Goal: Task Accomplishment & Management: Manage account settings

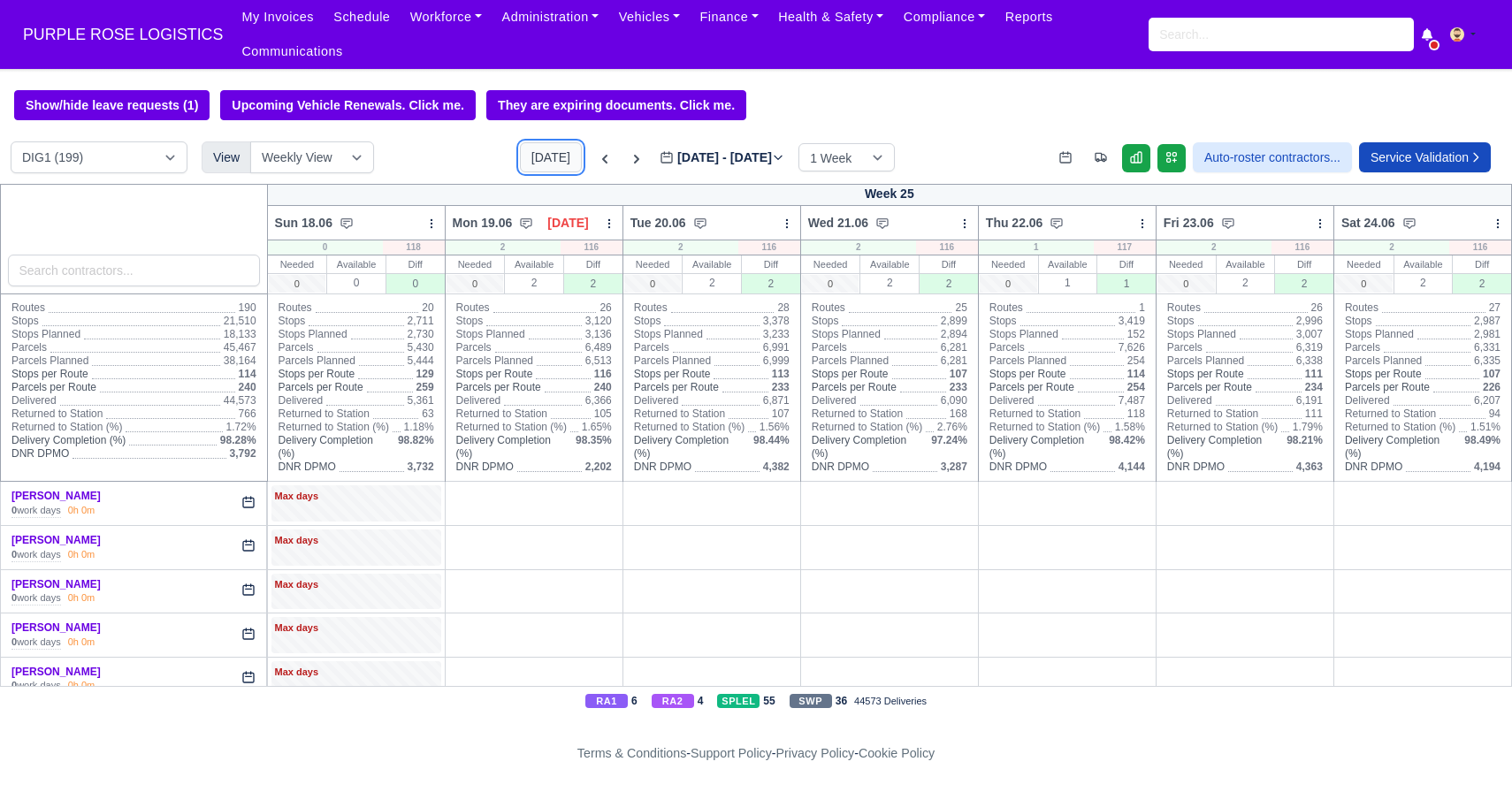
click at [531, 162] on button "[DATE]" at bounding box center [551, 156] width 62 height 30
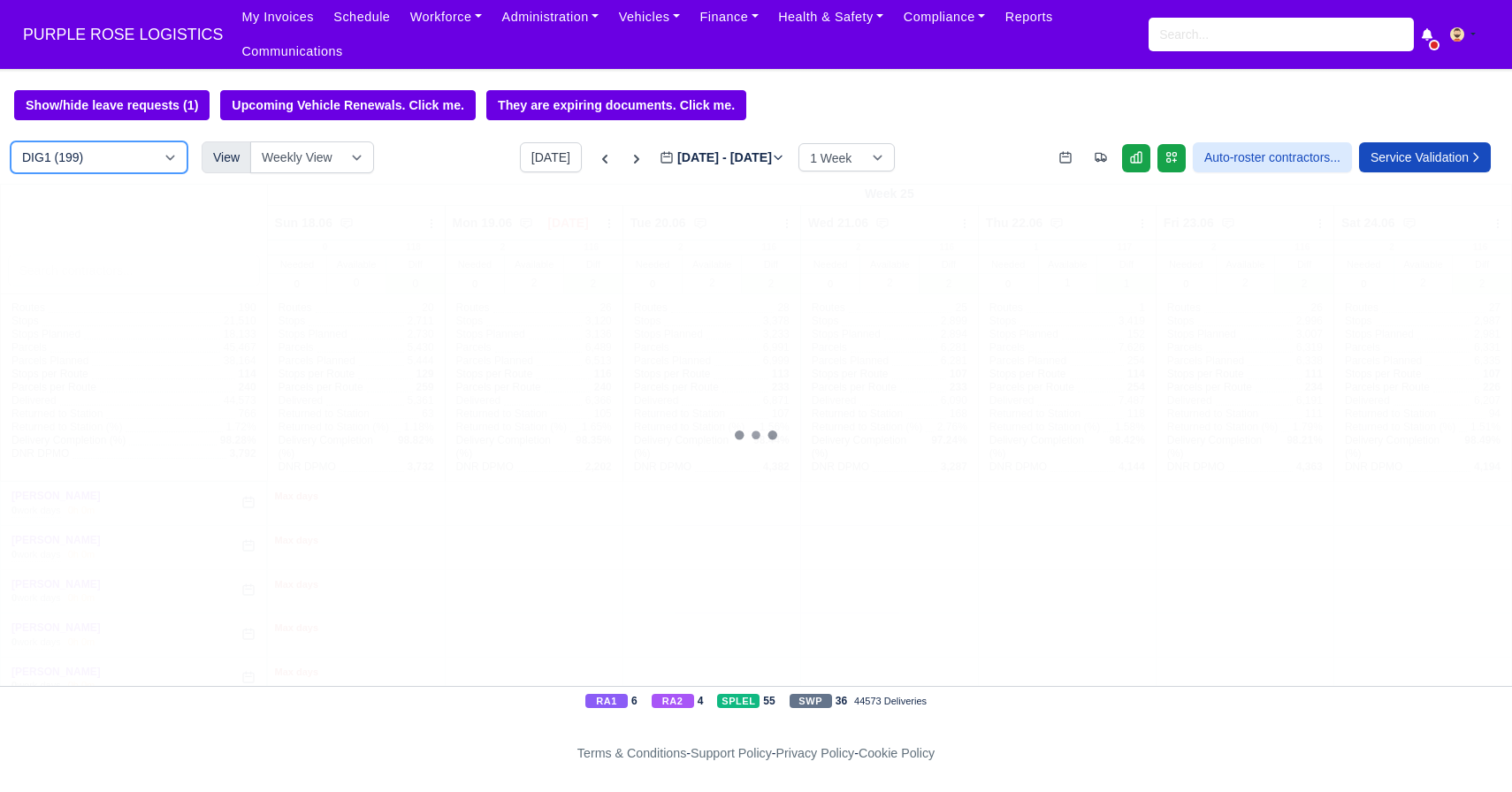
click at [139, 170] on select "DIG1 (199) DAK1 (1) GIMD (41)" at bounding box center [99, 156] width 177 height 32
type input "[DATE]"
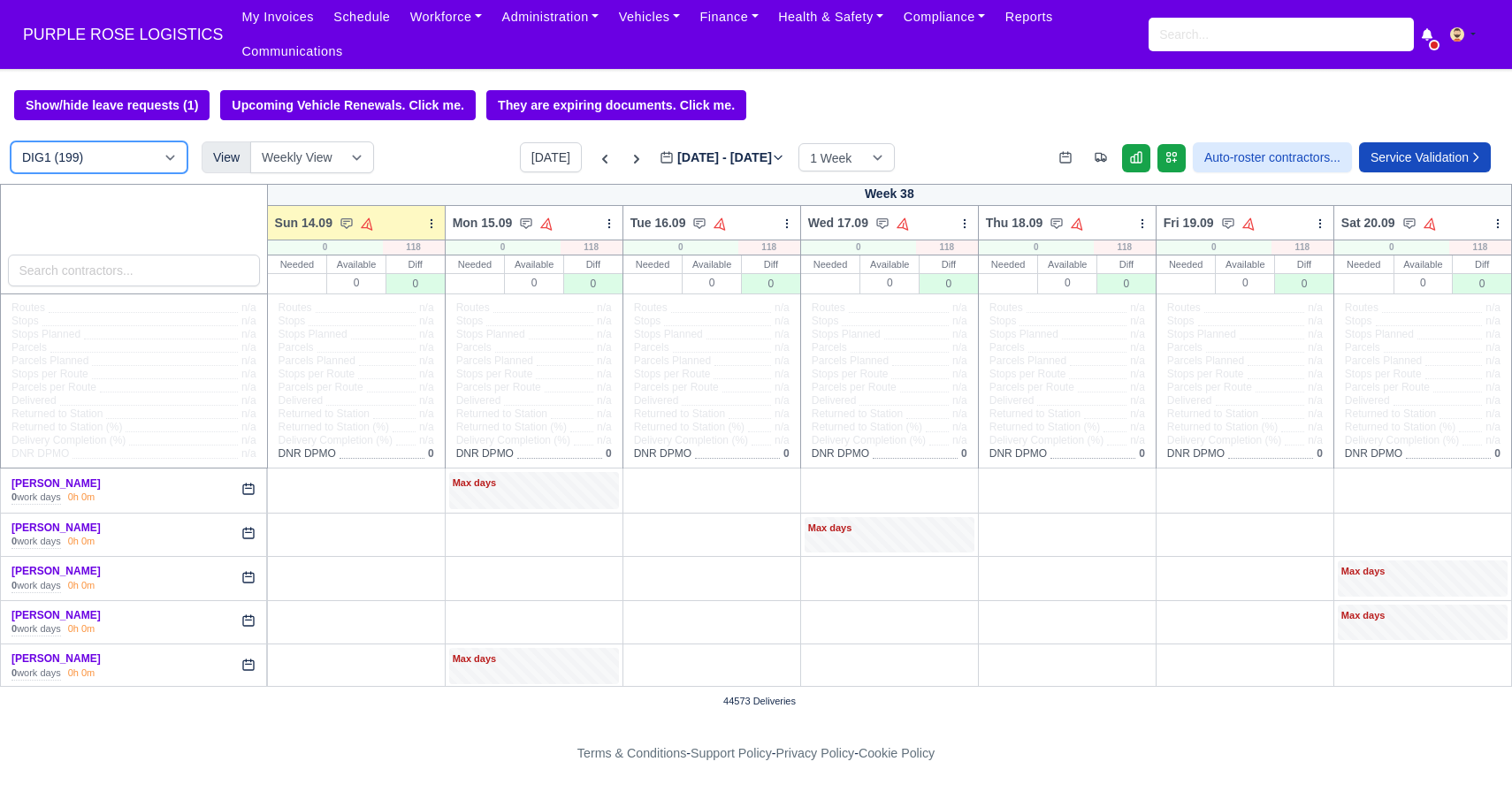
select select "5"
click at [11, 142] on select "DIG1 (199) DAK1 (1) GIMD (41)" at bounding box center [99, 156] width 177 height 32
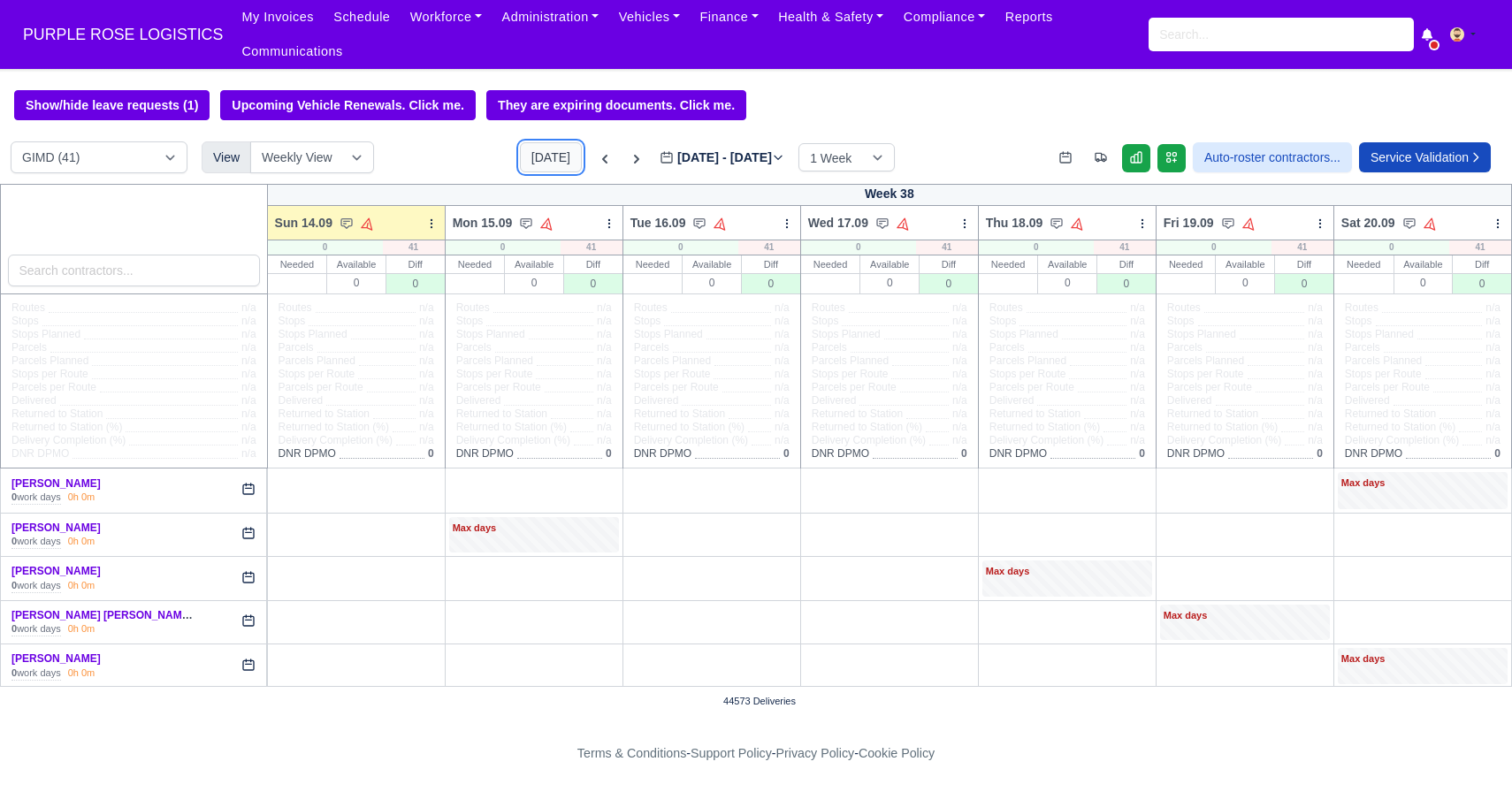
click at [520, 155] on button "[DATE]" at bounding box center [551, 156] width 62 height 30
click at [430, 227] on icon at bounding box center [431, 223] width 13 height 13
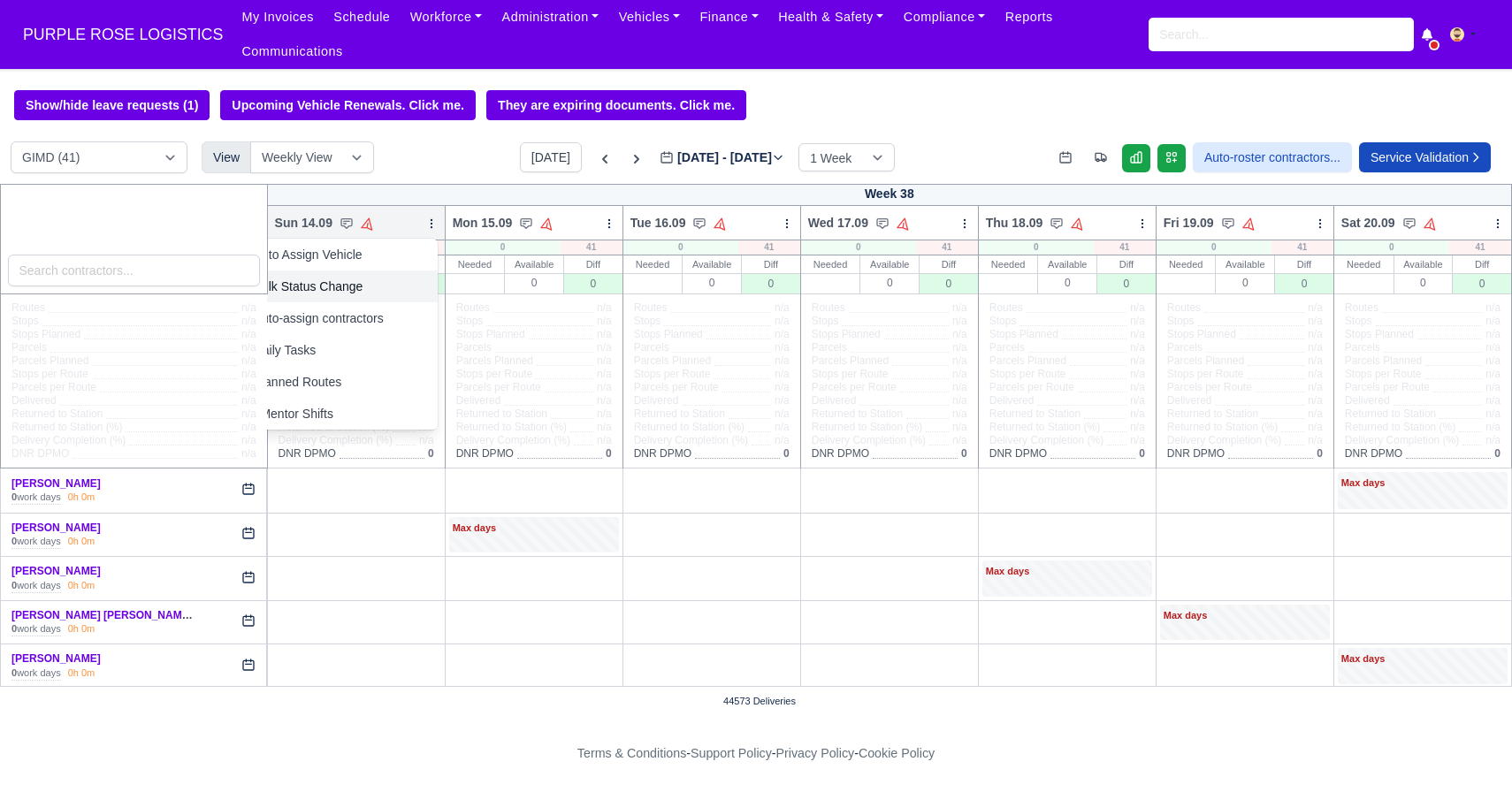
click at [402, 284] on link "Bulk Status Change" at bounding box center [338, 286] width 198 height 32
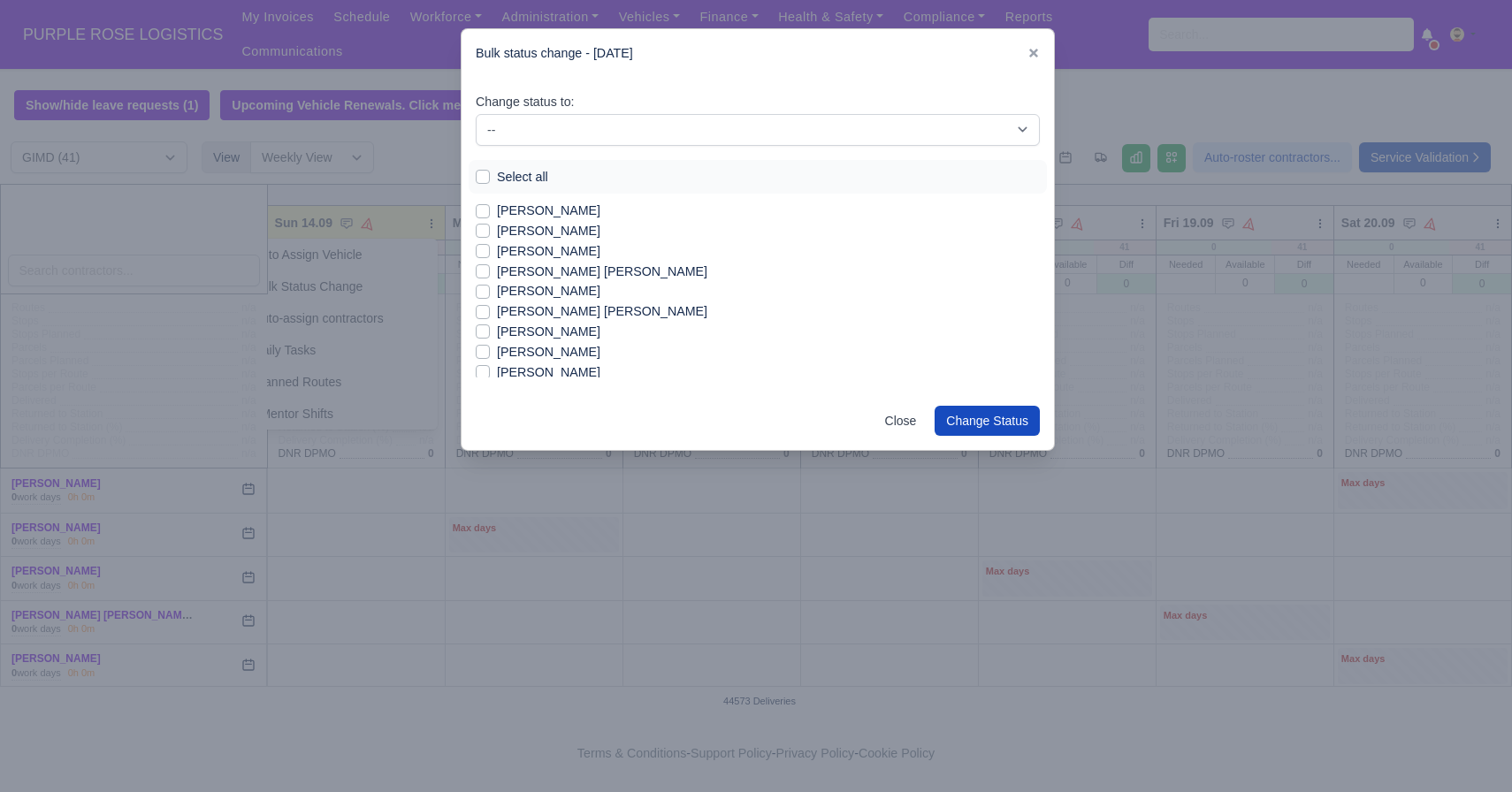
click at [497, 172] on label "Select all" at bounding box center [522, 177] width 51 height 20
click at [479, 172] on input "Select all" at bounding box center [482, 174] width 14 height 14
checkbox input "true"
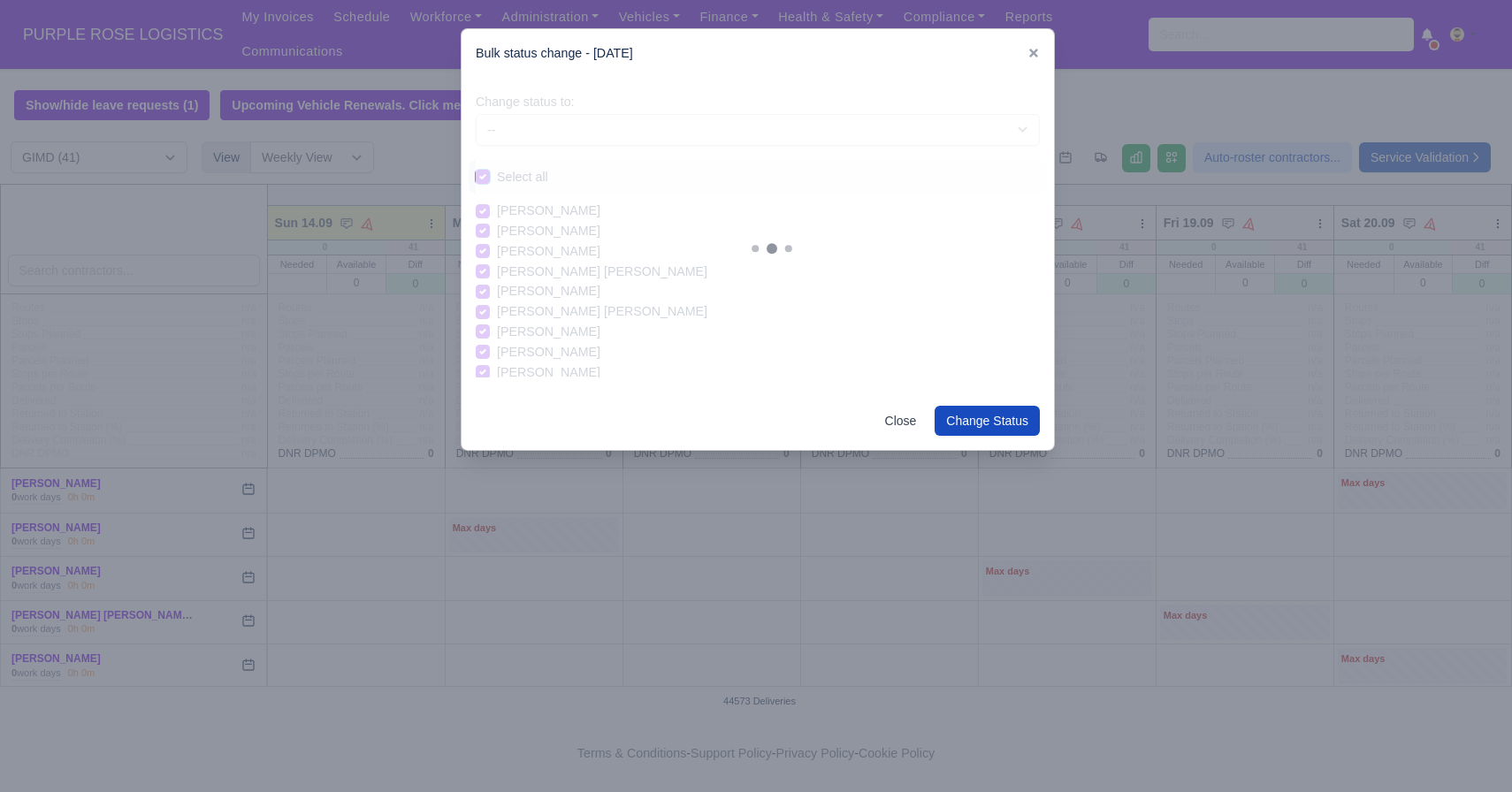
checkbox input "true"
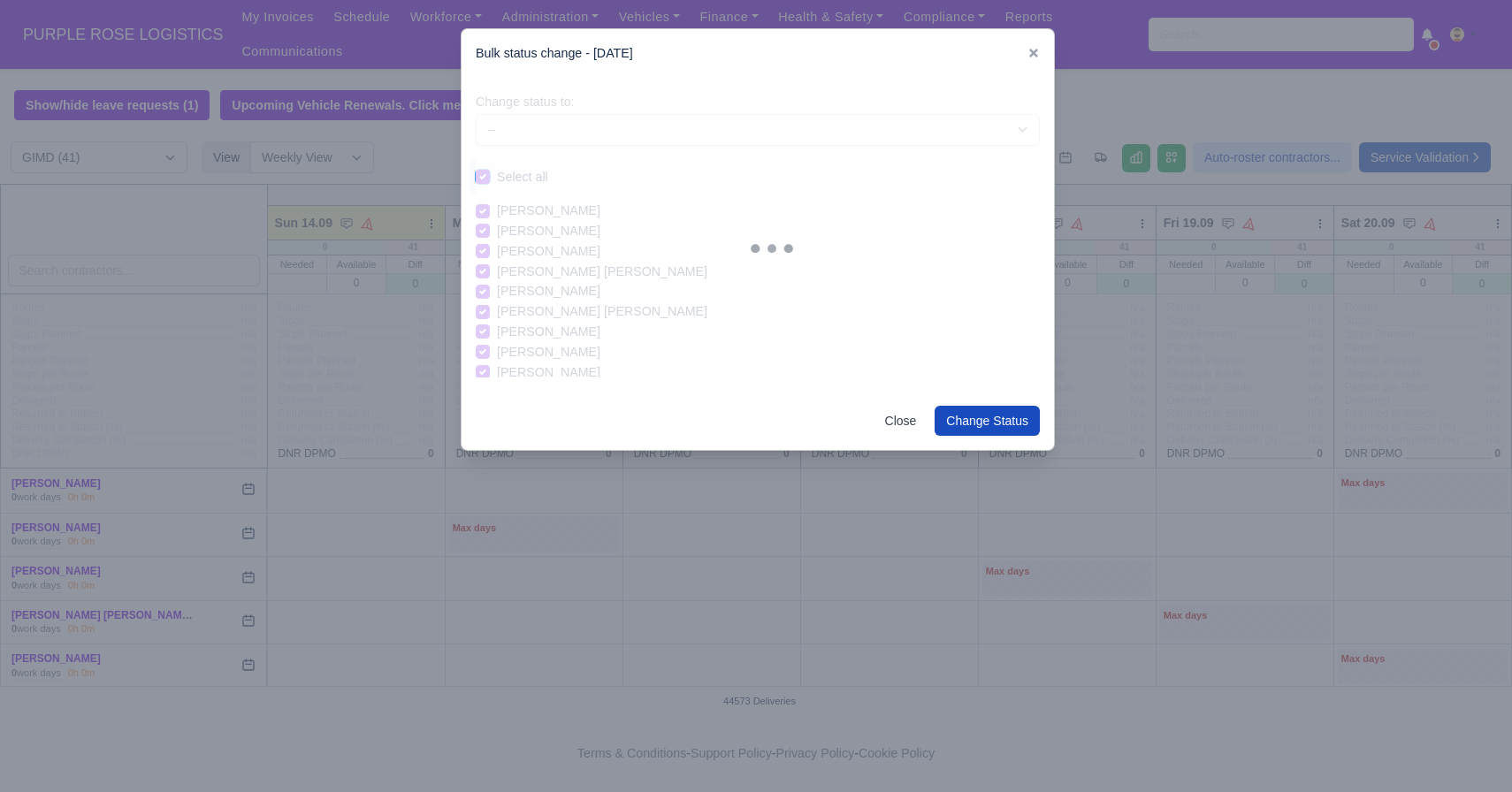
checkbox input "true"
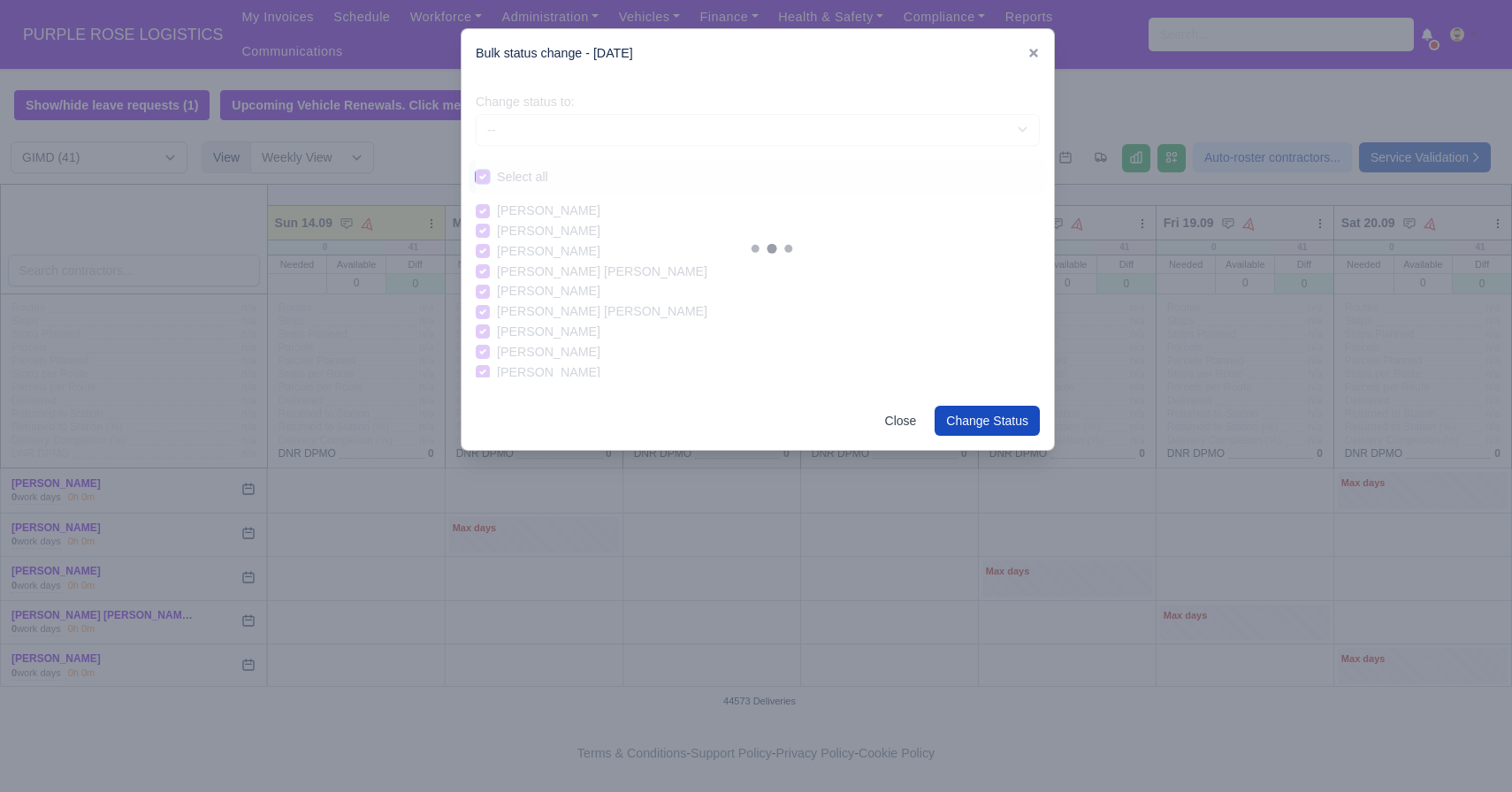
checkbox input "true"
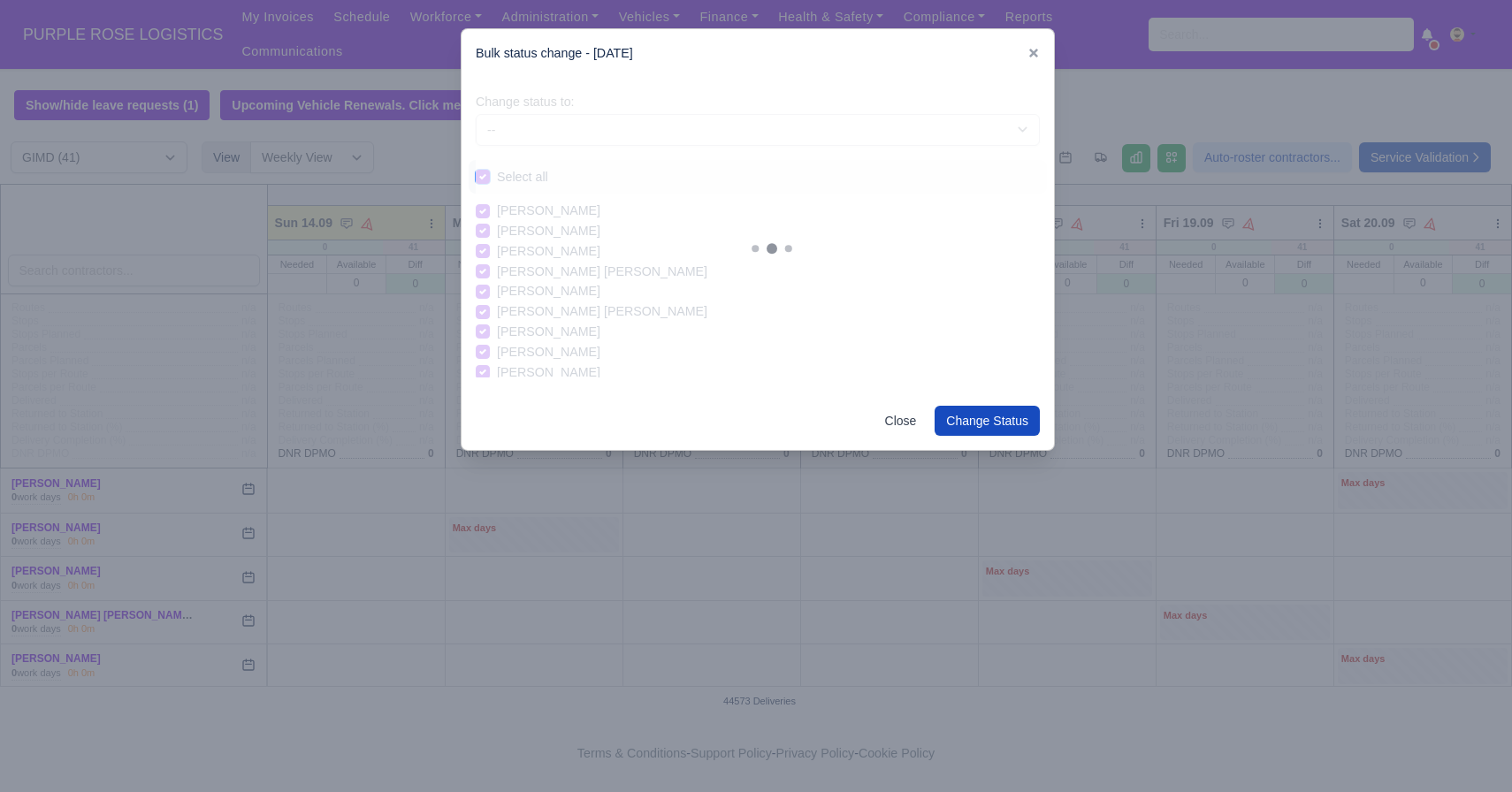
checkbox input "true"
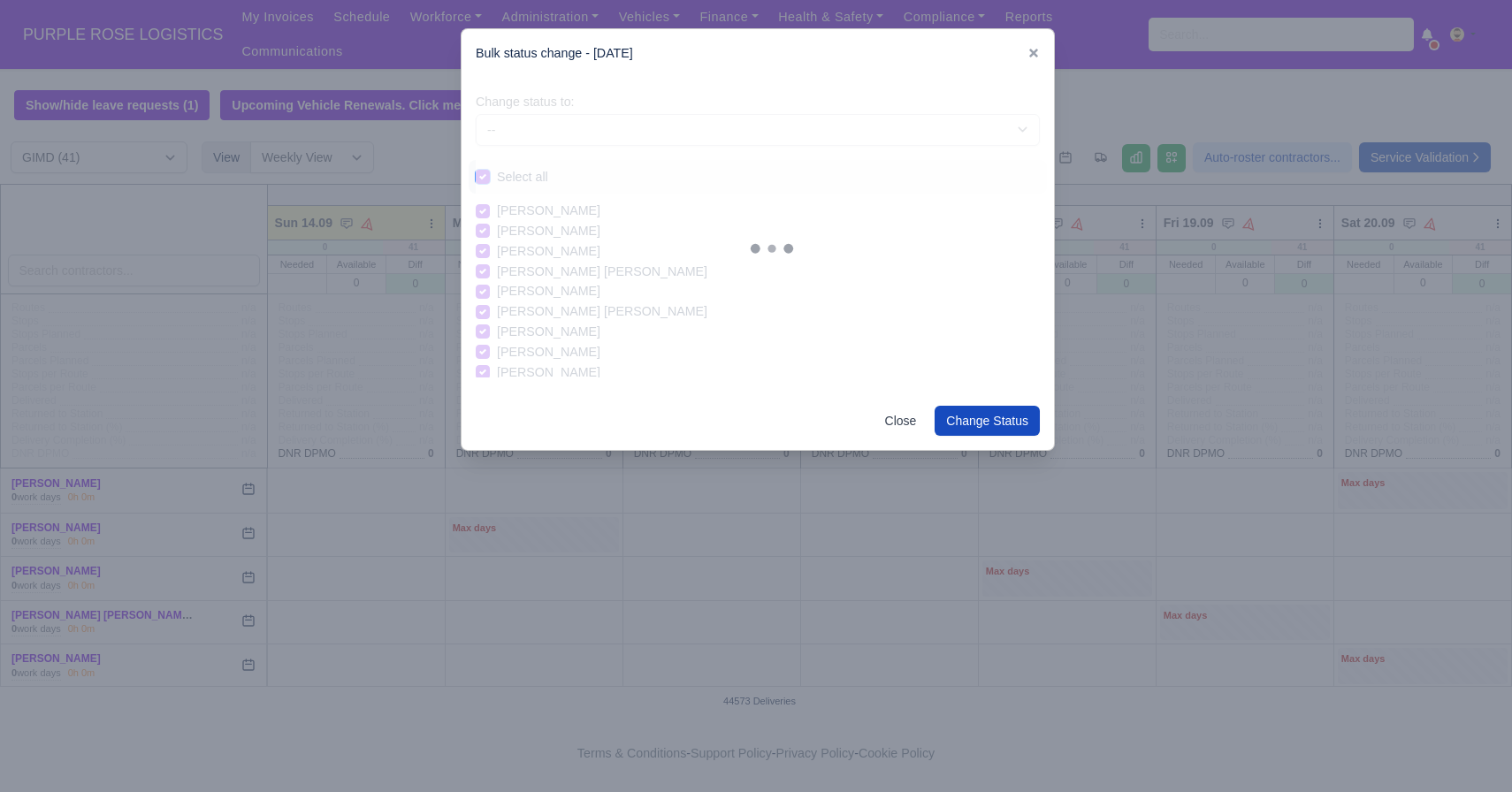
checkbox input "true"
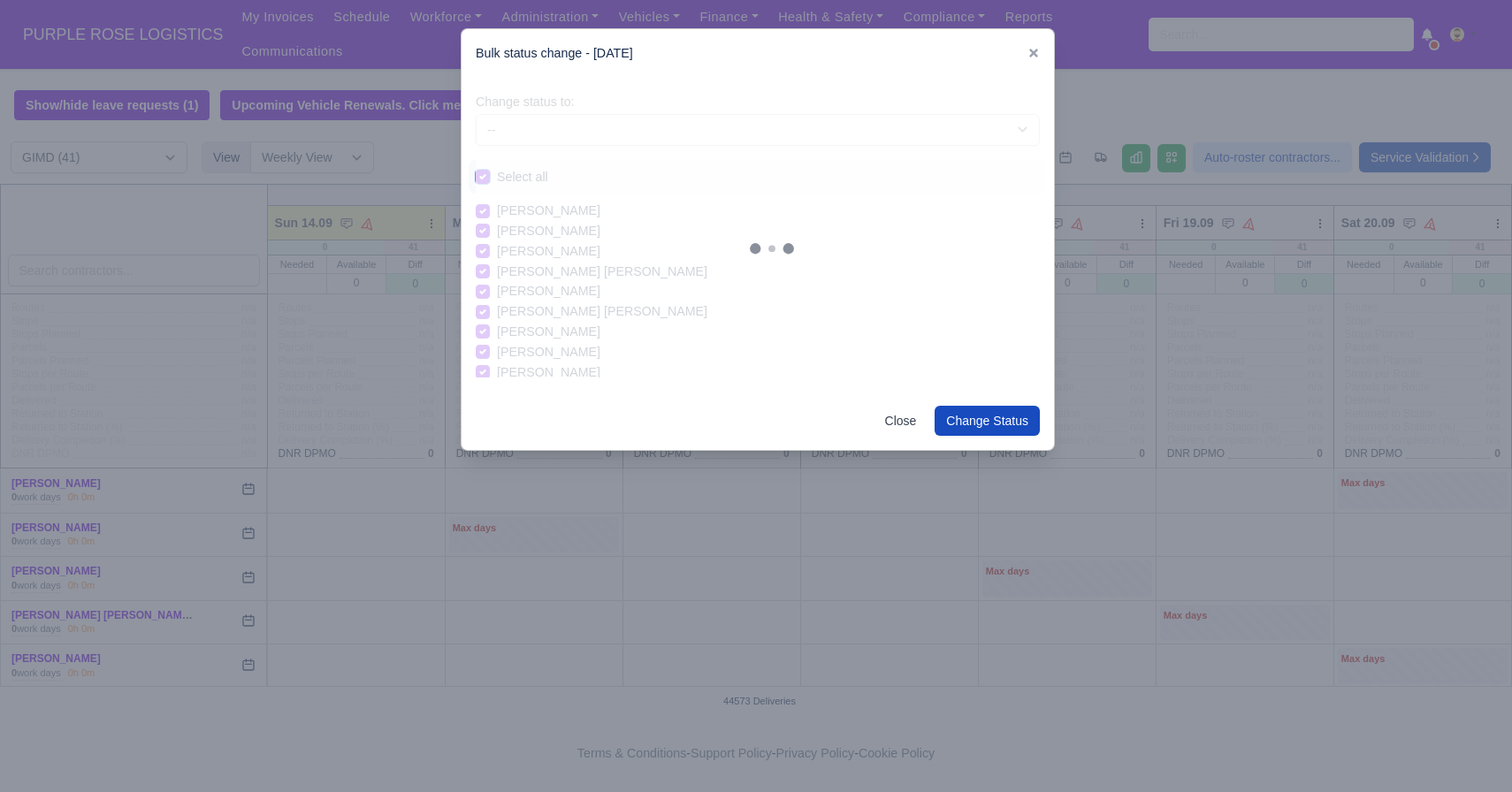
checkbox input "true"
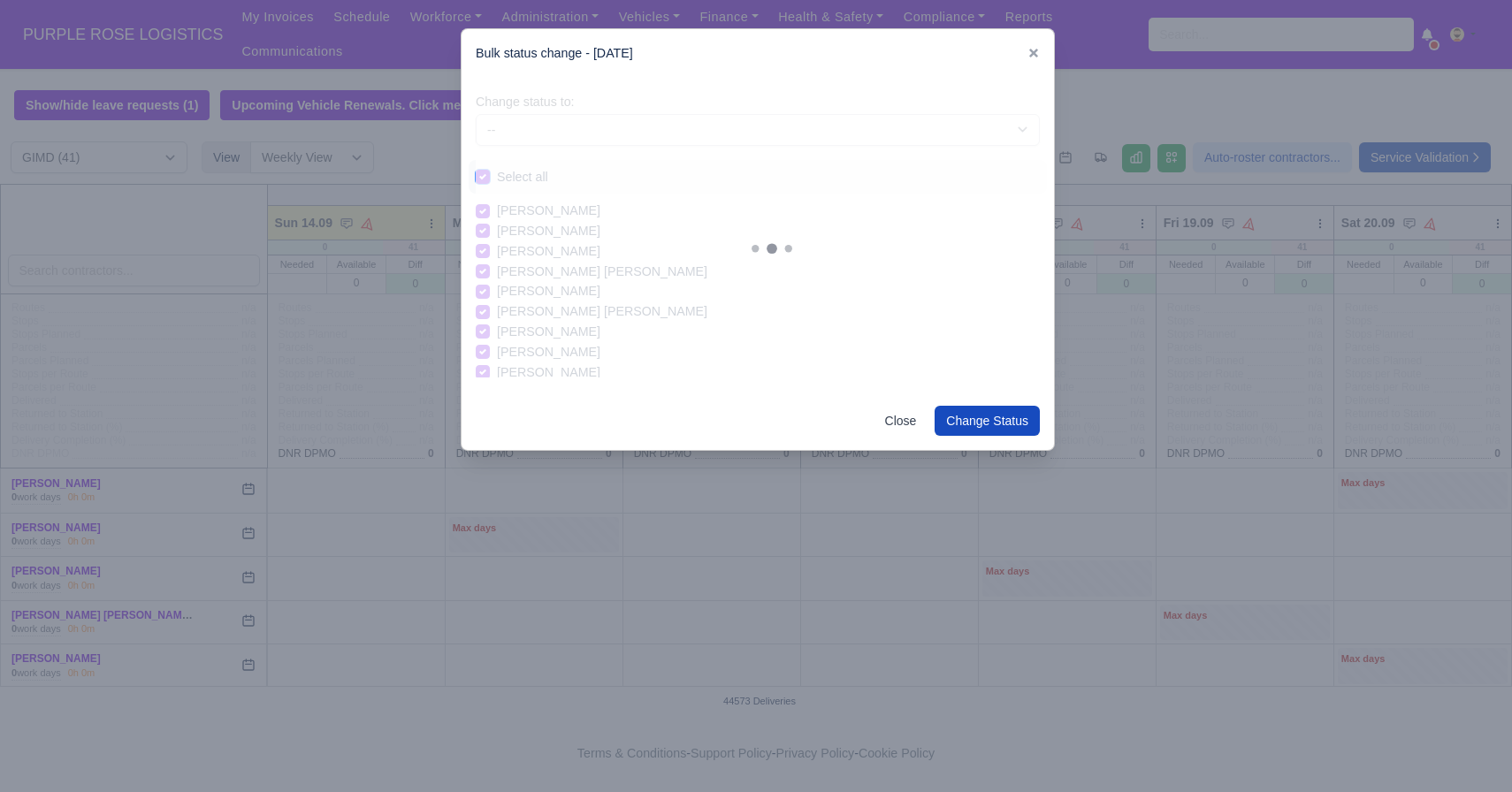
checkbox input "true"
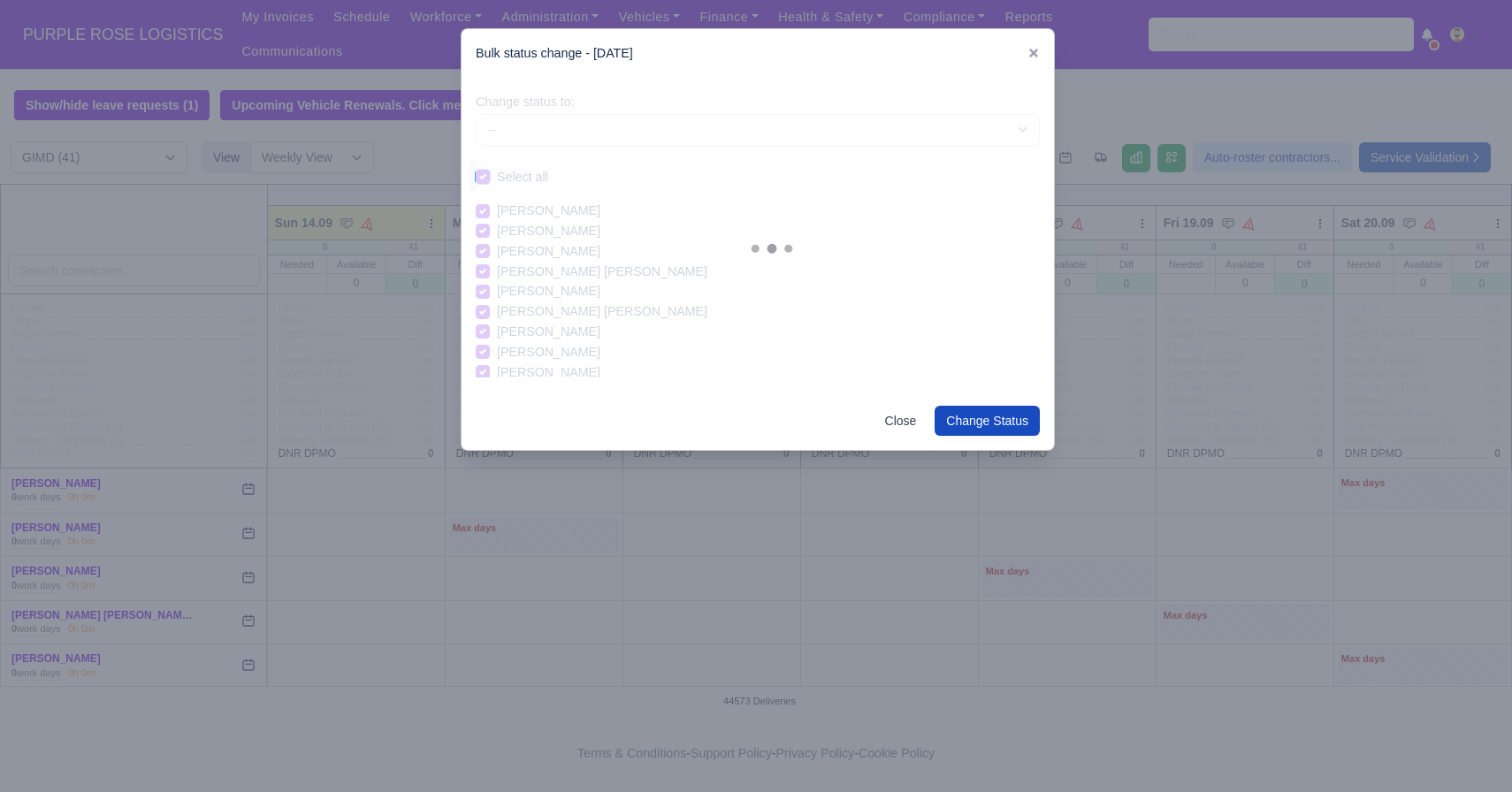
checkbox input "true"
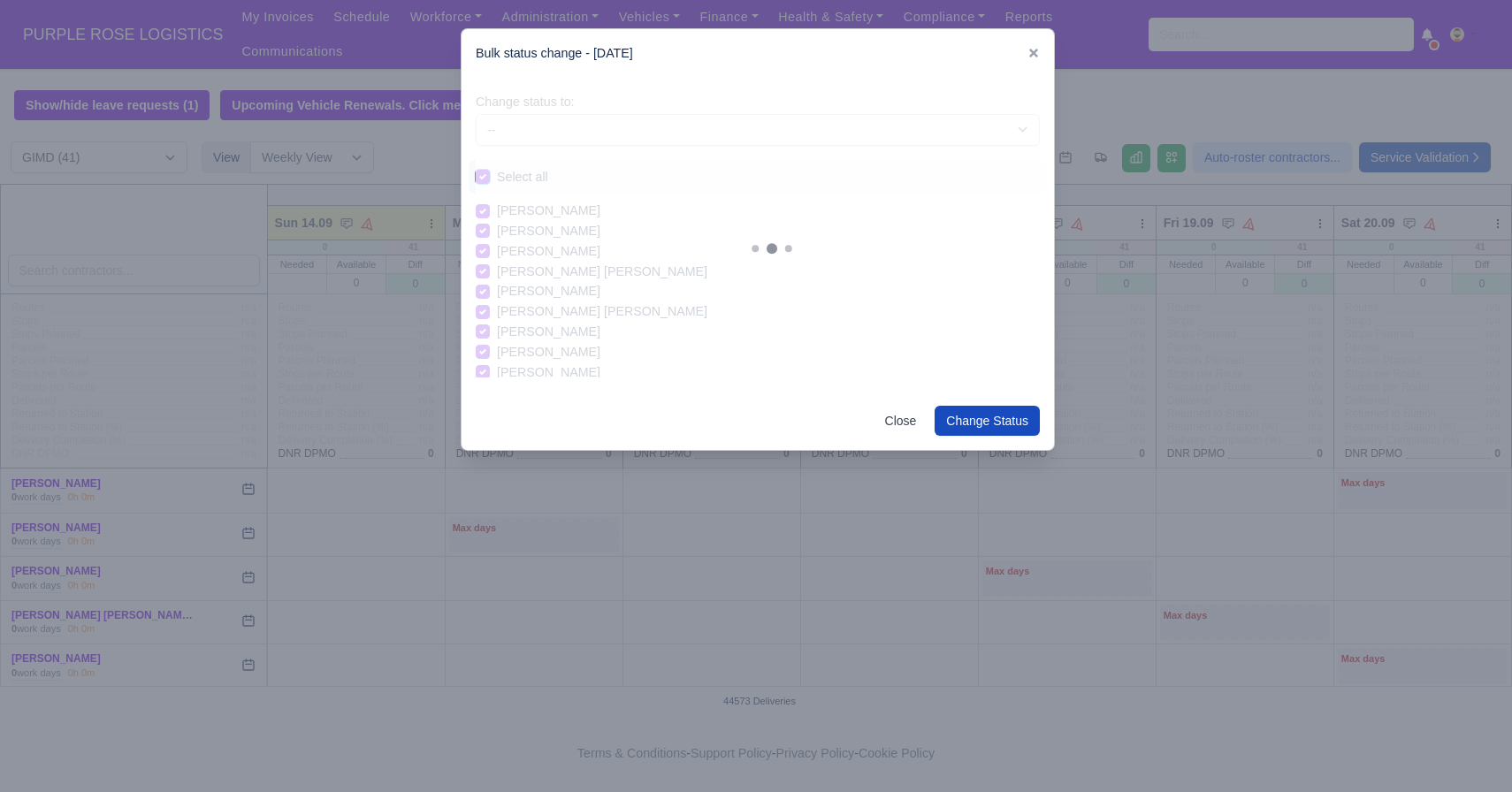
checkbox input "true"
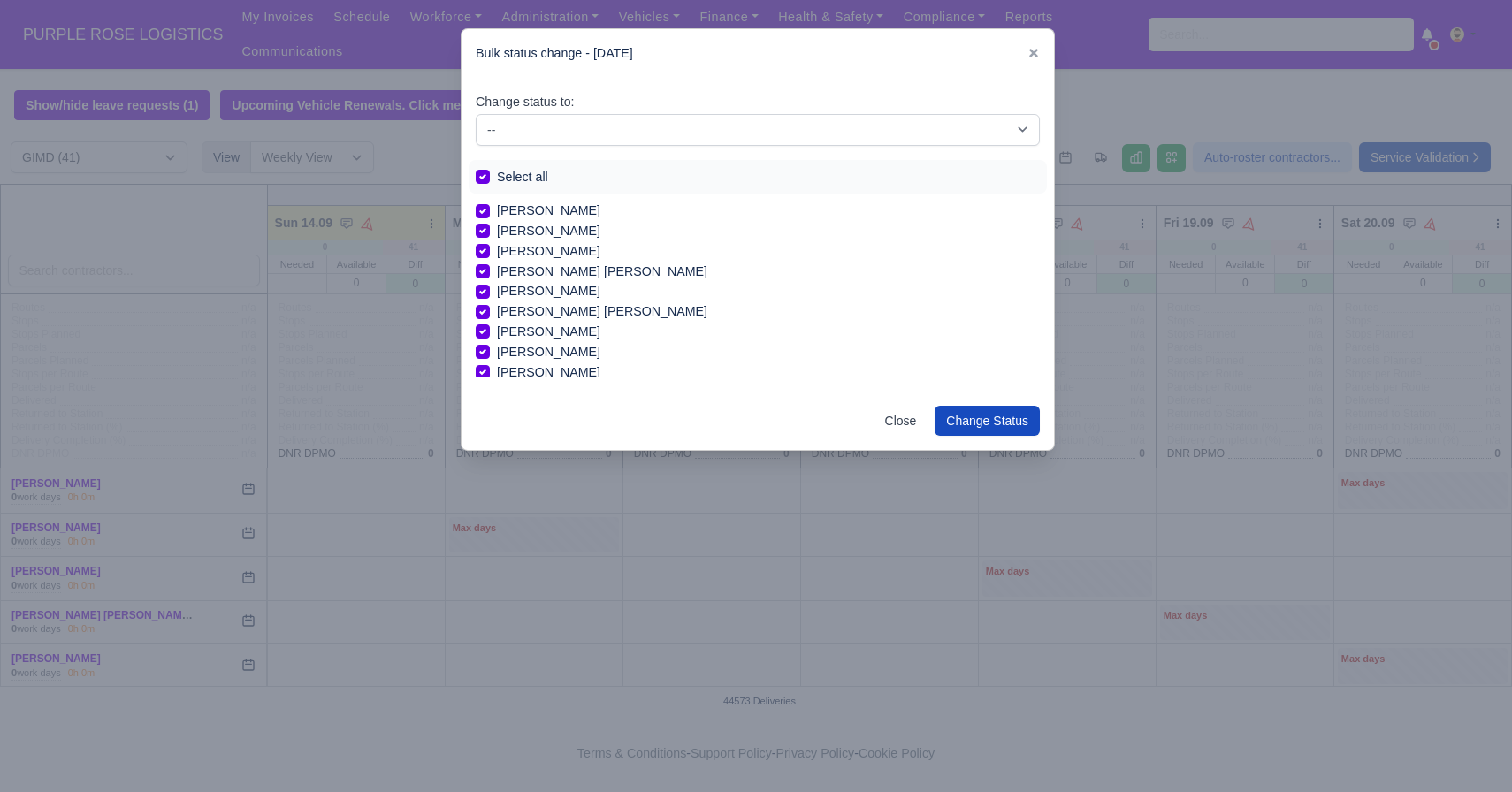
click at [540, 146] on div "Change status to: -- Available Day Off Stand By Holiday In Office OSM Ridealong…" at bounding box center [757, 236] width 592 height 315
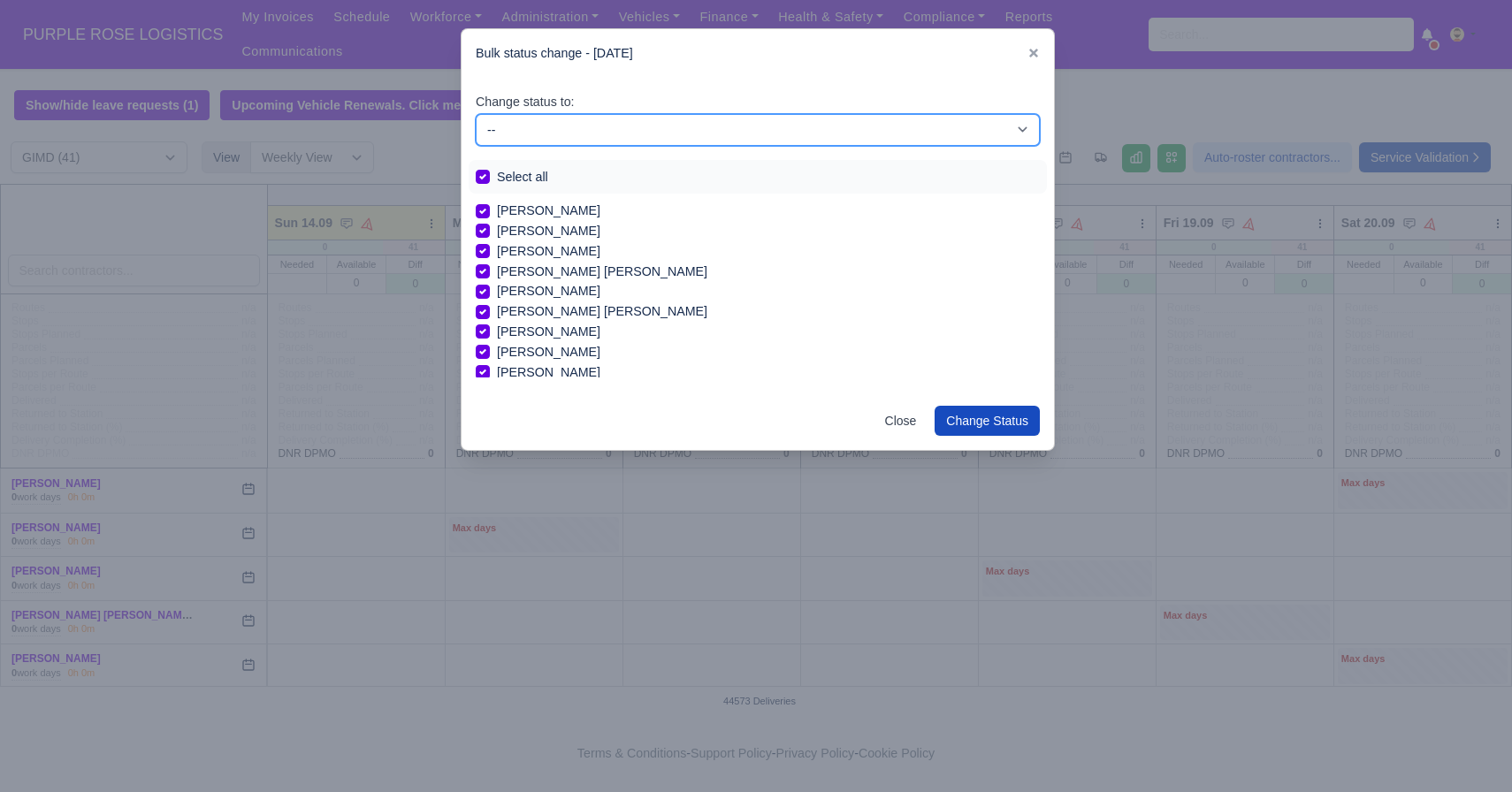
click at [547, 129] on select "-- Available Day Off Stand By Holiday In Office OSM Ridealong Nursery 1 Nursery…" at bounding box center [757, 129] width 564 height 32
select select "Day Off"
click at [475, 114] on select "-- Available Day Off Stand By Holiday In Office OSM Ridealong Nursery 1 Nursery…" at bounding box center [757, 129] width 564 height 32
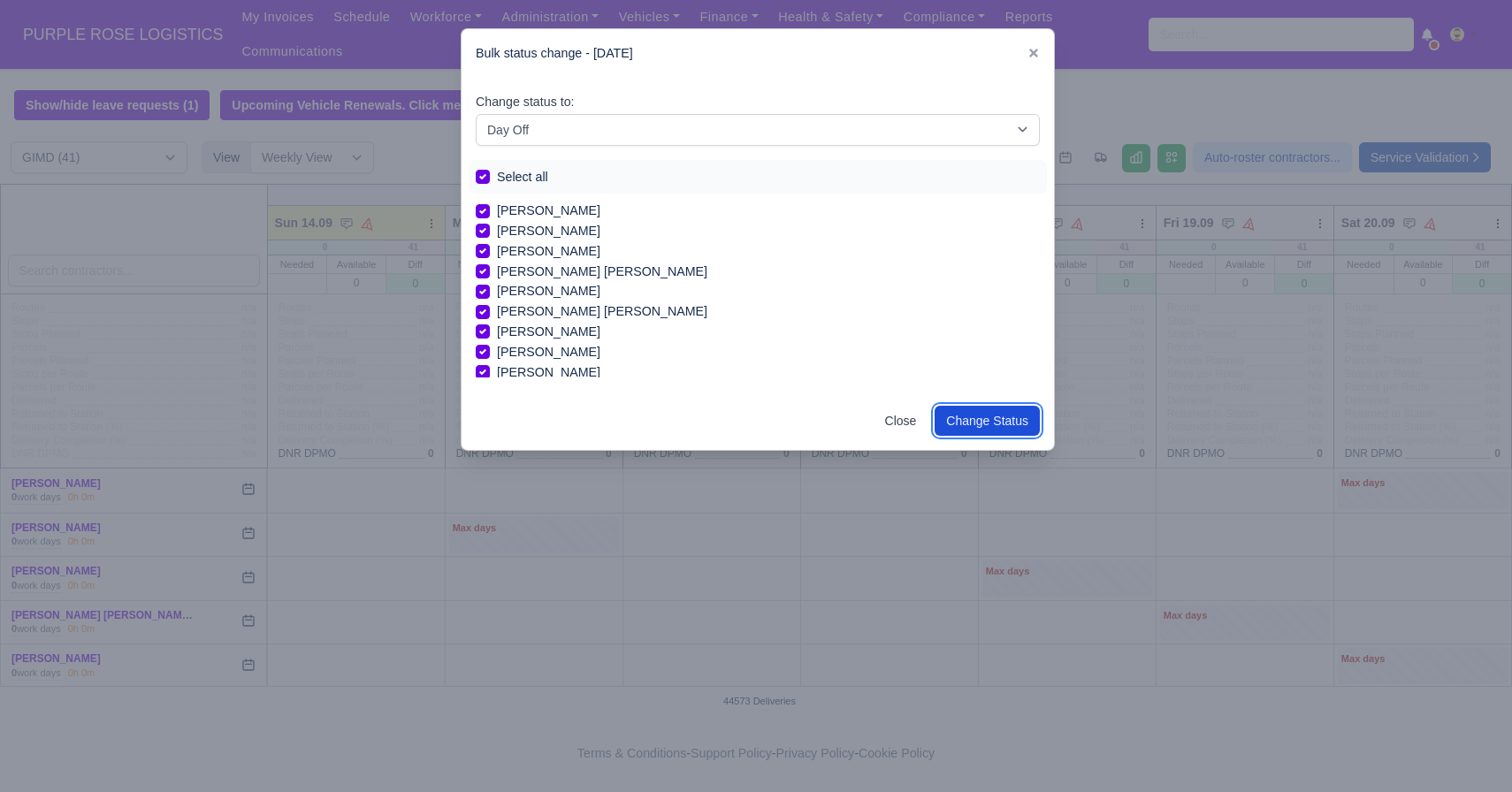
click at [1013, 424] on button "Change Status" at bounding box center [987, 420] width 105 height 30
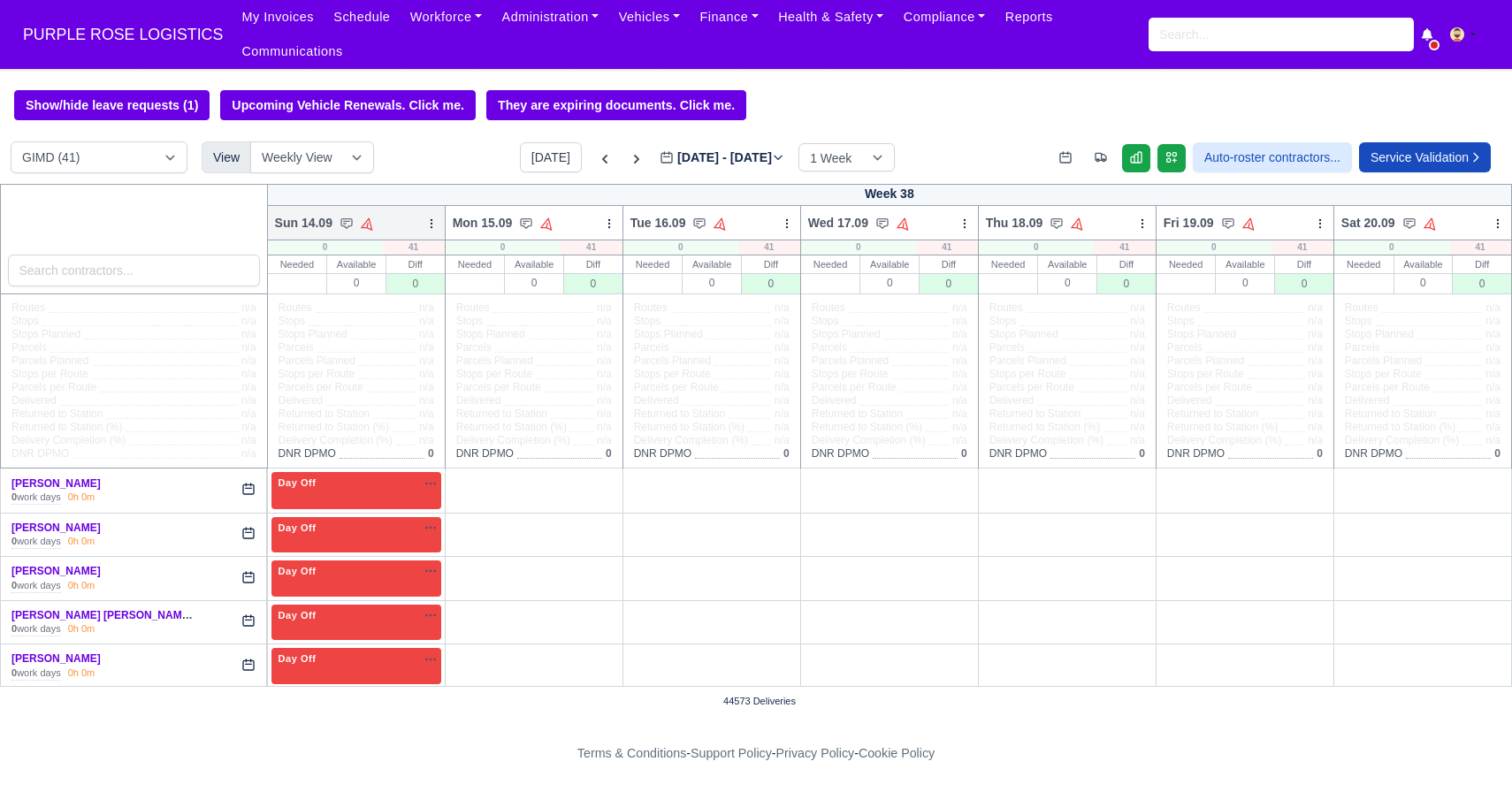
click at [434, 230] on icon at bounding box center [431, 223] width 13 height 13
click at [374, 297] on link "Bulk Status Change" at bounding box center [338, 286] width 198 height 32
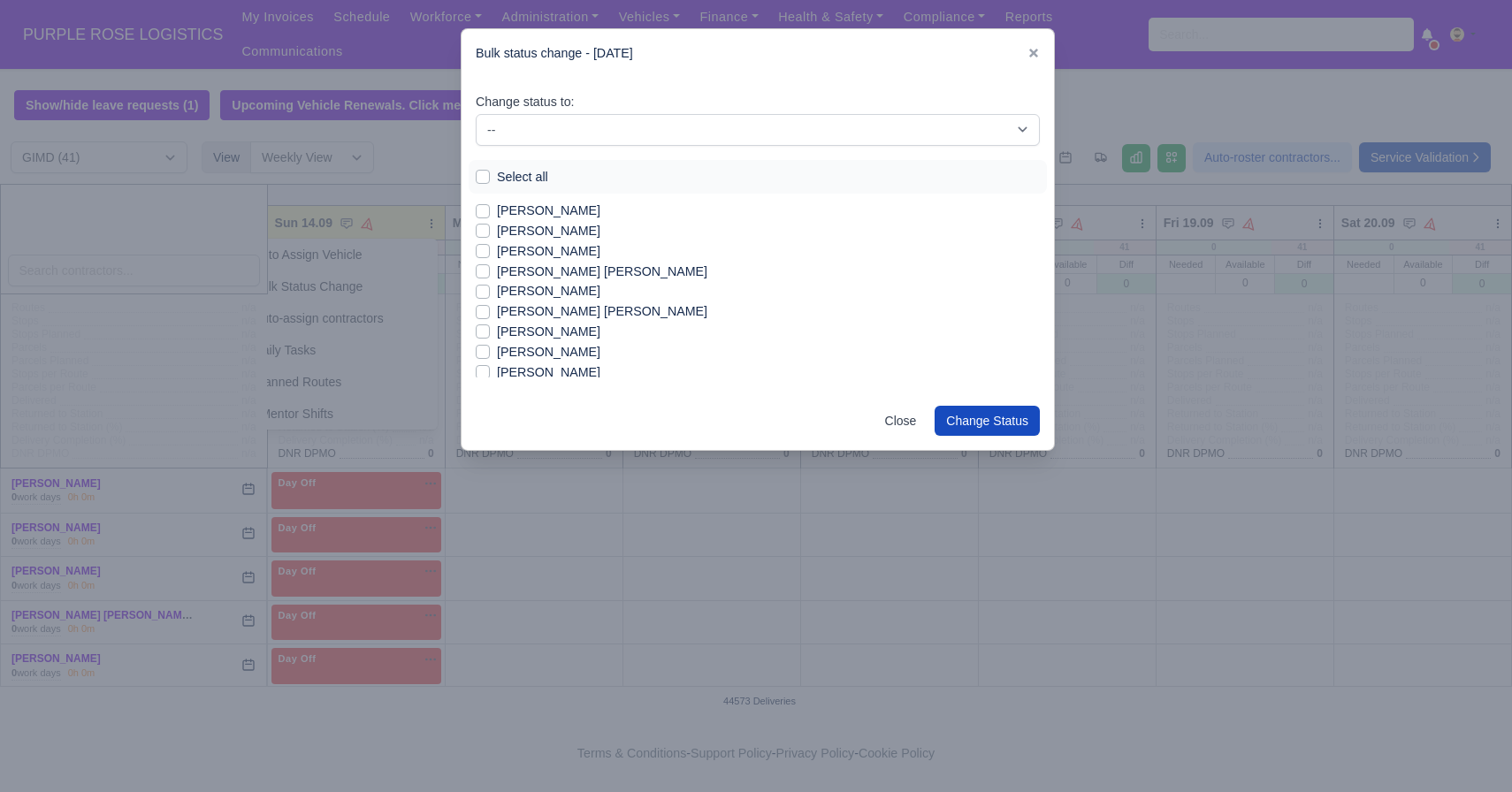
click at [522, 147] on div "Change status to: -- Available Day Off Stand By Holiday In Office OSM Ridealong…" at bounding box center [757, 236] width 592 height 315
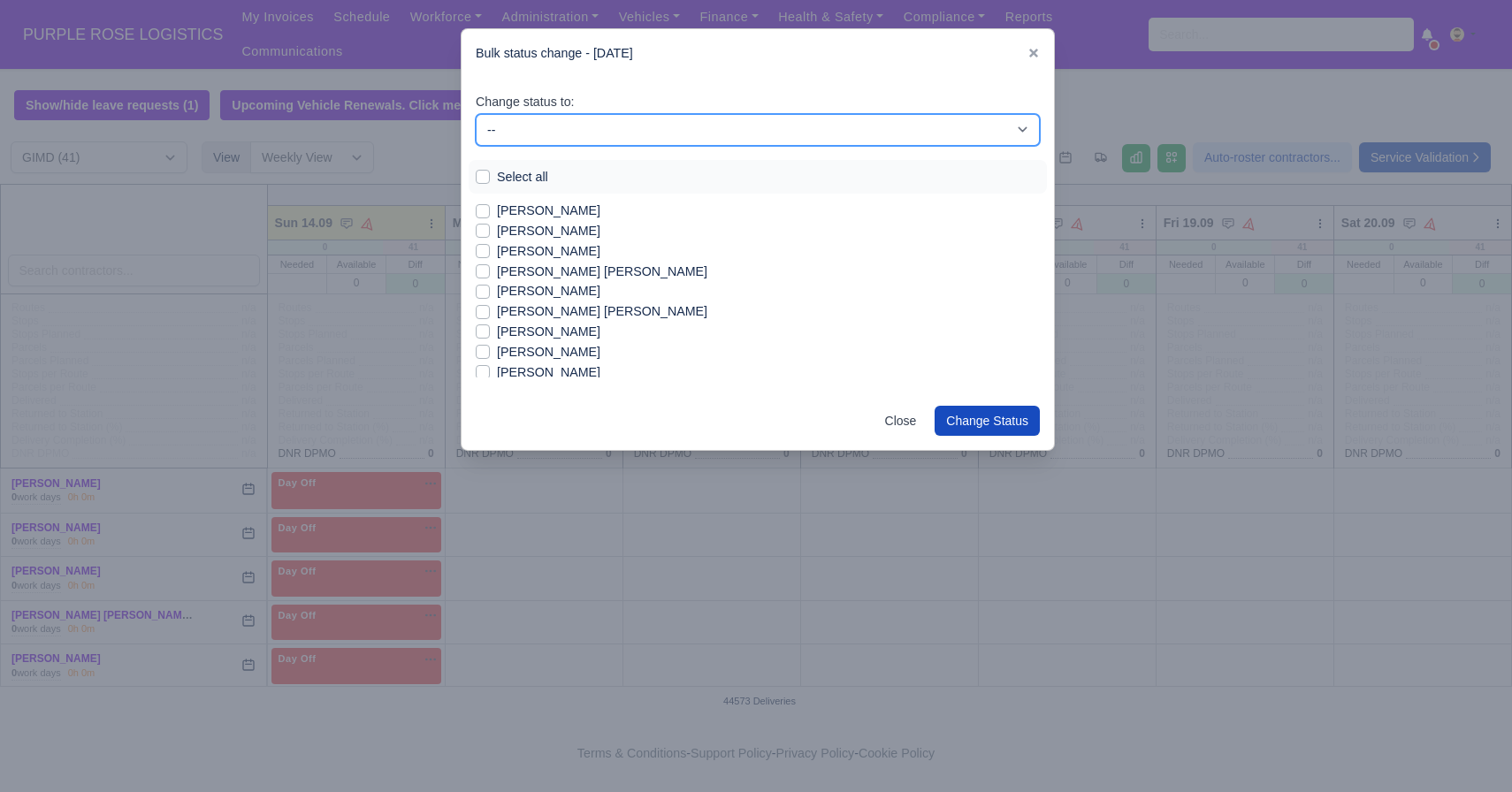
click at [551, 136] on select "-- Available Day Off Stand By Holiday In Office OSM Ridealong Nursery 1 Nursery…" at bounding box center [757, 129] width 564 height 32
select select "Available"
click at [475, 114] on select "-- Available Day Off Stand By Holiday In Office OSM Ridealong Nursery 1 Nursery…" at bounding box center [757, 129] width 564 height 32
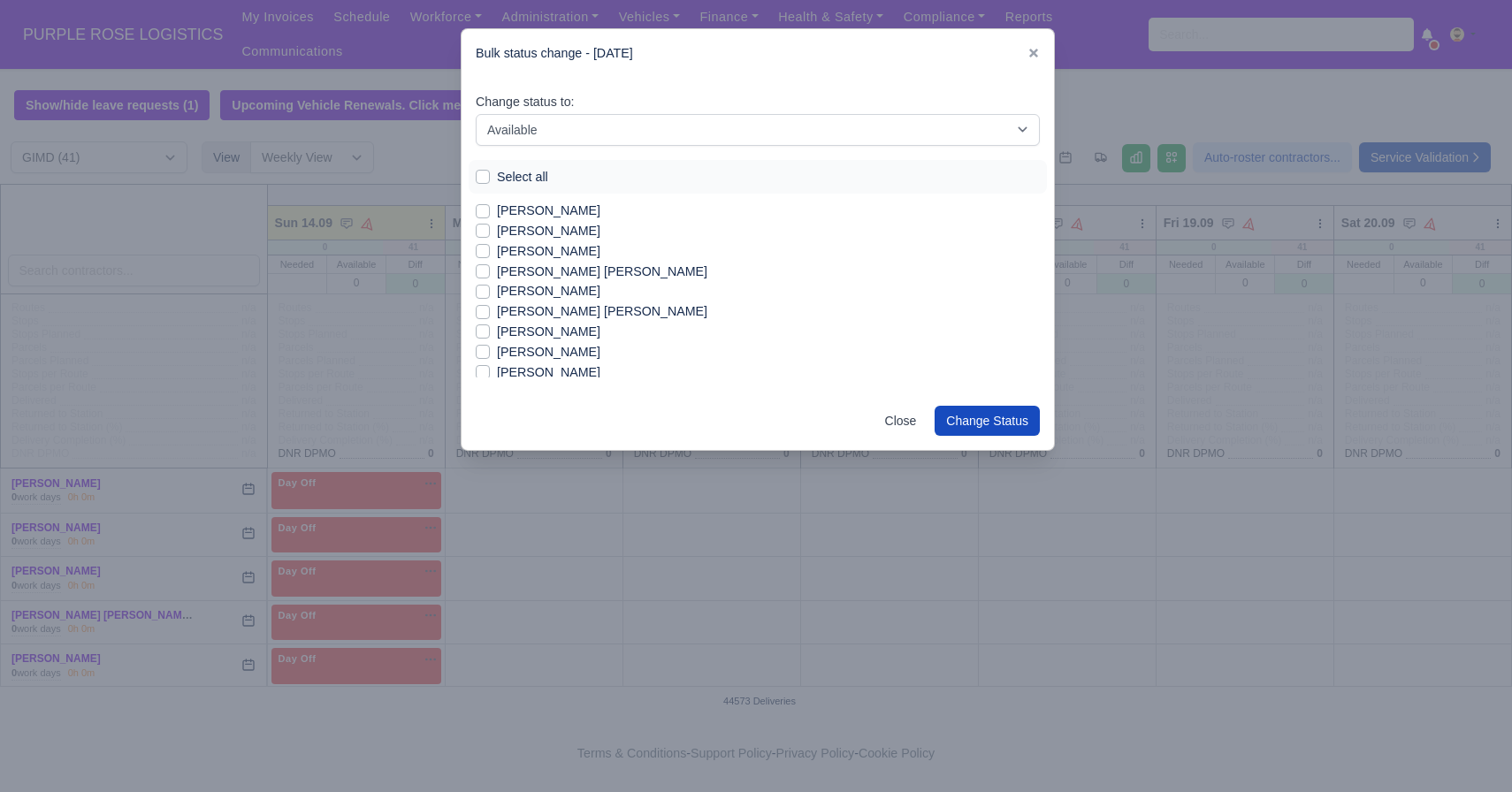
click at [528, 232] on label "[PERSON_NAME]" at bounding box center [548, 231] width 103 height 20
click at [490, 232] on input "[PERSON_NAME]" at bounding box center [482, 228] width 14 height 14
checkbox input "true"
click at [558, 273] on label "Aminul Islam Mohammad" at bounding box center [602, 271] width 211 height 20
click at [490, 273] on input "Aminul Islam Mohammad" at bounding box center [482, 269] width 14 height 14
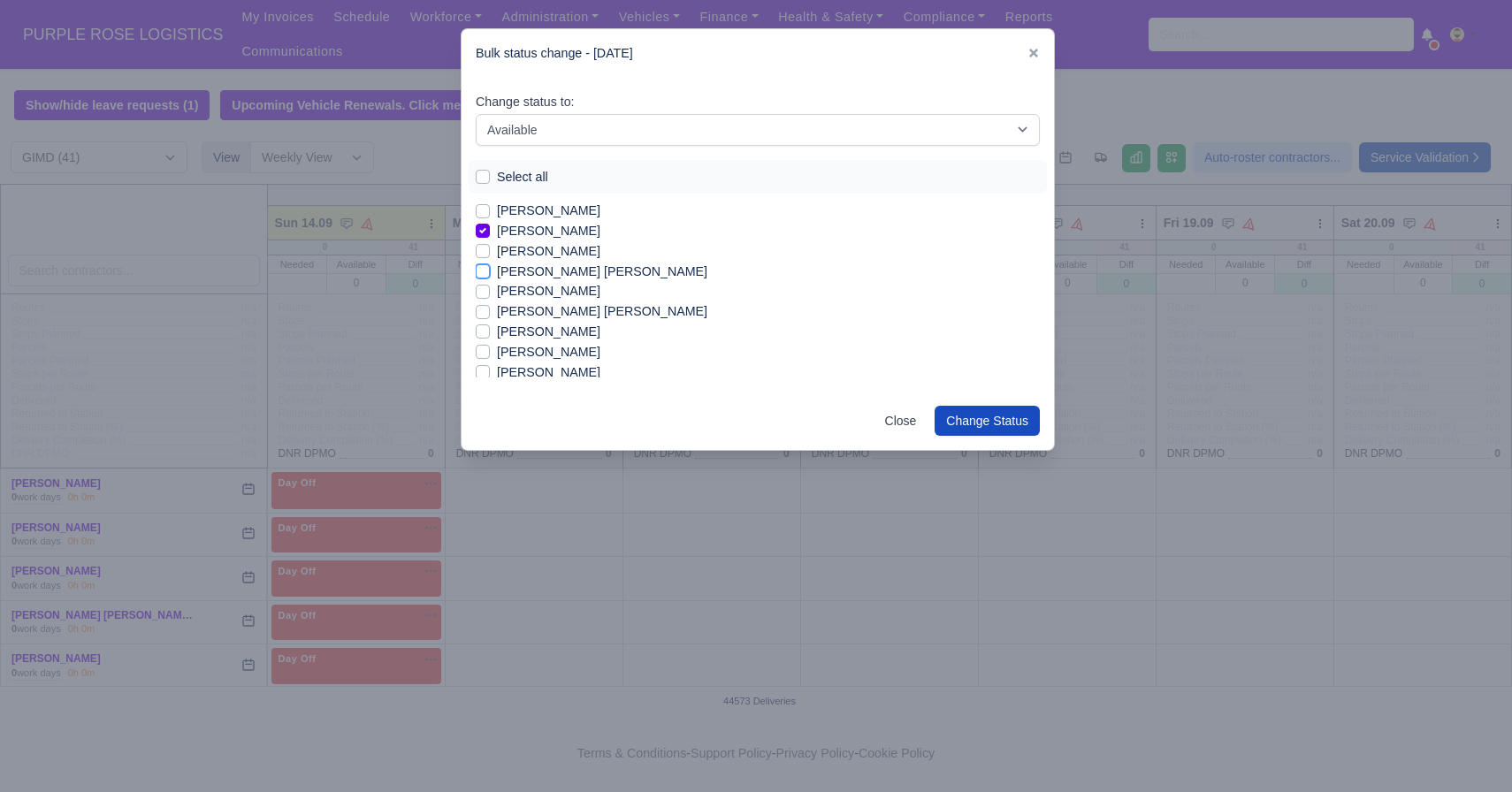
checkbox input "true"
click at [561, 314] on label "[PERSON_NAME] [PERSON_NAME]" at bounding box center [602, 311] width 211 height 20
click at [490, 314] on input "[PERSON_NAME] [PERSON_NAME]" at bounding box center [482, 308] width 14 height 14
checkbox input "true"
click at [547, 335] on label "[PERSON_NAME]" at bounding box center [548, 331] width 103 height 20
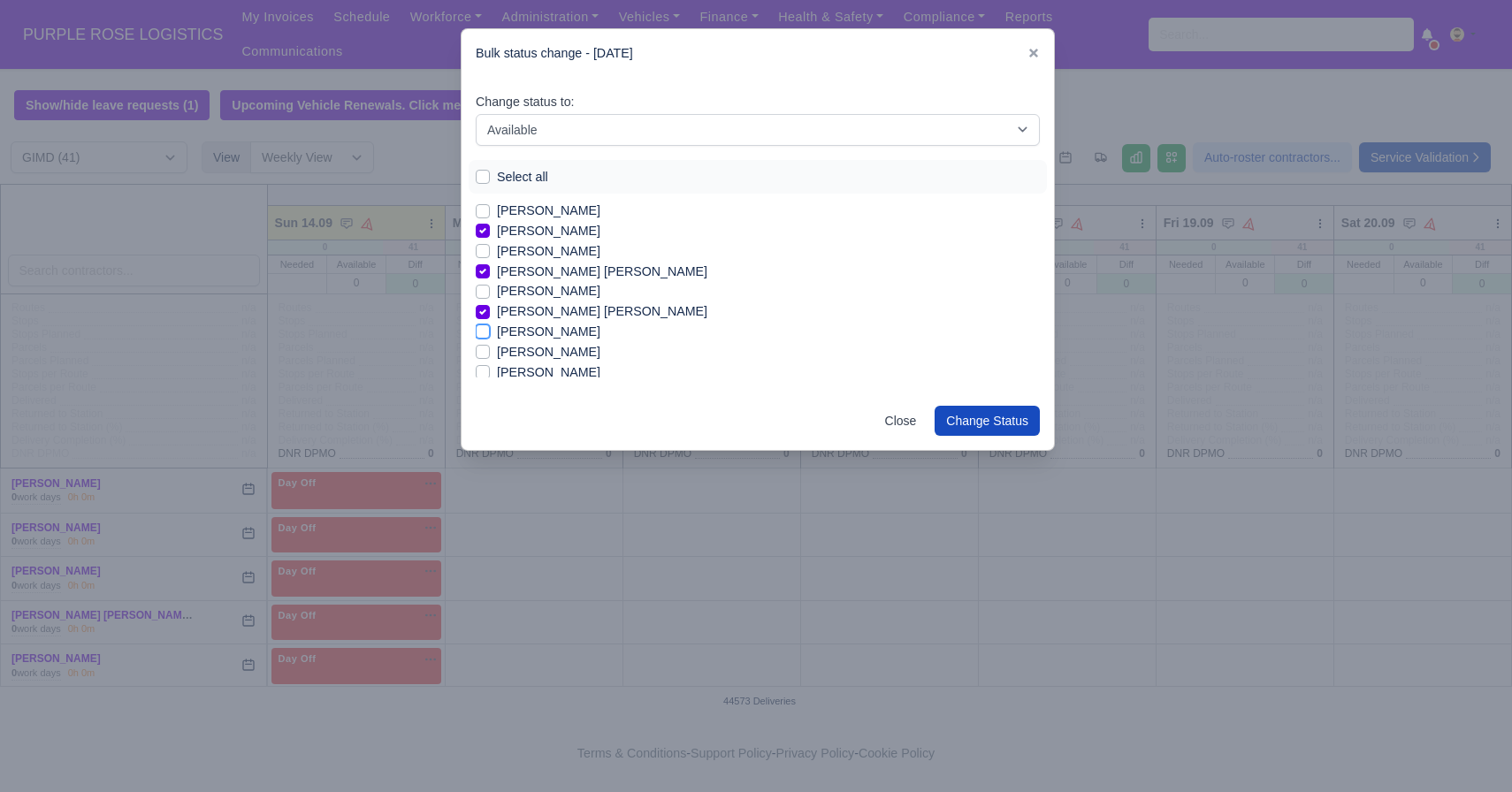
click at [490, 335] on input "[PERSON_NAME]" at bounding box center [482, 328] width 14 height 14
checkbox input "true"
click at [554, 276] on label "Ishaq kalam" at bounding box center [530, 274] width 68 height 20
click at [490, 276] on input "Ishaq kalam" at bounding box center [482, 271] width 14 height 14
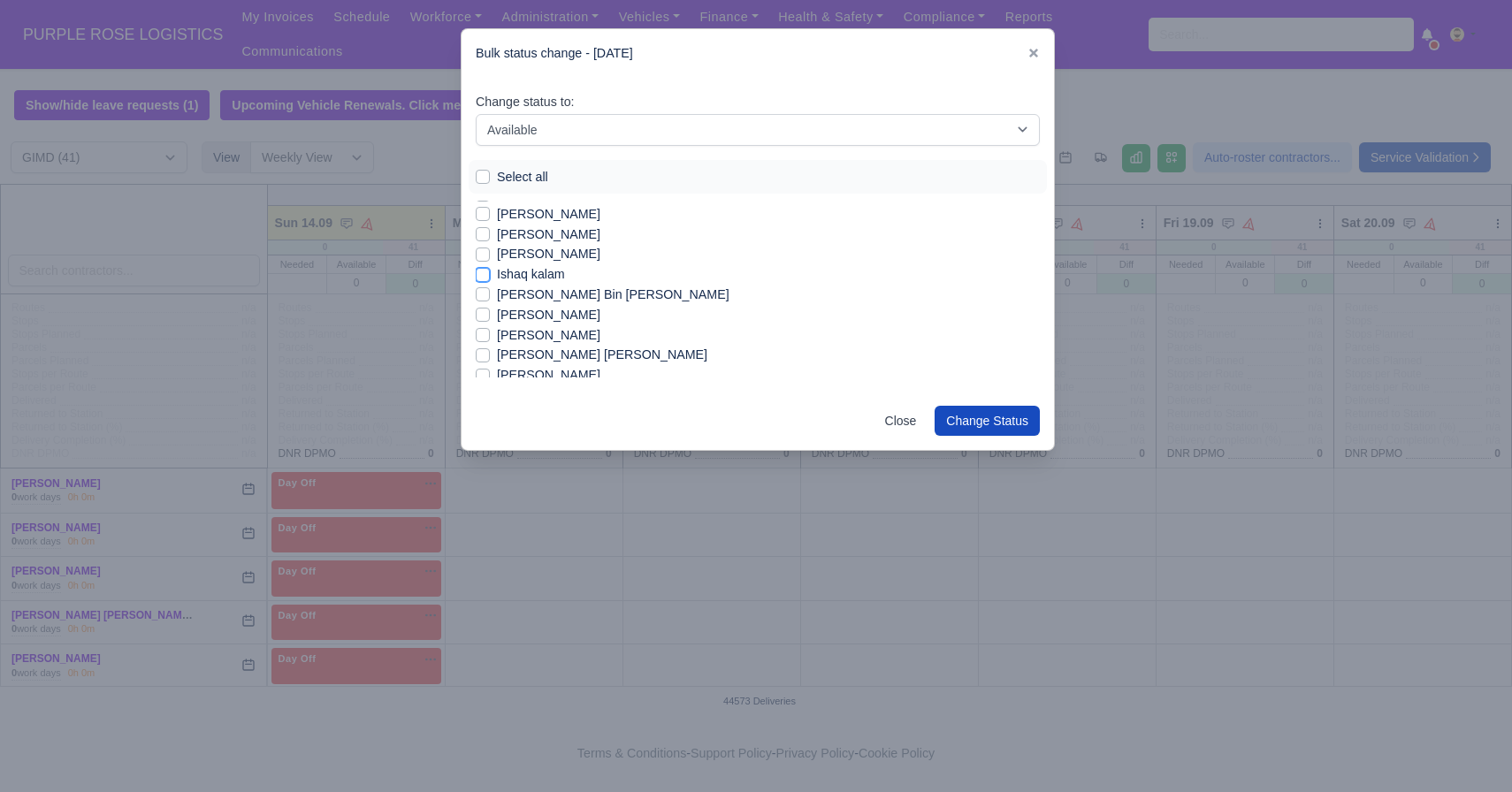
checkbox input "true"
click at [547, 288] on label "[PERSON_NAME] Bin [PERSON_NAME]" at bounding box center [613, 295] width 233 height 20
click at [490, 288] on input "[PERSON_NAME] Bin [PERSON_NAME]" at bounding box center [482, 292] width 14 height 14
checkbox input "true"
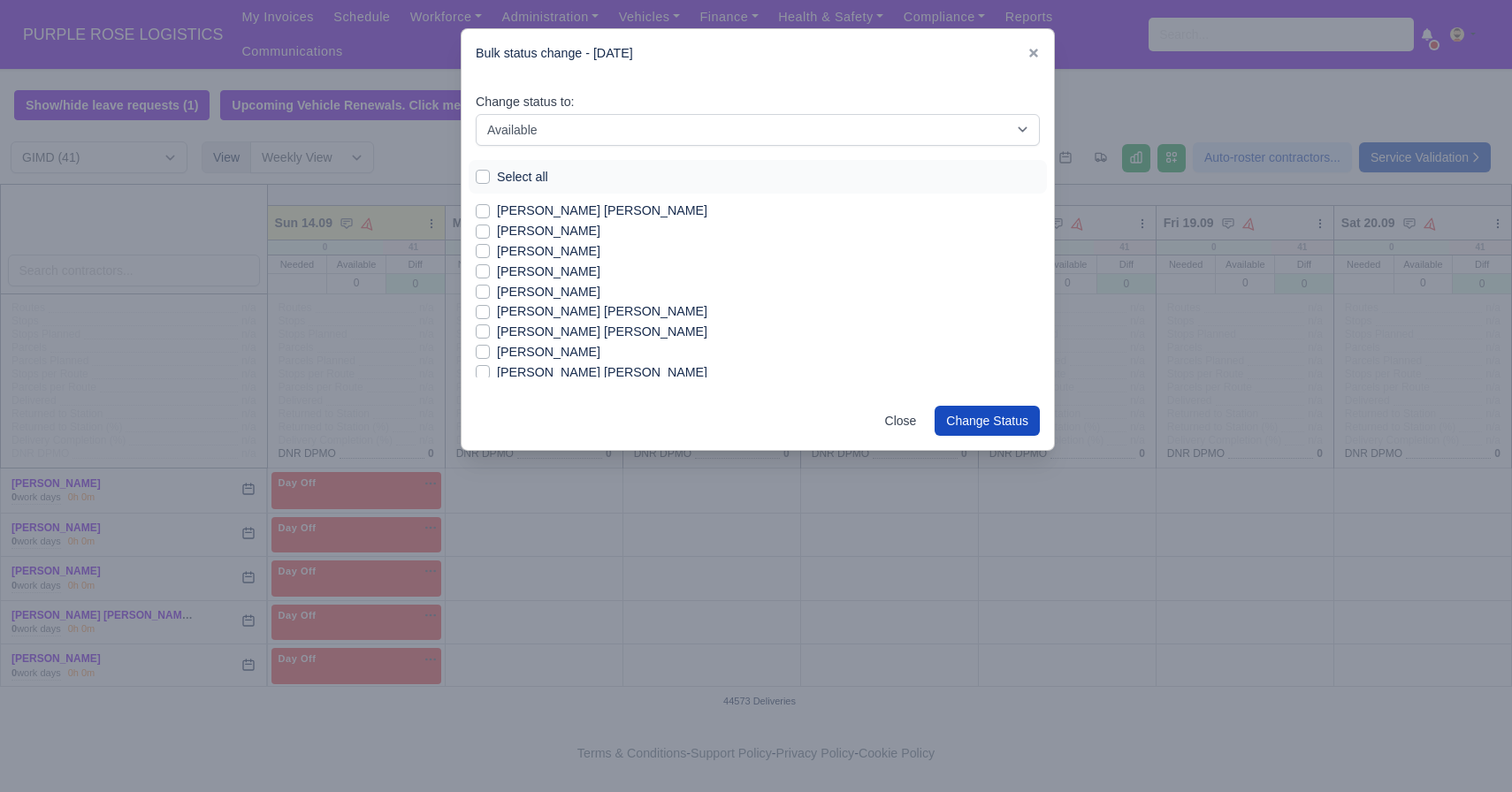
click at [600, 337] on label "Mohammed Aaqil Chowdhury" at bounding box center [602, 331] width 211 height 20
click at [490, 336] on input "Mohammed Aaqil Chowdhury" at bounding box center [482, 328] width 14 height 14
checkbox input "true"
click at [604, 306] on label "Mohammed Hamza Hussain" at bounding box center [602, 305] width 211 height 20
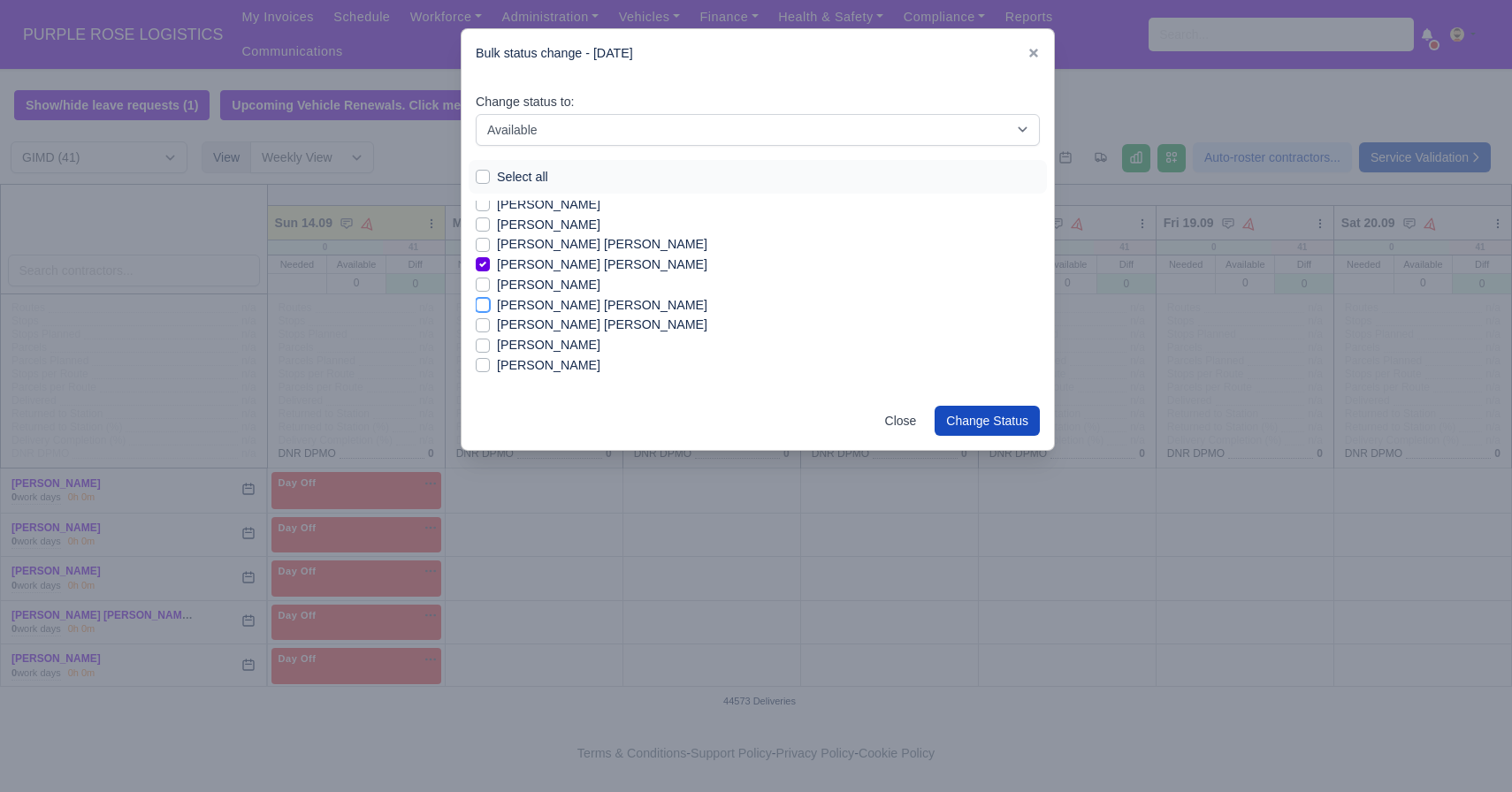
click at [490, 306] on input "Mohammed Hamza Hussain" at bounding box center [482, 302] width 14 height 14
checkbox input "true"
click at [597, 323] on label "Mohammed Shiekh Adam Humayun" at bounding box center [602, 325] width 211 height 20
click at [490, 323] on input "Mohammed Shiekh Adam Humayun" at bounding box center [482, 322] width 14 height 14
checkbox input "true"
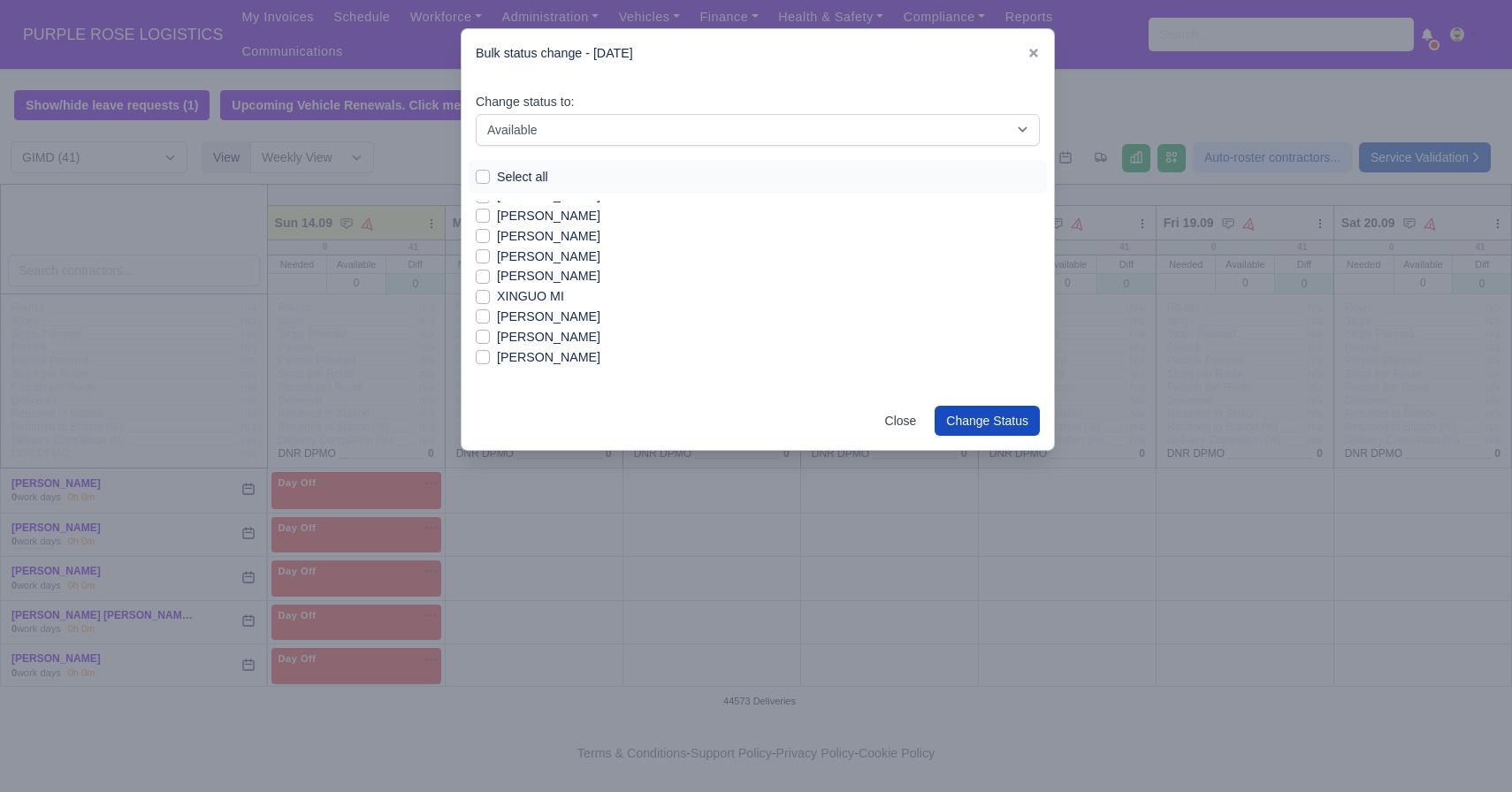
scroll to position [664, 0]
click at [538, 335] on label "[PERSON_NAME]" at bounding box center [548, 333] width 103 height 20
click at [490, 335] on input "[PERSON_NAME]" at bounding box center [482, 330] width 14 height 14
checkbox input "true"
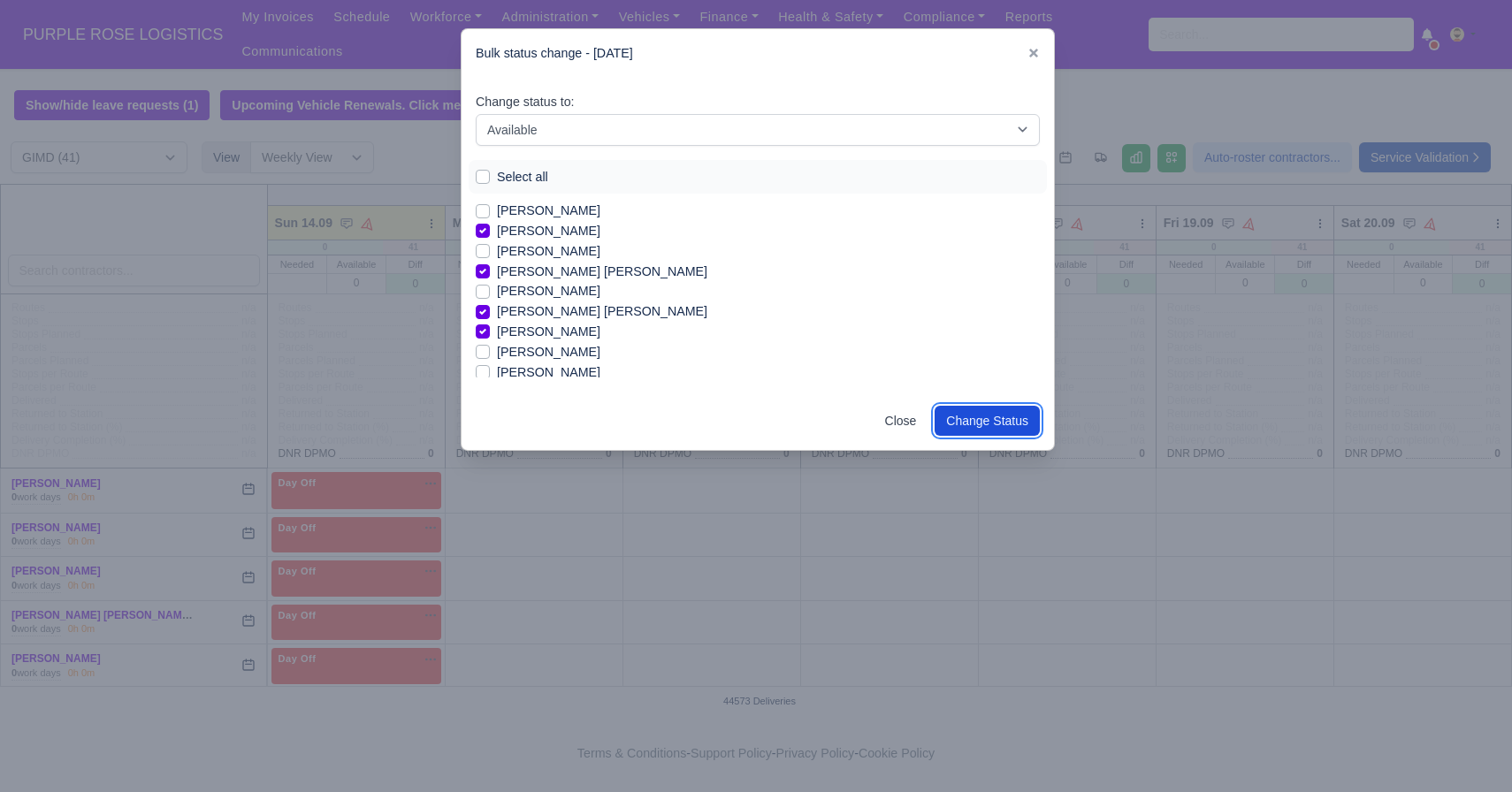
click at [988, 422] on button "Change Status" at bounding box center [987, 420] width 105 height 30
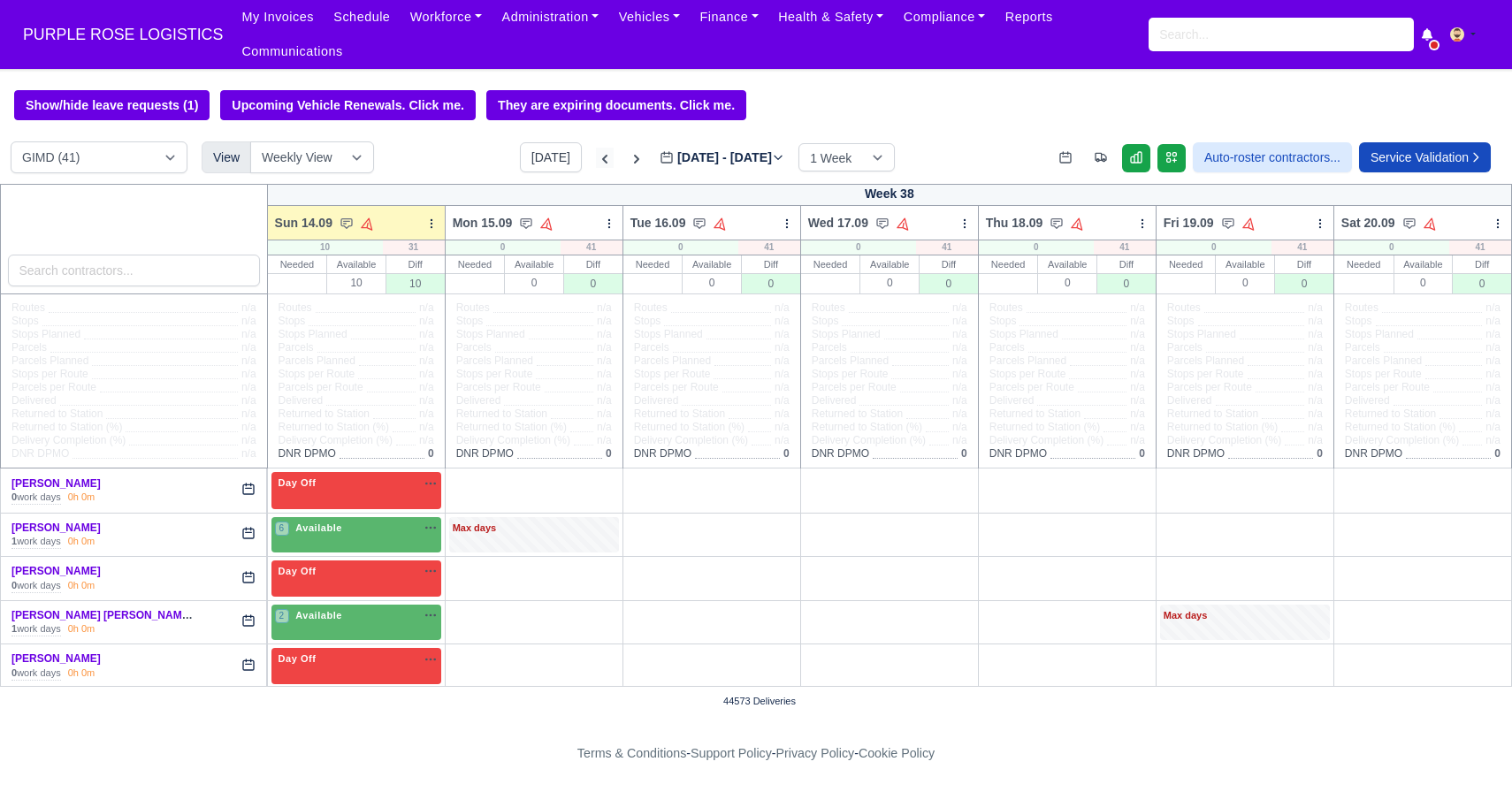
click at [596, 155] on icon at bounding box center [605, 159] width 17 height 17
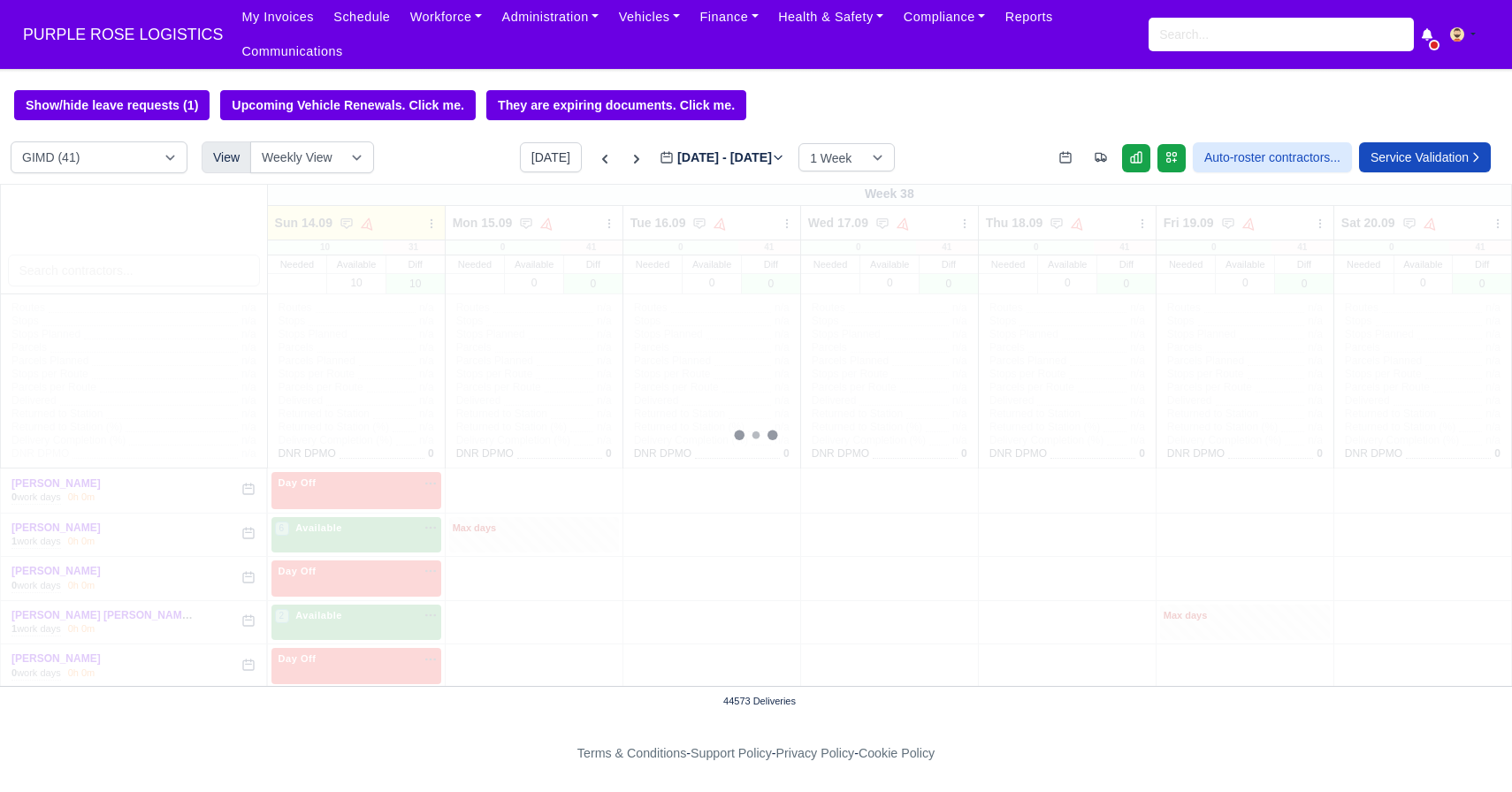
type input "[DATE]"
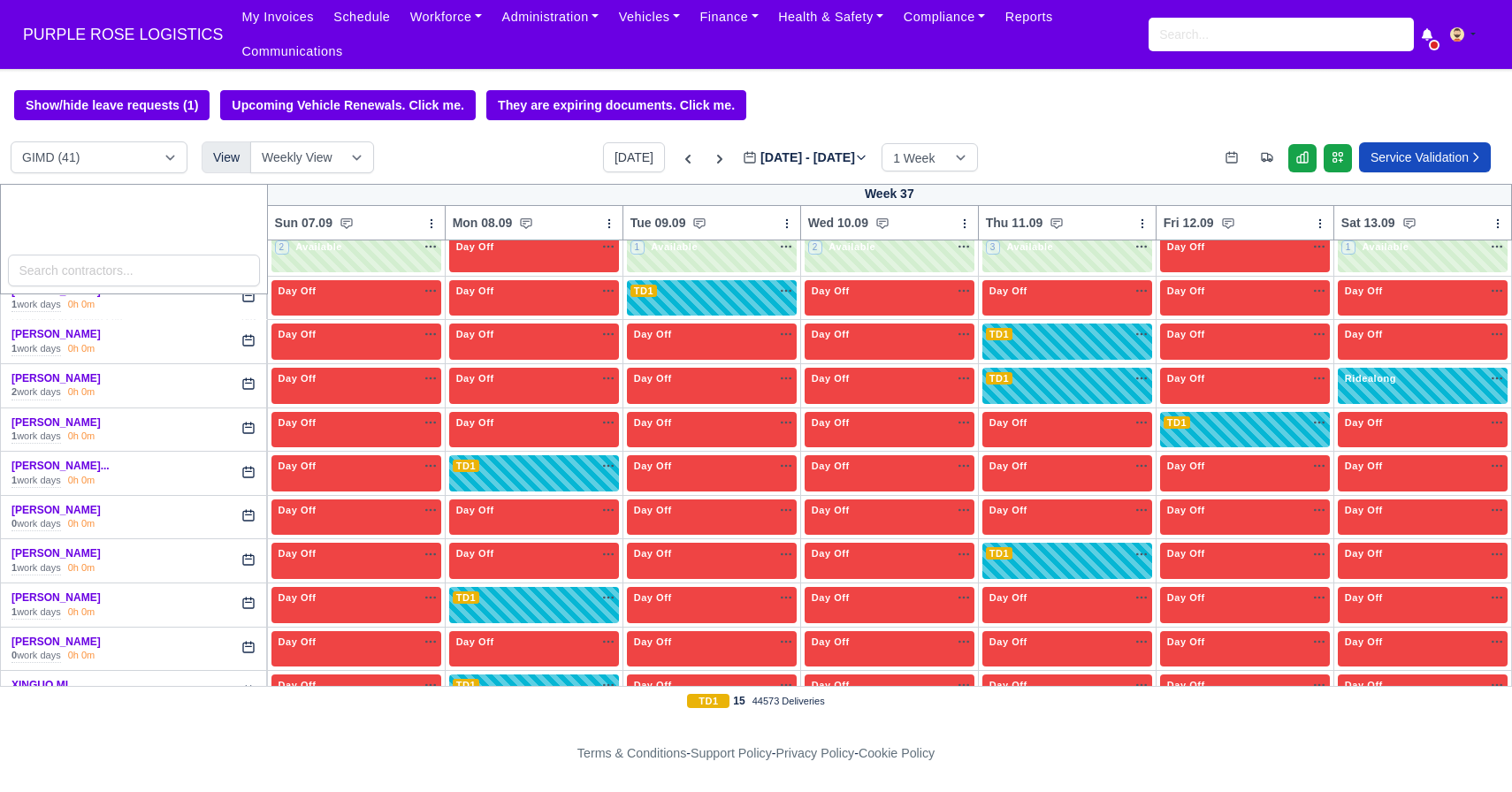
scroll to position [1423, 0]
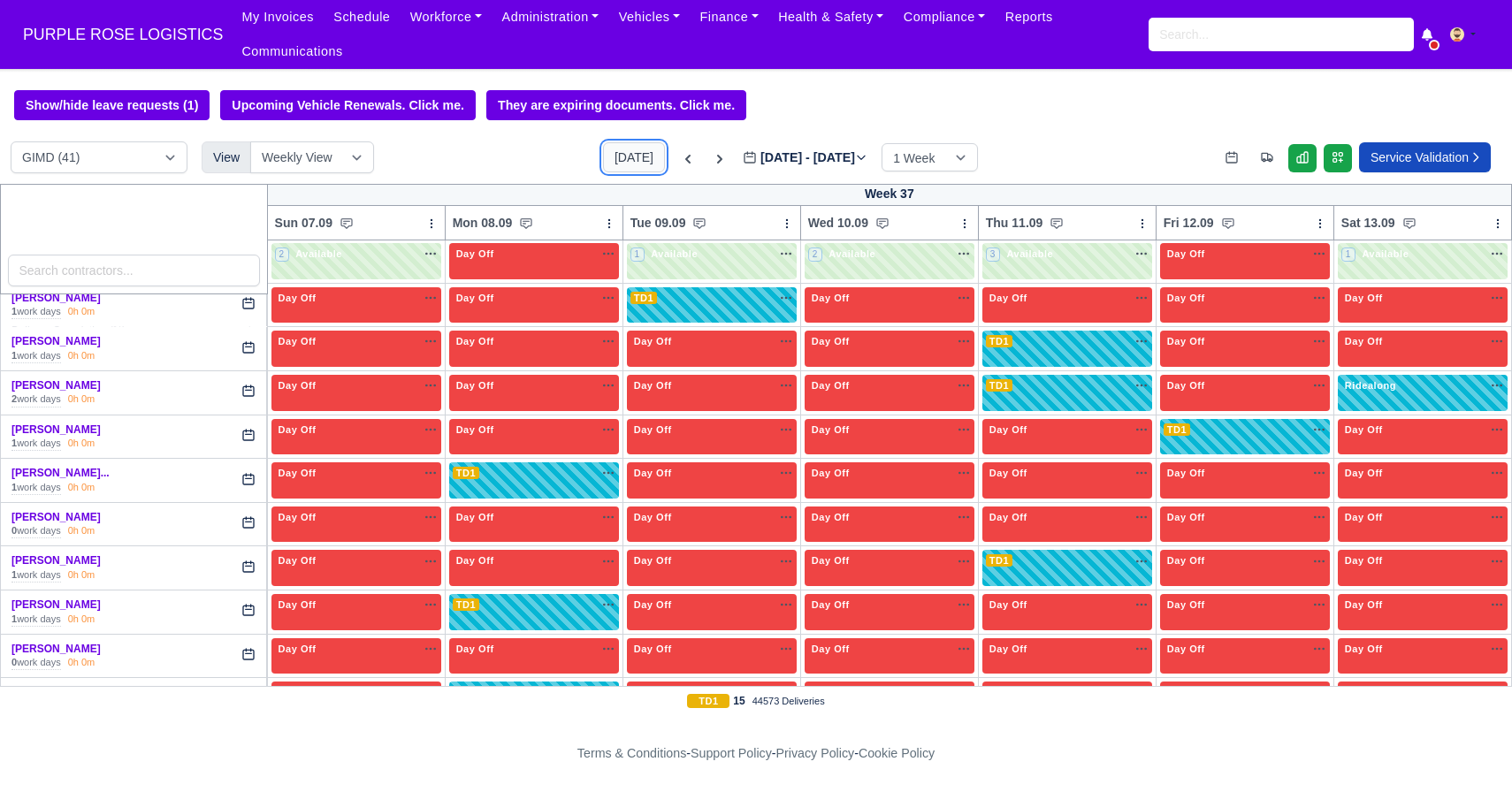
click at [613, 157] on button "[DATE]" at bounding box center [634, 156] width 62 height 30
type input "[DATE]"
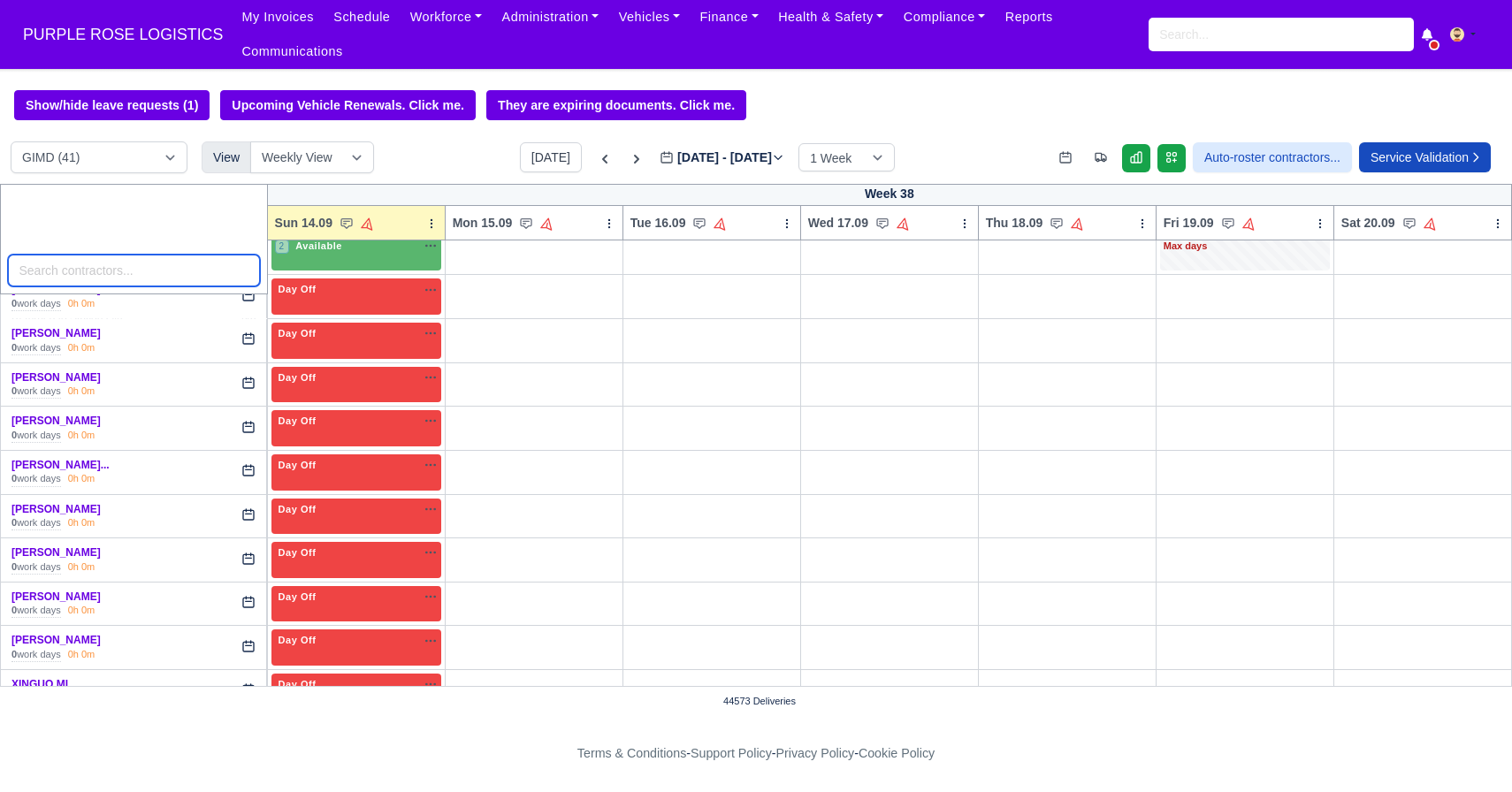
click at [100, 269] on input "search" at bounding box center [133, 270] width 252 height 32
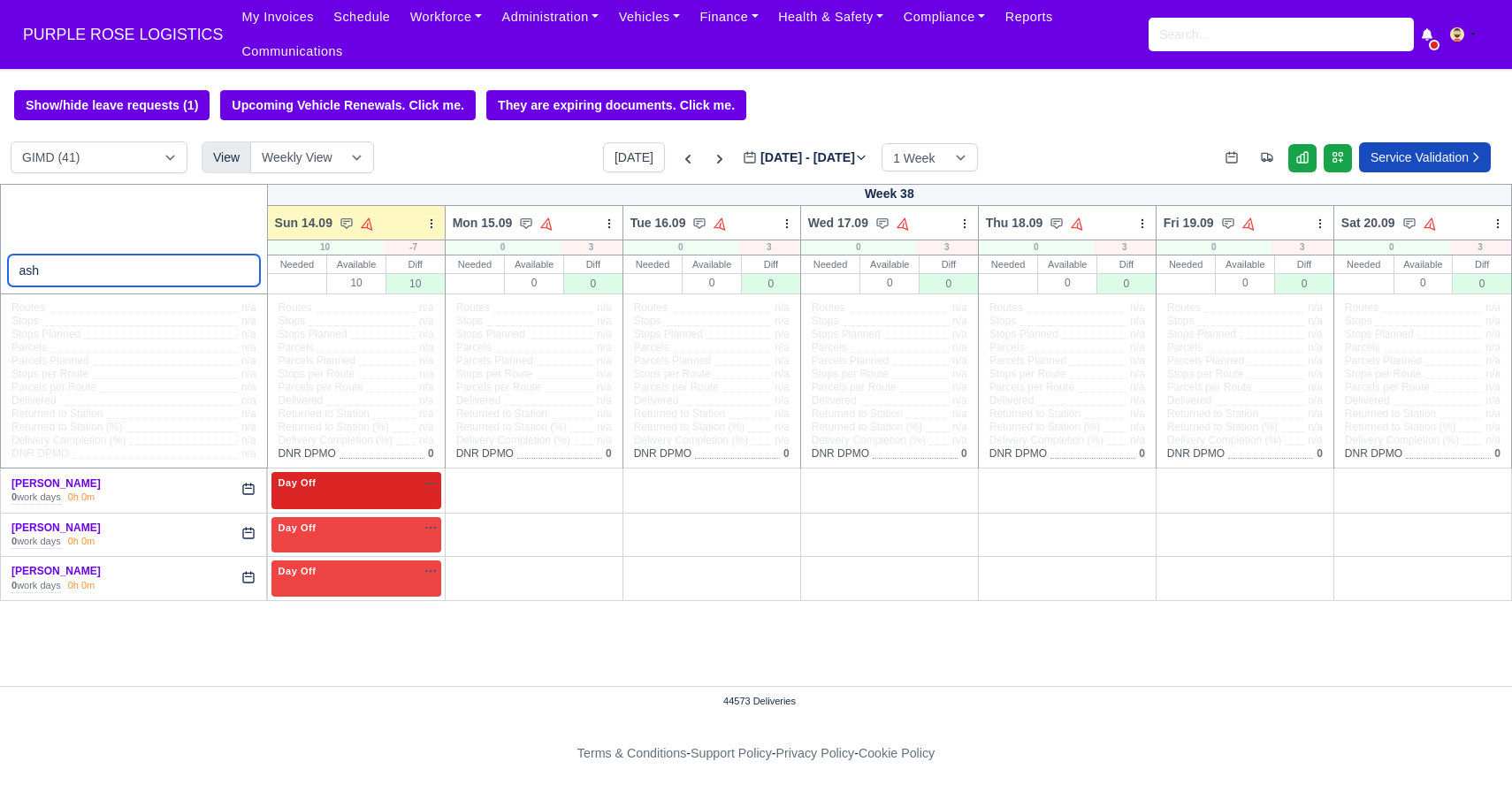
type input "ash"
click at [352, 488] on div "Day Off Available" at bounding box center [357, 483] width 162 height 15
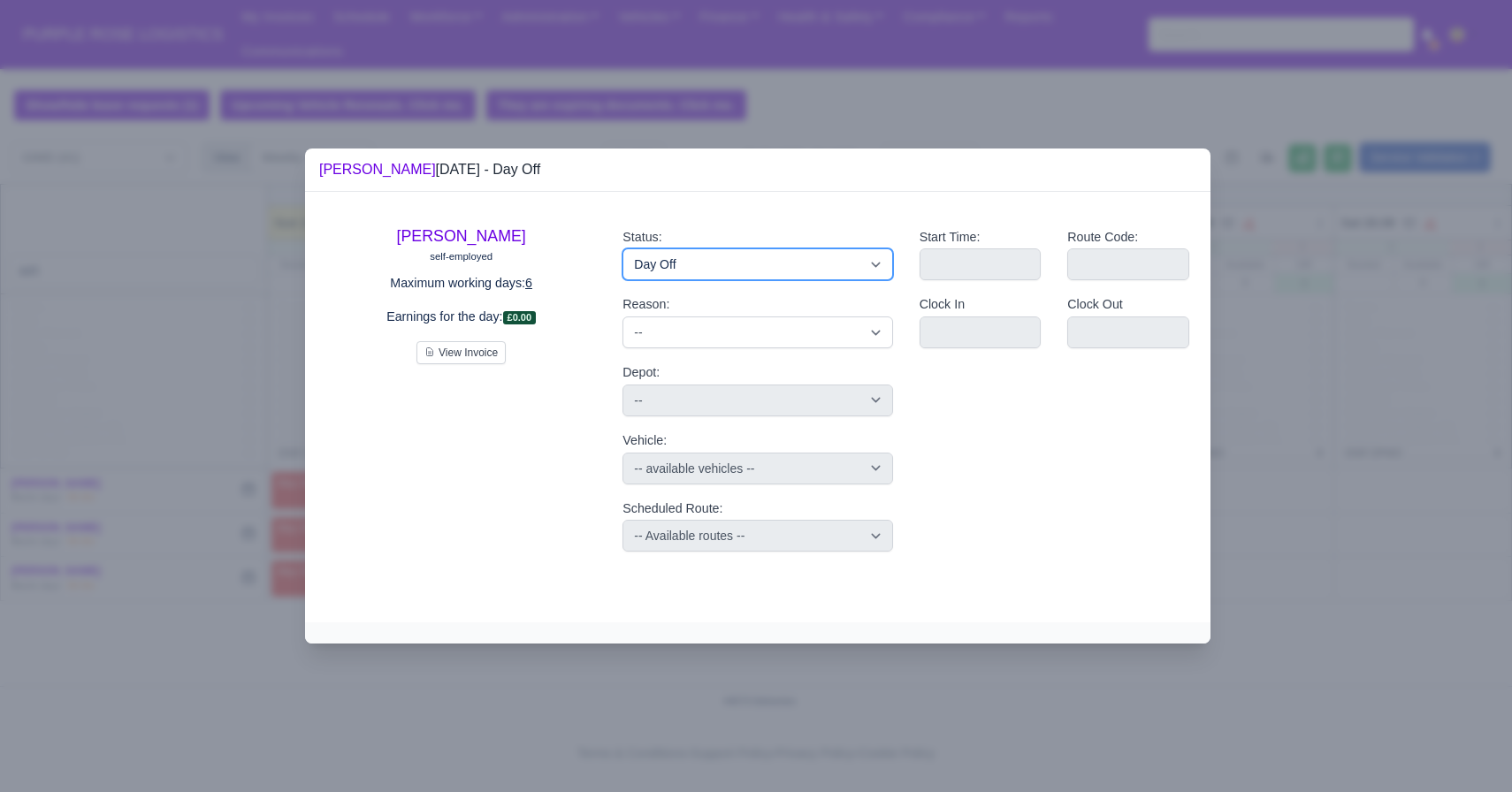
click at [657, 266] on select "Available Day Off Stand By Holiday Other Depot In Office OSM Ridealong Nursery …" at bounding box center [756, 264] width 270 height 32
select select "Ridealong"
click at [622, 248] on select "Available Day Off Stand By Holiday Other Depot In Office OSM Ridealong Nursery …" at bounding box center [756, 264] width 270 height 32
select select
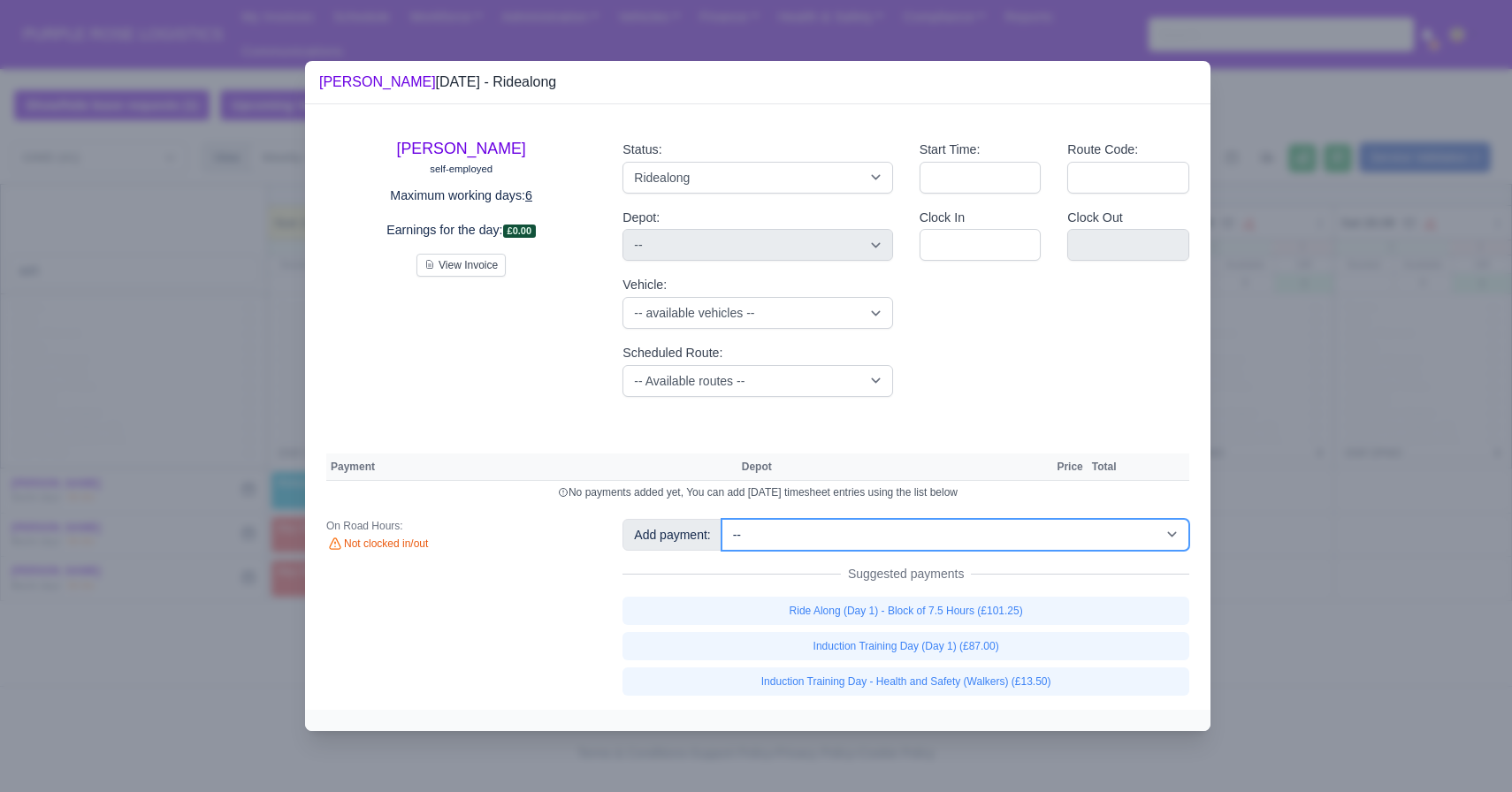
click at [794, 527] on select "-- Additional Hour Support (£14.50) Additional Hour Support (Walkers) (£13.50) …" at bounding box center [956, 534] width 468 height 32
click at [724, 519] on select "-- Additional Hour Support (£14.50) Additional Hour Support (Walkers) (£13.50) …" at bounding box center [956, 534] width 468 height 32
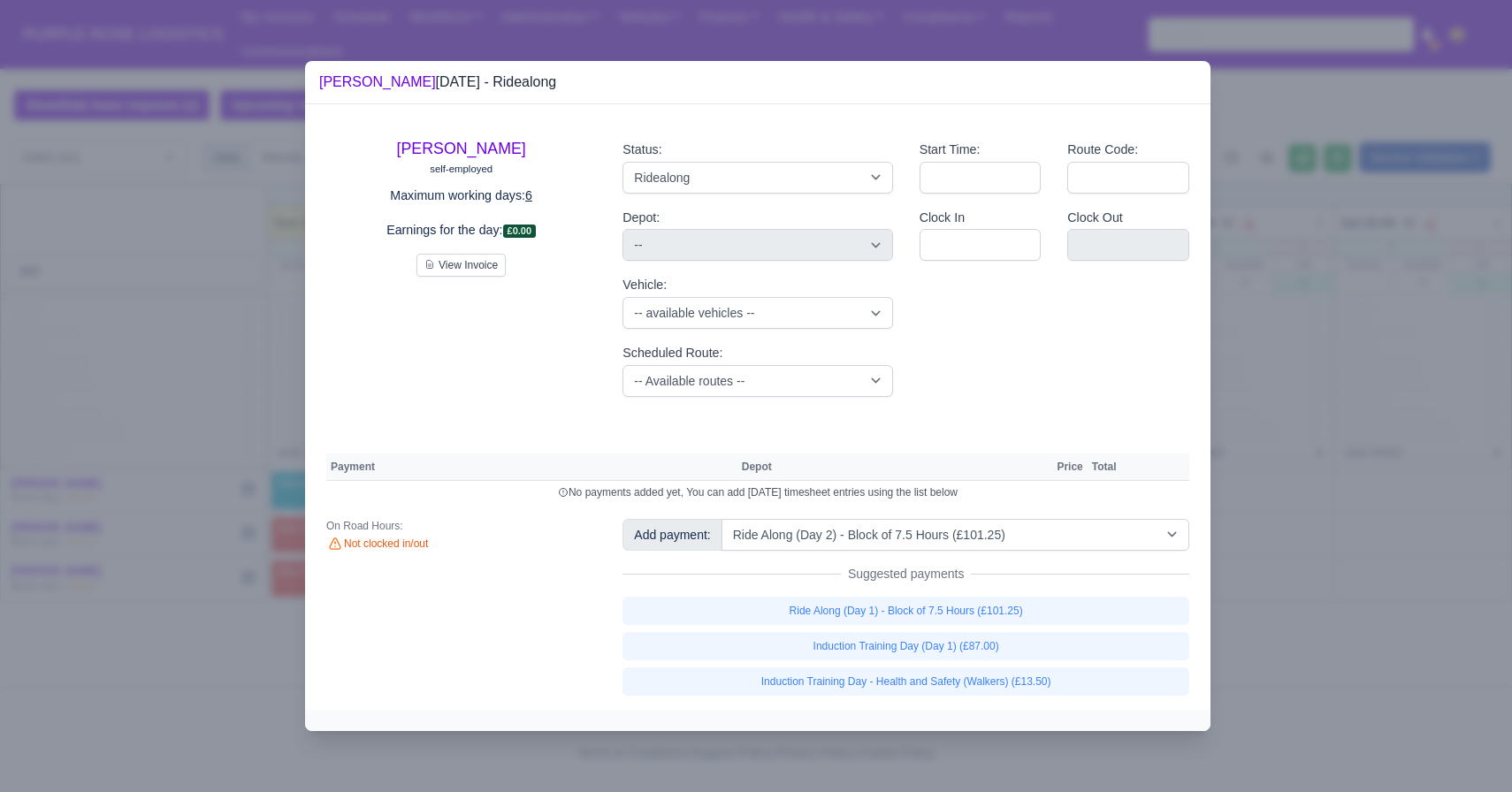
select select "5"
select select
select select "5"
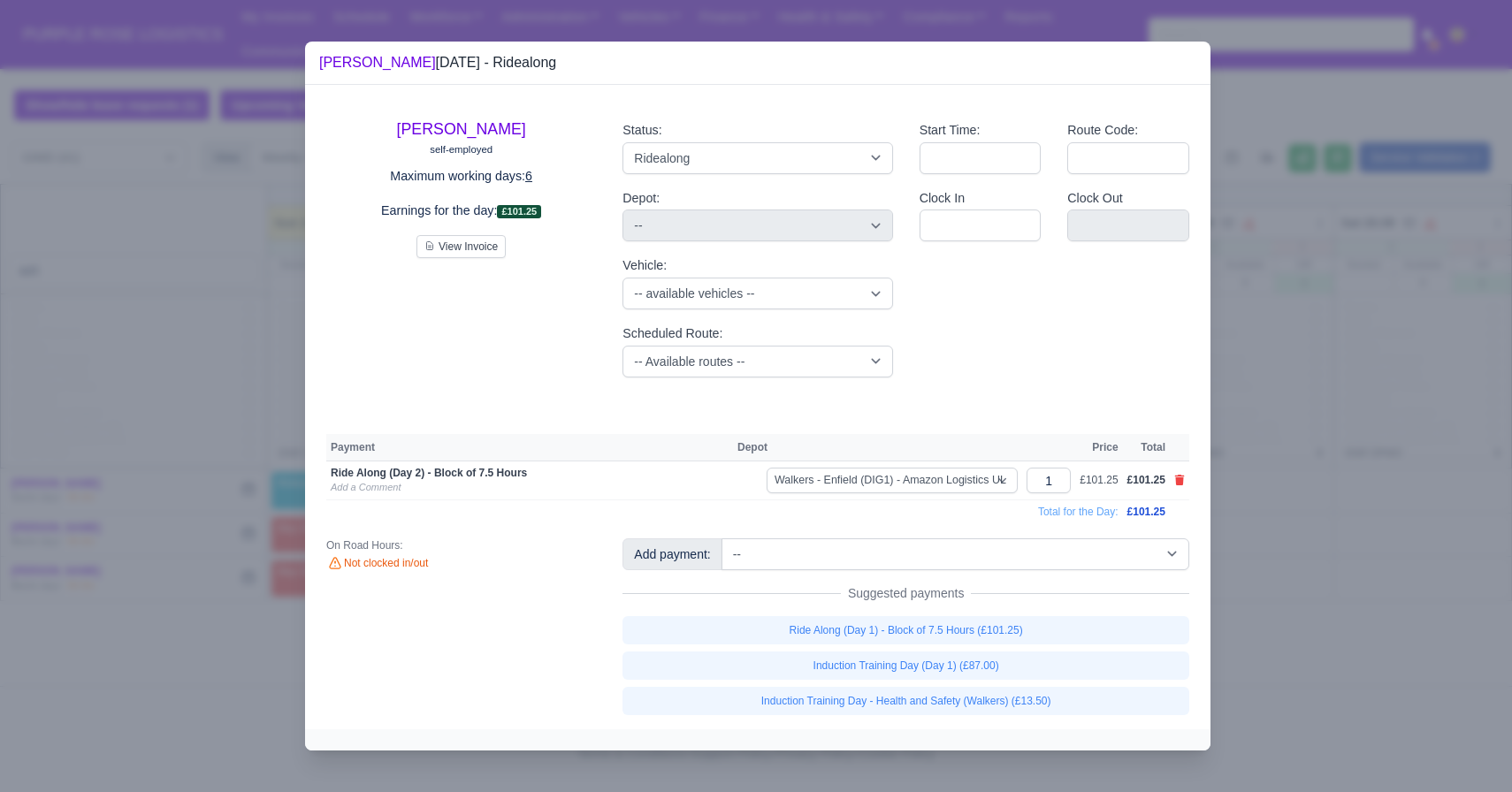
click at [165, 602] on div at bounding box center [756, 396] width 1512 height 792
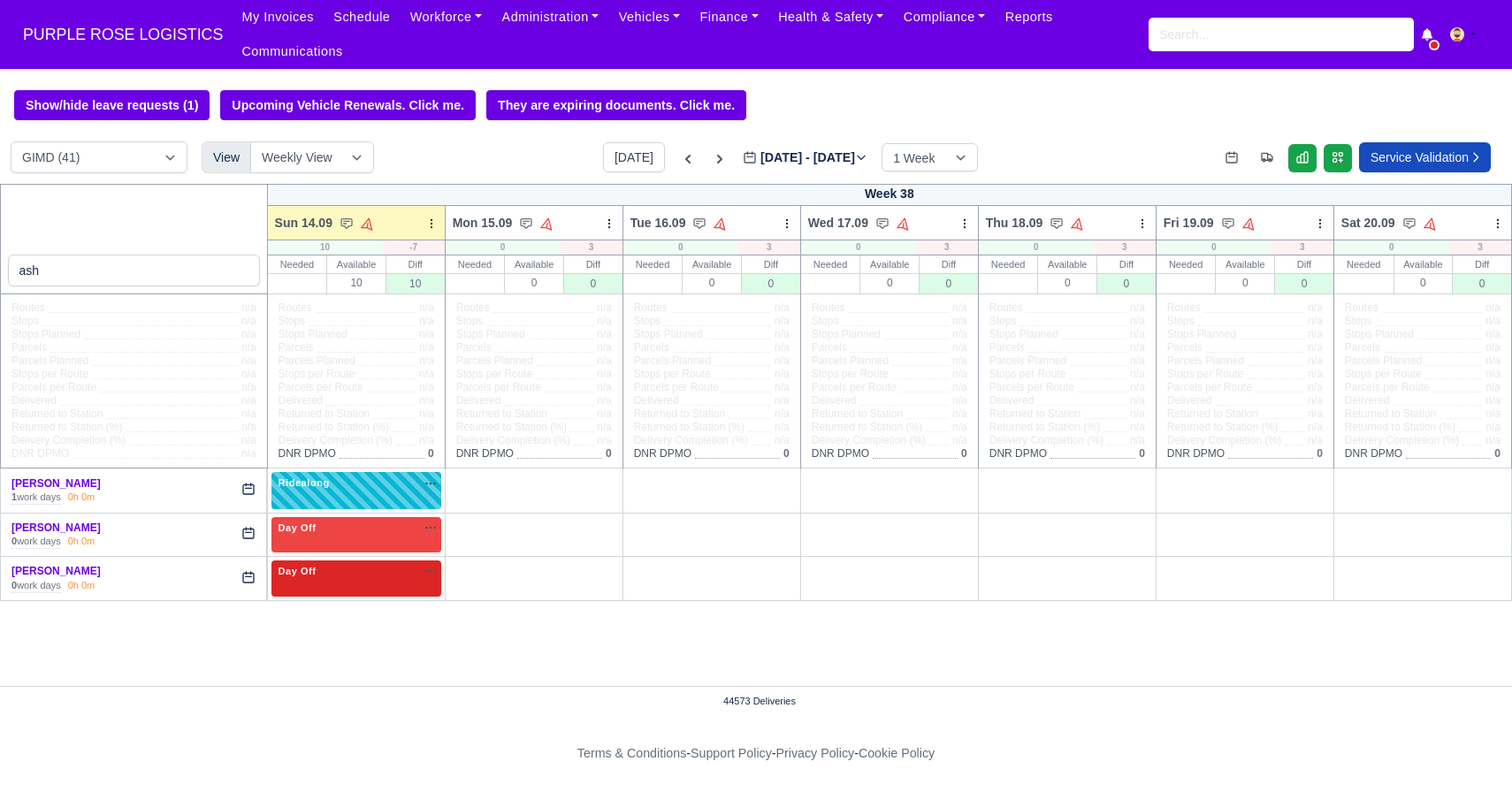
click at [316, 566] on span "Day Off" at bounding box center [298, 571] width 45 height 13
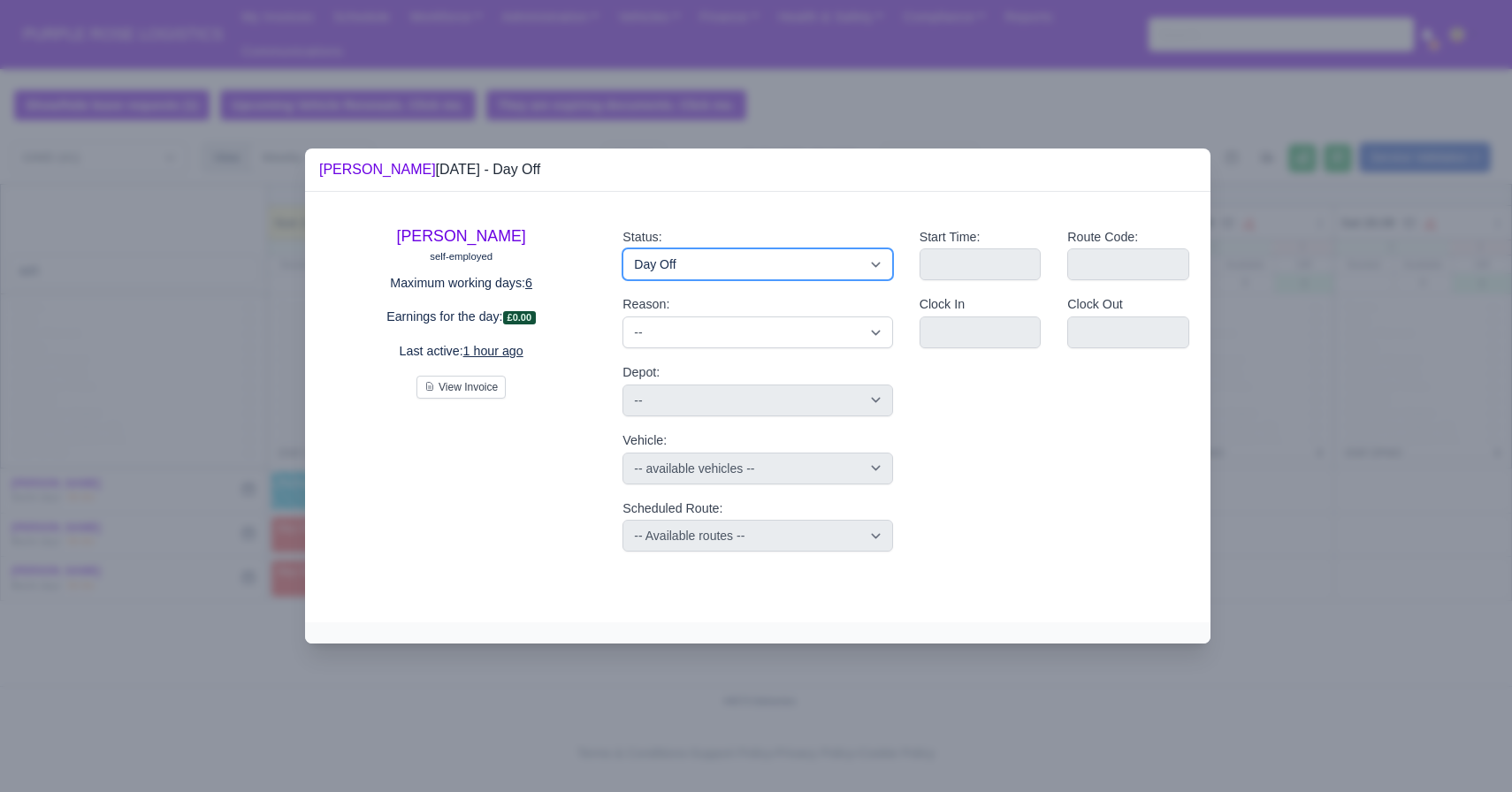
click at [659, 262] on select "Available Day Off Stand By Holiday Other Depot In Office OSM Ridealong Nursery …" at bounding box center [756, 264] width 270 height 32
select select "Ridealong"
click at [622, 248] on select "Available Day Off Stand By Holiday Other Depot In Office OSM Ridealong Nursery …" at bounding box center [756, 264] width 270 height 32
select select
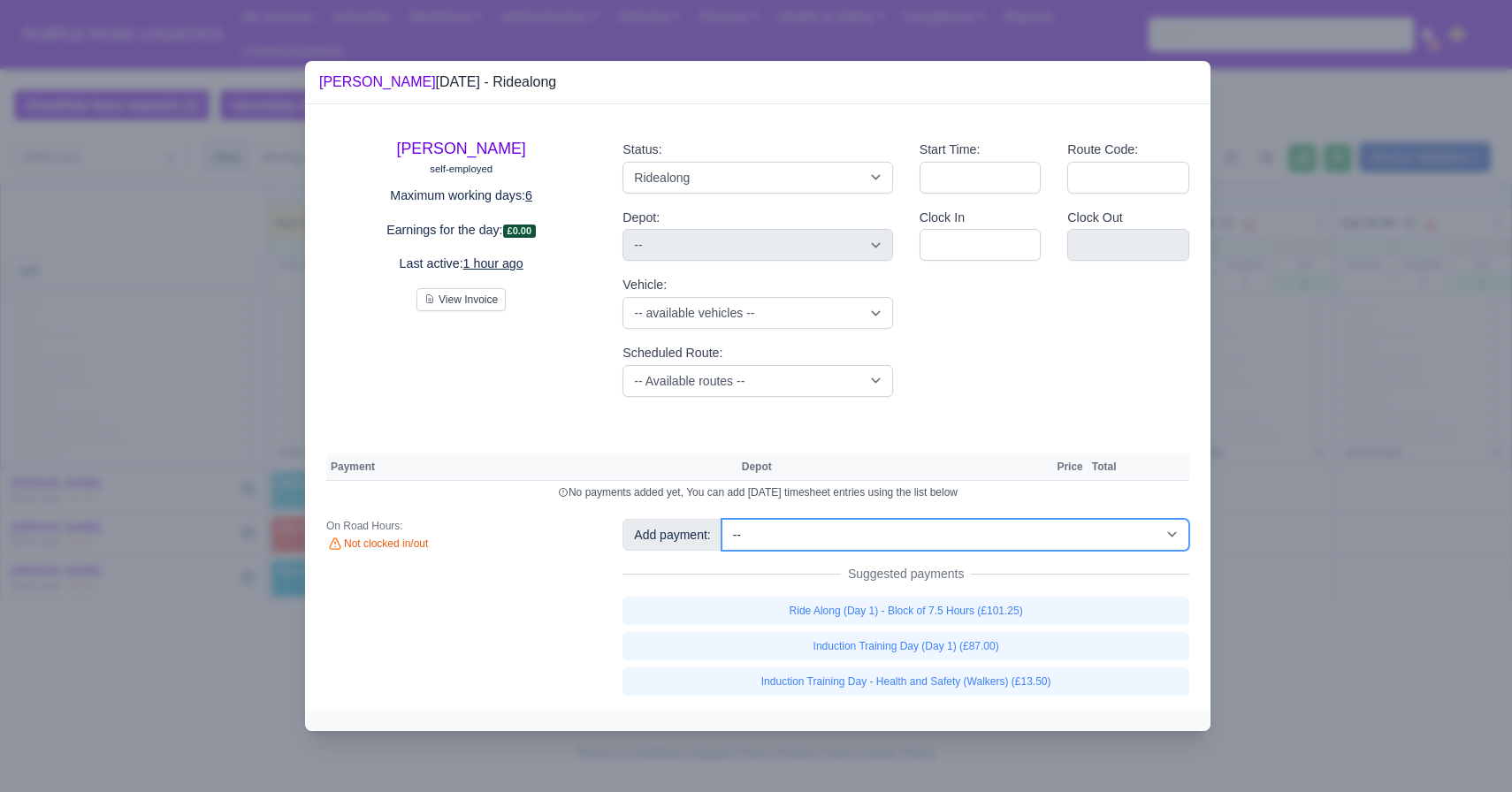
click at [808, 534] on select "-- Additional Hour Support (£14.50) Additional Hour Support (Walkers) (£13.50) …" at bounding box center [956, 534] width 468 height 32
click at [724, 519] on select "-- Additional Hour Support (£14.50) Additional Hour Support (Walkers) (£13.50) …" at bounding box center [956, 534] width 468 height 32
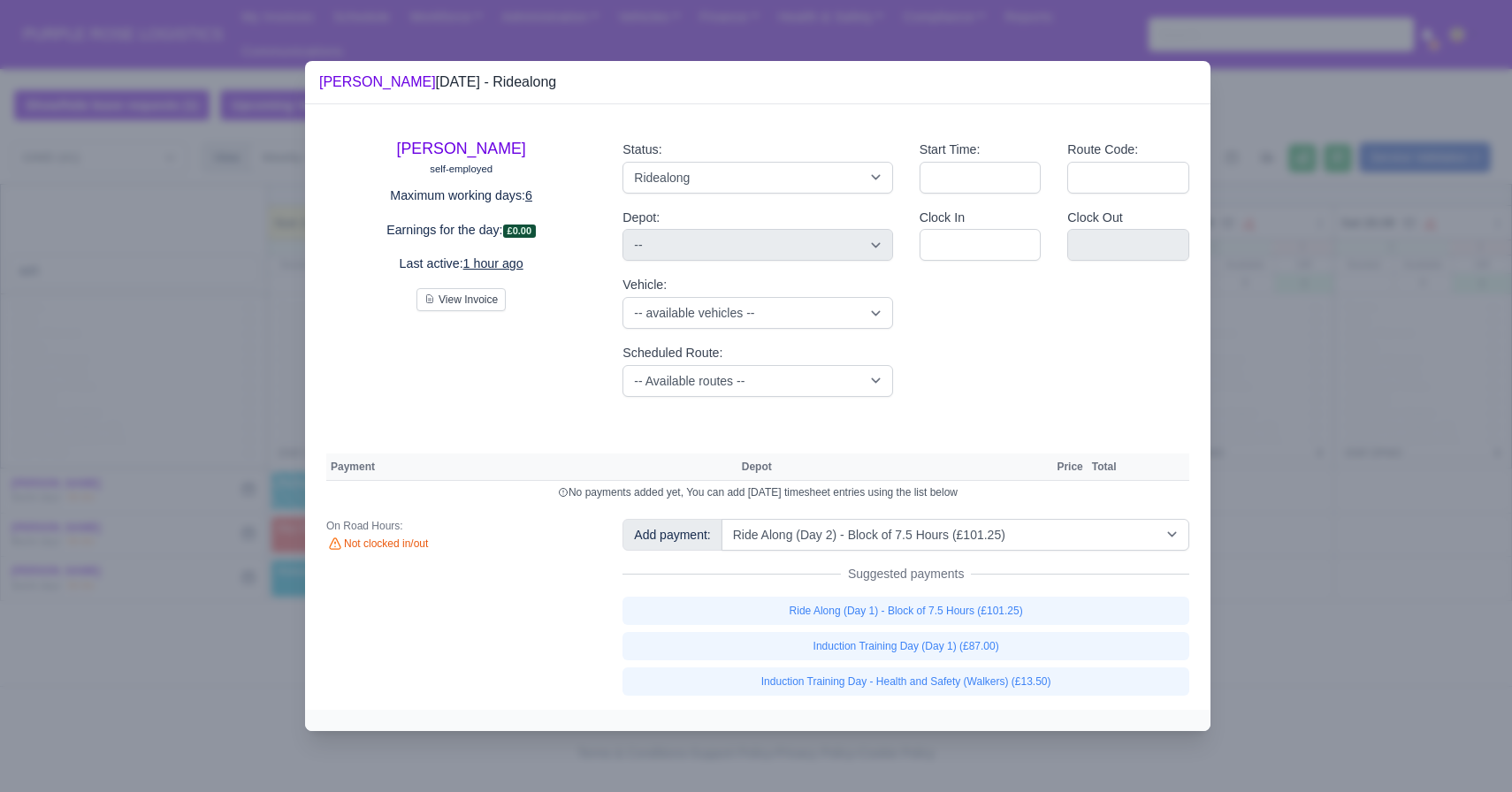
select select "5"
select select
select select "5"
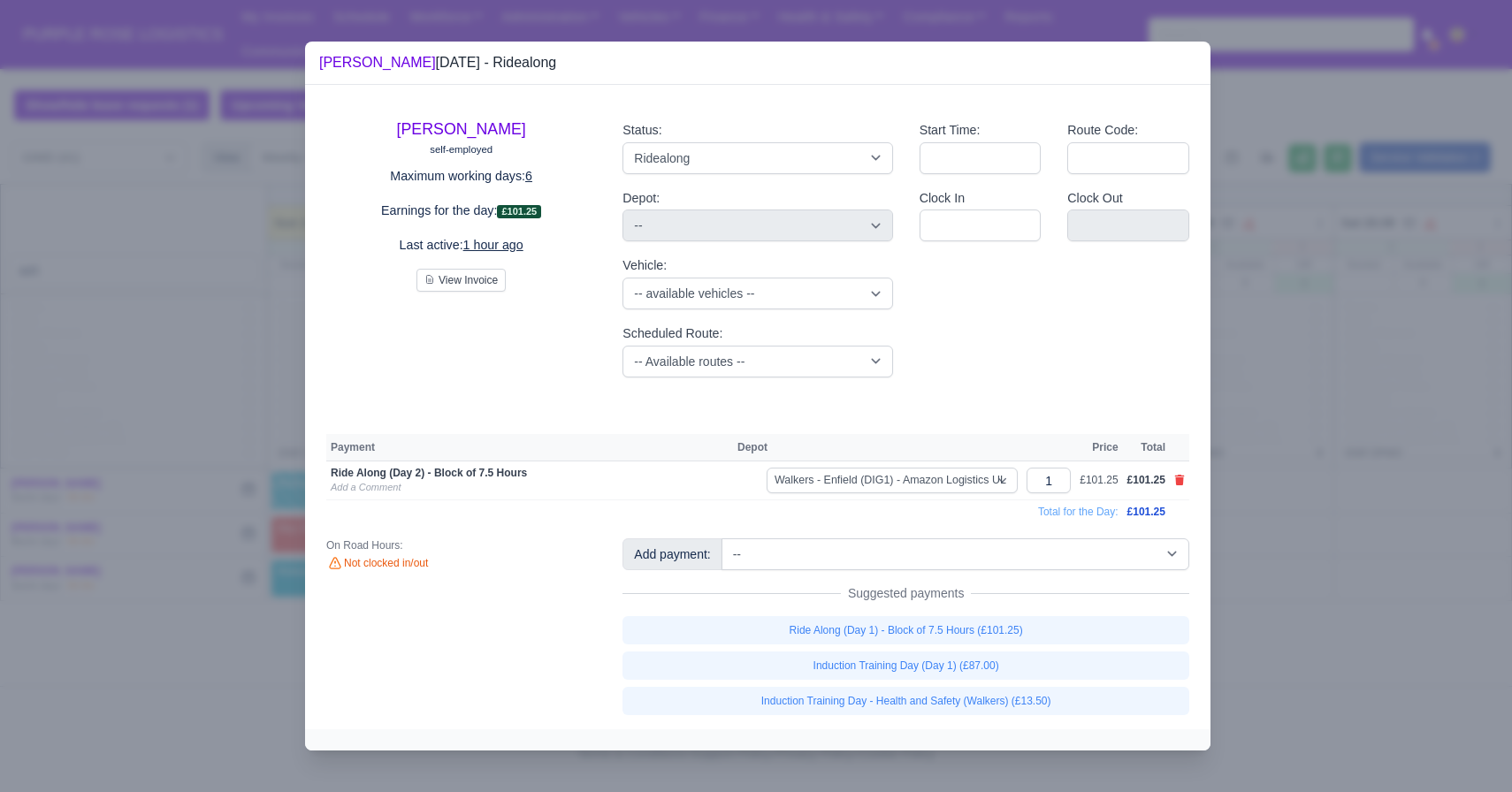
click at [1428, 527] on div at bounding box center [756, 396] width 1512 height 792
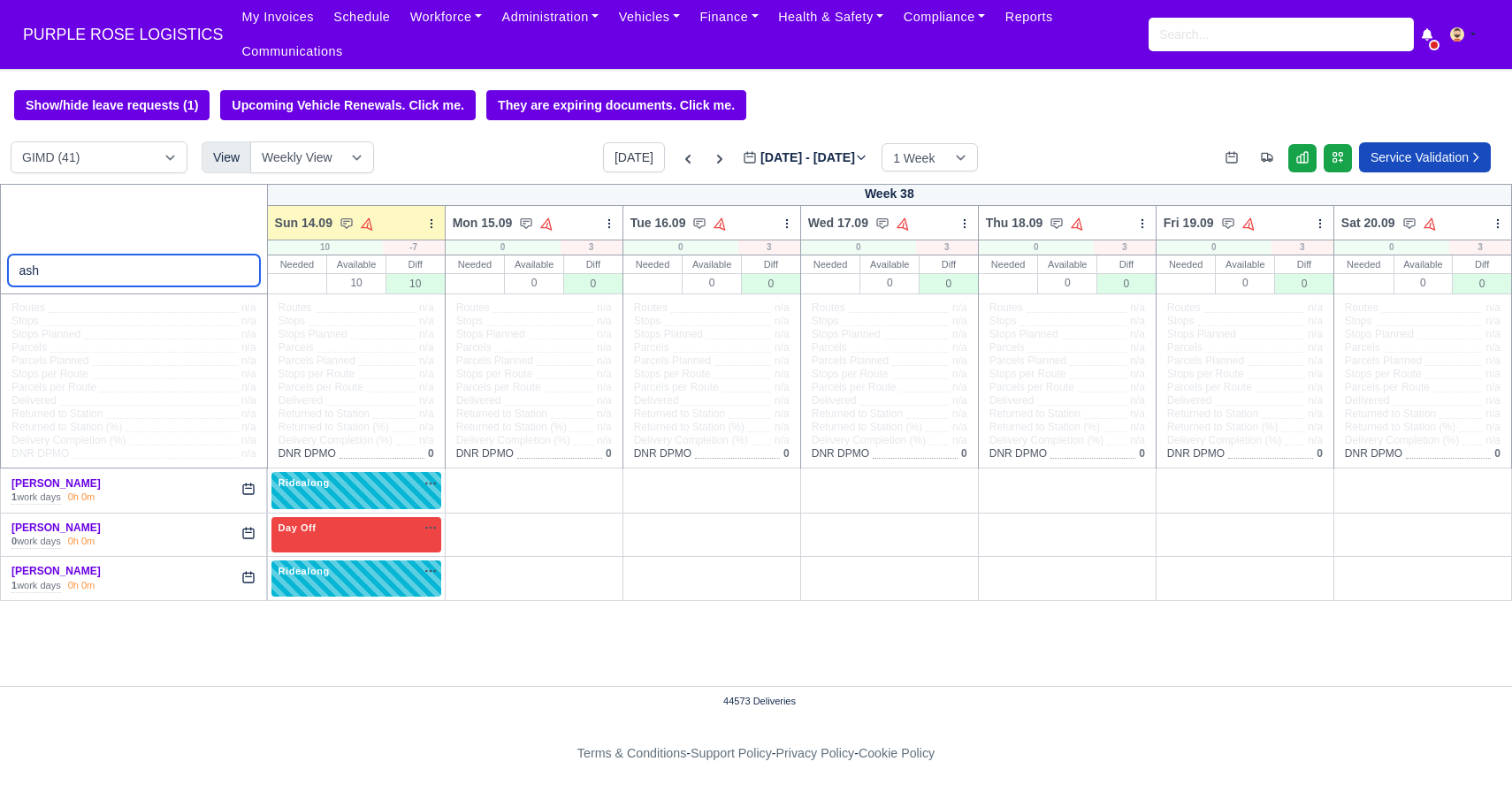
click at [242, 272] on input "ash" at bounding box center [133, 270] width 252 height 32
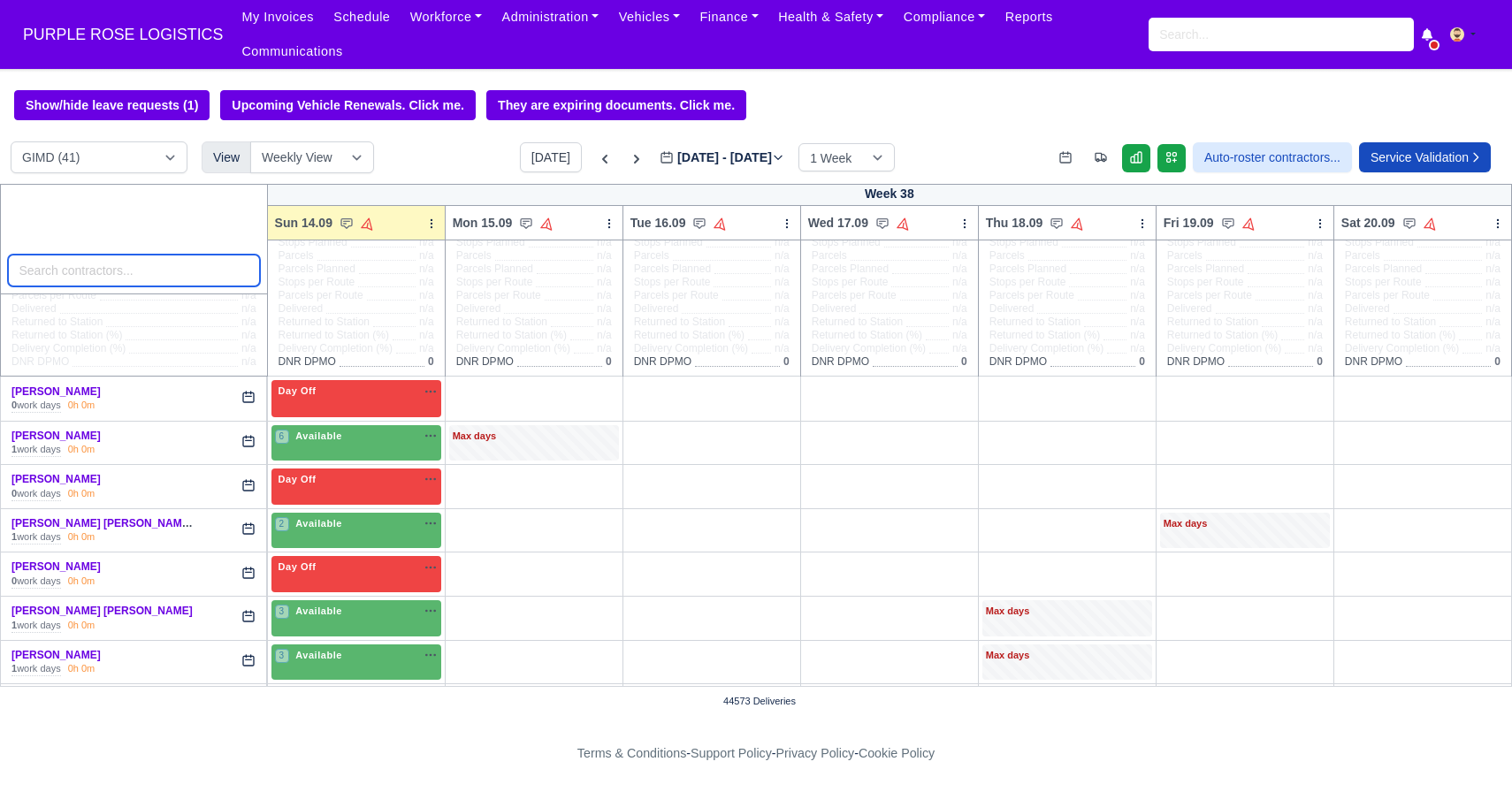
scroll to position [107, 0]
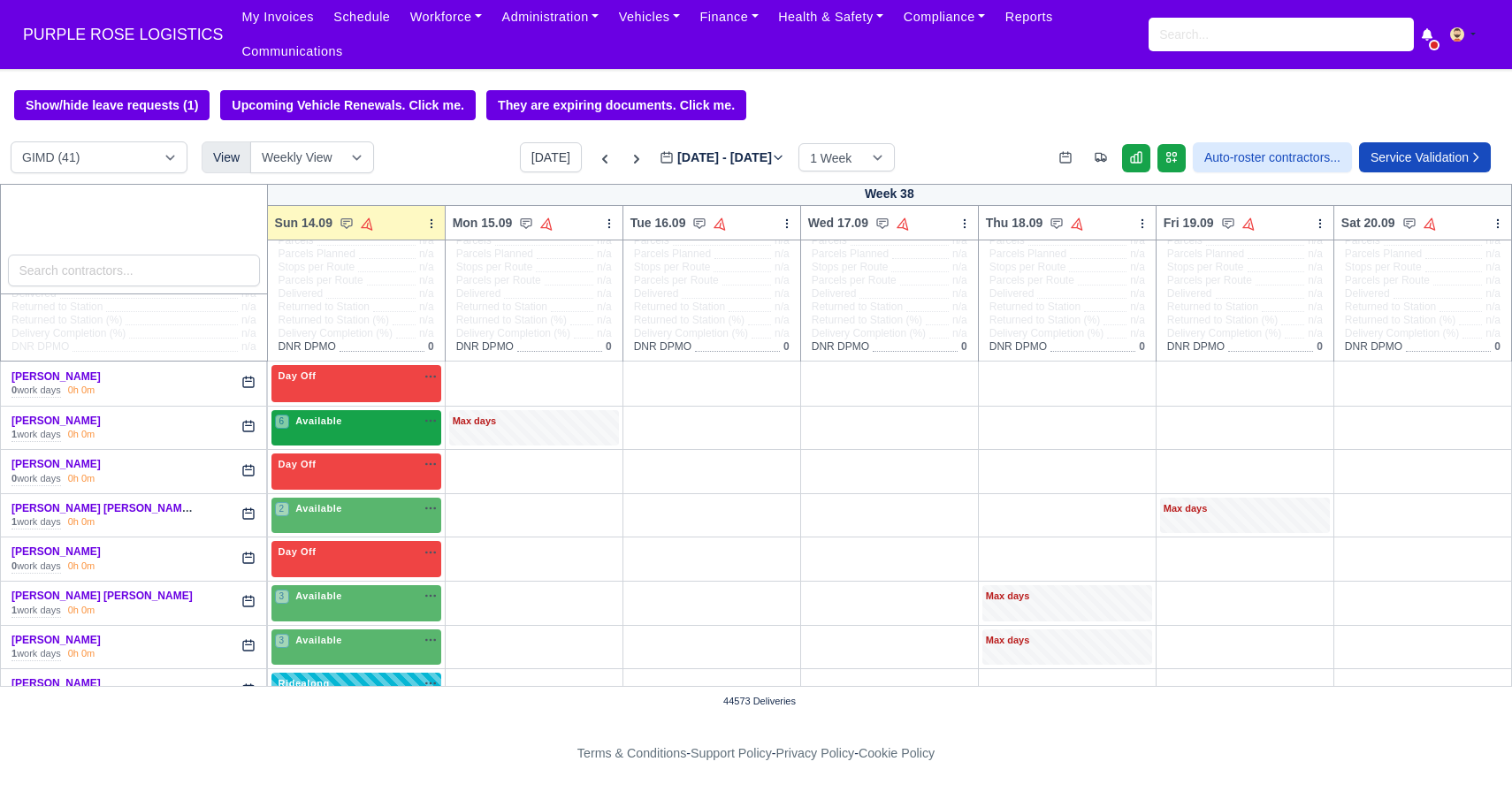
click at [349, 434] on div "6 Available" at bounding box center [357, 429] width 170 height 37
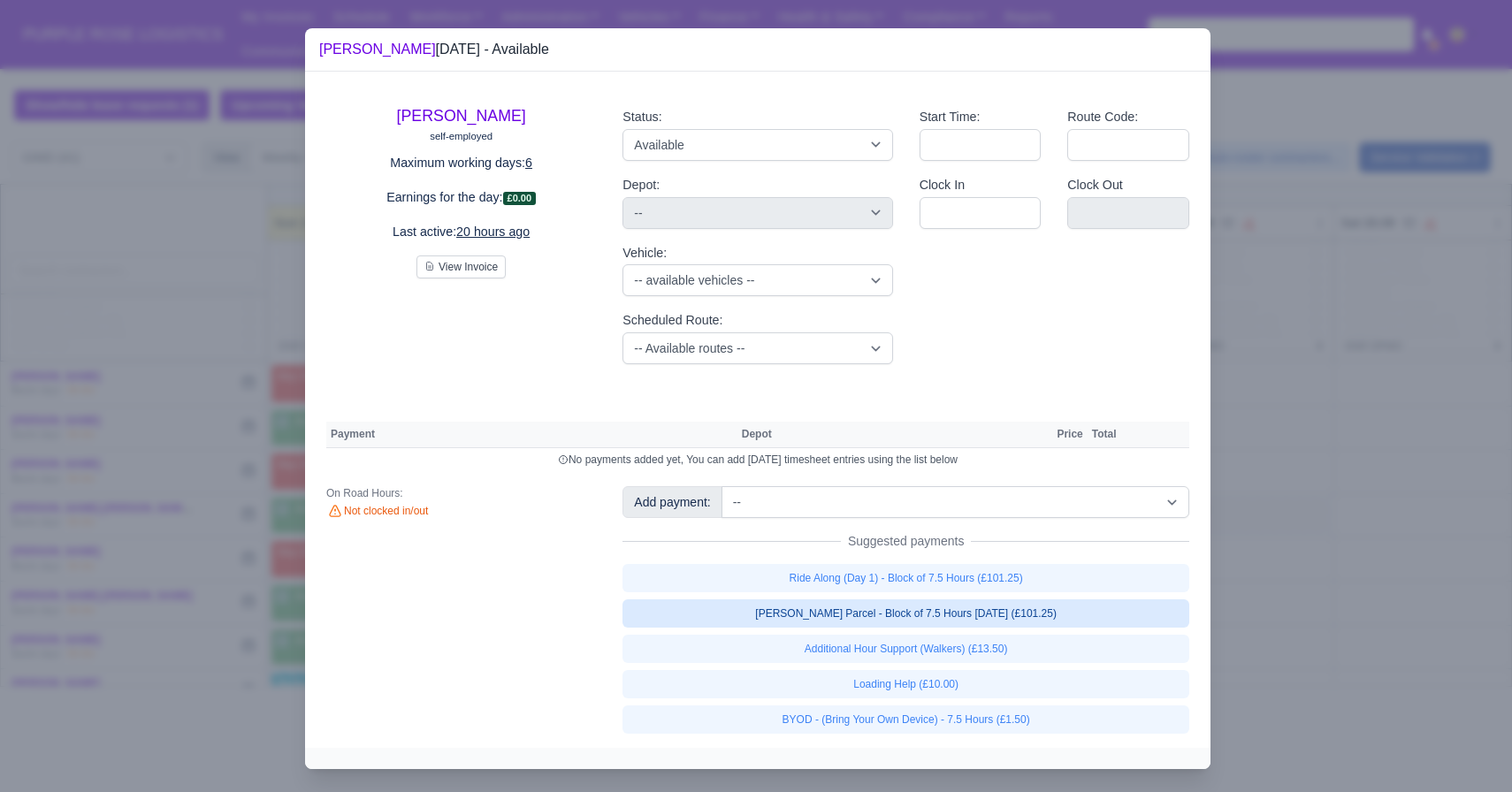
click at [747, 609] on link "Walker Parcel - Block of 7.5 Hours Apr 2025 (£101.25)" at bounding box center [905, 613] width 567 height 28
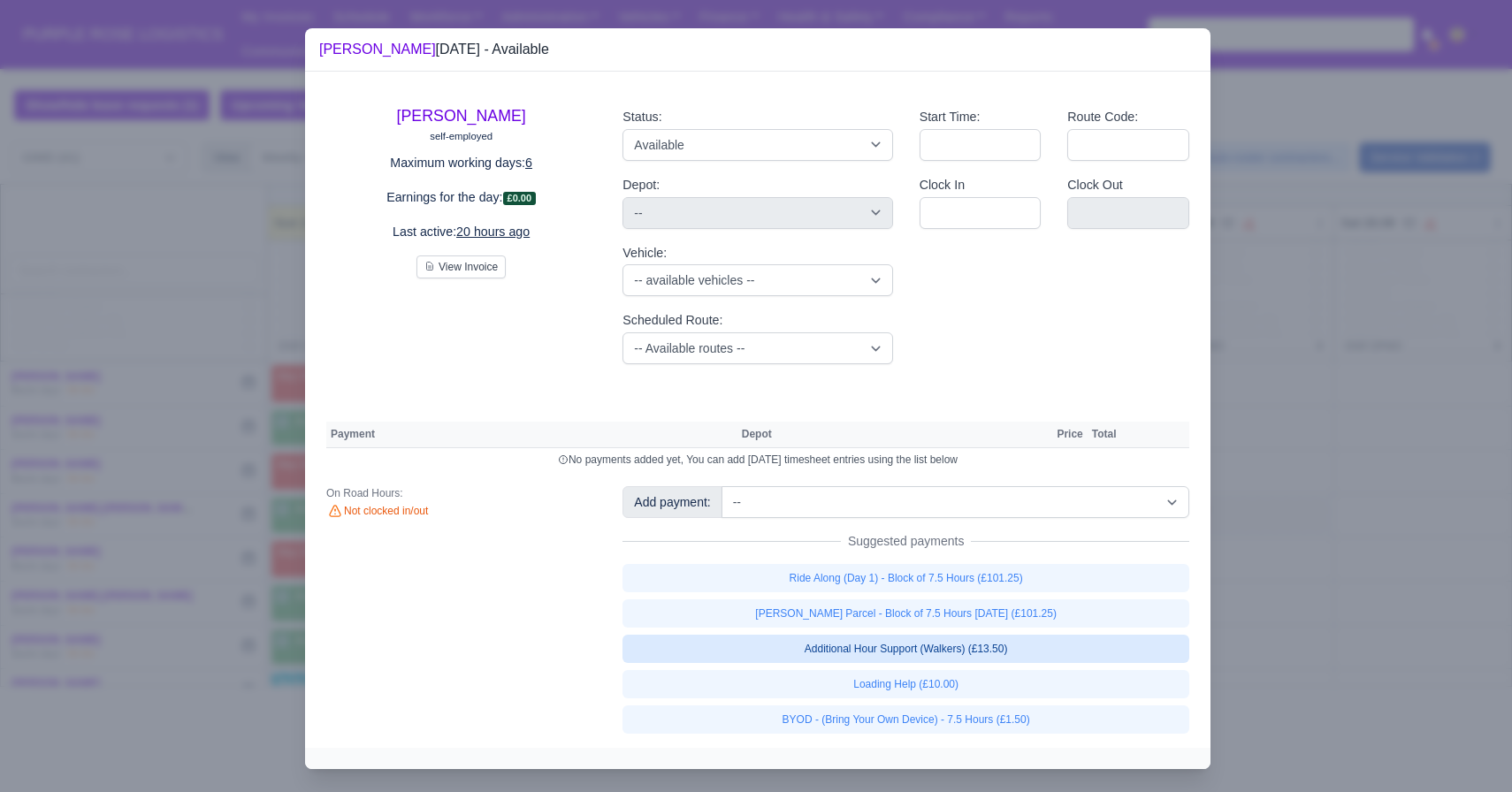
select select "5"
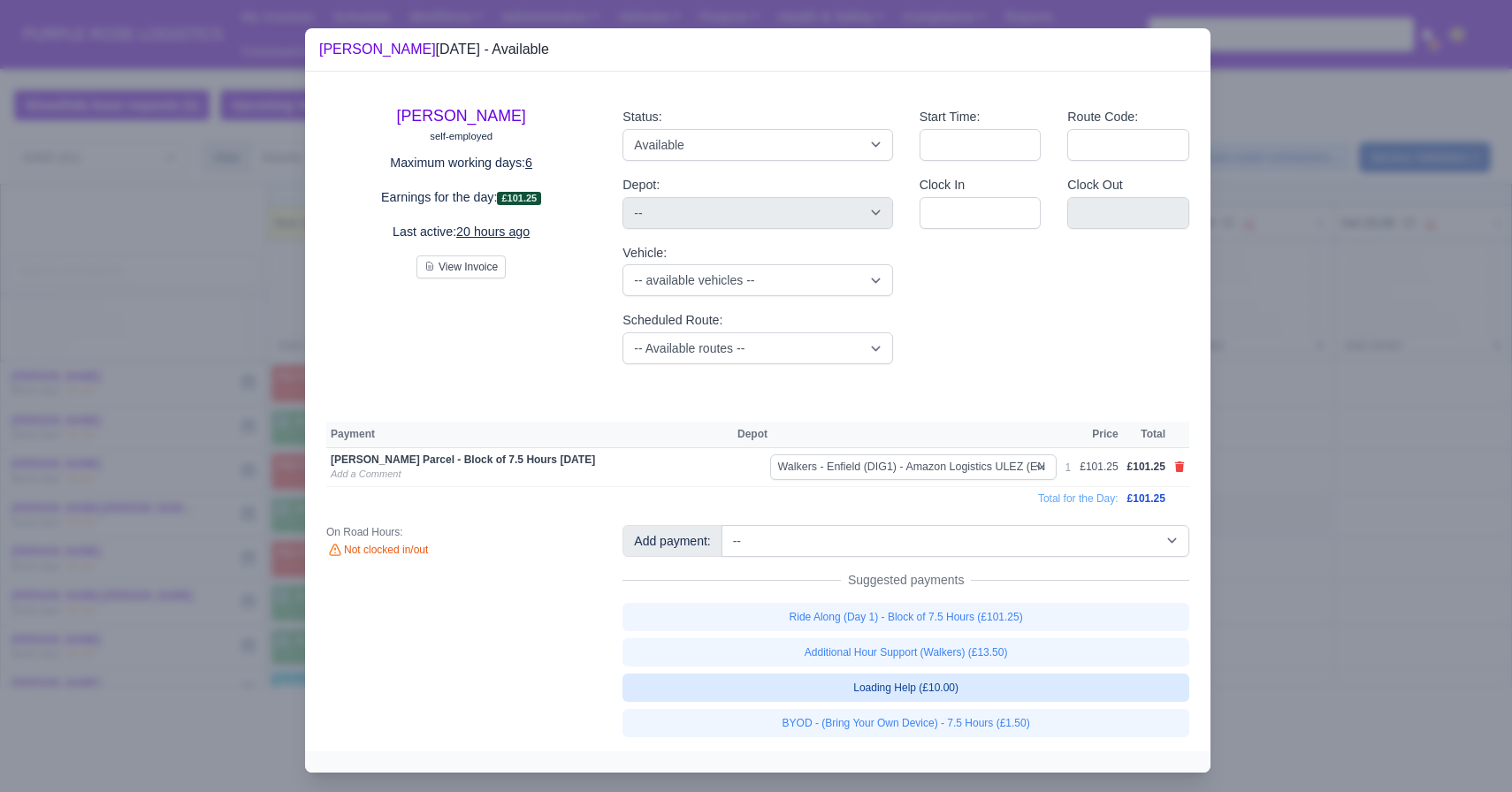
click at [752, 675] on link "Loading Help (£10.00)" at bounding box center [905, 687] width 567 height 28
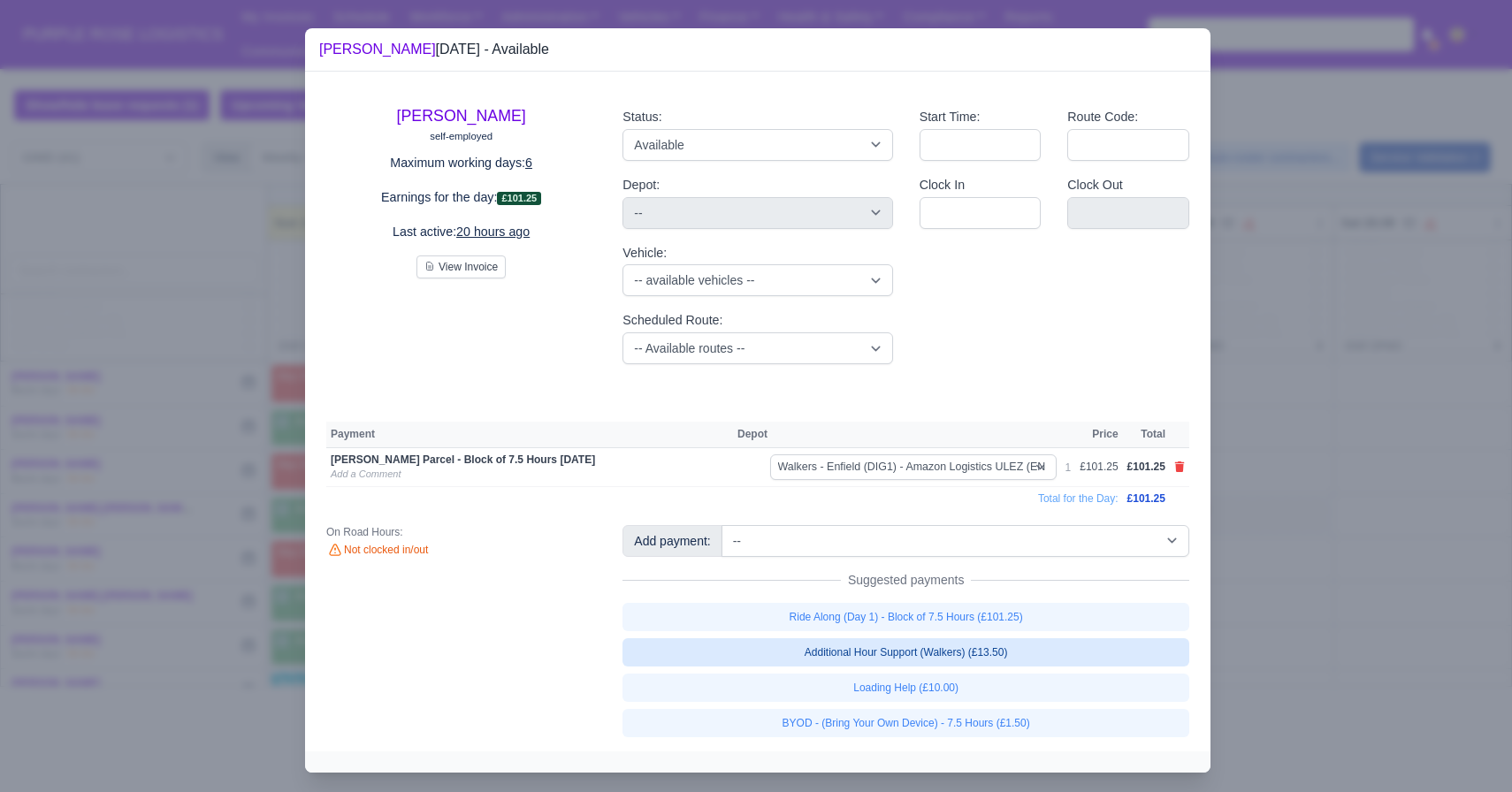
select select "5"
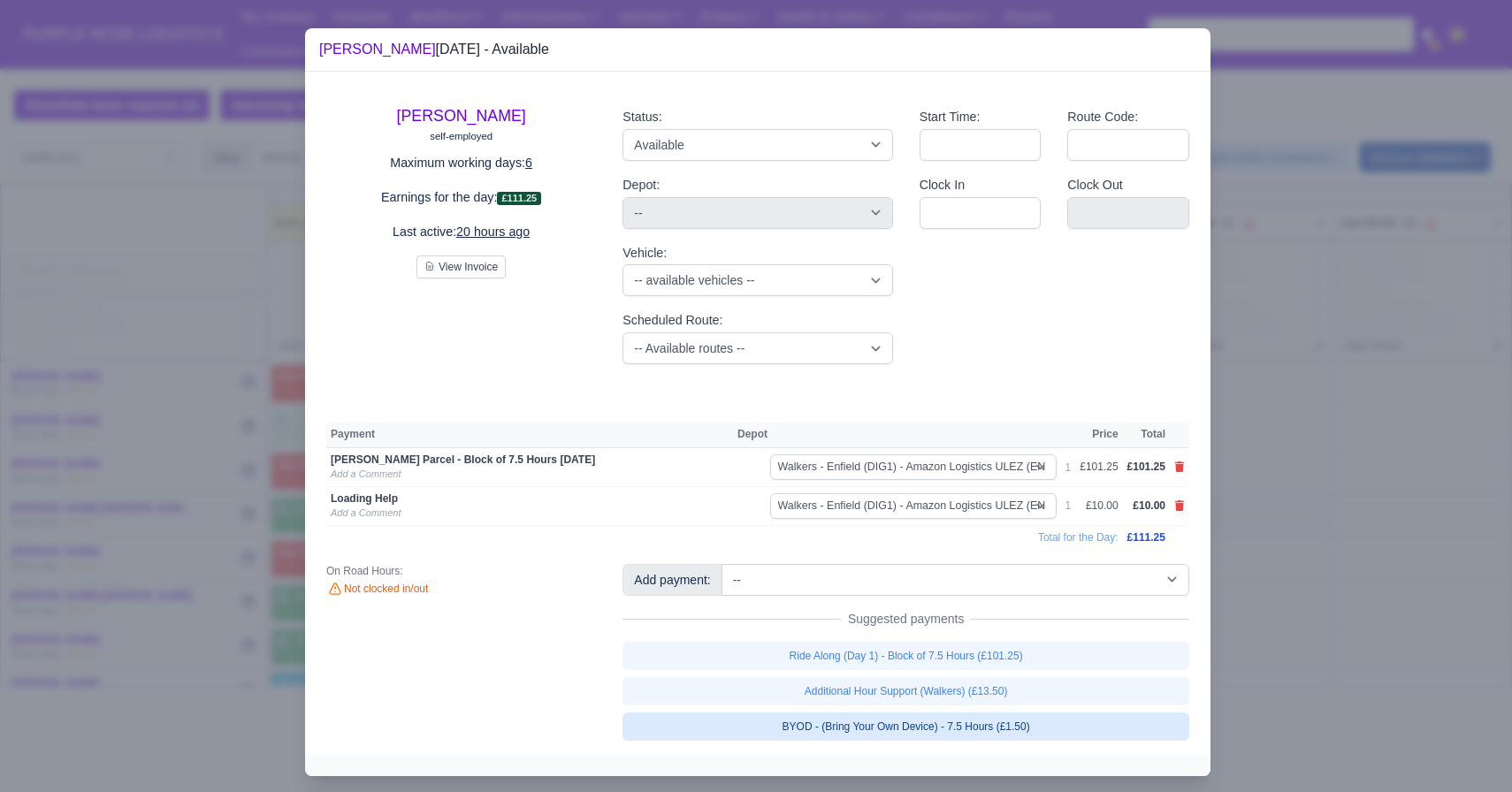
click at [758, 720] on link "BYOD - (Bring Your Own Device) - 7.5 Hours (£1.50)" at bounding box center [905, 726] width 567 height 28
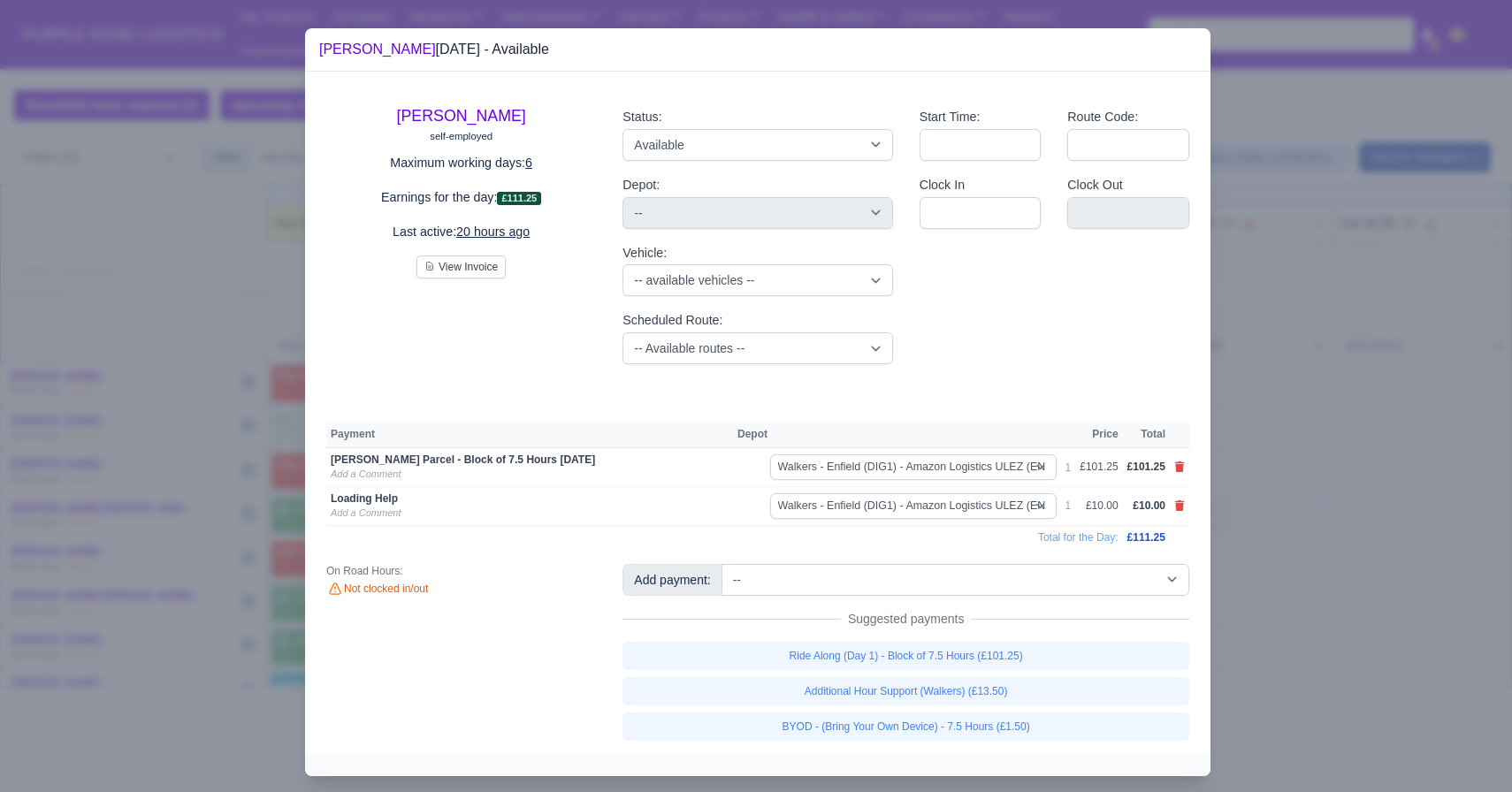
select select "5"
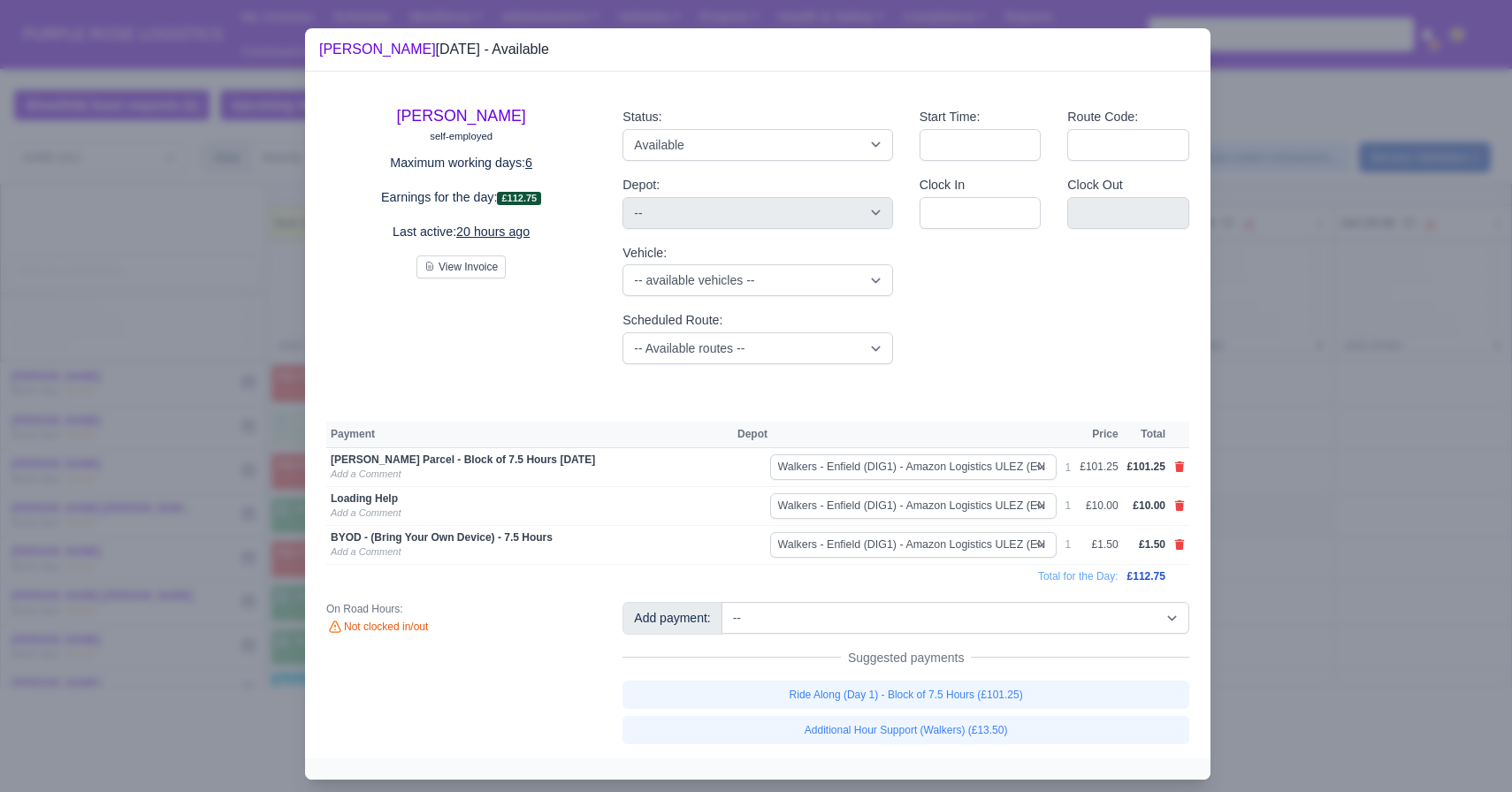
click at [222, 543] on div at bounding box center [756, 396] width 1512 height 792
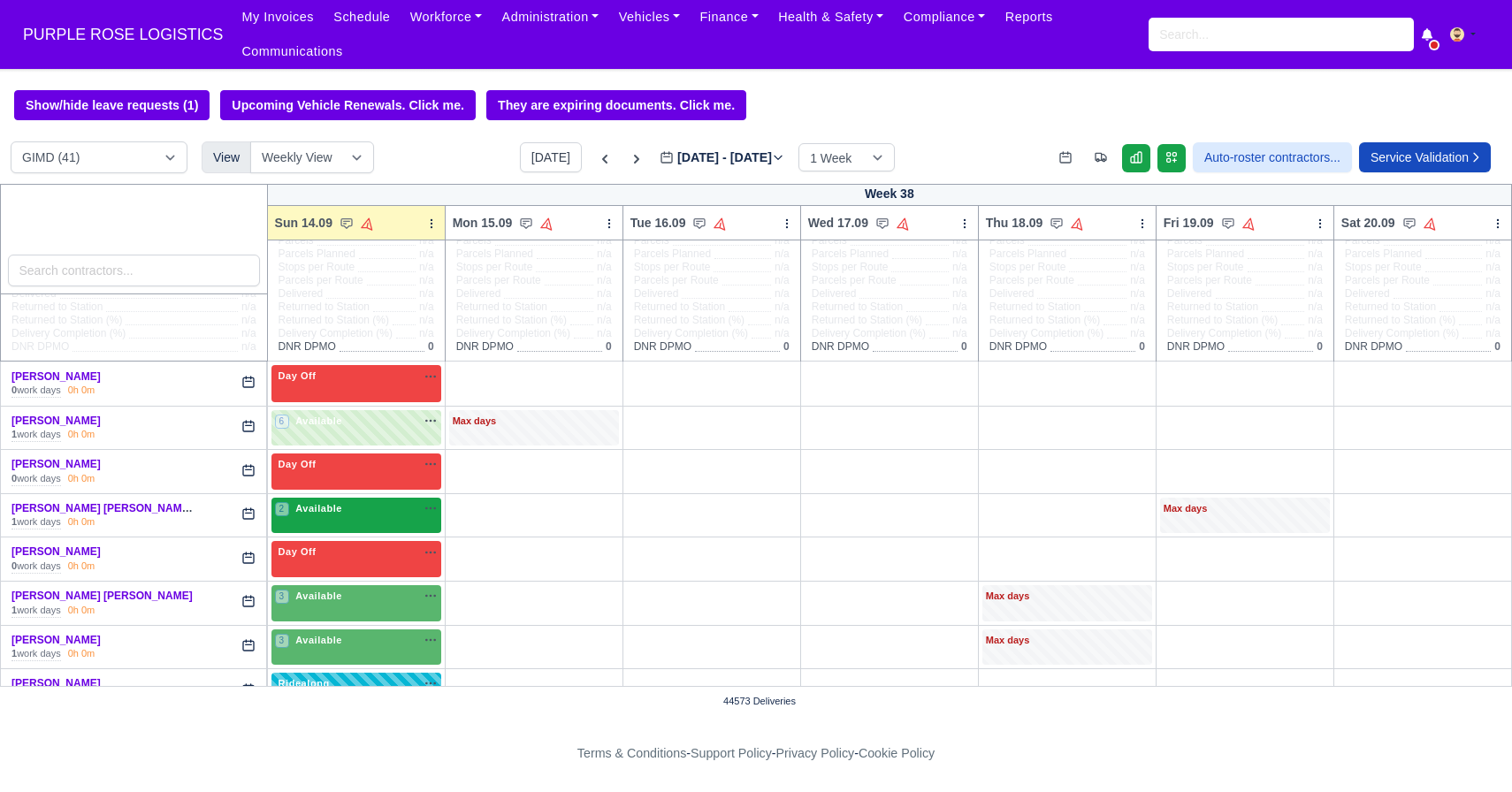
click at [321, 507] on span "Available" at bounding box center [319, 508] width 54 height 13
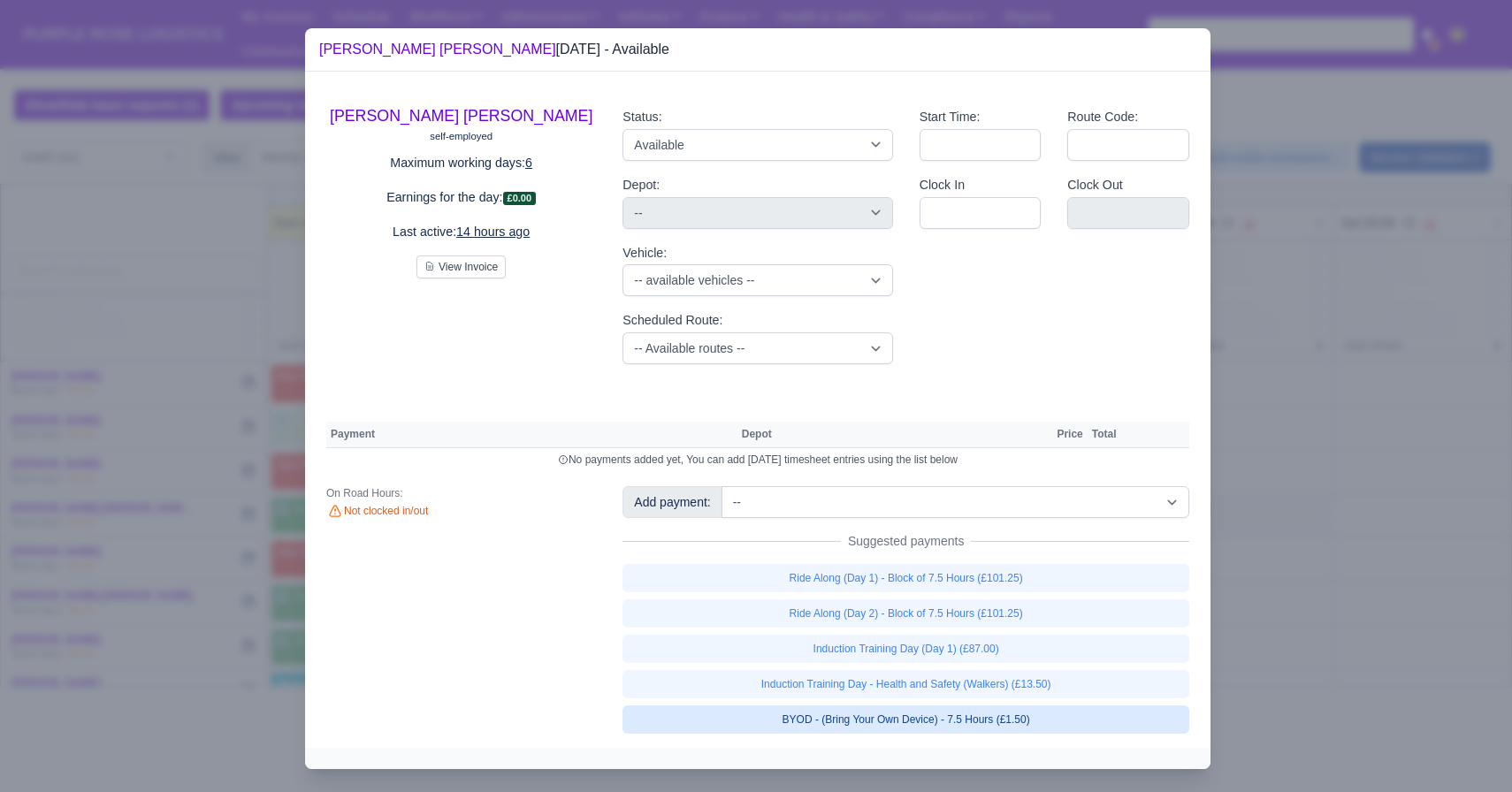
click at [932, 721] on link "BYOD - (Bring Your Own Device) - 7.5 Hours (£1.50)" at bounding box center [905, 719] width 567 height 28
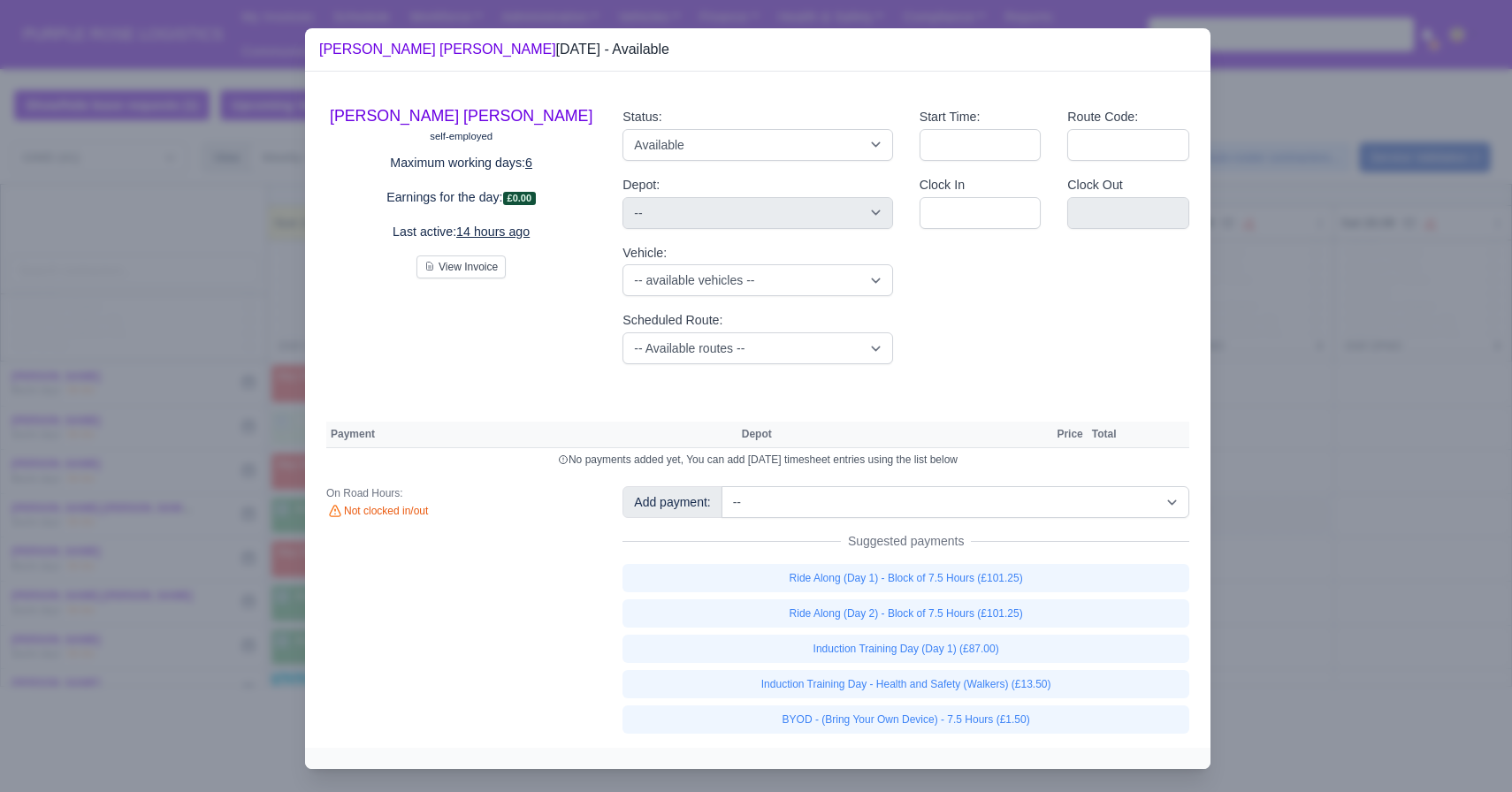
select select "5"
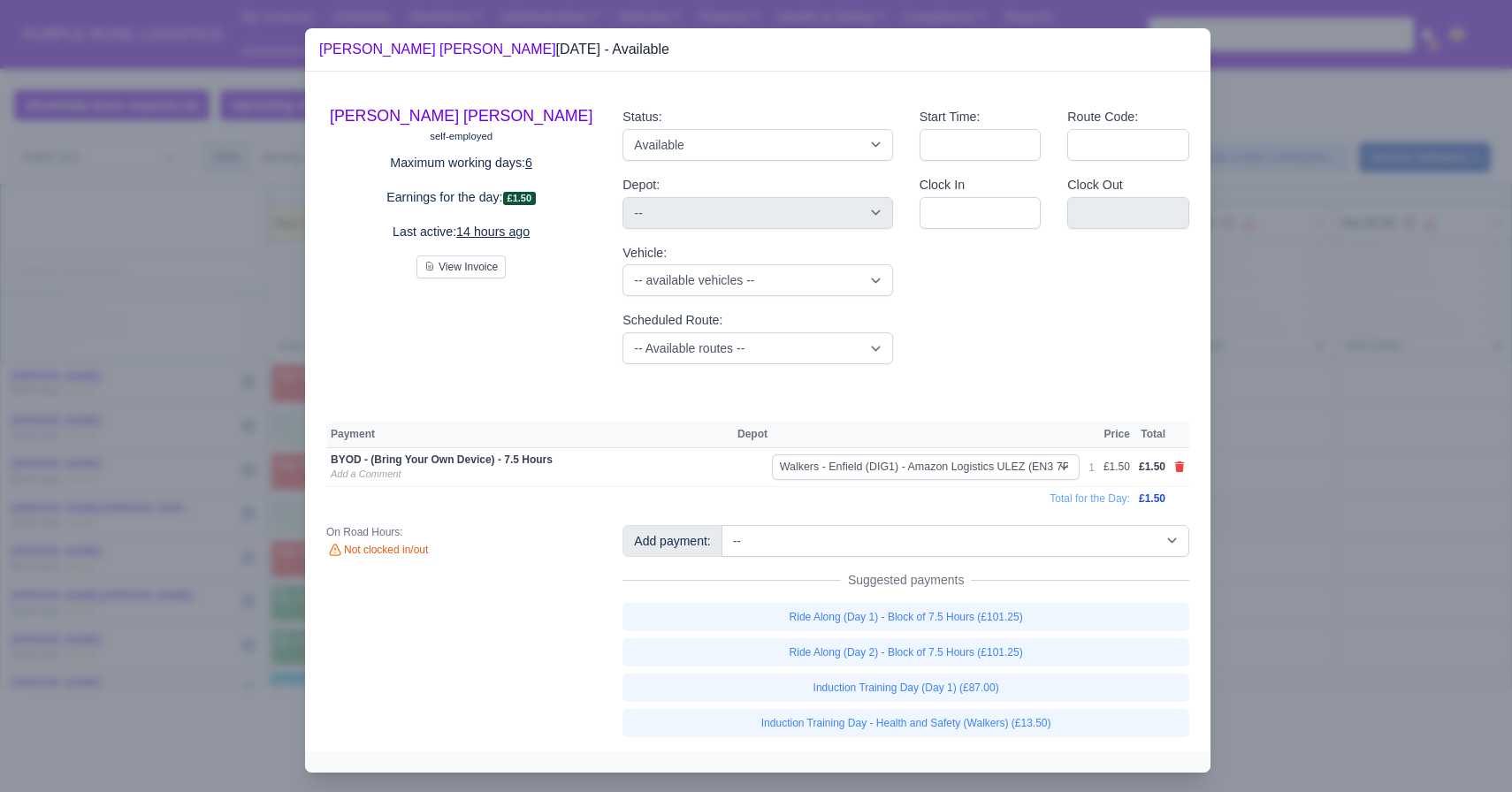
click at [949, 558] on div "Add payment: -- Additional Hour Support (£14.50) Additional Hour Support (Walke…" at bounding box center [906, 632] width 593 height 212
click at [945, 541] on select "-- Additional Hour Support (£14.50) Additional Hour Support (Walkers) (£13.50) …" at bounding box center [956, 541] width 468 height 32
select select "115"
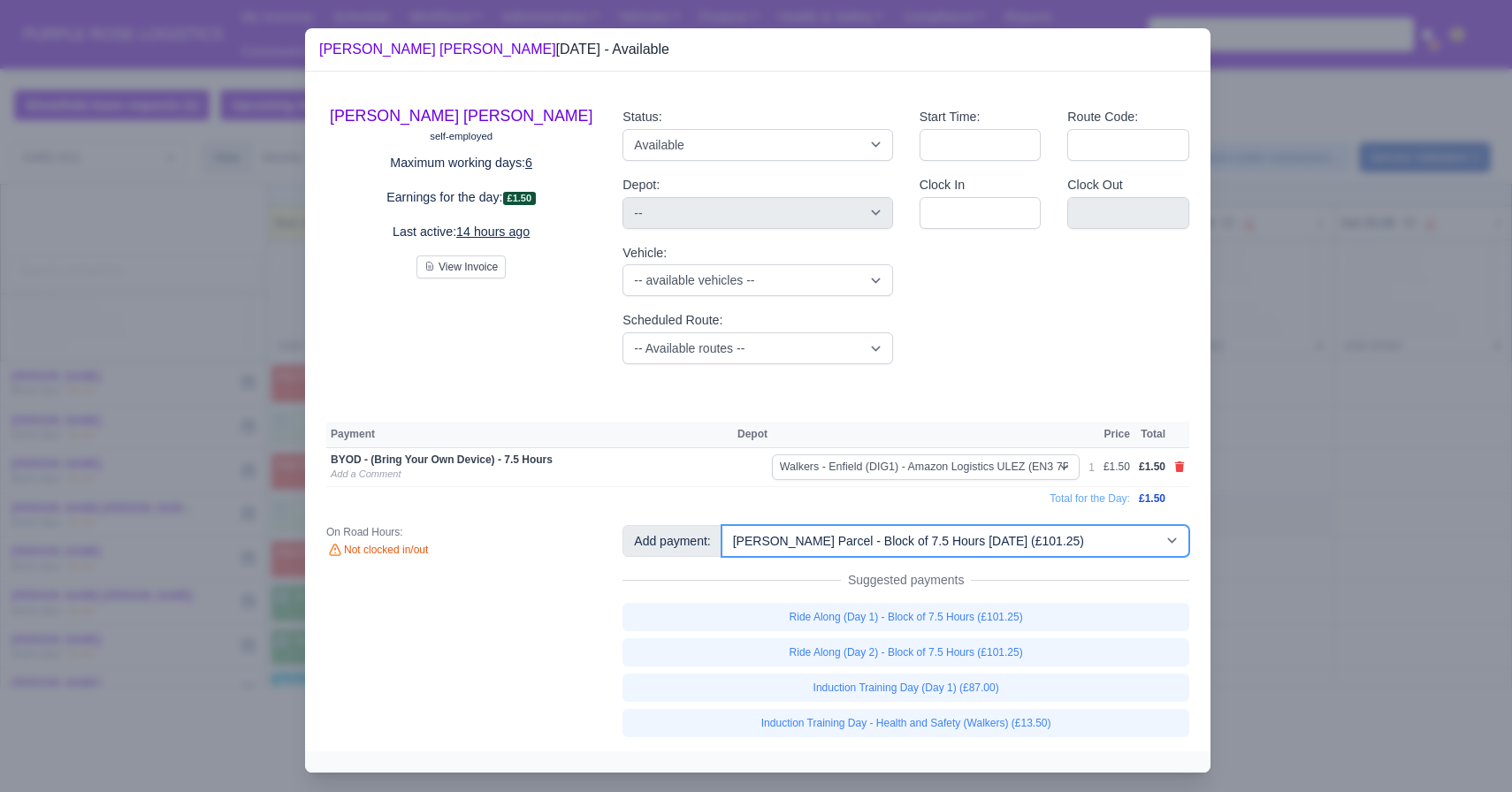
click at [724, 525] on select "-- Additional Hour Support (£14.50) Additional Hour Support (Walkers) (£13.50) …" at bounding box center [956, 541] width 468 height 32
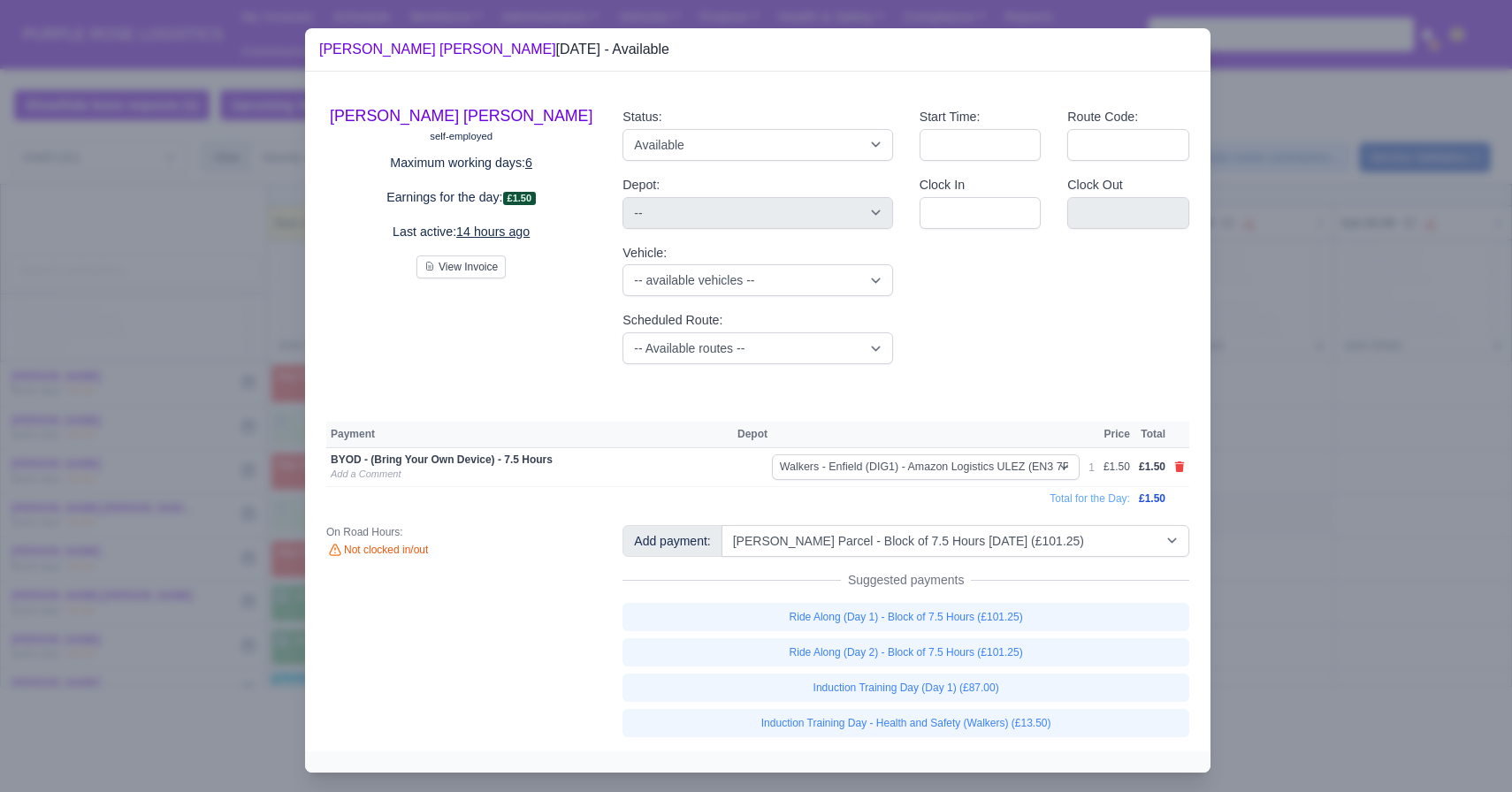
select select "5"
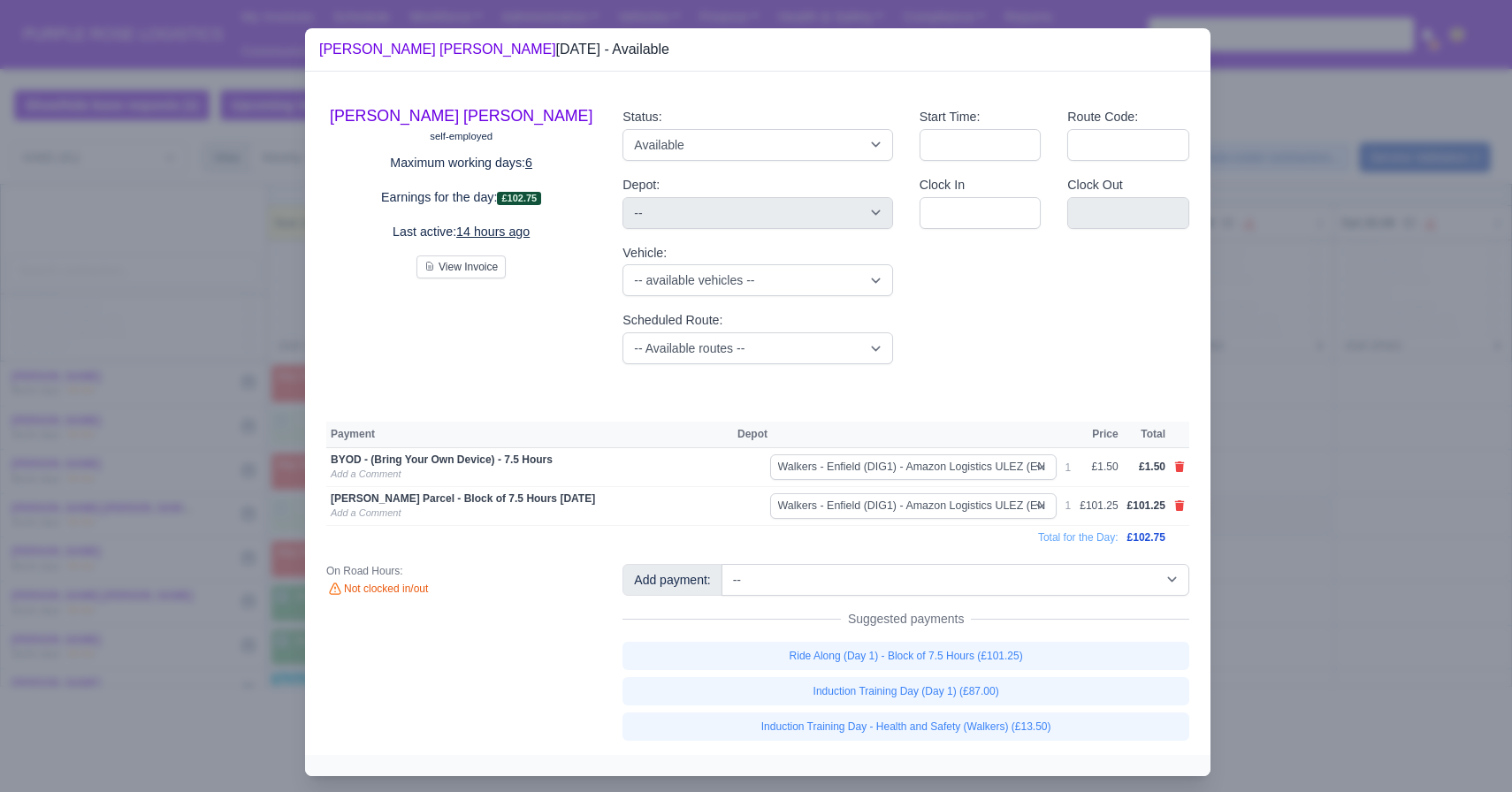
click at [1309, 594] on div at bounding box center [756, 396] width 1512 height 792
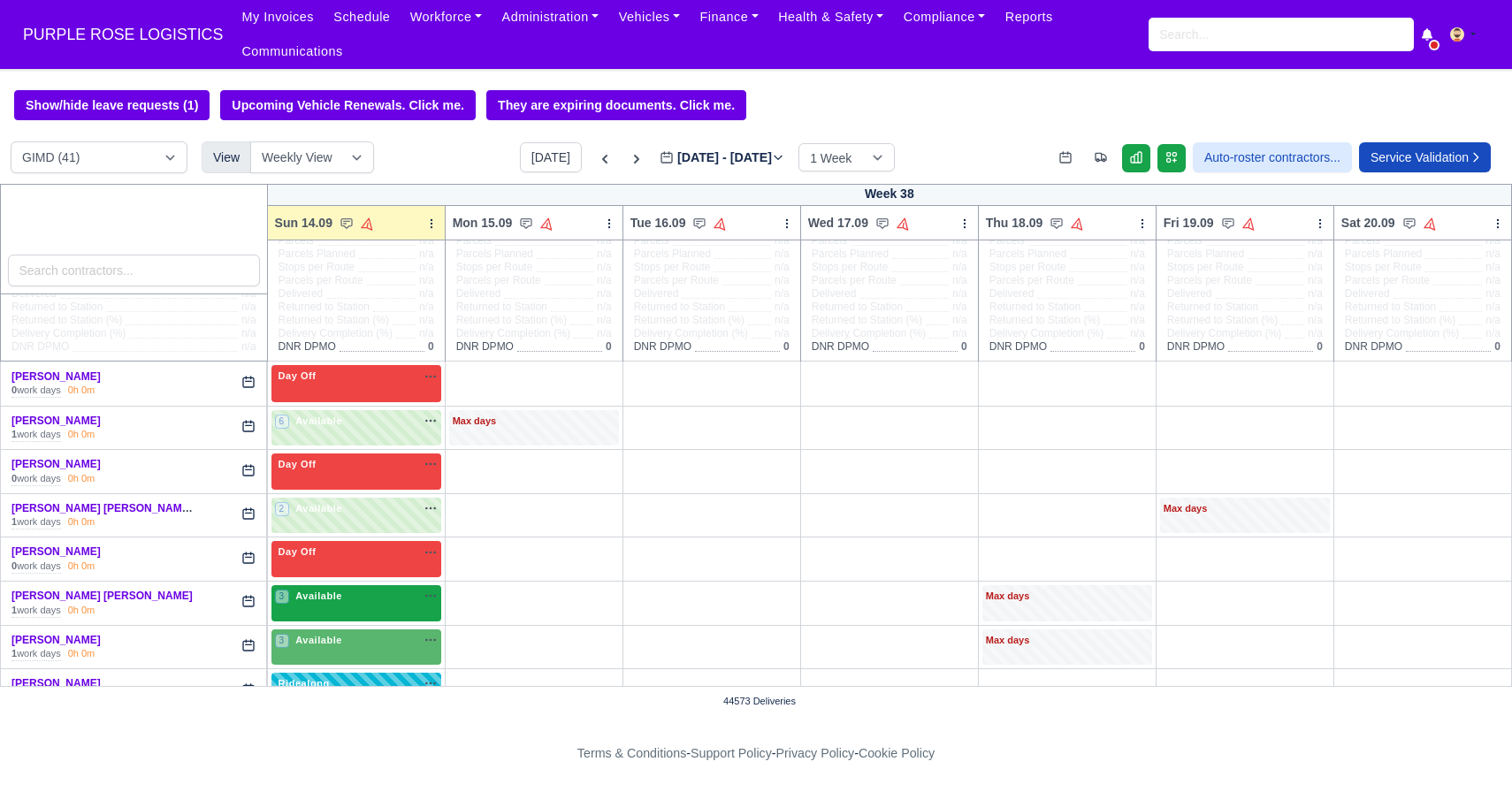
click at [361, 601] on div "3 Available na" at bounding box center [357, 597] width 162 height 15
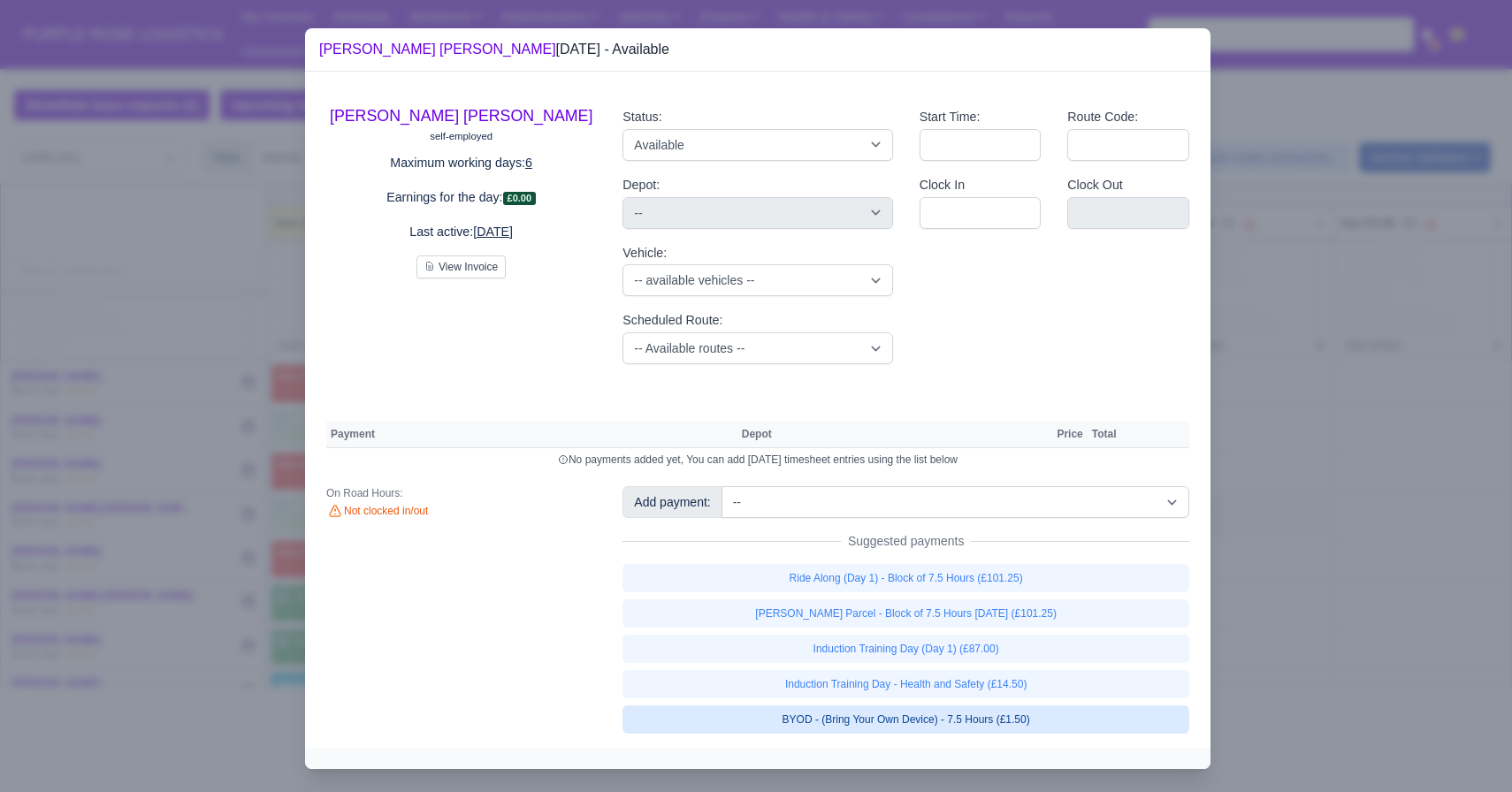
click at [896, 713] on link "BYOD - (Bring Your Own Device) - 7.5 Hours (£1.50)" at bounding box center [905, 719] width 567 height 28
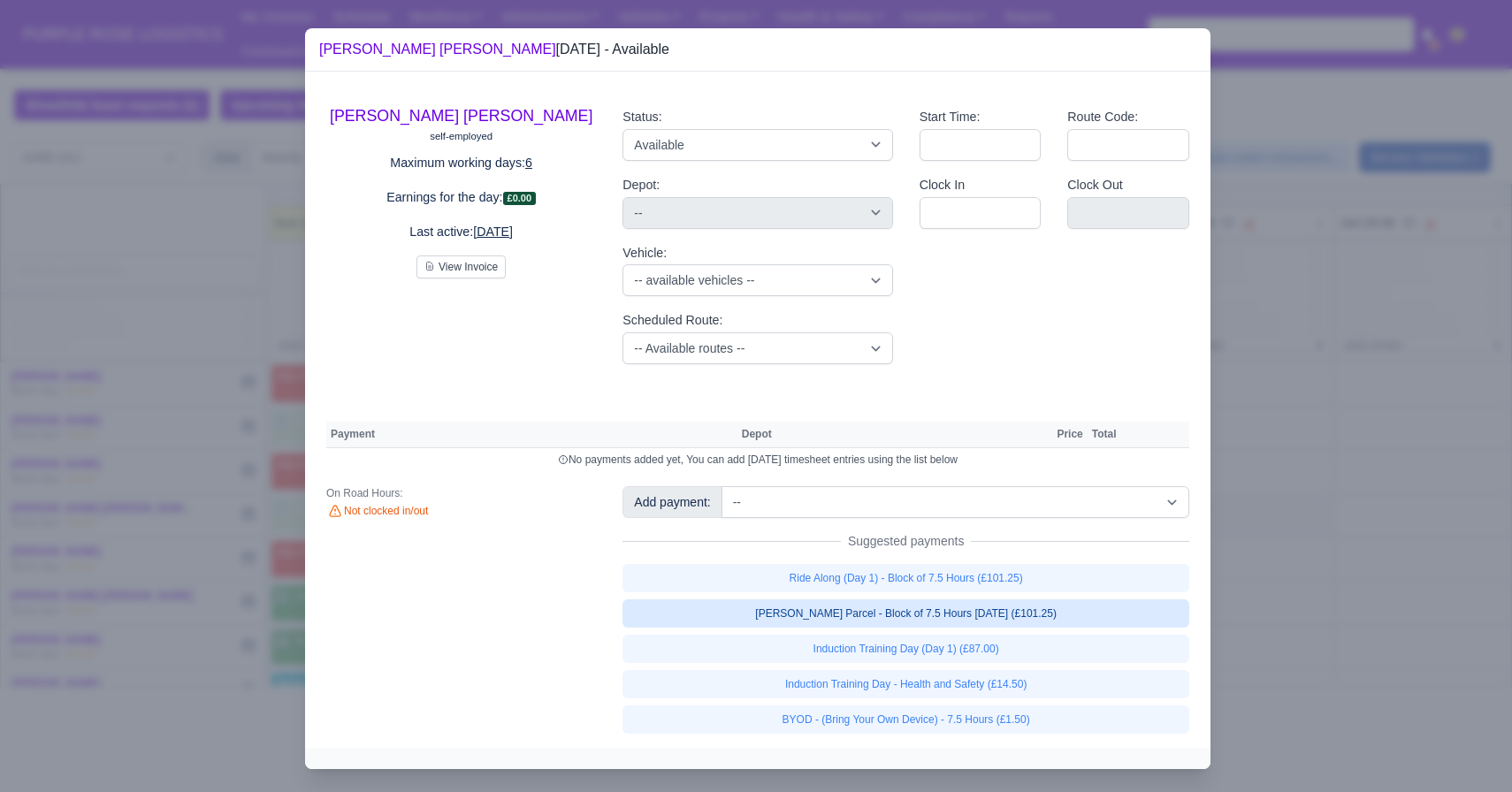
select select "5"
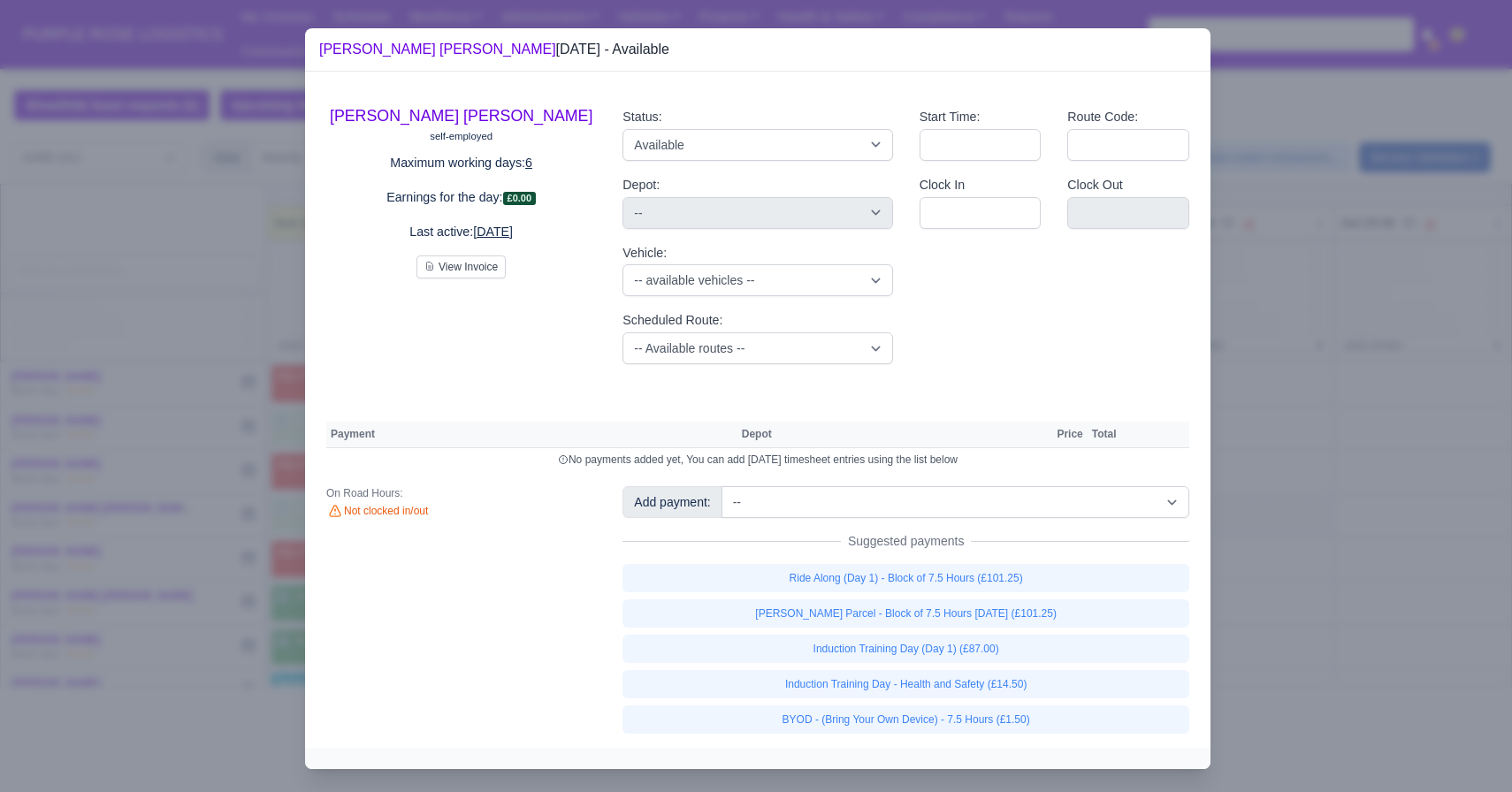
select select "5"
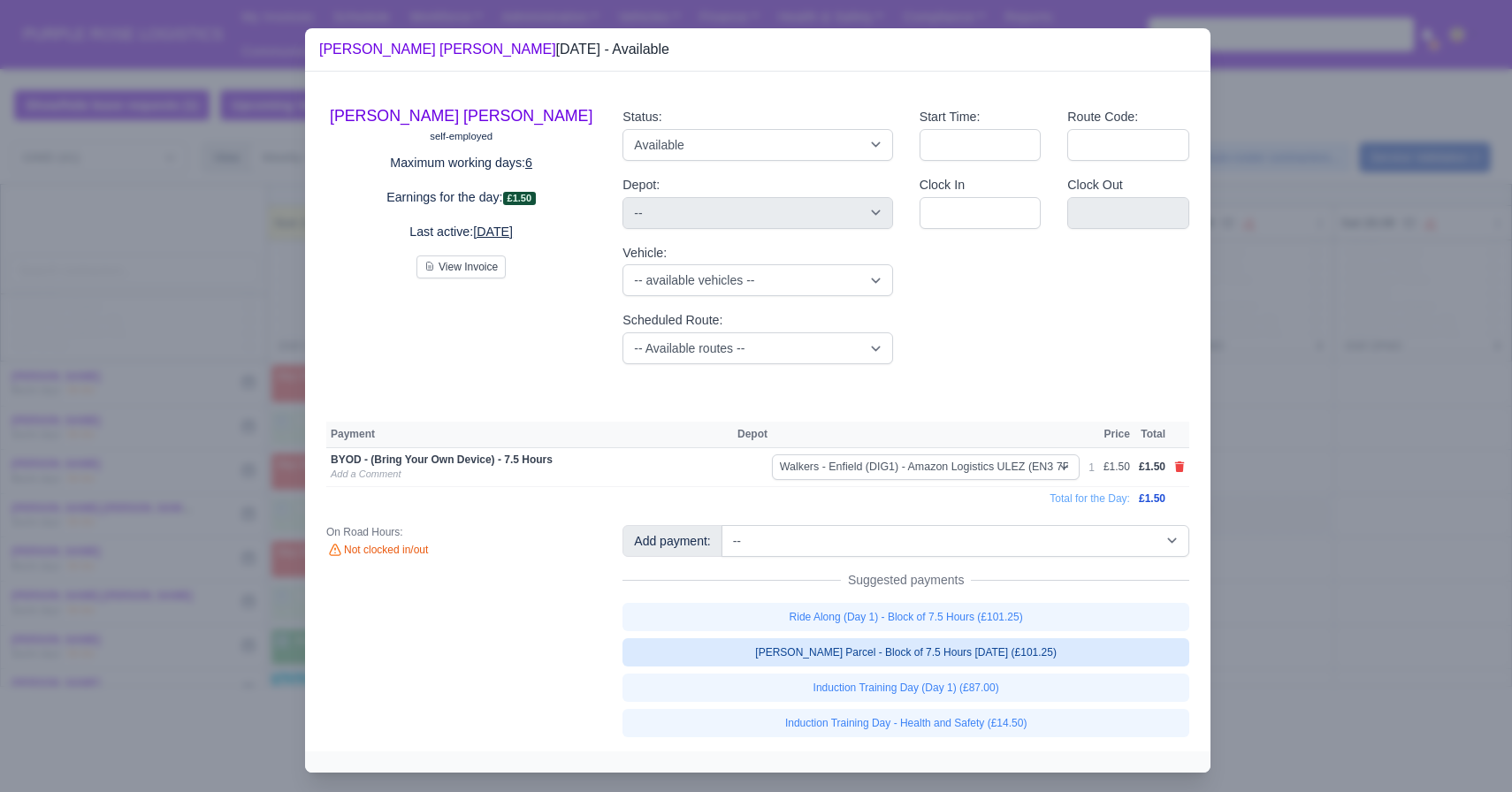
click at [901, 656] on link "Walker Parcel - Block of 7.5 Hours Apr 2025 (£101.25)" at bounding box center [905, 652] width 567 height 28
select select "5"
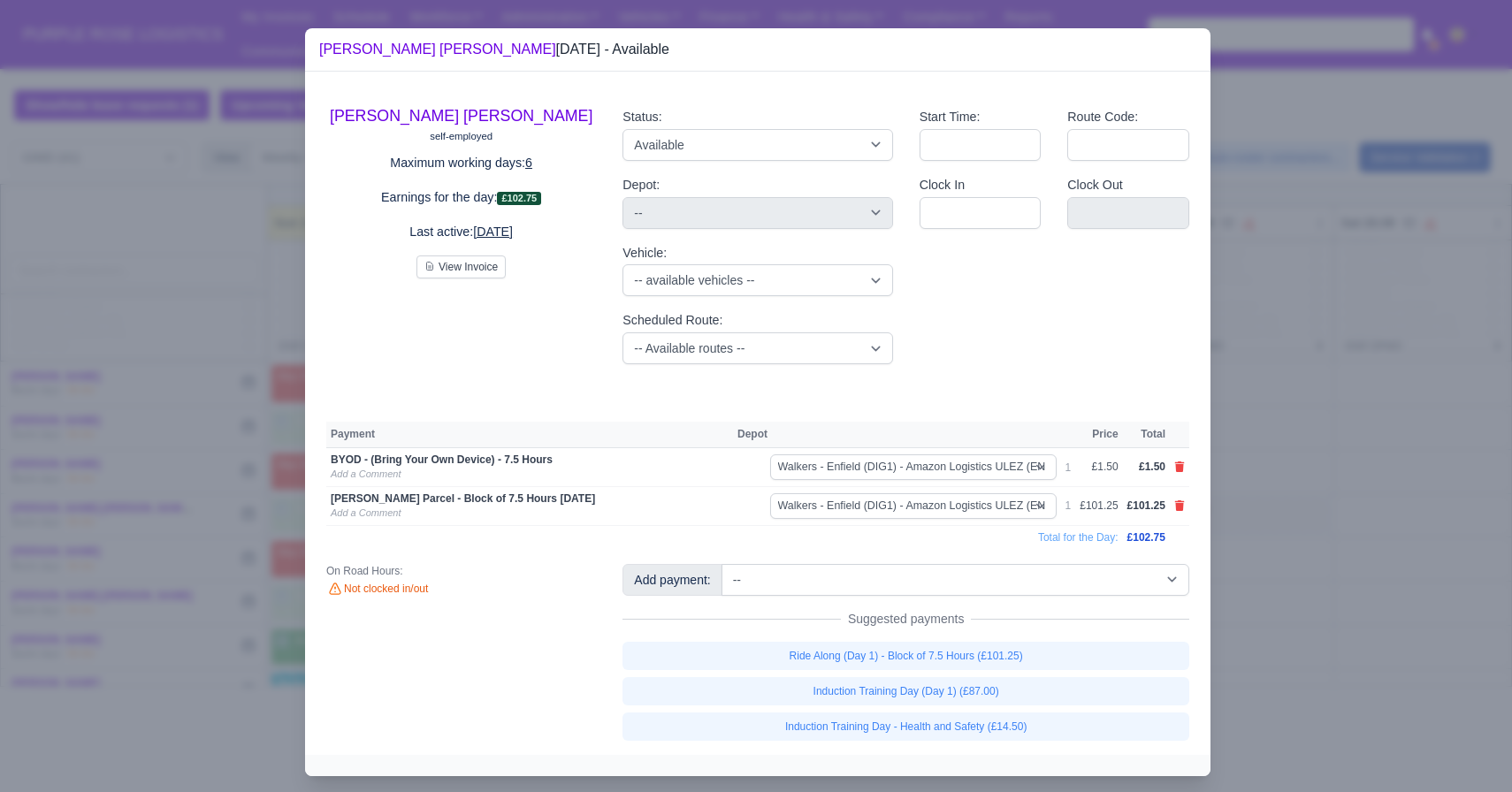
click at [1426, 621] on div at bounding box center [756, 396] width 1512 height 792
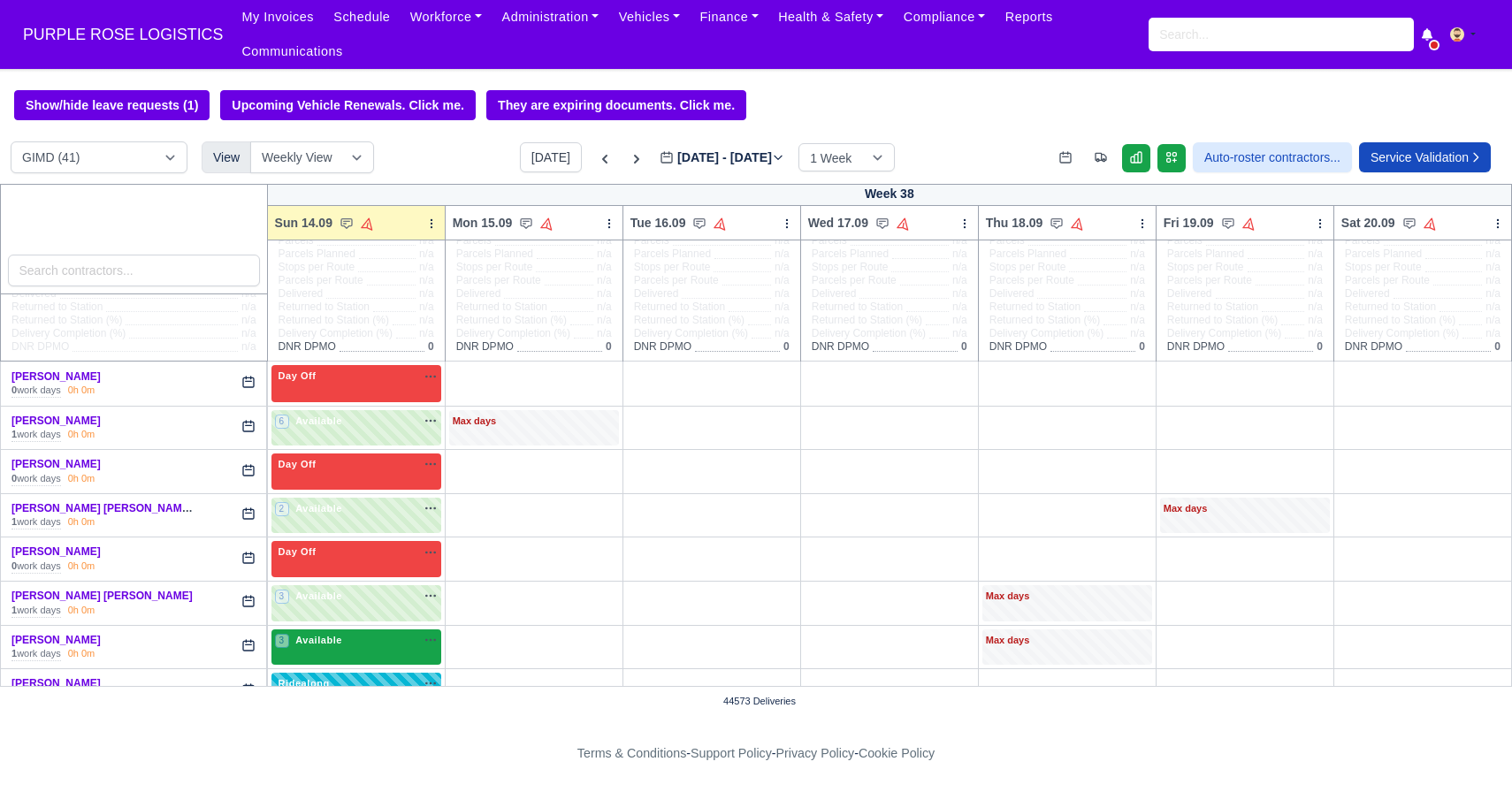
click at [334, 648] on div "3 Available na" at bounding box center [357, 641] width 162 height 18
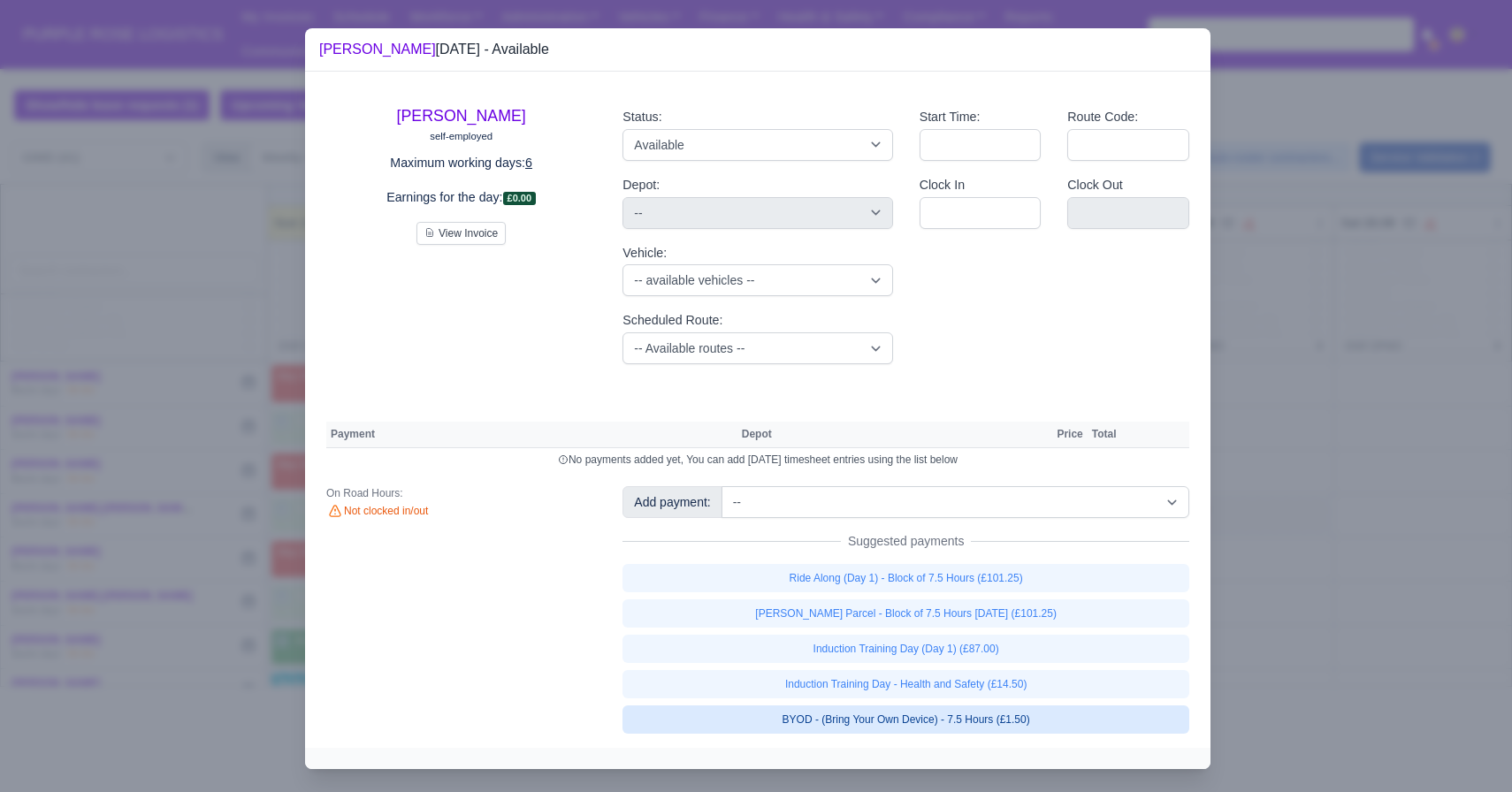
click at [883, 727] on link "BYOD - (Bring Your Own Device) - 7.5 Hours (£1.50)" at bounding box center [905, 719] width 567 height 28
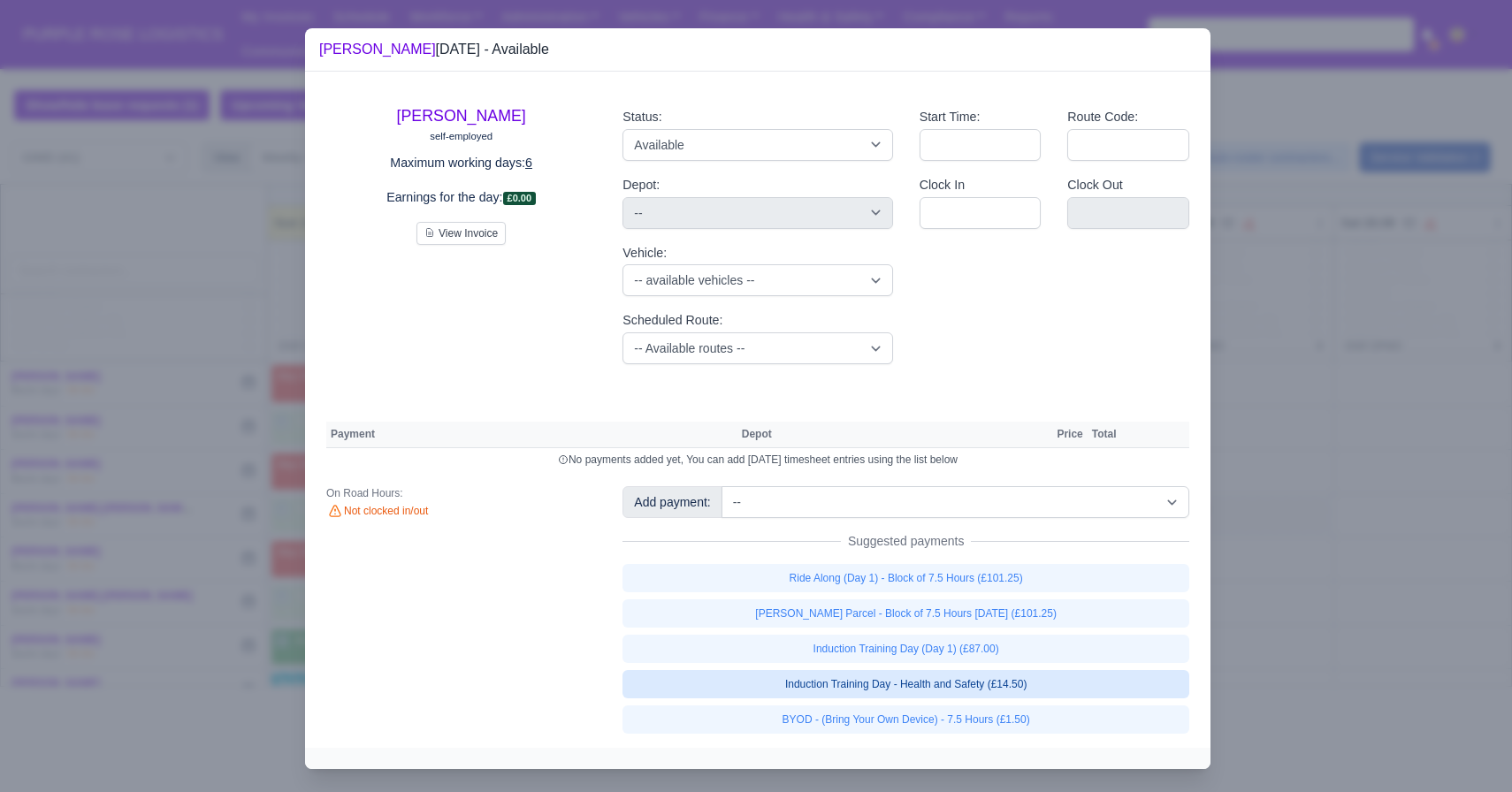
select select "5"
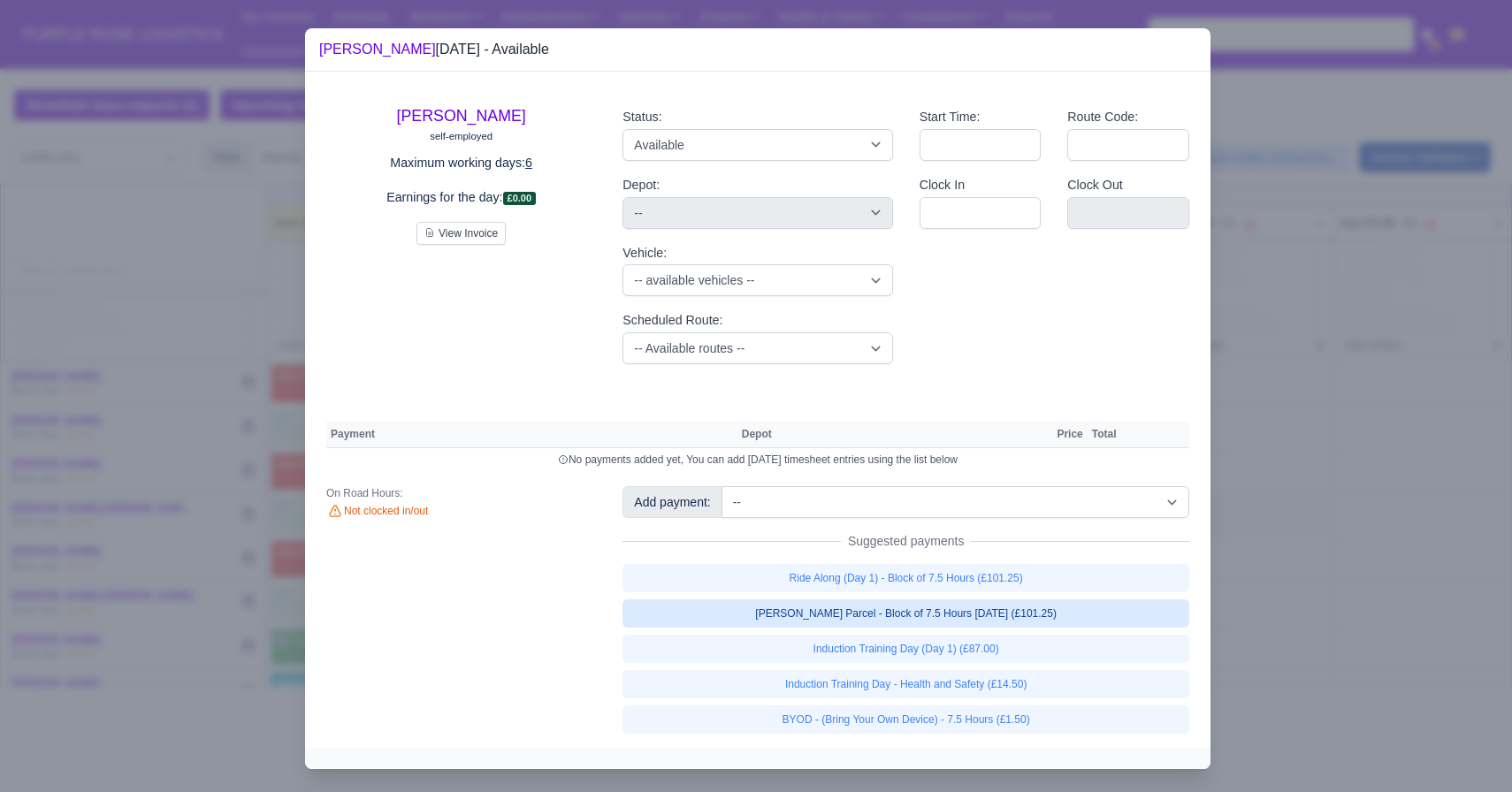
select select "5"
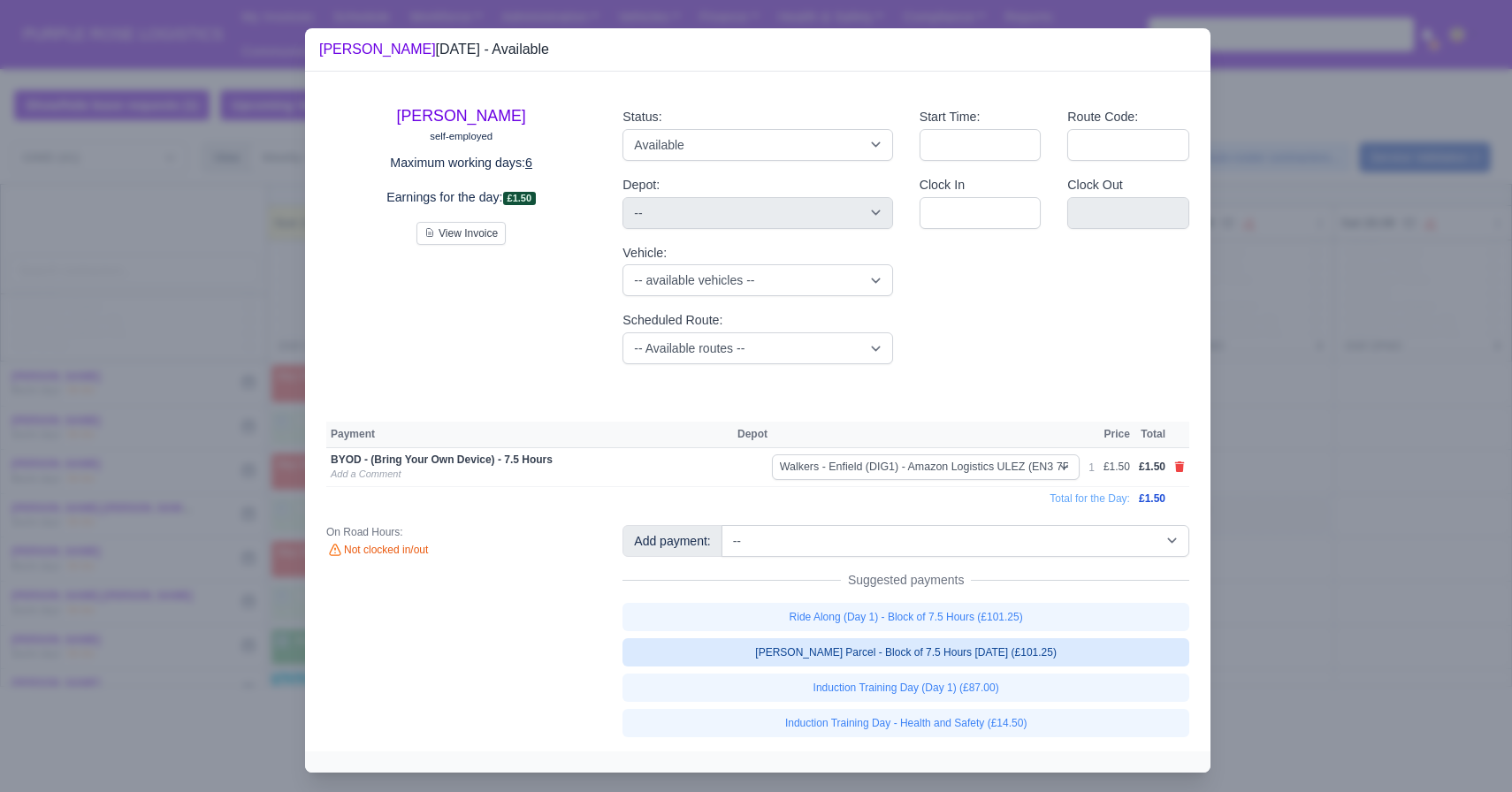
click at [883, 646] on link "Walker Parcel - Block of 7.5 Hours Apr 2025 (£101.25)" at bounding box center [905, 652] width 567 height 28
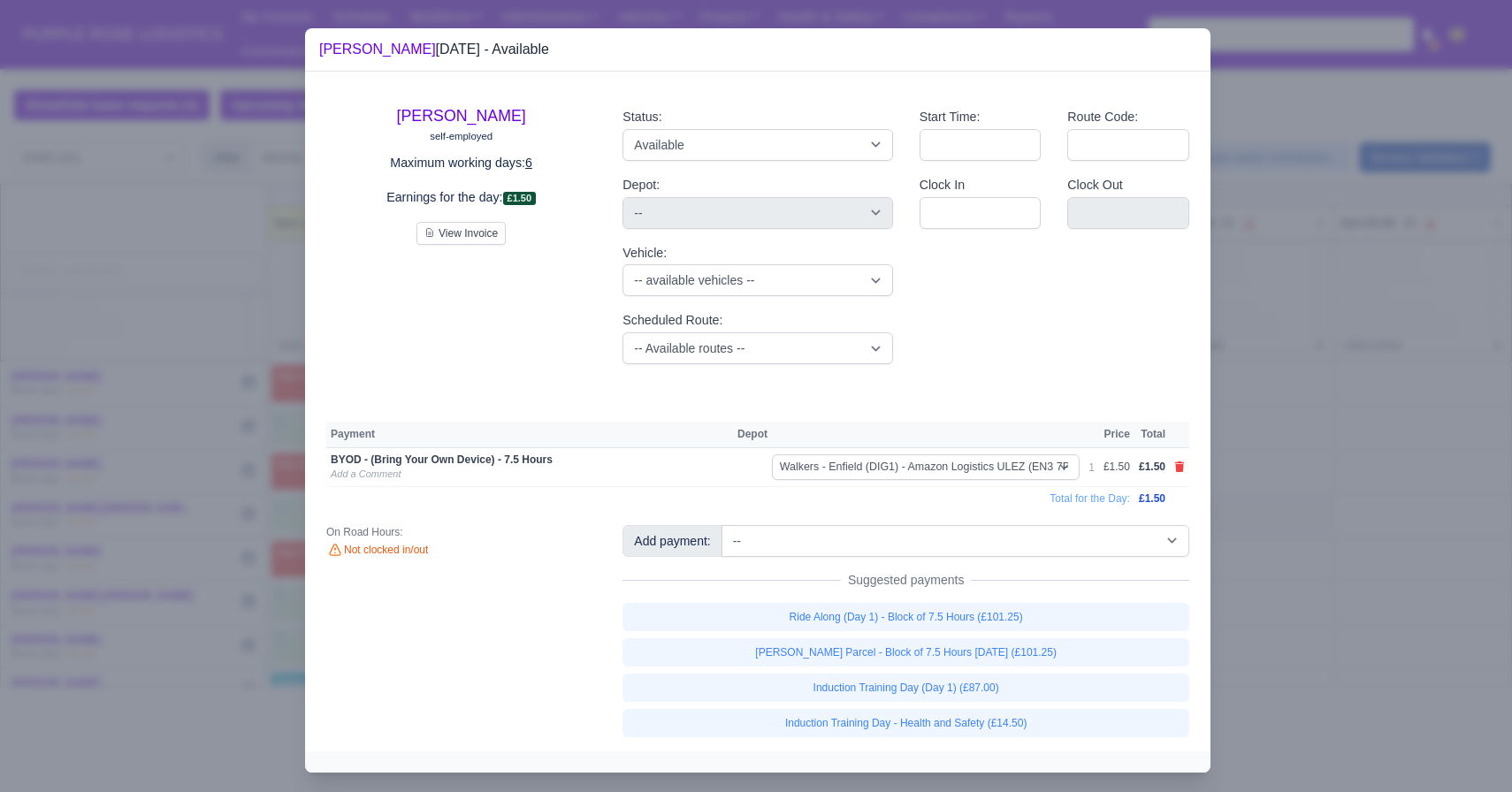
select select "5"
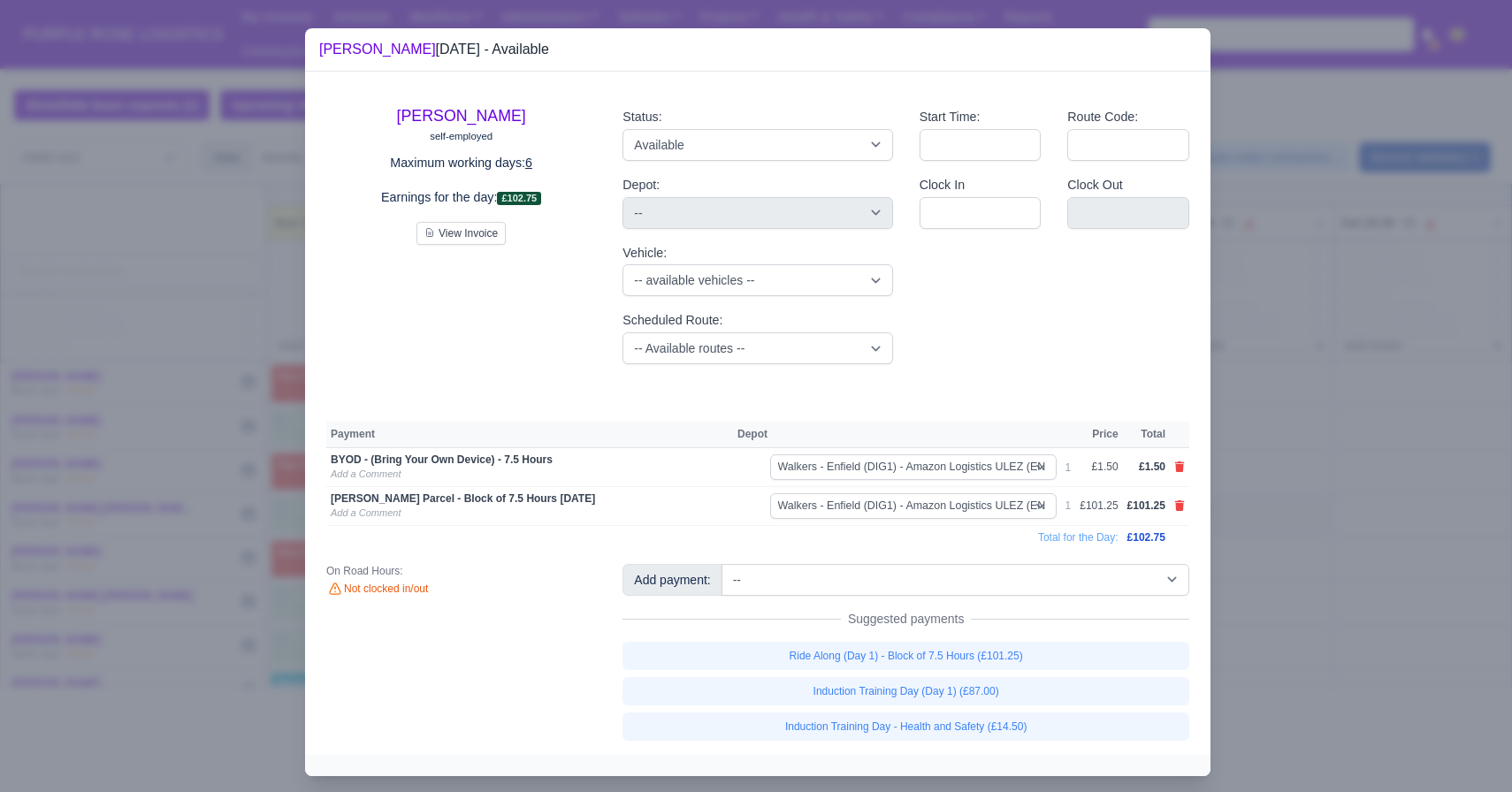
click at [1372, 591] on div at bounding box center [756, 396] width 1512 height 792
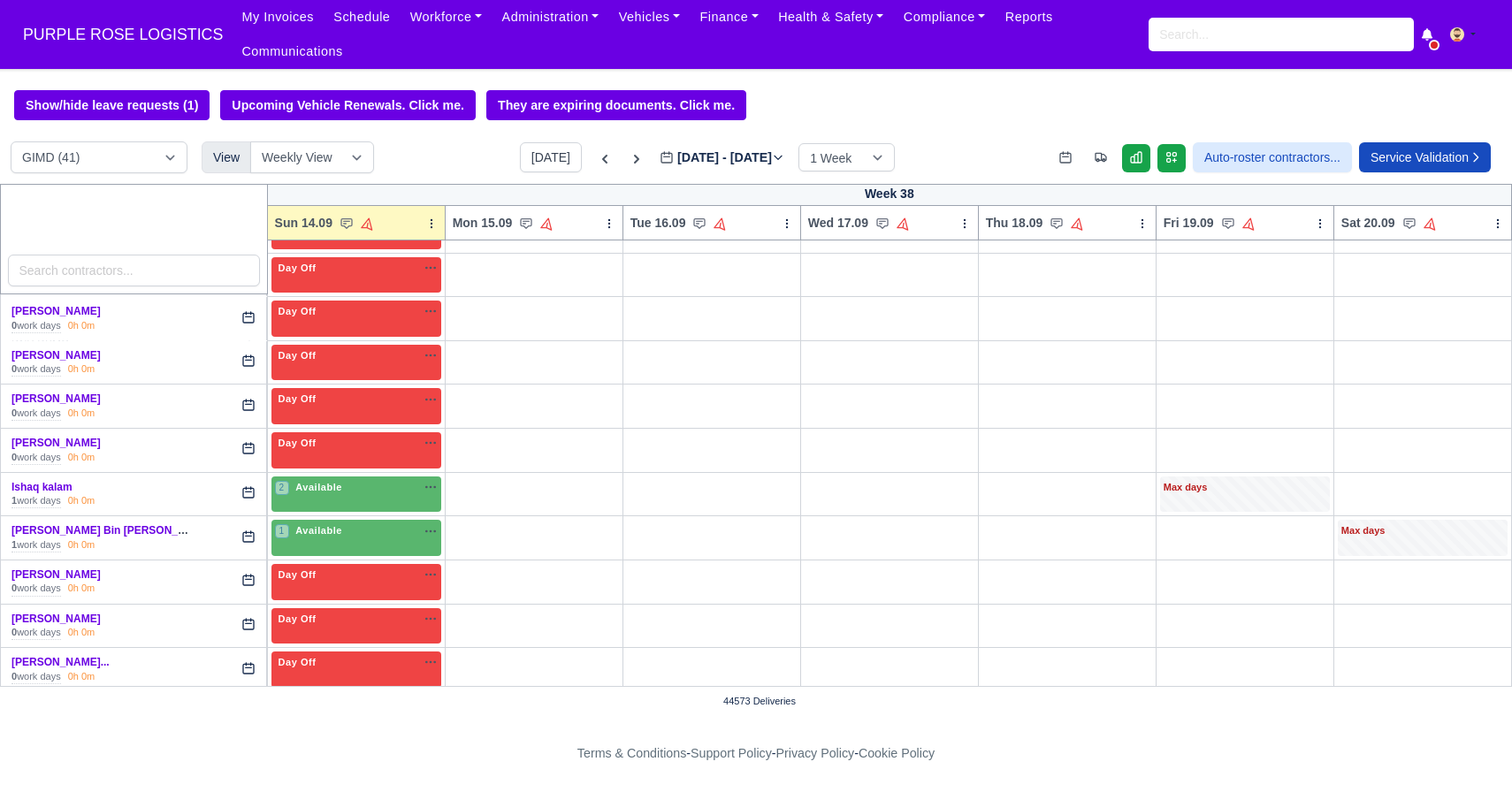
scroll to position [614, 0]
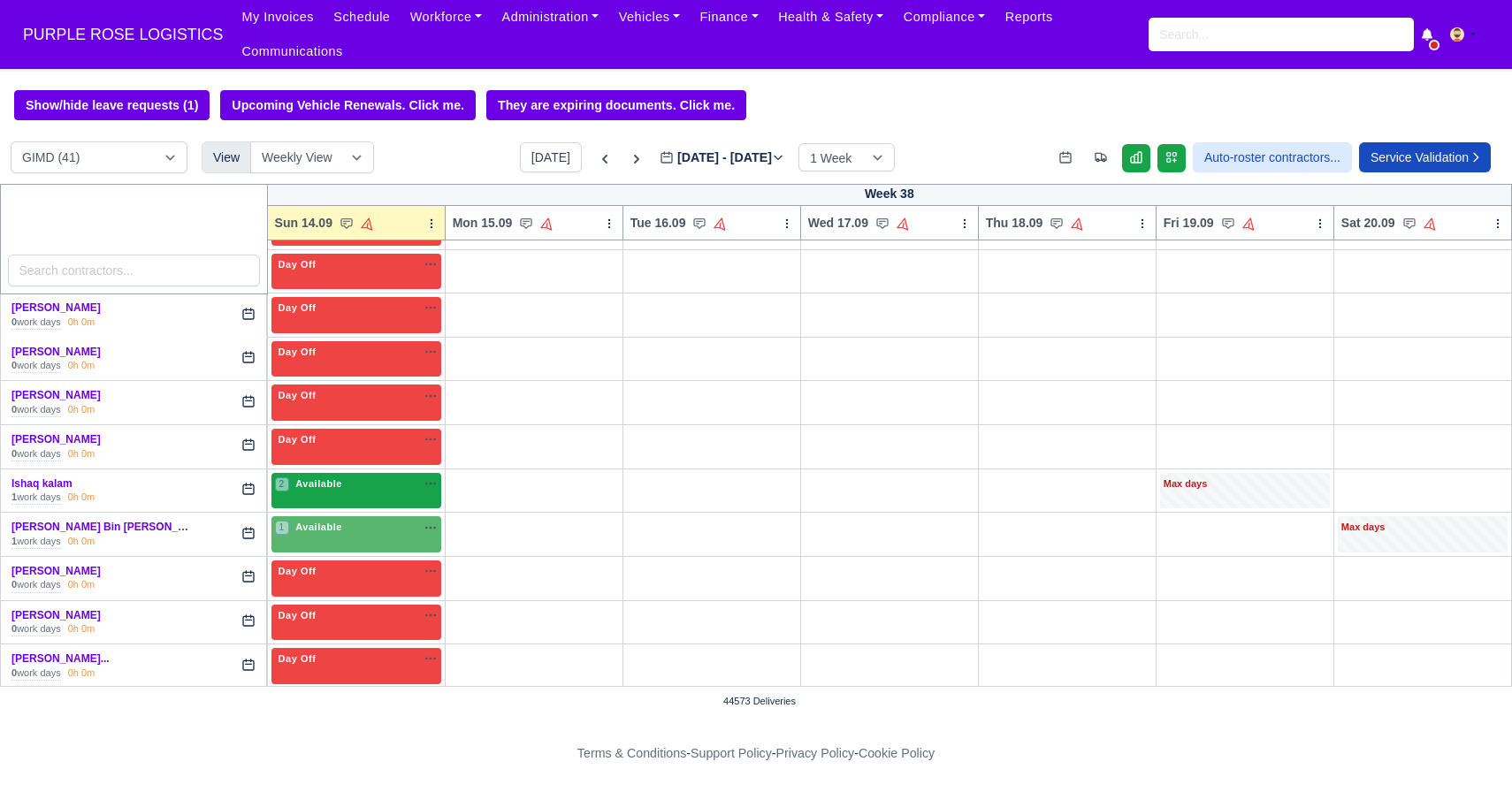
click at [371, 493] on div "2 Available na" at bounding box center [357, 485] width 162 height 18
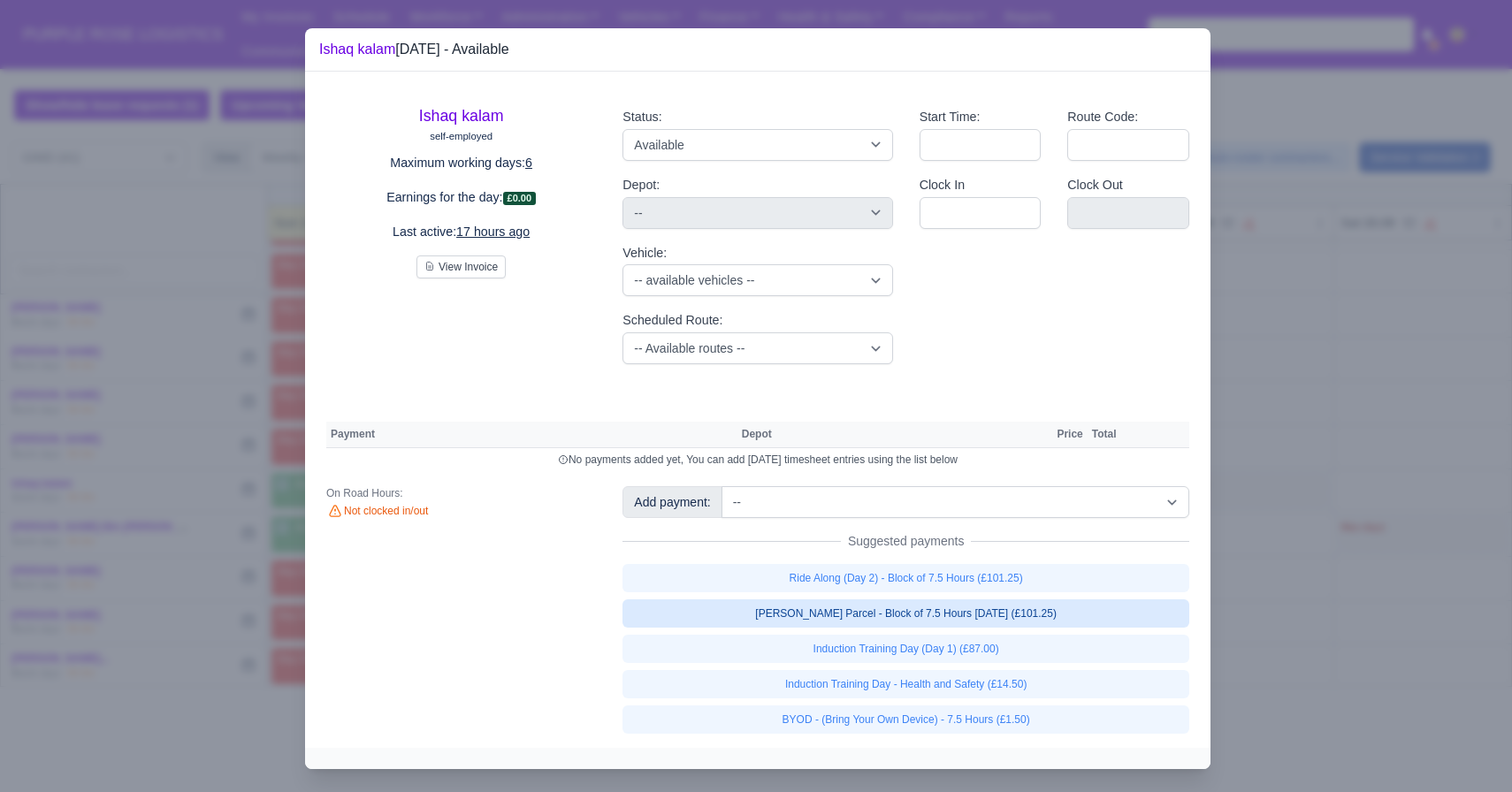
click at [899, 611] on link "Walker Parcel - Block of 7.5 Hours Apr 2025 (£101.25)" at bounding box center [905, 613] width 567 height 28
select select "5"
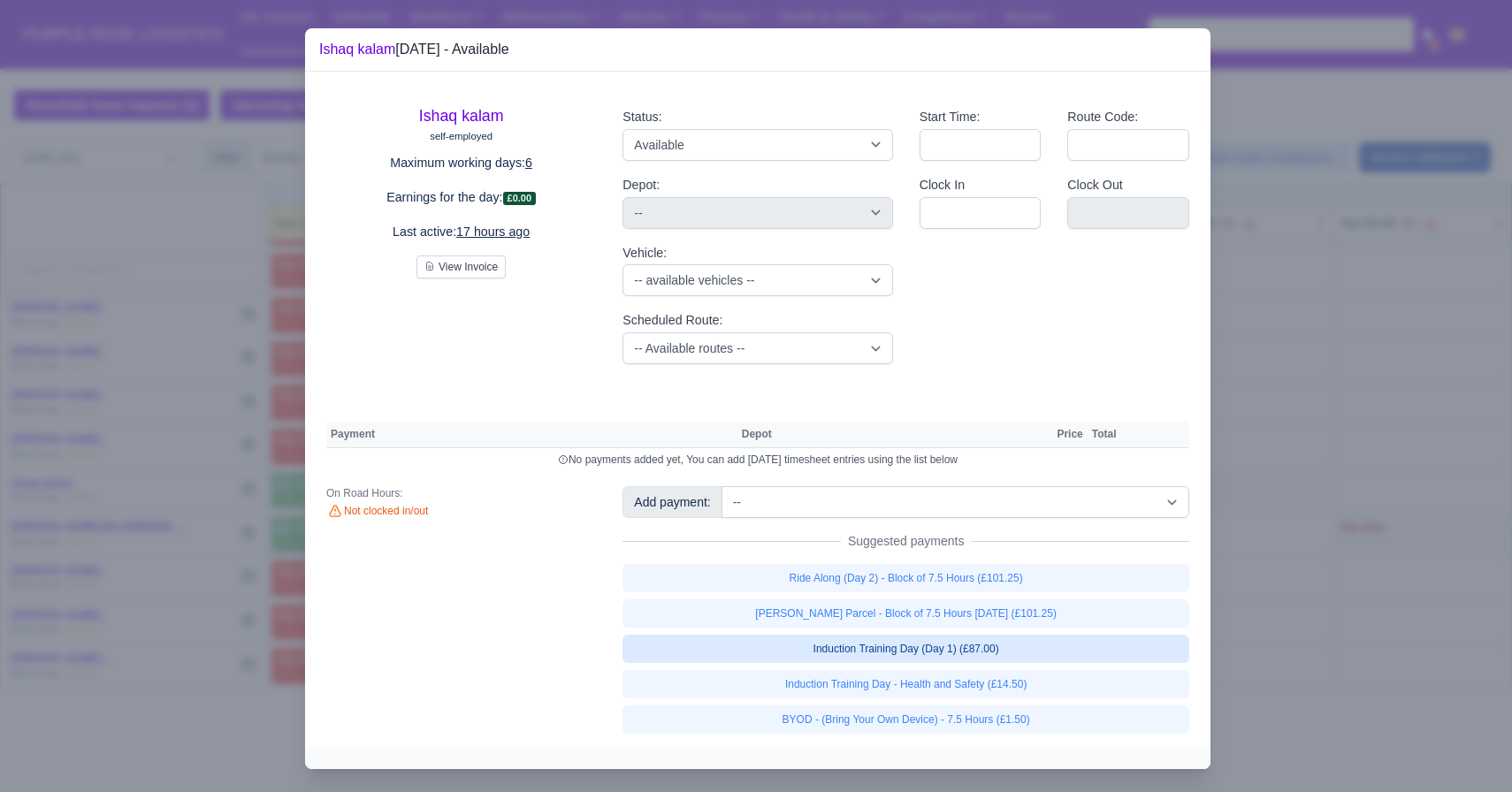
select select "5"
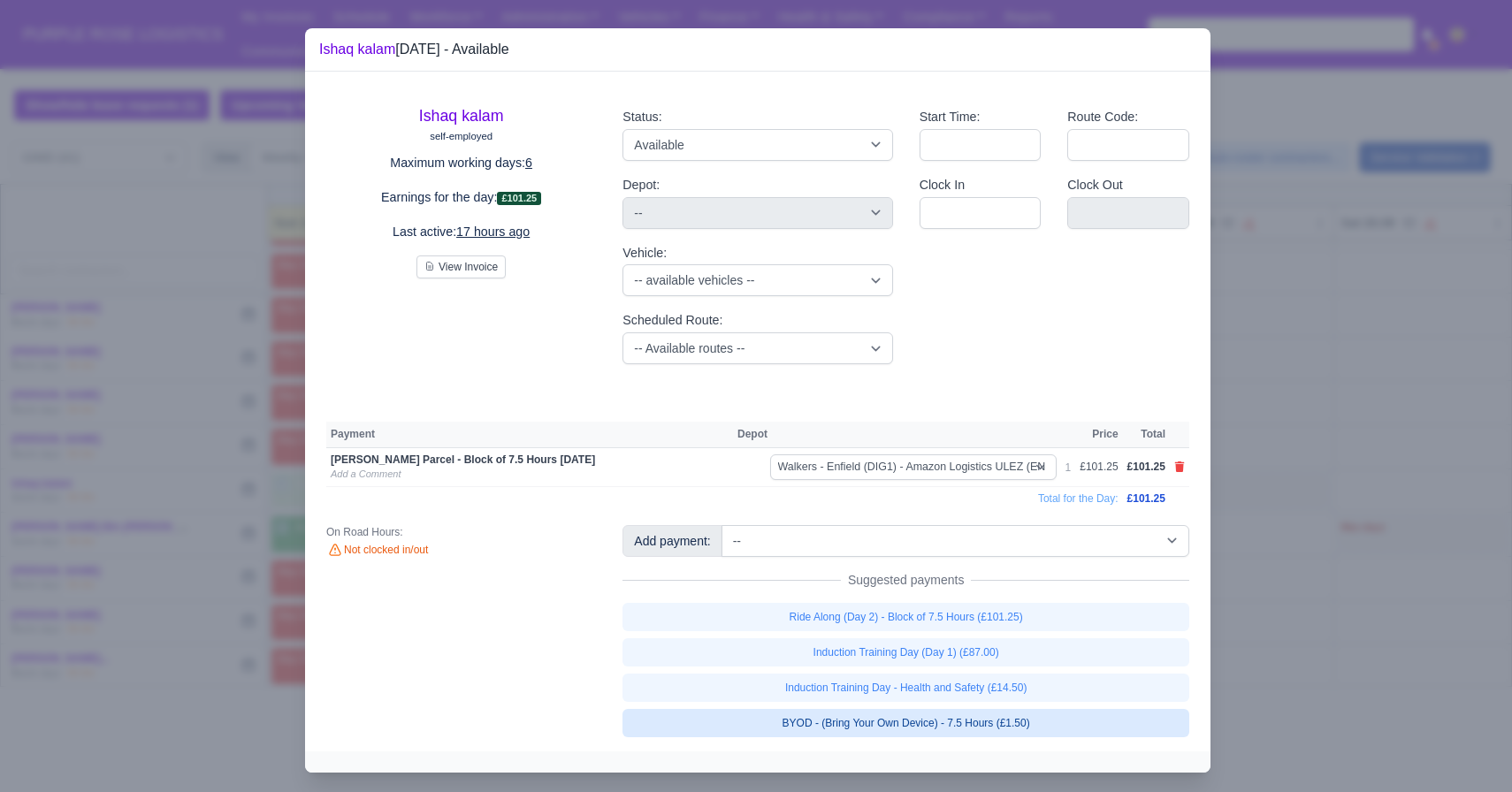
click at [927, 720] on link "BYOD - (Bring Your Own Device) - 7.5 Hours (£1.50)" at bounding box center [905, 722] width 567 height 28
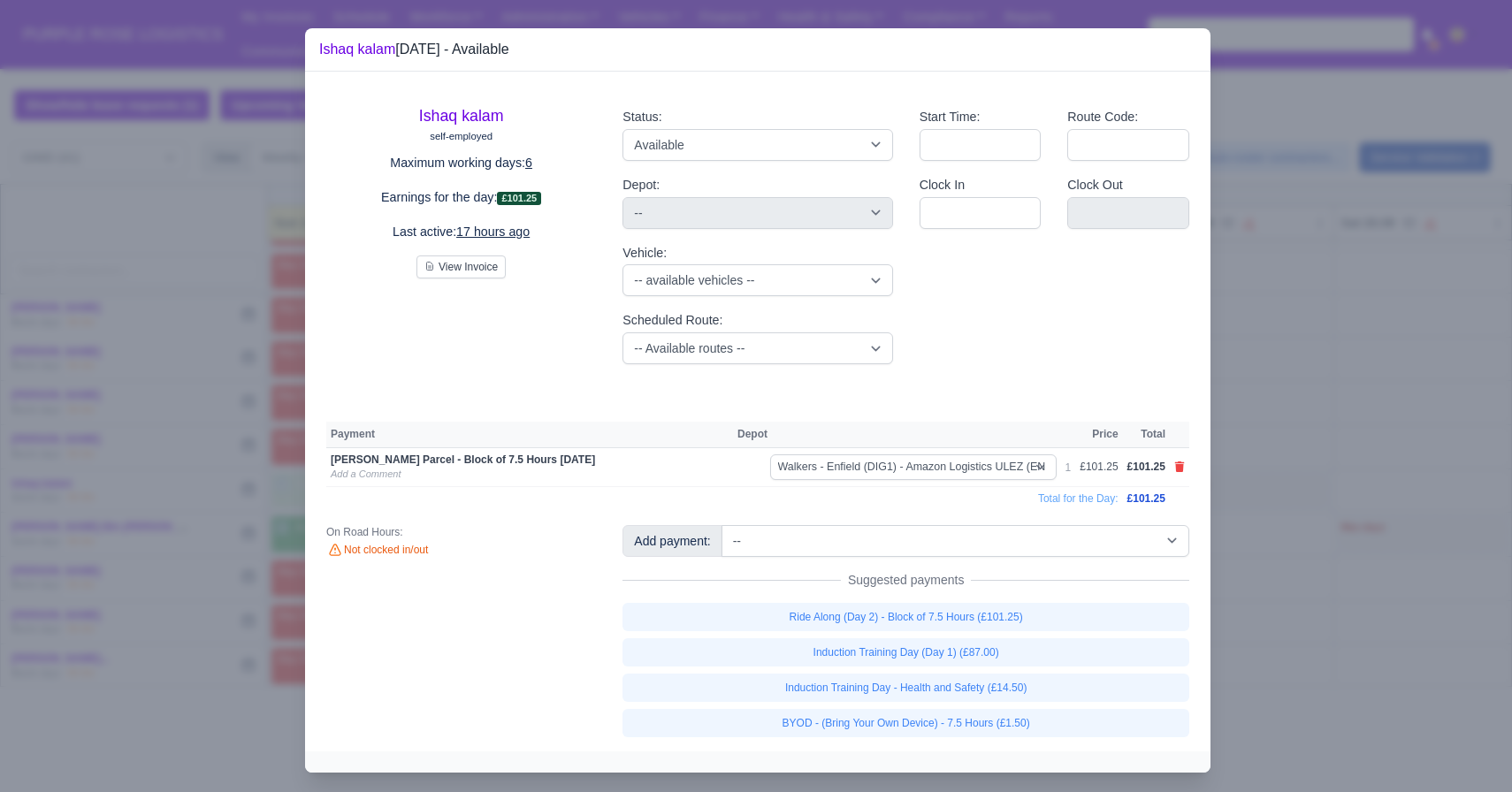
select select "5"
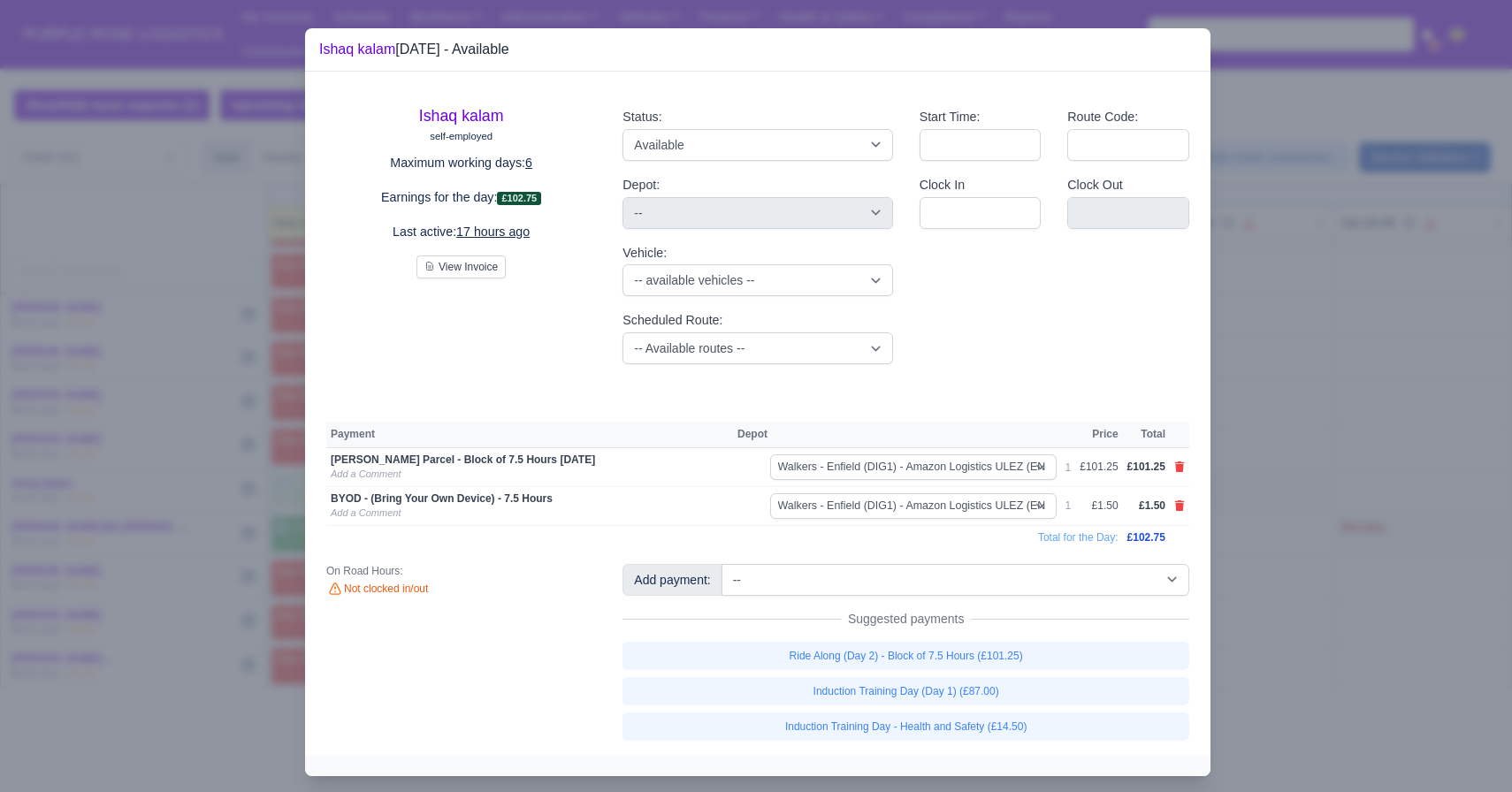
click at [1350, 551] on div at bounding box center [756, 396] width 1512 height 792
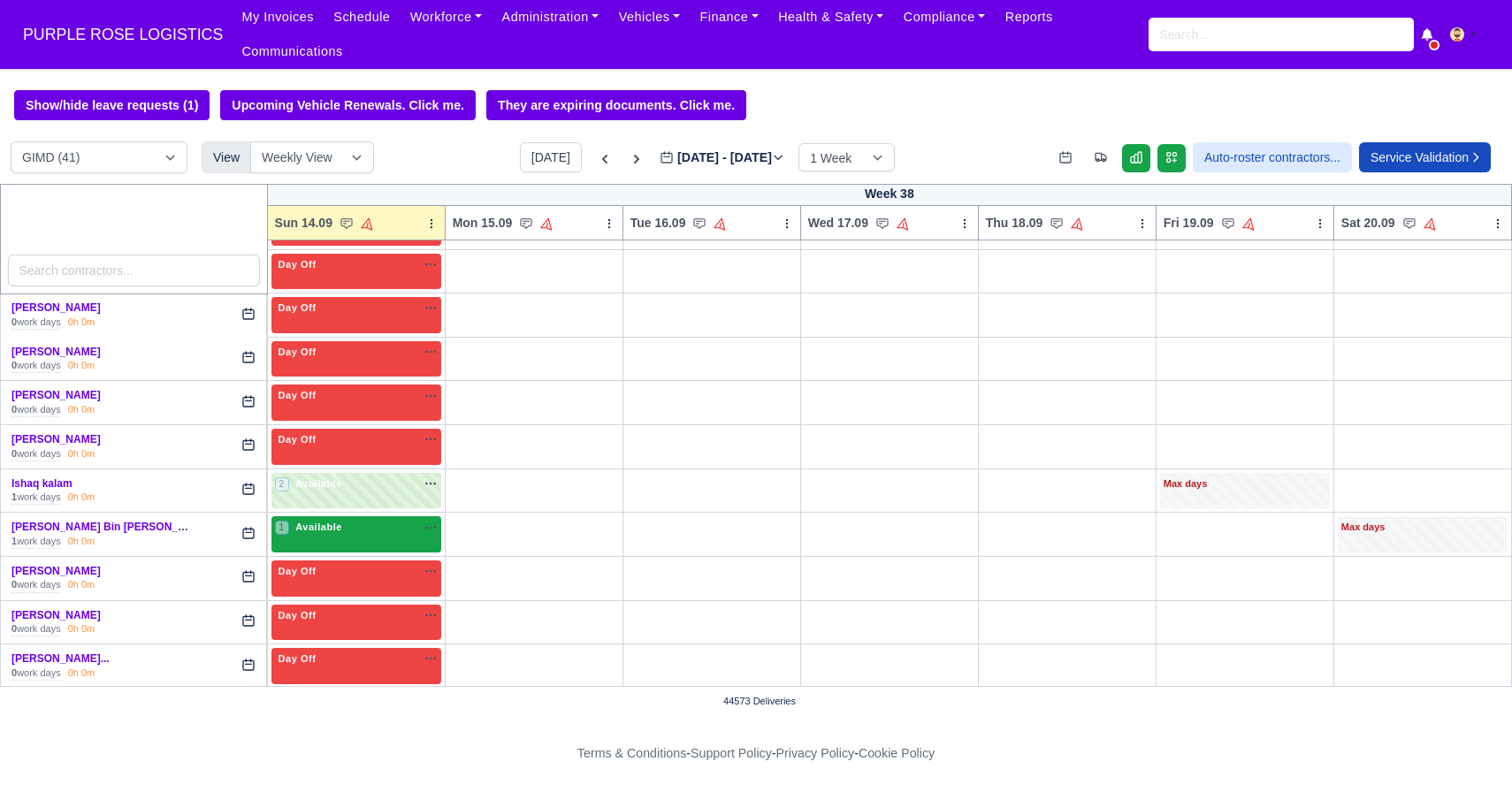
click at [325, 545] on div "1 Available" at bounding box center [357, 535] width 170 height 37
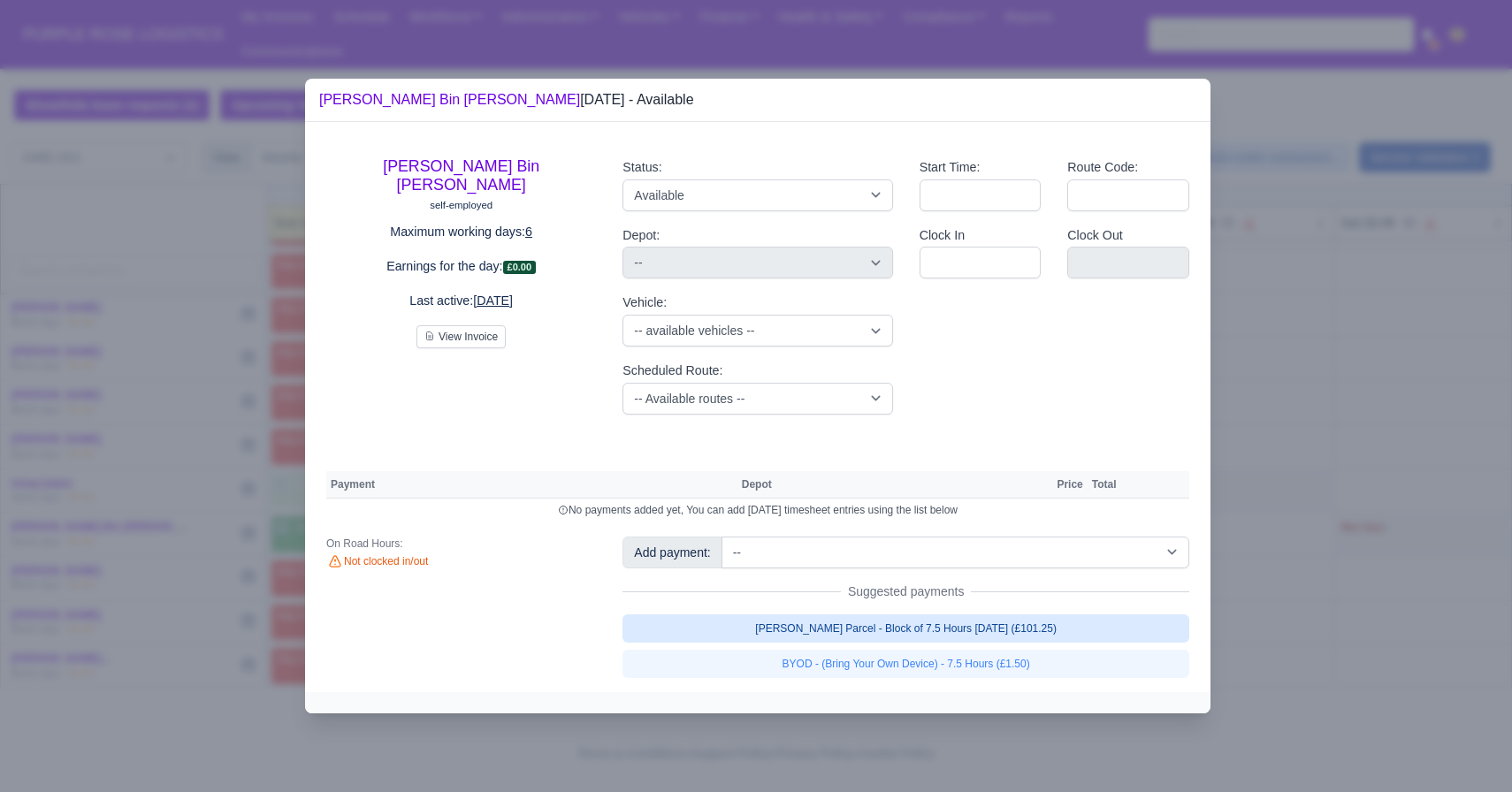
click at [936, 639] on link "Walker Parcel - Block of 7.5 Hours Apr 2025 (£101.25)" at bounding box center [905, 628] width 567 height 28
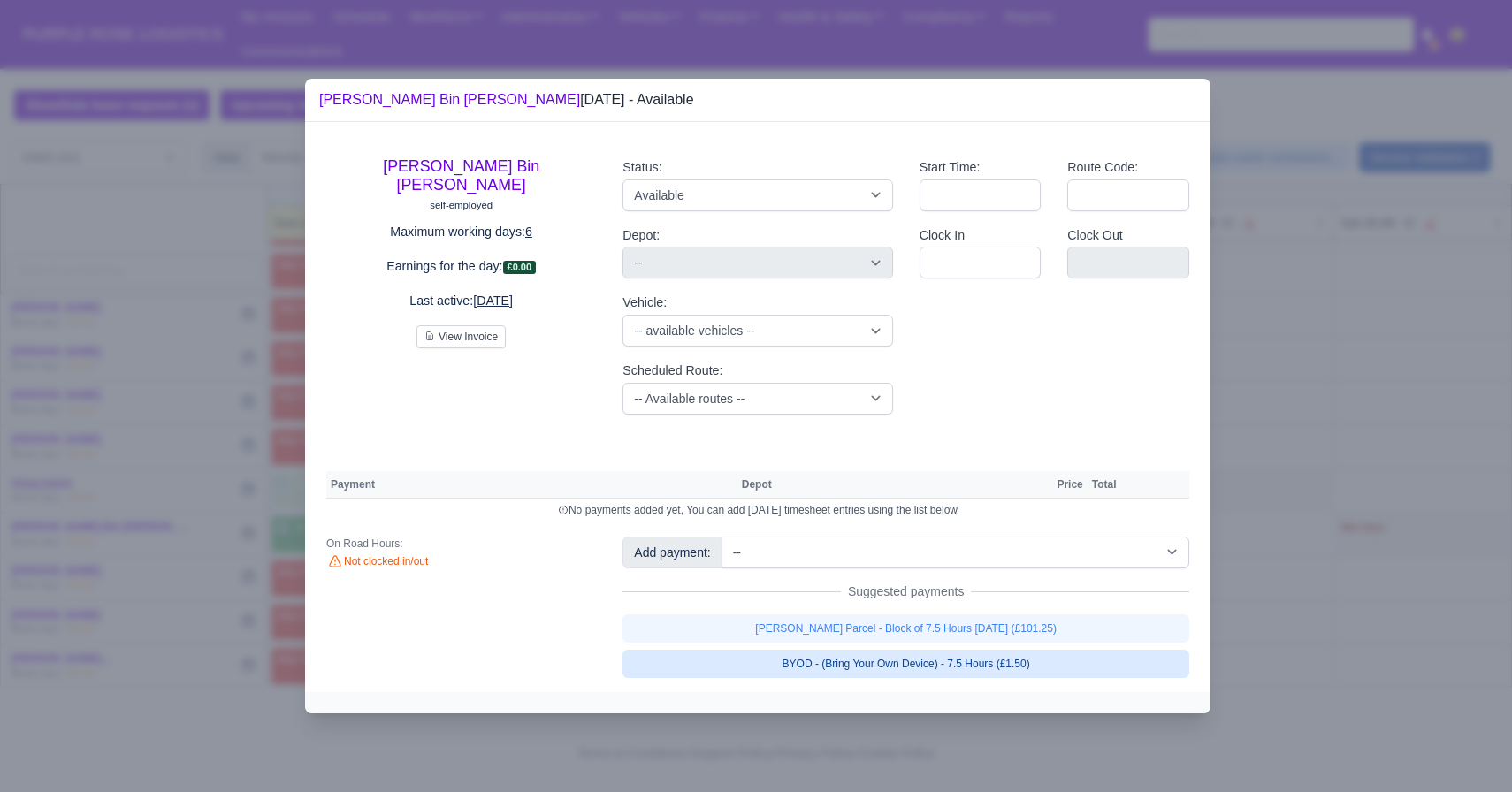
select select "5"
click at [919, 642] on link "Walker Parcel - Block of 7.5 Hours Apr 2025 (£101.25)" at bounding box center [905, 628] width 567 height 28
select select "5"
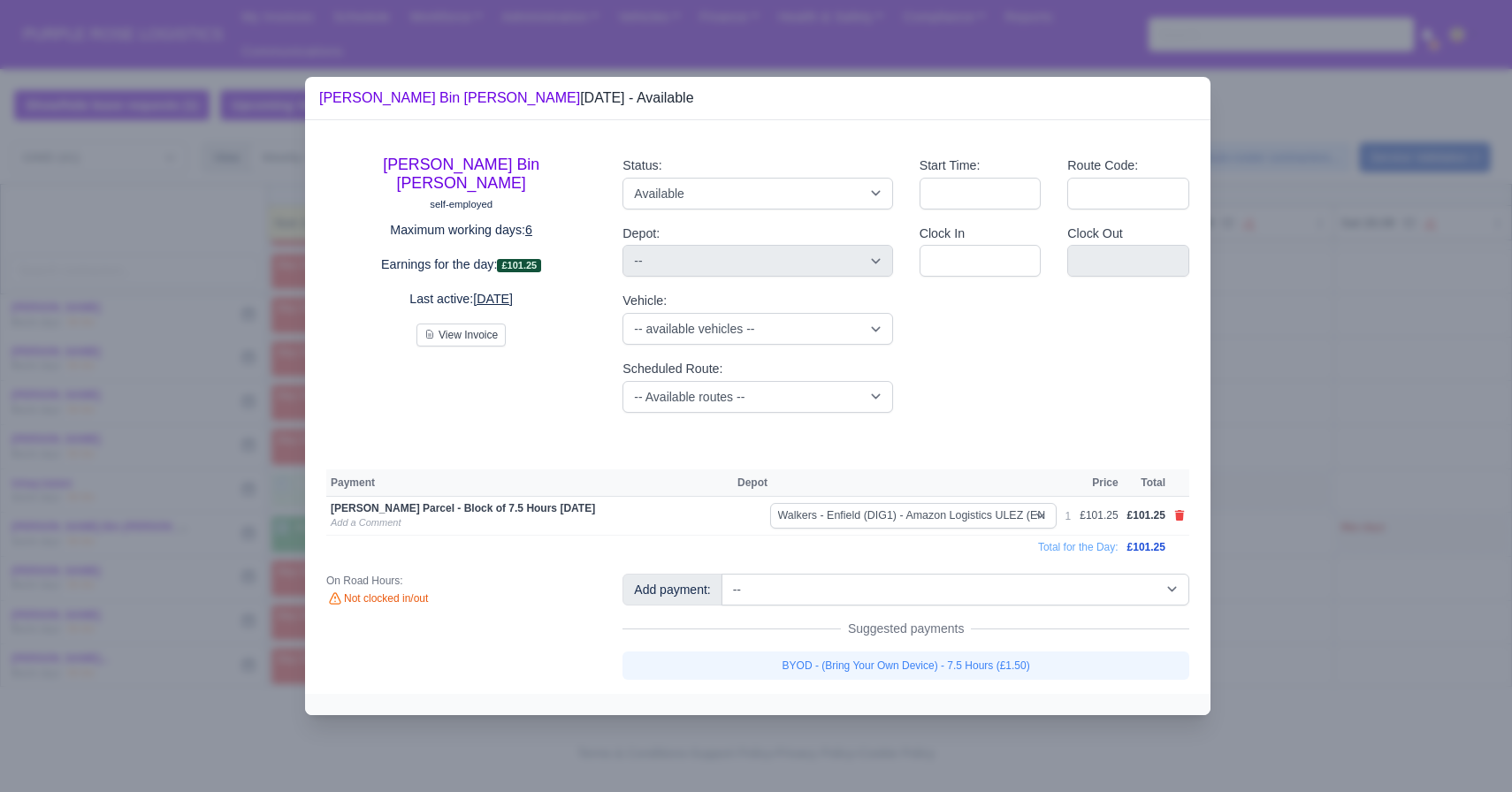
select select "5"
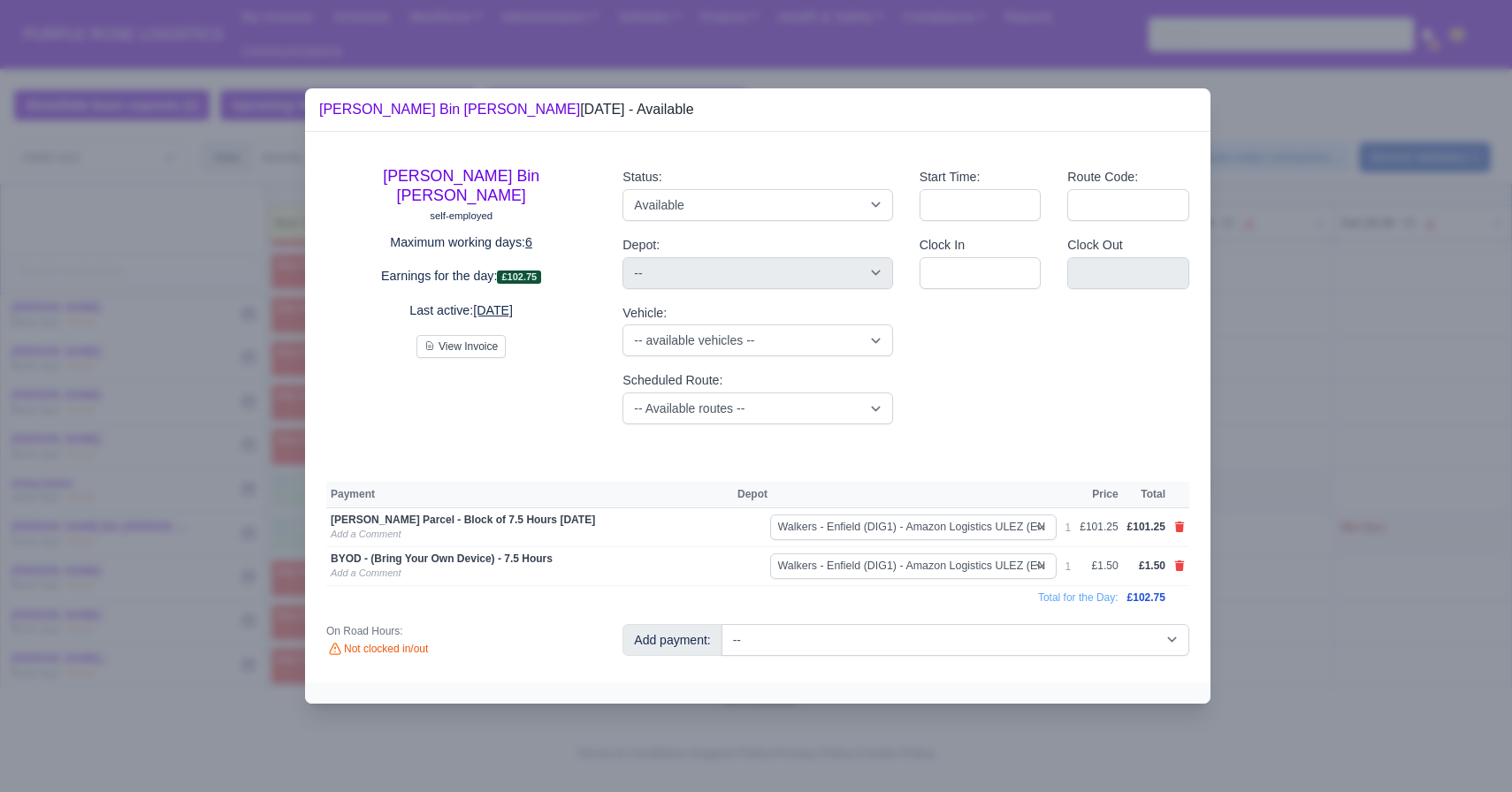
click at [1399, 583] on div at bounding box center [756, 396] width 1512 height 792
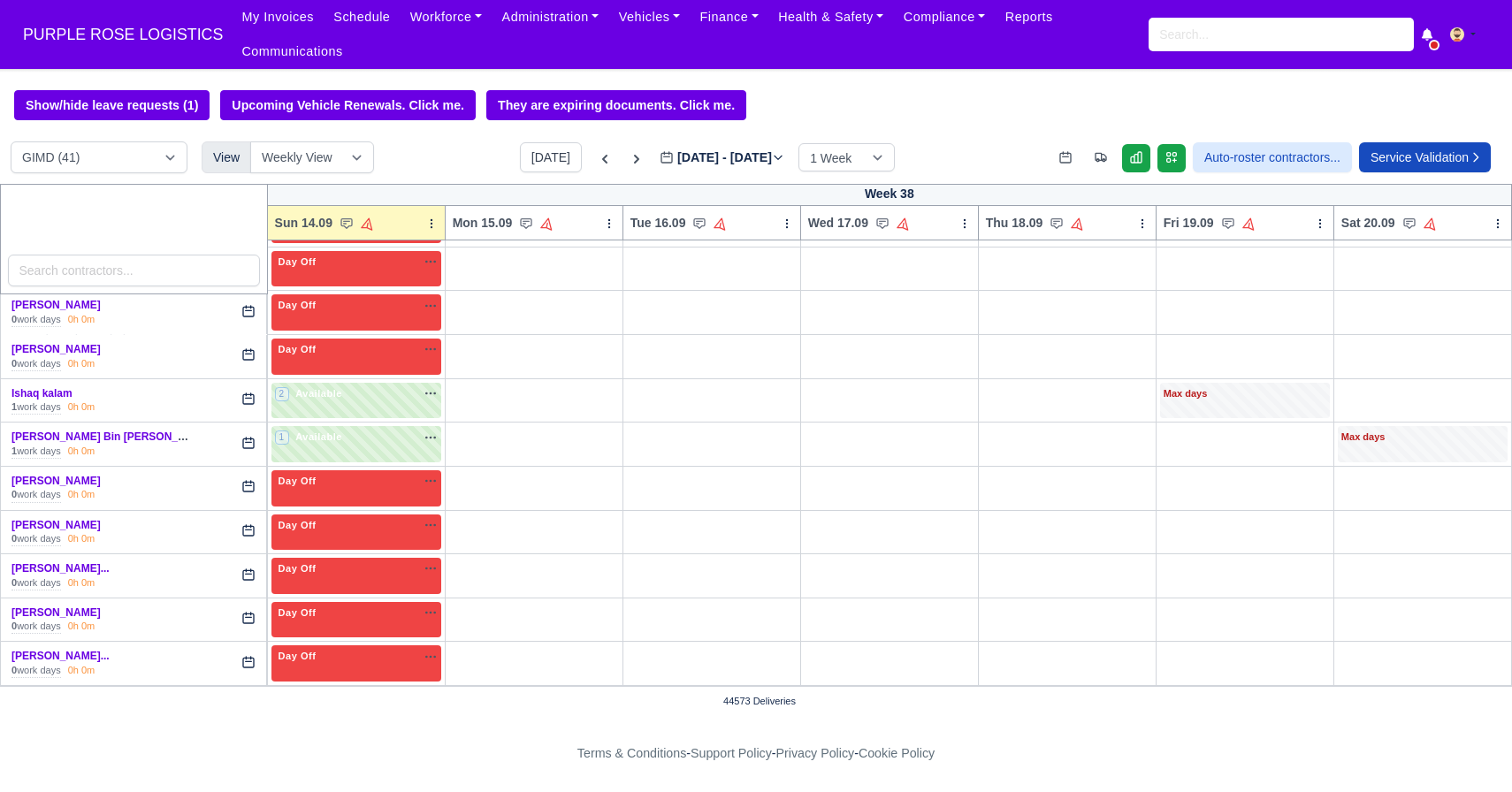
scroll to position [718, 0]
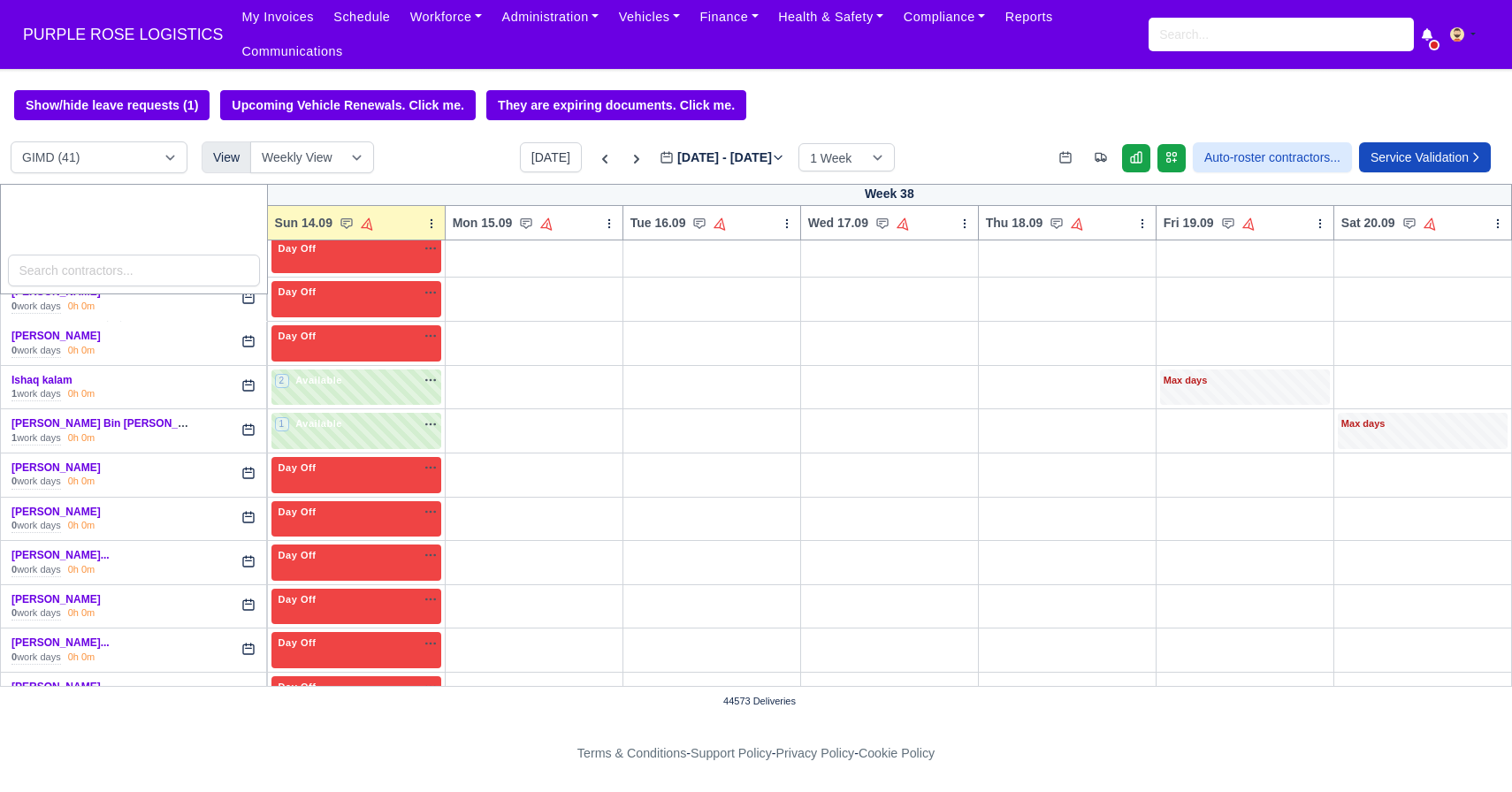
click at [367, 602] on div "Day Off Available" at bounding box center [357, 600] width 162 height 15
select select "Day Off"
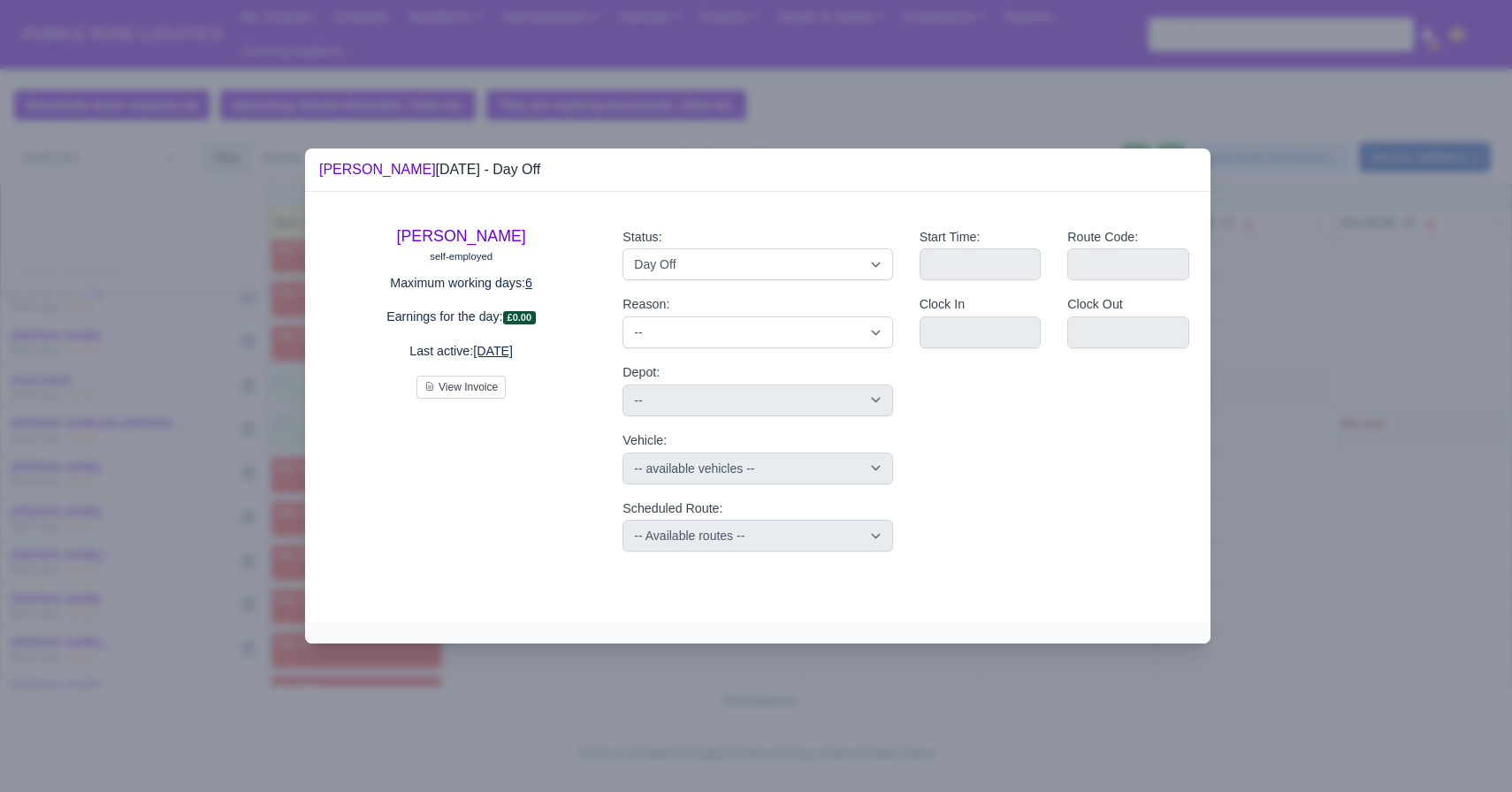
click at [439, 664] on div at bounding box center [756, 396] width 1512 height 792
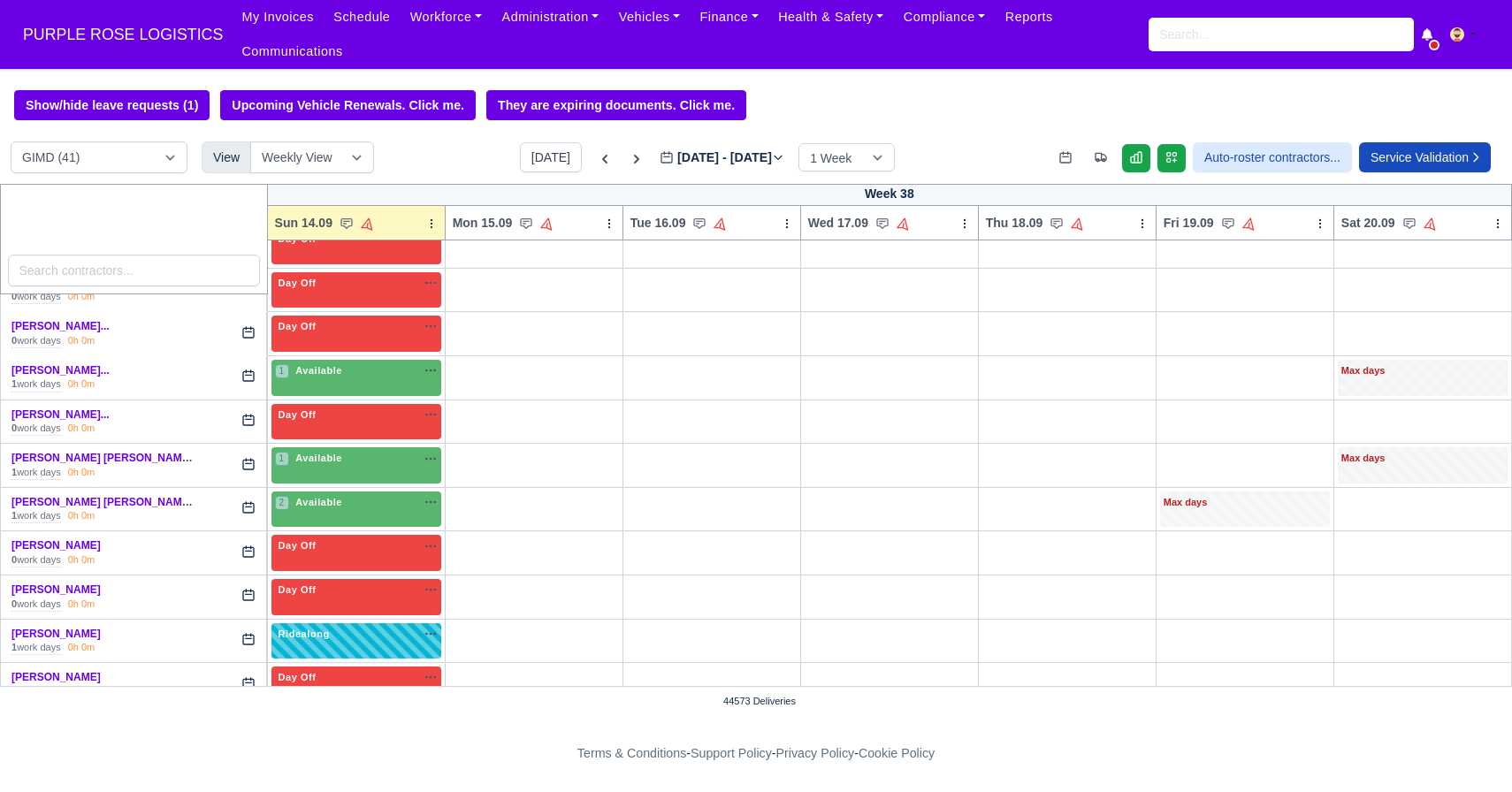
scroll to position [1185, 0]
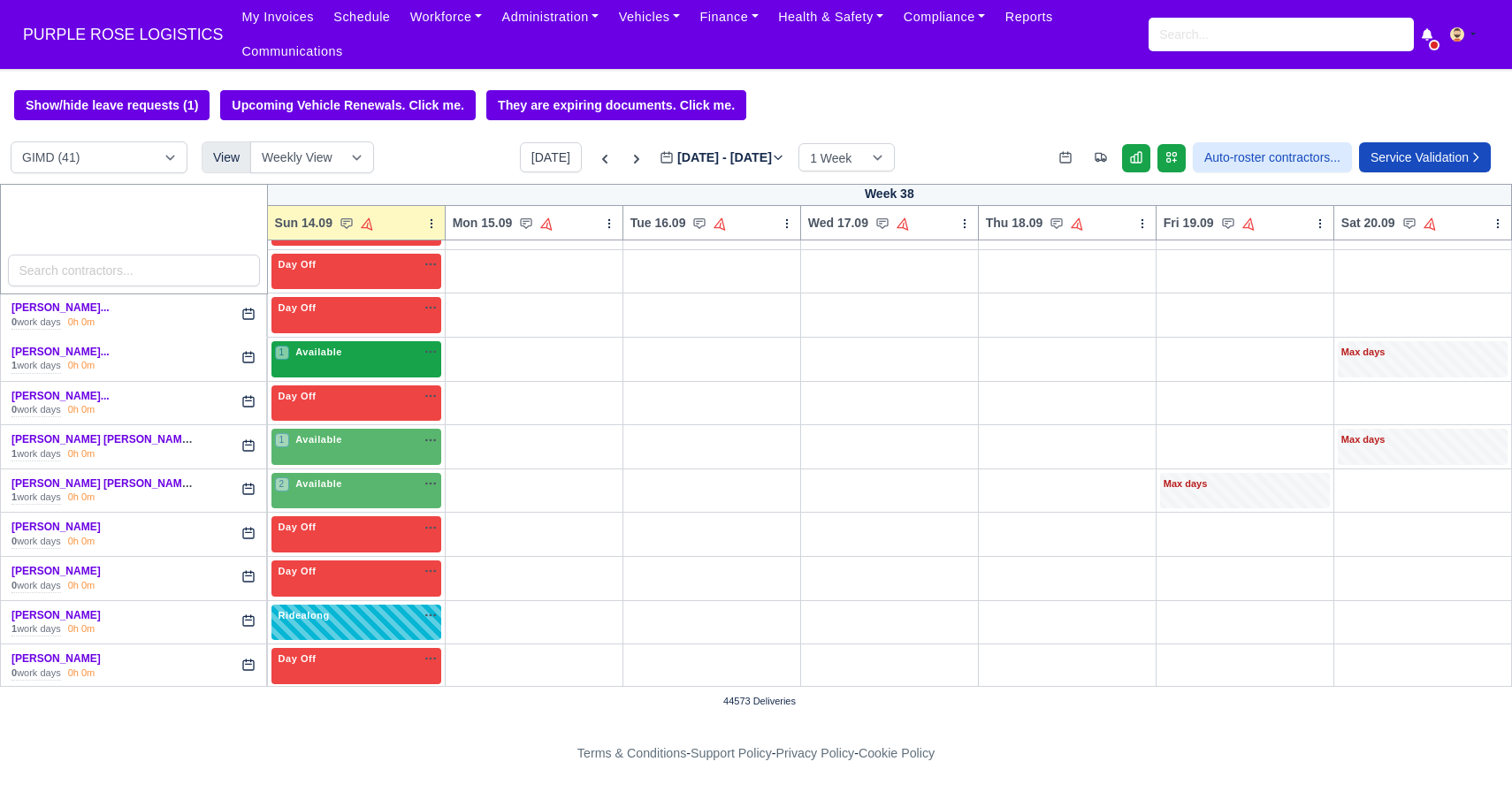
click at [349, 356] on div "1 Available na" at bounding box center [357, 353] width 162 height 15
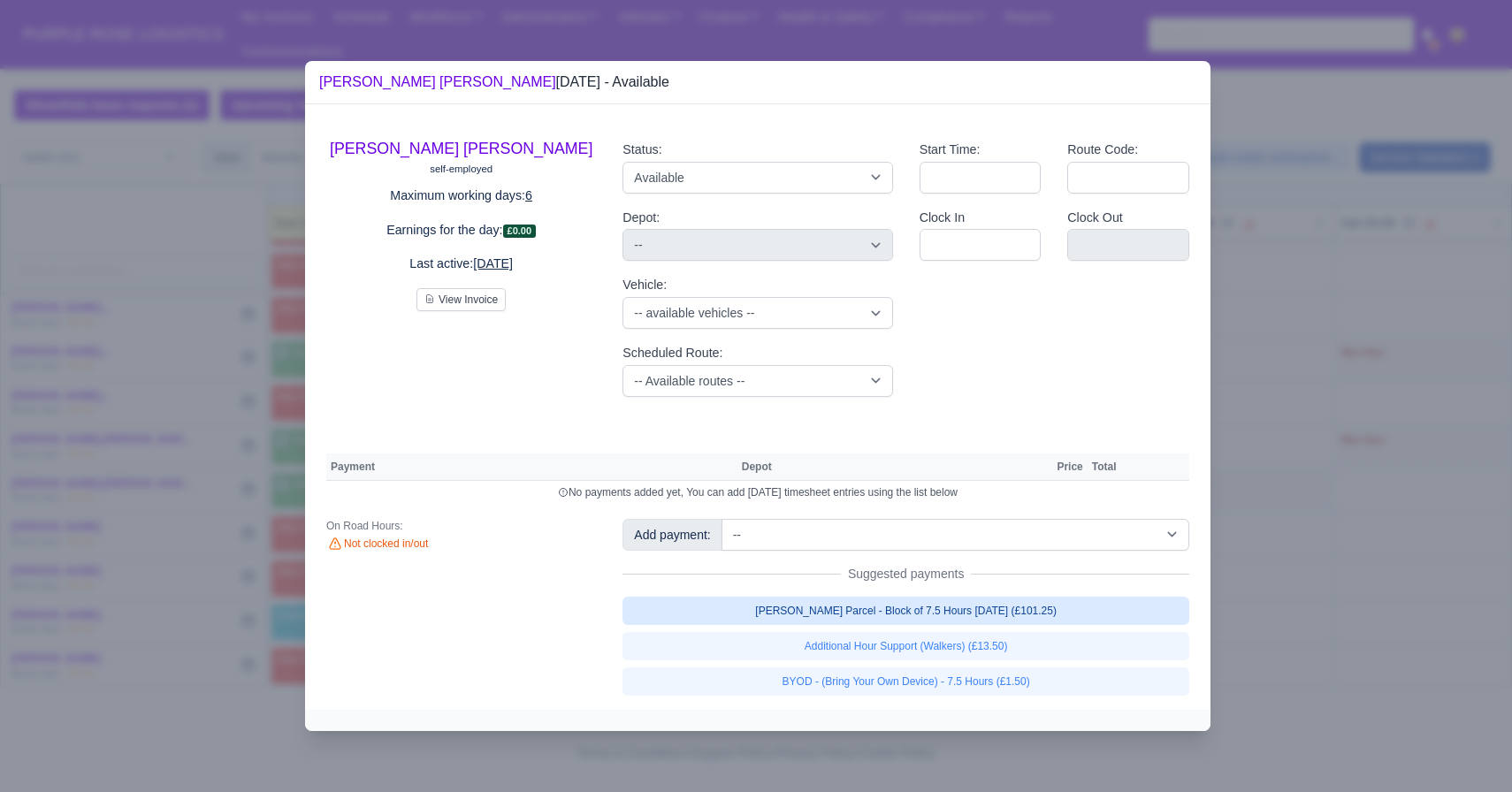
click at [879, 618] on link "Walker Parcel - Block of 7.5 Hours Apr 2025 (£101.25)" at bounding box center [905, 610] width 567 height 28
select select "5"
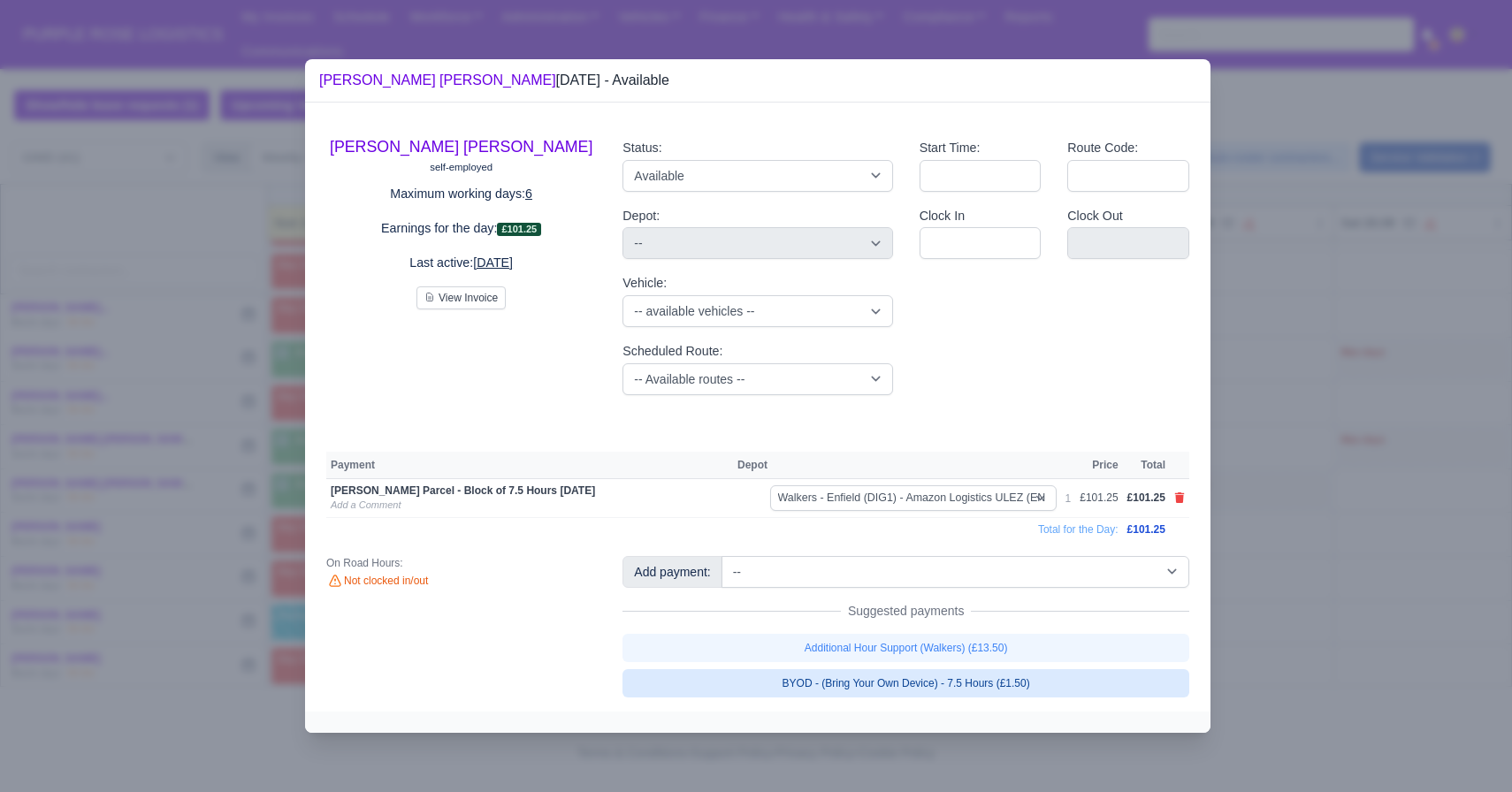
click at [857, 675] on link "BYOD - (Bring Your Own Device) - 7.5 Hours (£1.50)" at bounding box center [905, 683] width 567 height 28
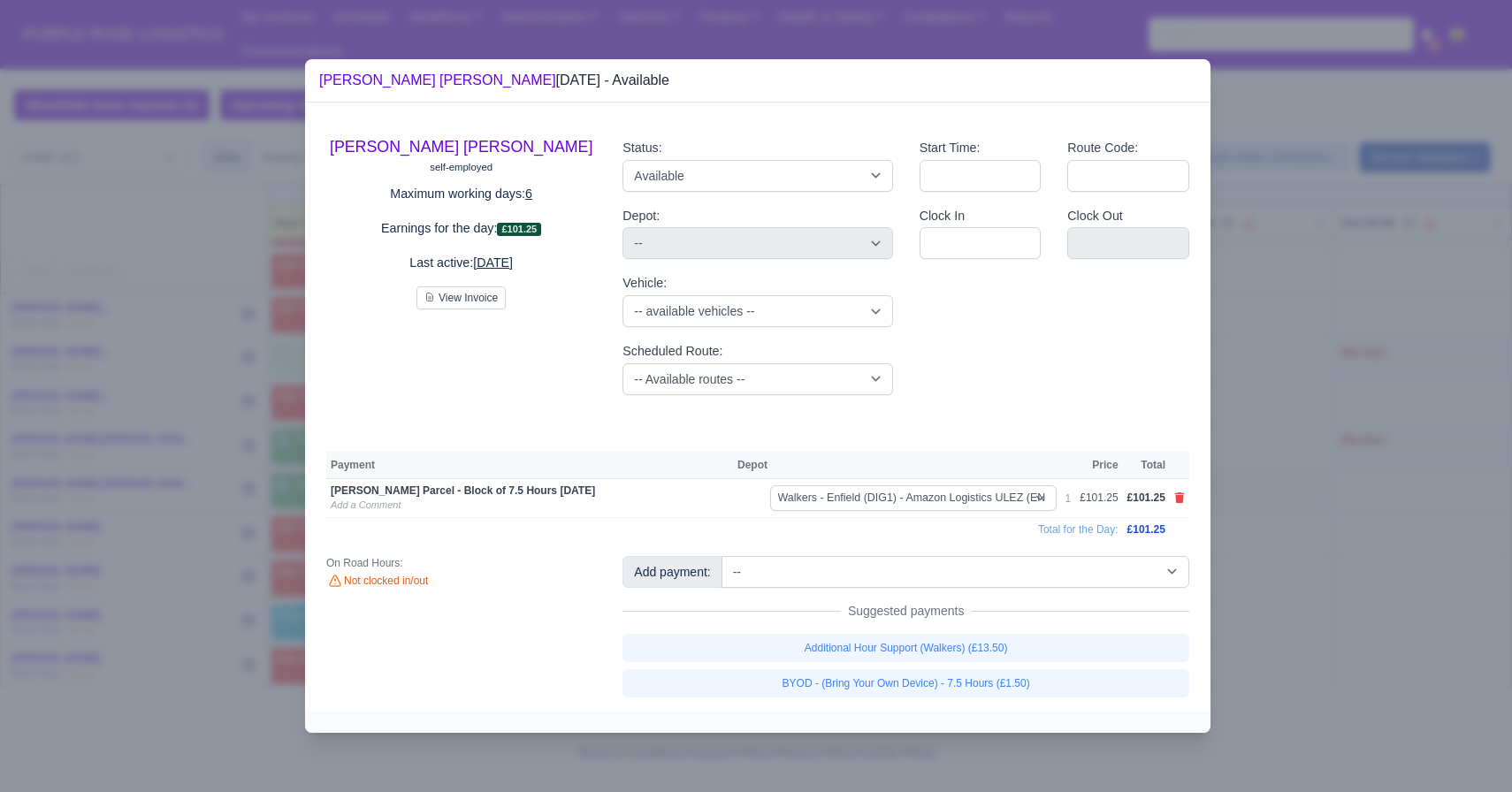
select select "5"
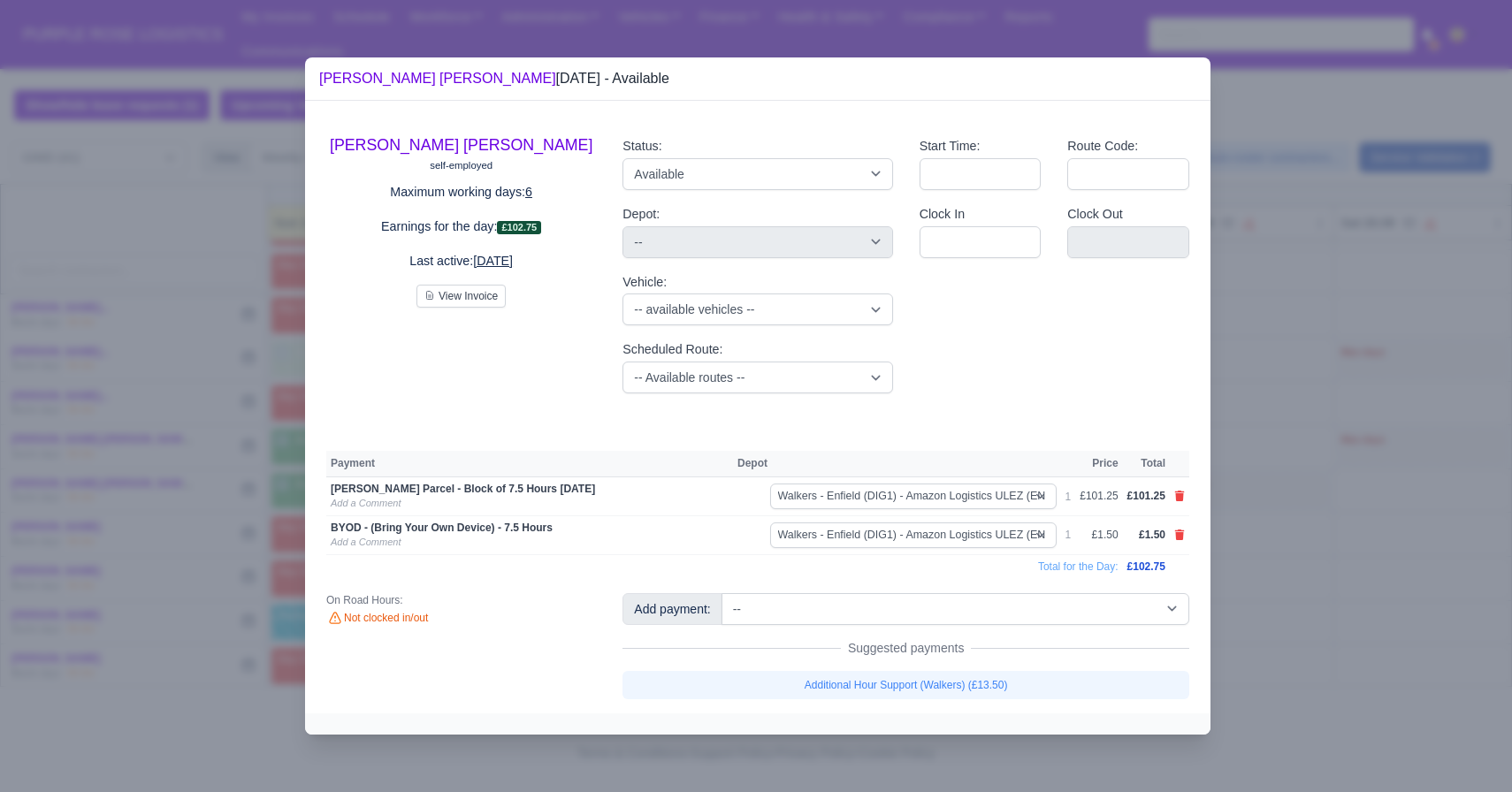
click at [147, 553] on div at bounding box center [756, 396] width 1512 height 792
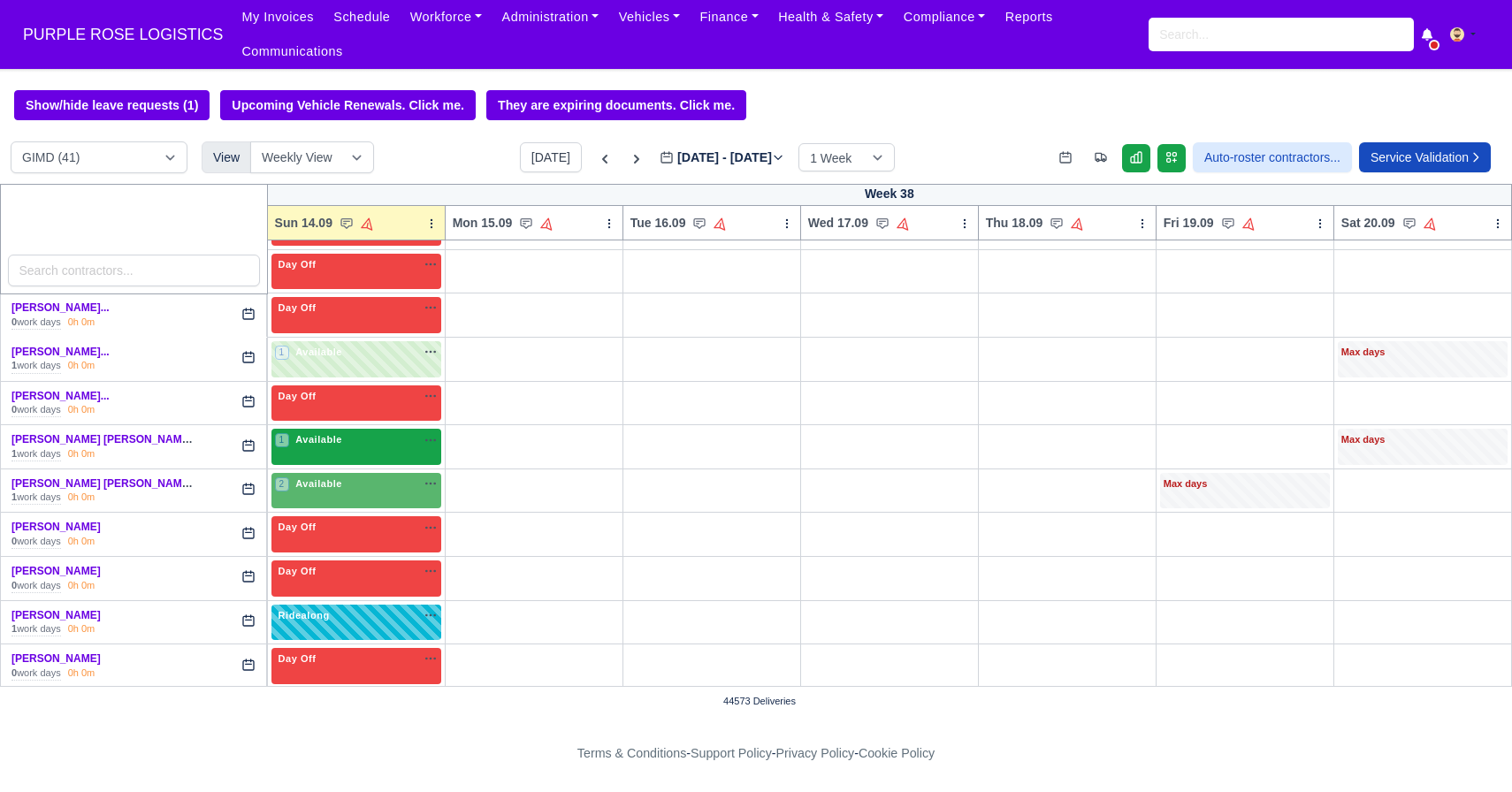
click at [327, 450] on div "1 Available na" at bounding box center [357, 441] width 162 height 18
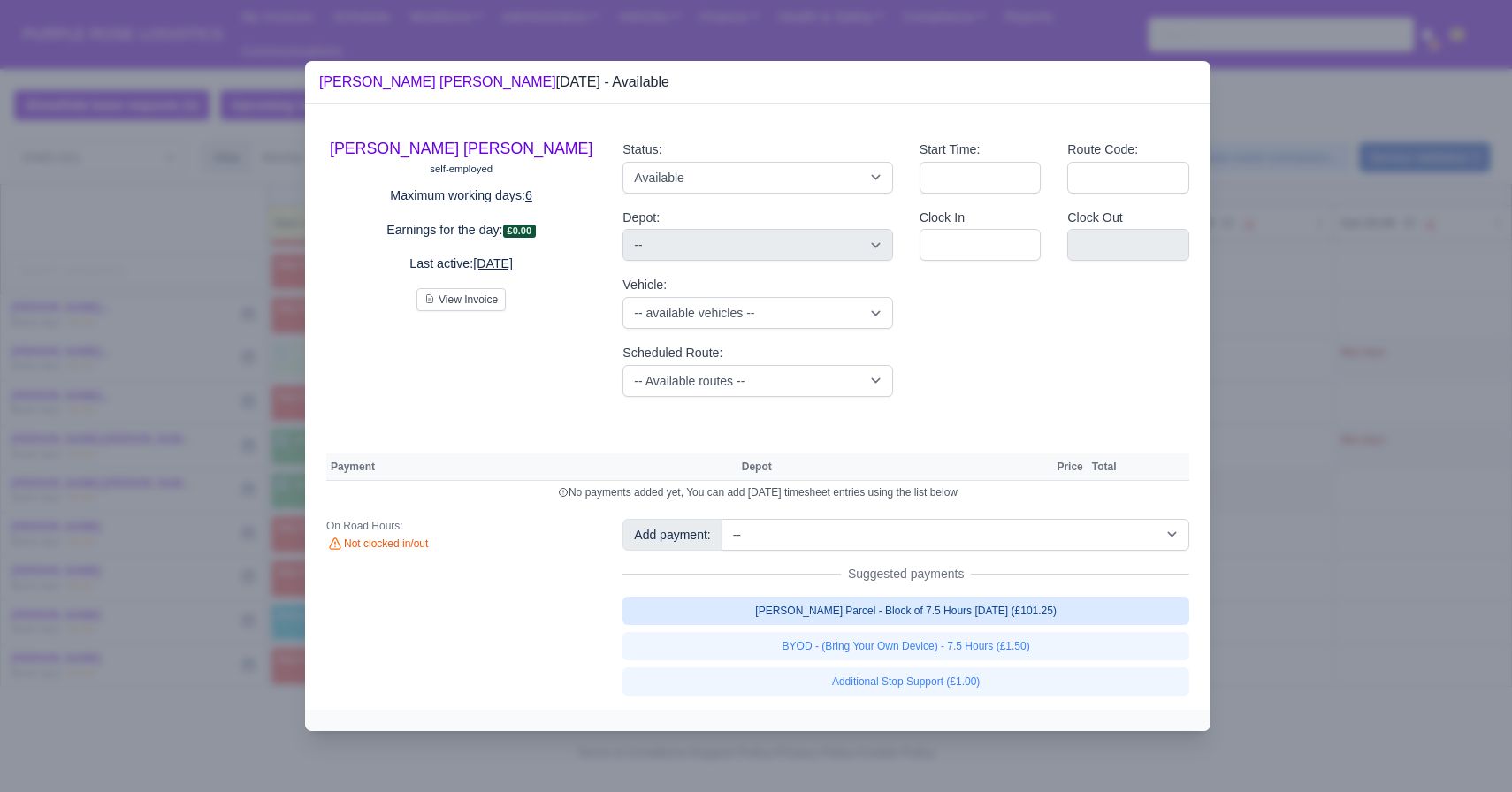
click at [846, 611] on link "Walker Parcel - Block of 7.5 Hours Apr 2025 (£101.25)" at bounding box center [905, 610] width 567 height 28
select select "5"
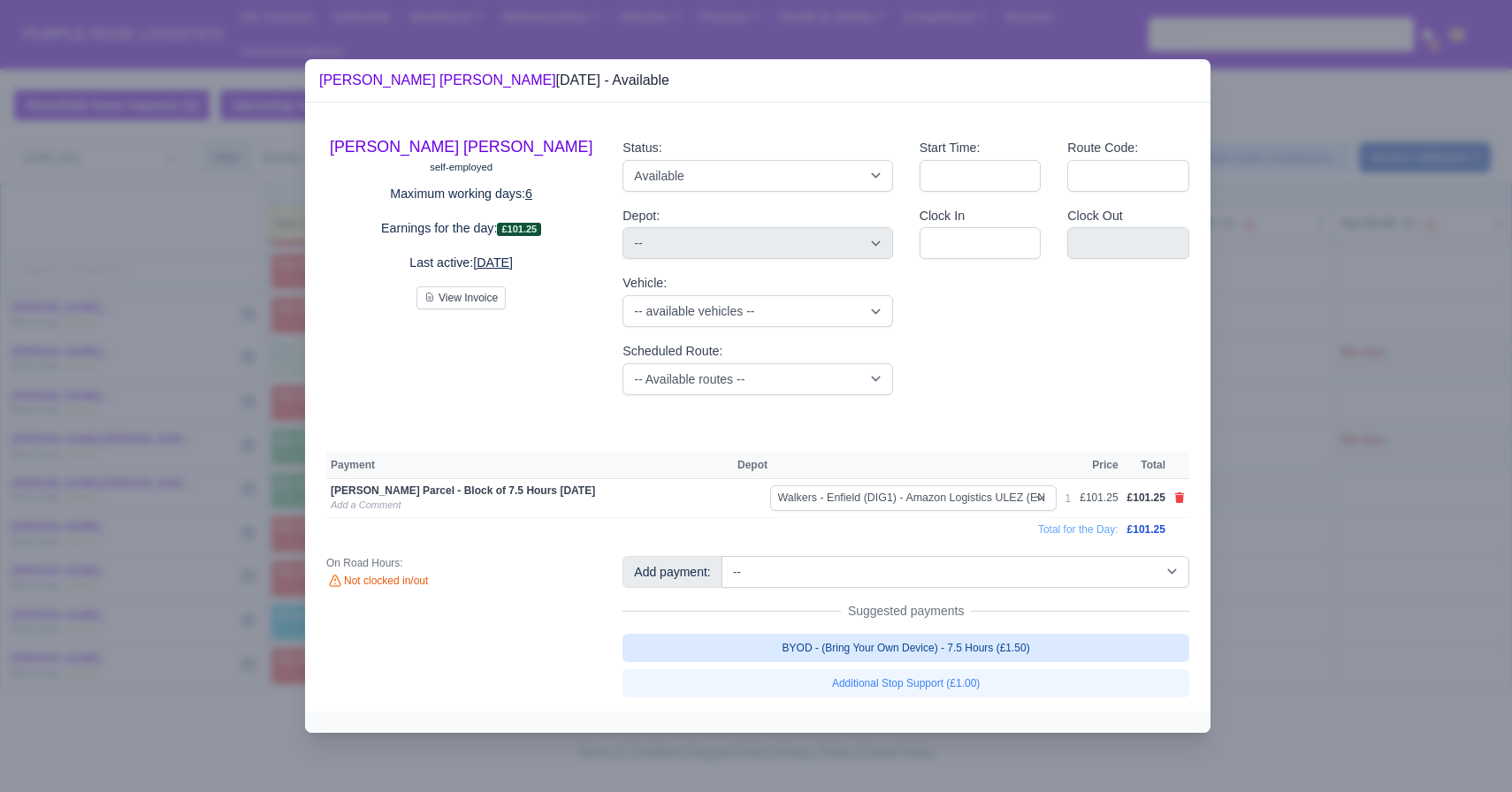
click at [820, 654] on link "BYOD - (Bring Your Own Device) - 7.5 Hours (£1.50)" at bounding box center [905, 647] width 567 height 28
select select "5"
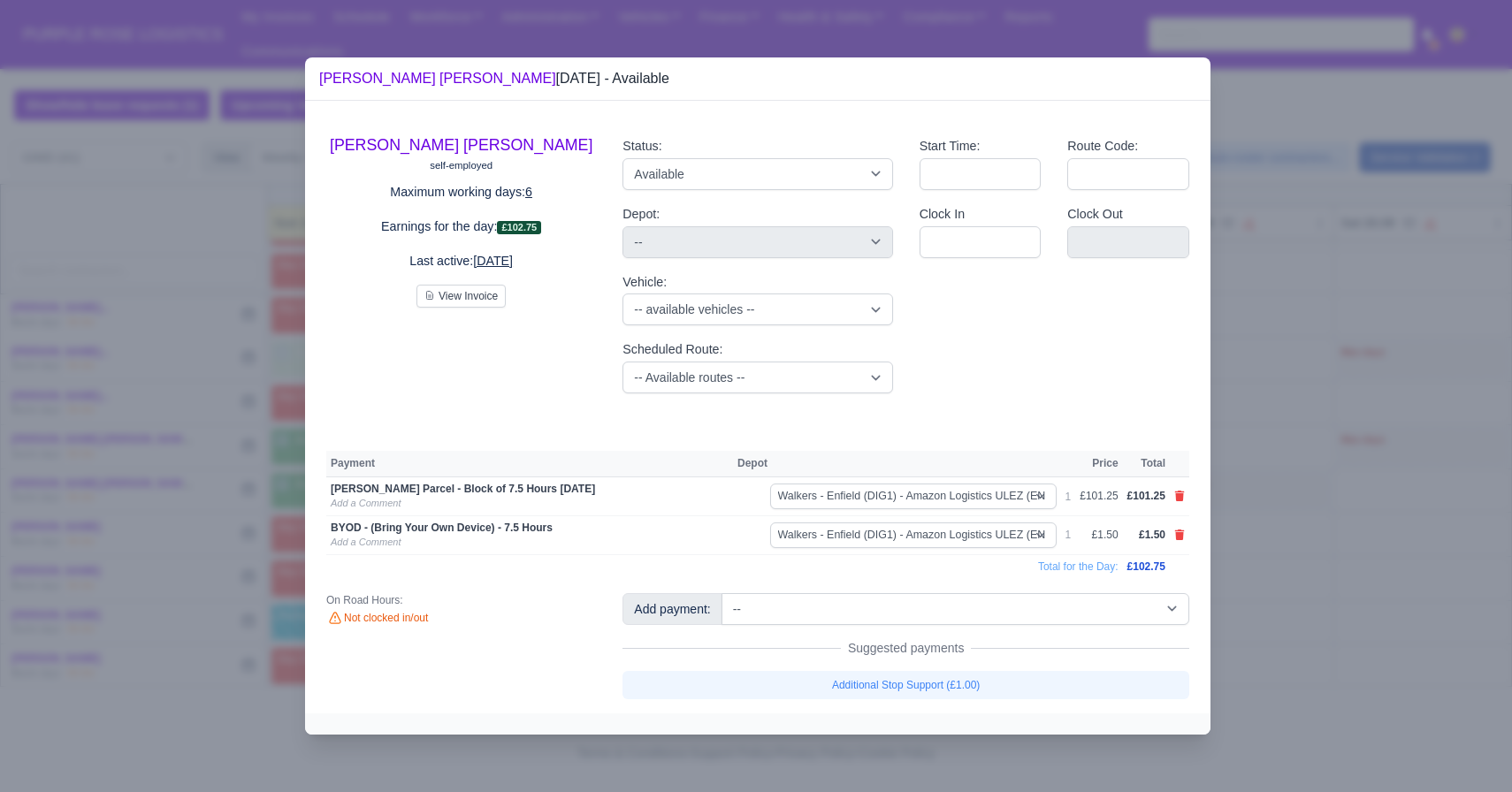
click at [109, 467] on div at bounding box center [756, 396] width 1512 height 792
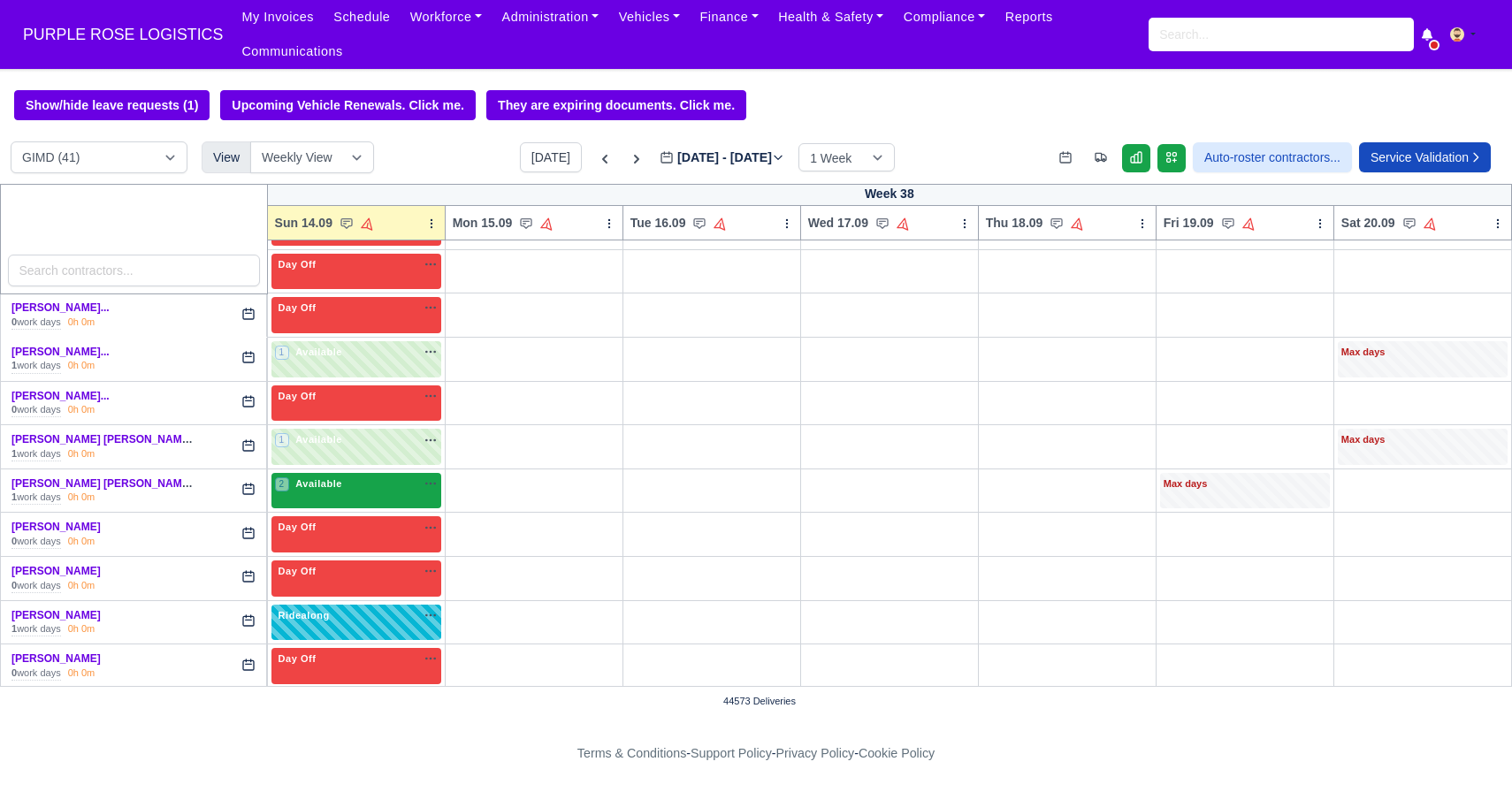
click at [309, 486] on span "Available" at bounding box center [319, 483] width 54 height 13
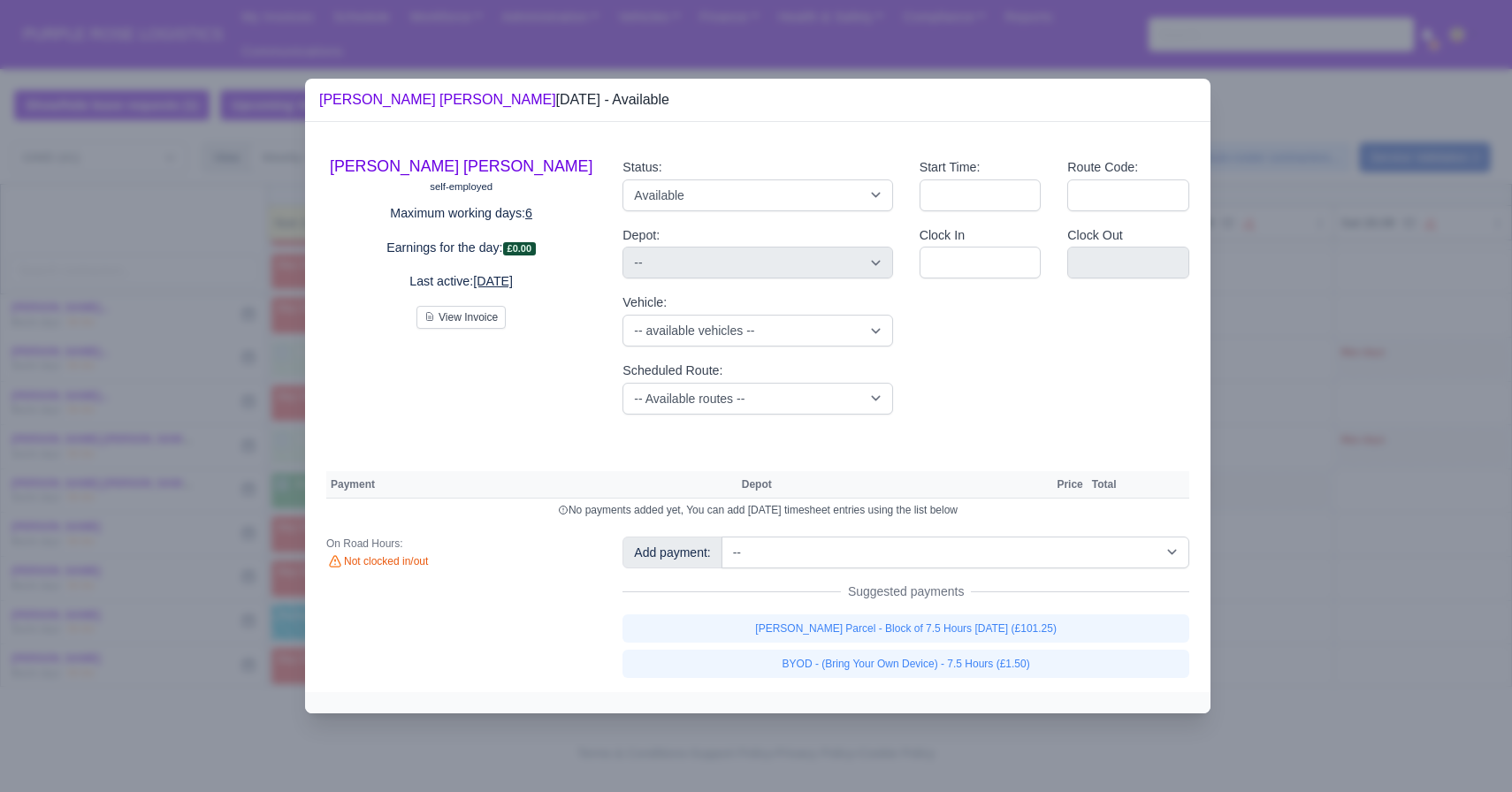
click at [777, 642] on div "Walker Parcel - Block of 7.5 Hours Apr 2025 (£101.25) BYOD - (Bring Your Own De…" at bounding box center [905, 646] width 567 height 64
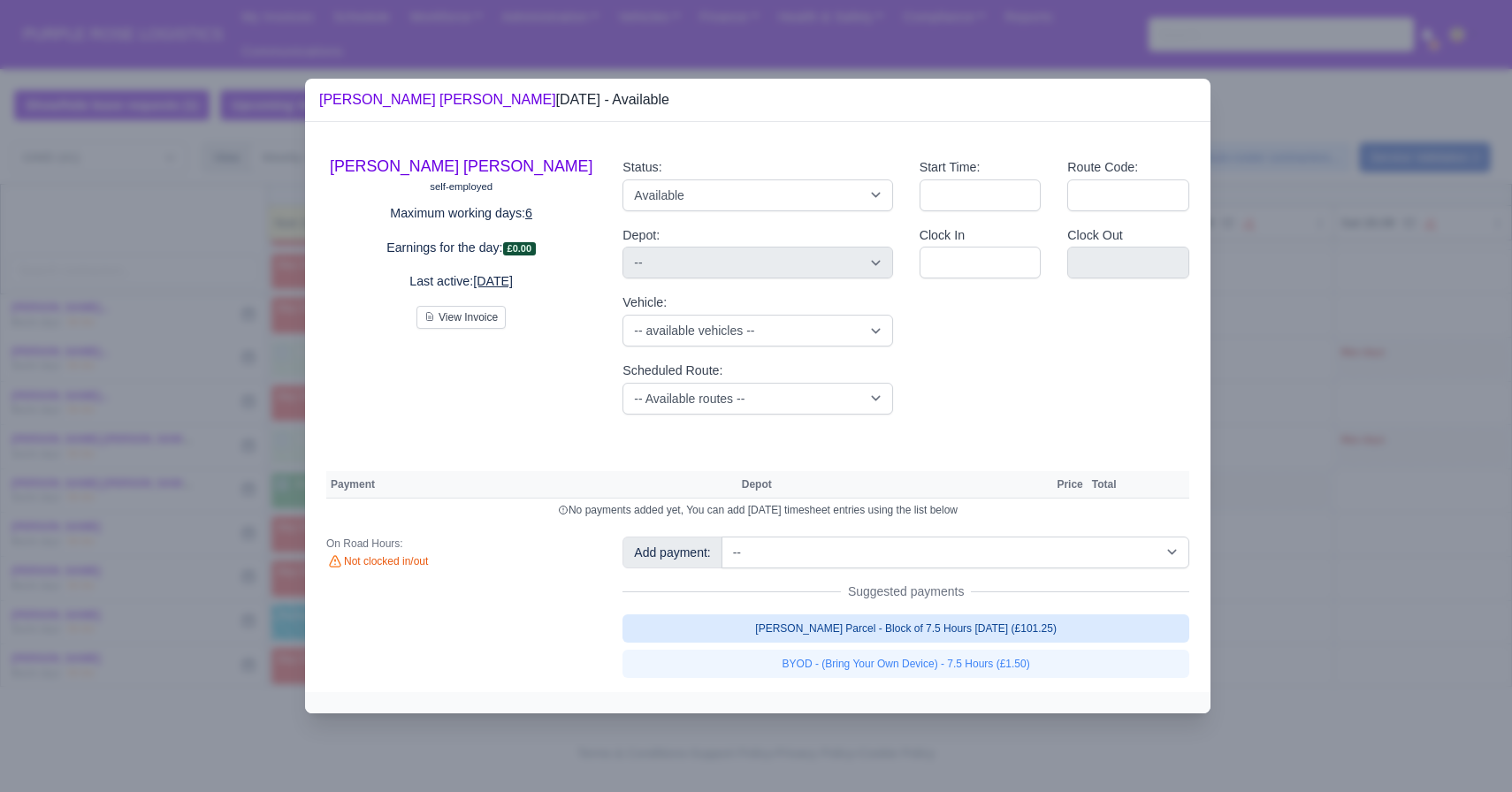
click at [778, 636] on link "Walker Parcel - Block of 7.5 Hours Apr 2025 (£101.25)" at bounding box center [905, 628] width 567 height 28
select select "5"
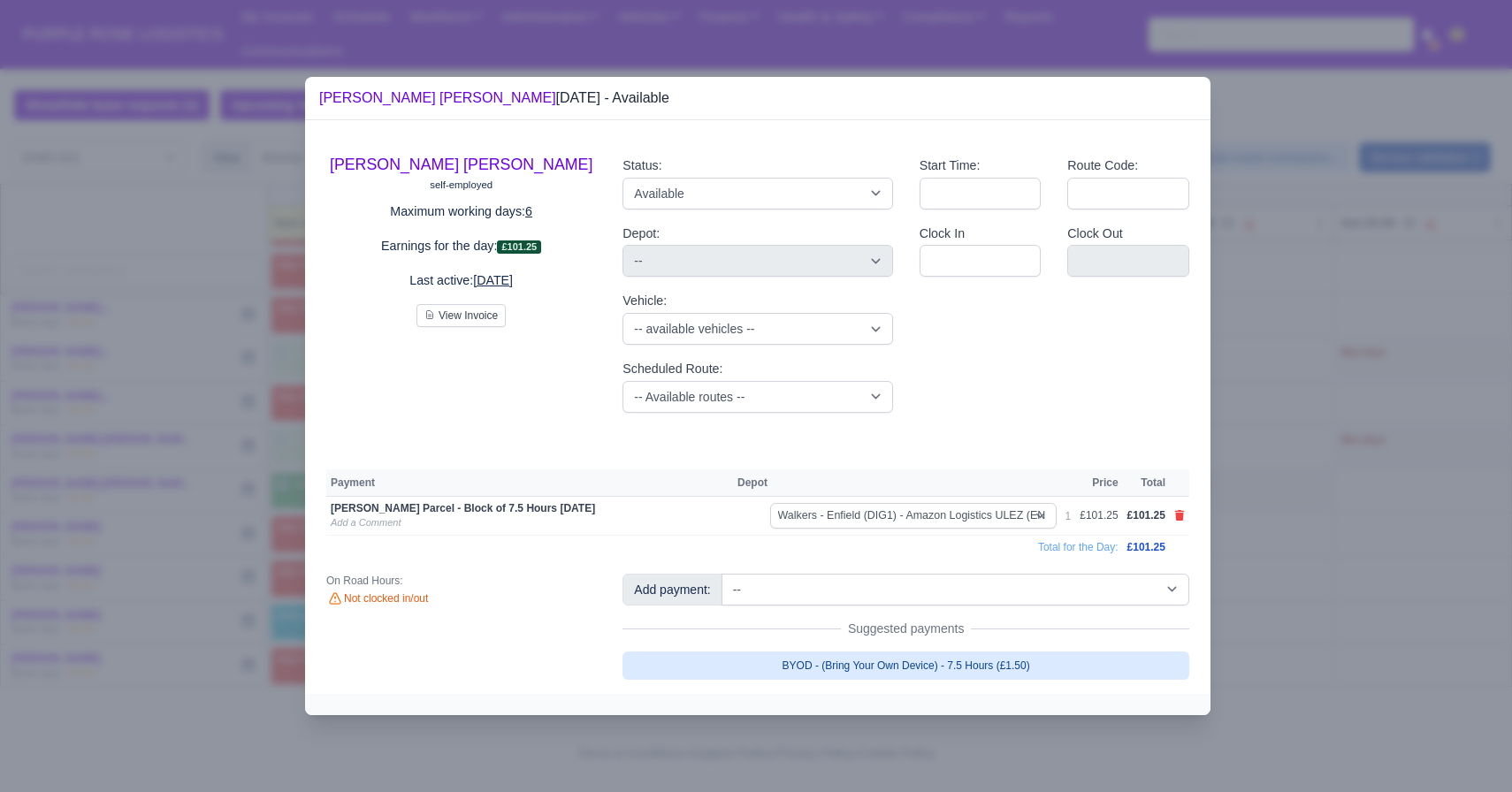
click at [778, 664] on link "BYOD - (Bring Your Own Device) - 7.5 Hours (£1.50)" at bounding box center [905, 665] width 567 height 28
select select "5"
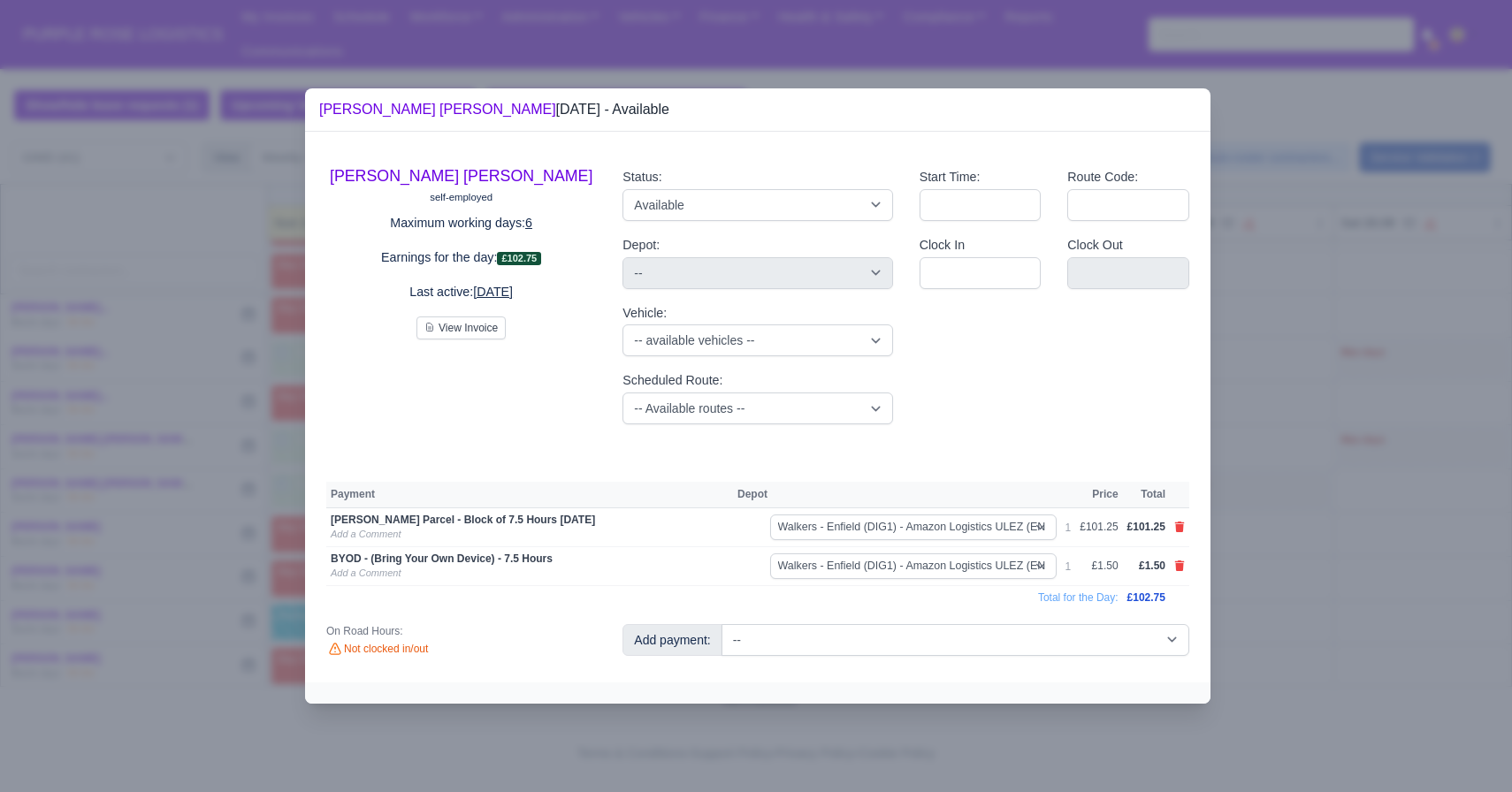
click at [97, 509] on div at bounding box center [756, 396] width 1512 height 792
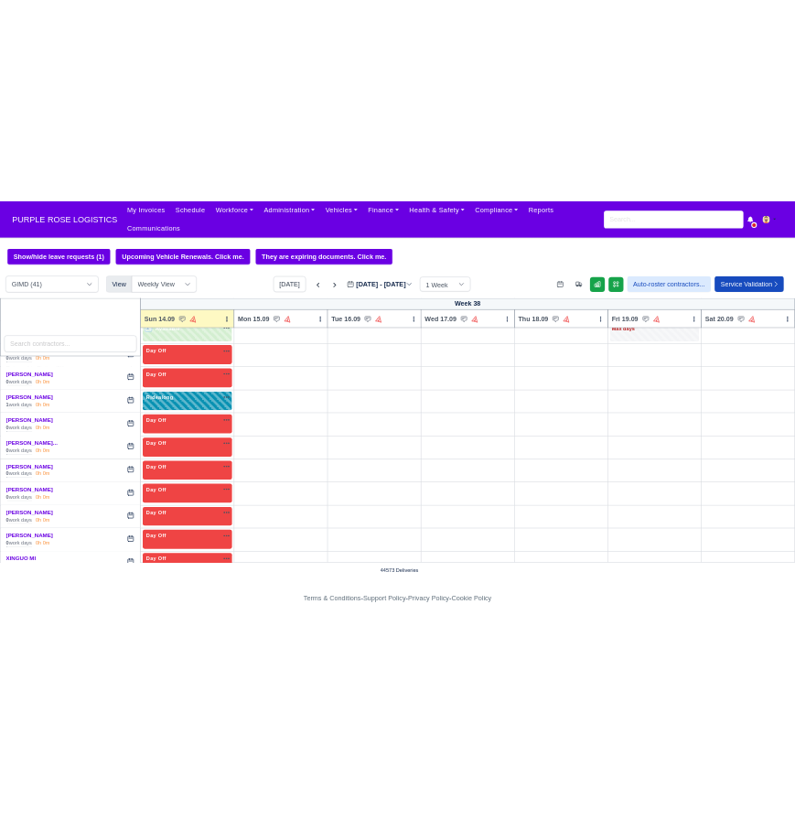
scroll to position [1638, 0]
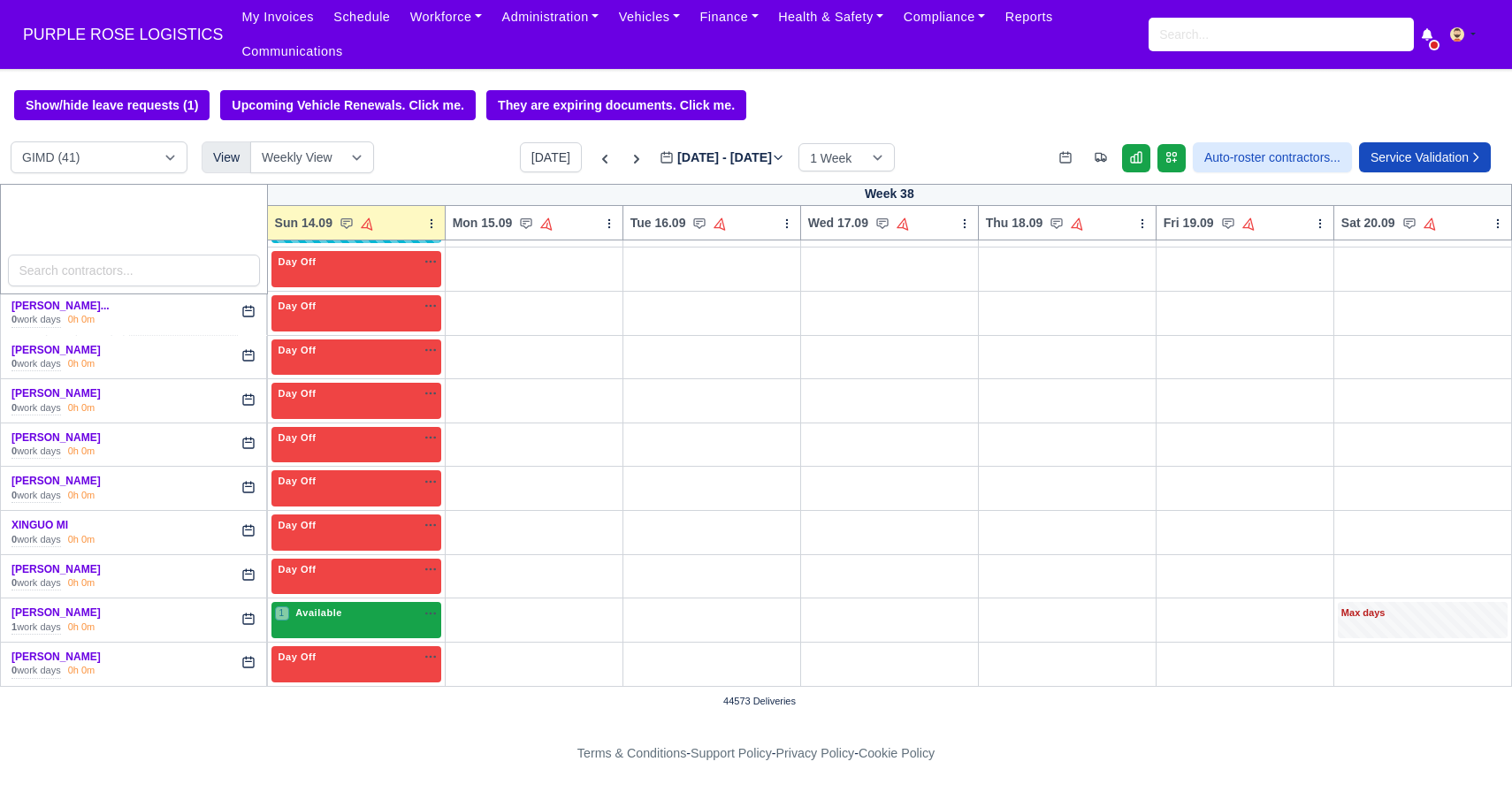
click at [354, 623] on div "1 Available na" at bounding box center [357, 614] width 162 height 18
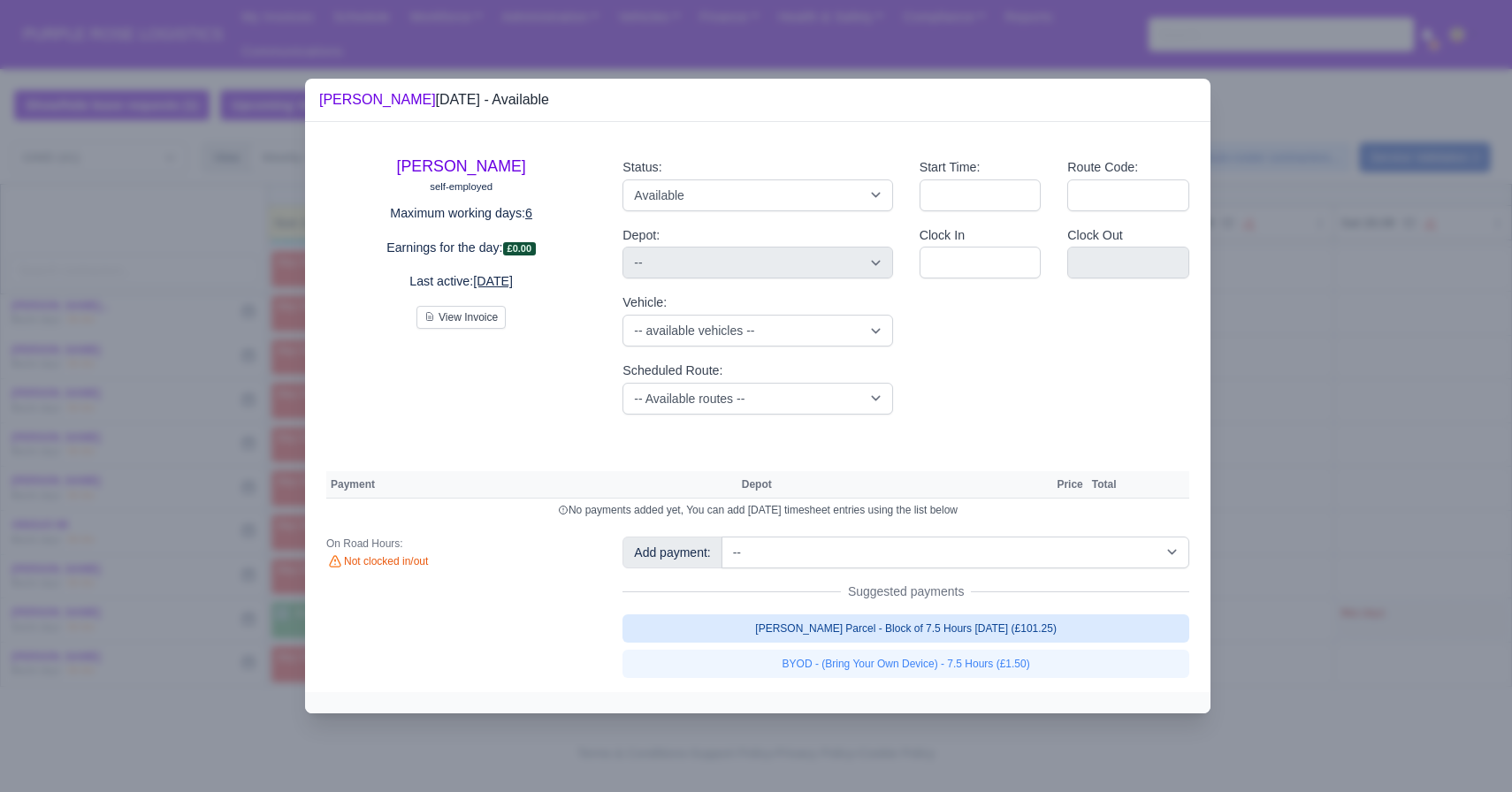
click at [898, 630] on link "Walker Parcel - Block of 7.5 Hours Apr 2025 (£101.25)" at bounding box center [905, 628] width 567 height 28
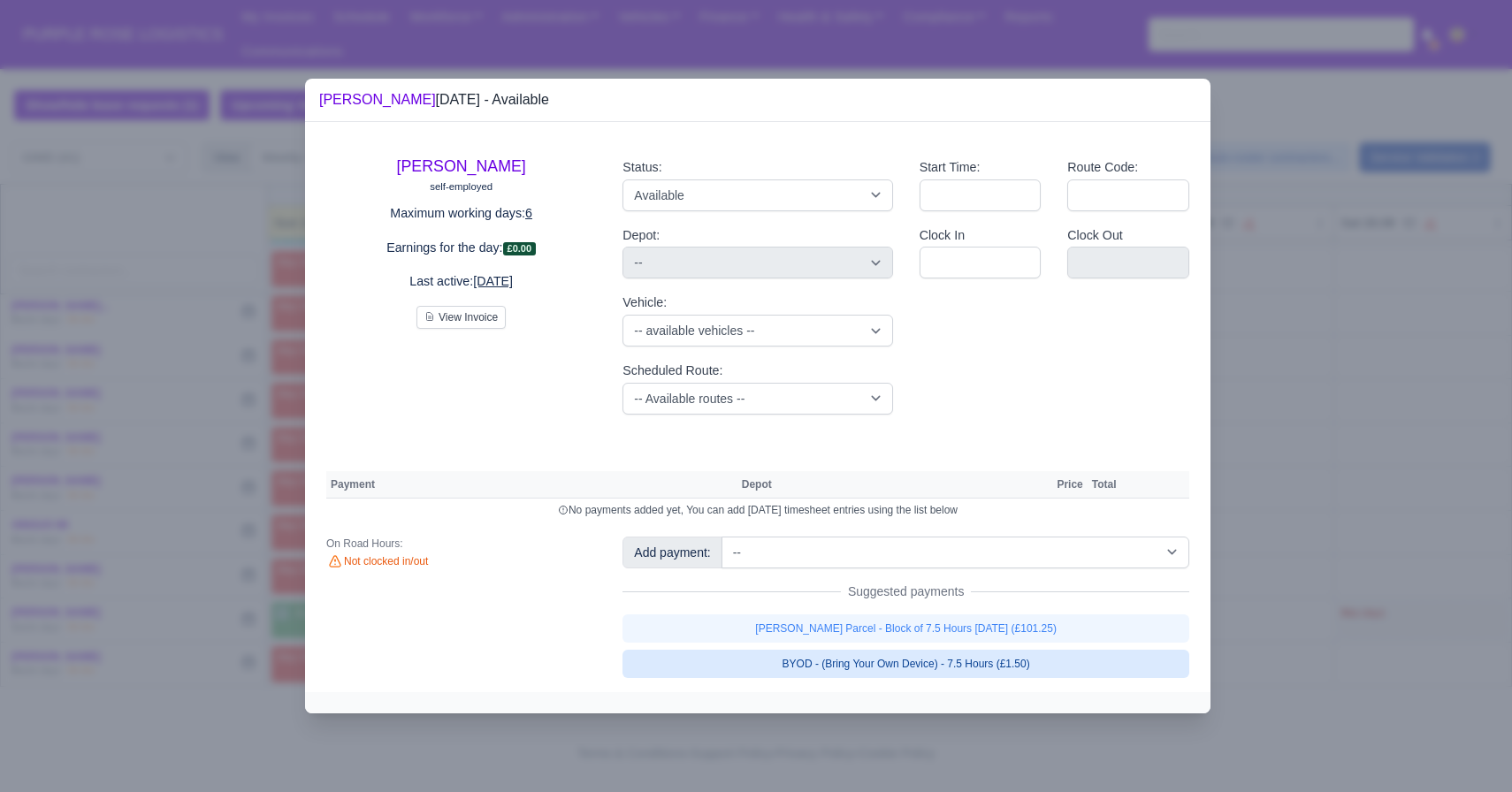
click at [881, 642] on link "Walker Parcel - Block of 7.5 Hours Apr 2025 (£101.25)" at bounding box center [905, 628] width 567 height 28
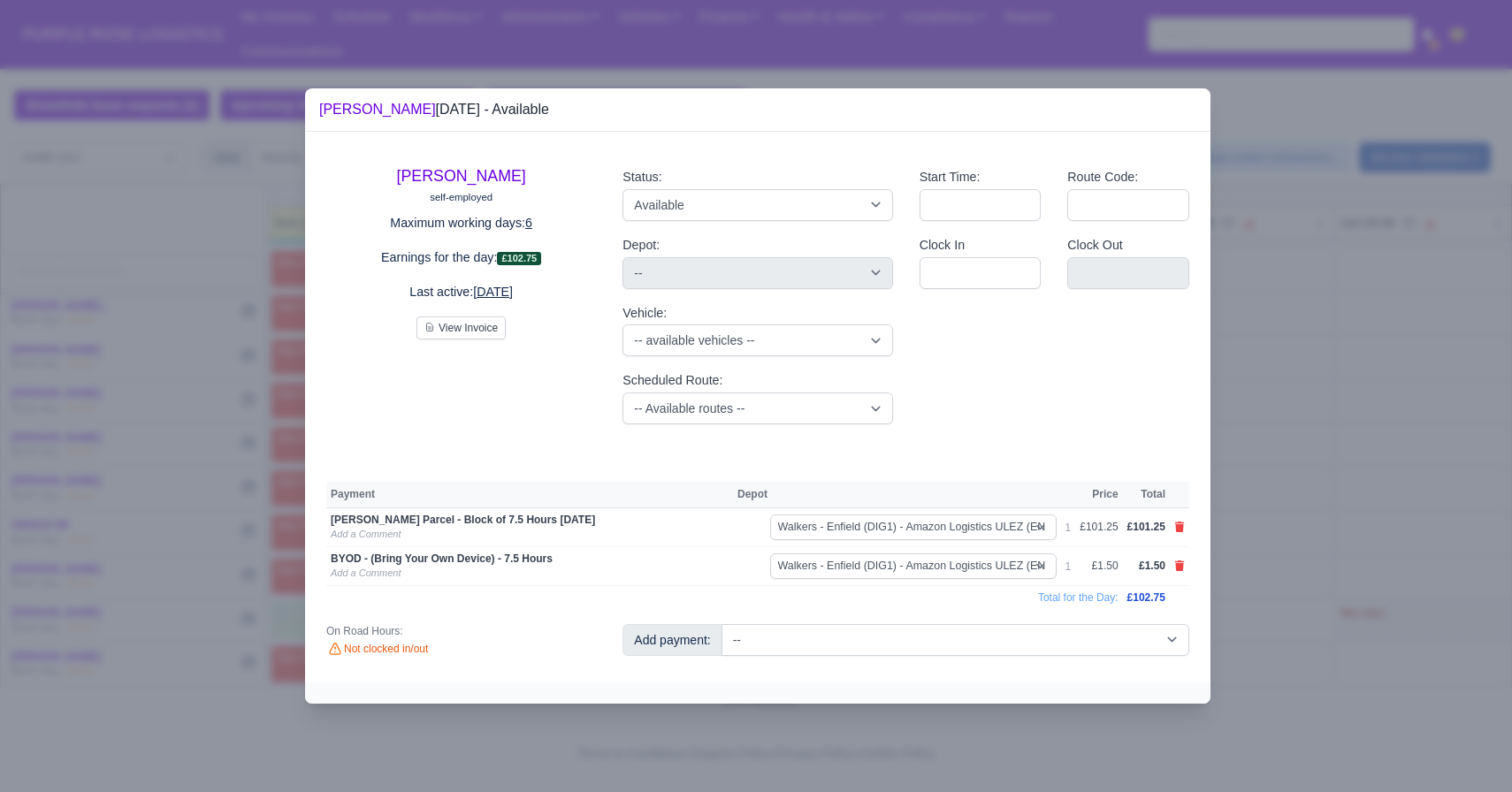
click at [1340, 612] on div at bounding box center [756, 396] width 1512 height 792
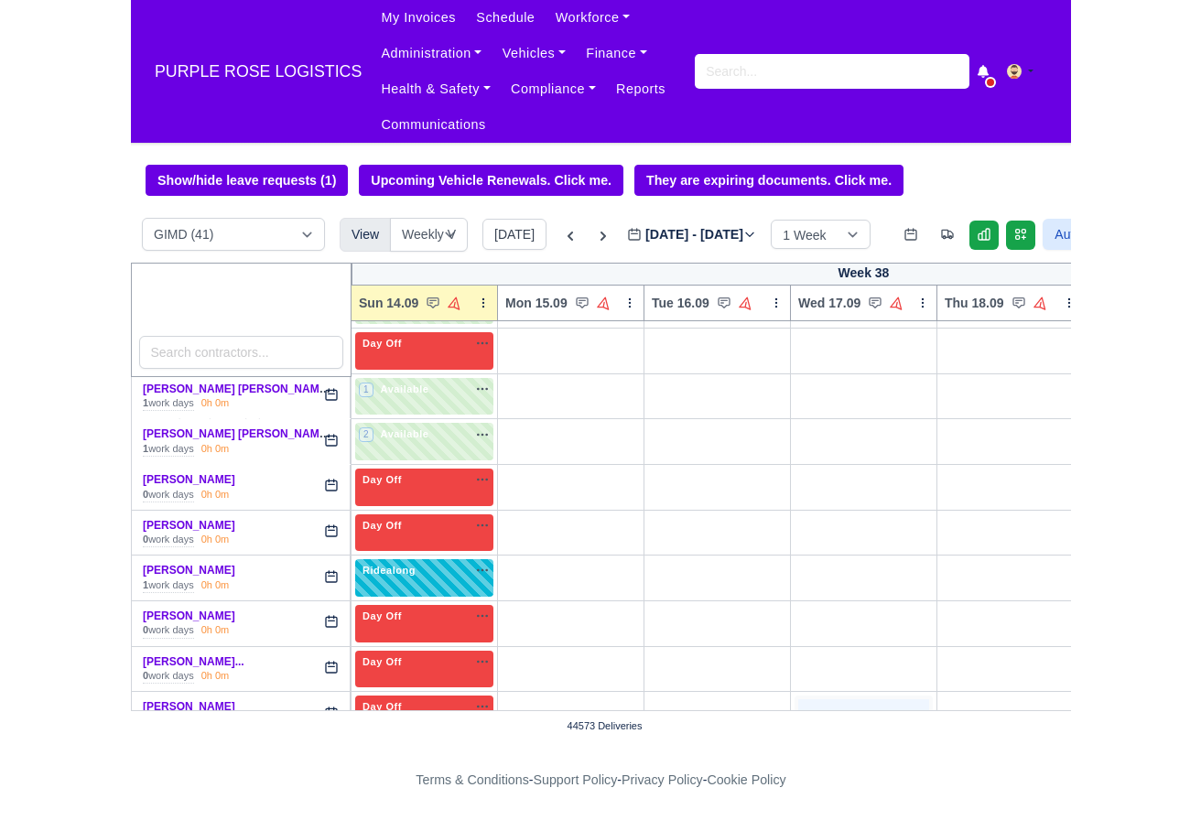
scroll to position [1679, 0]
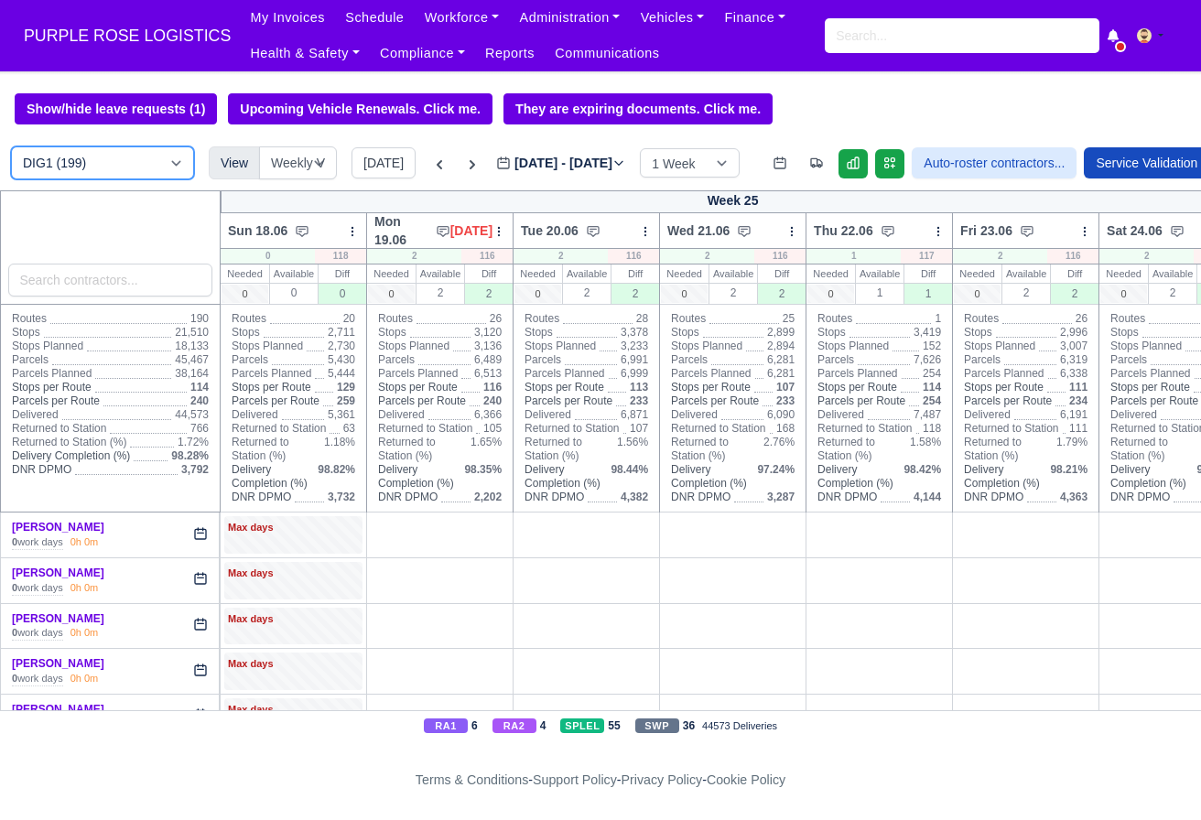
click at [110, 160] on select "DIG1 (199) DAK1 (1) GIMD (41)" at bounding box center [102, 162] width 183 height 33
select select "5"
click at [11, 147] on select "DIG1 (199) DAK1 (1) GIMD (41)" at bounding box center [102, 162] width 183 height 33
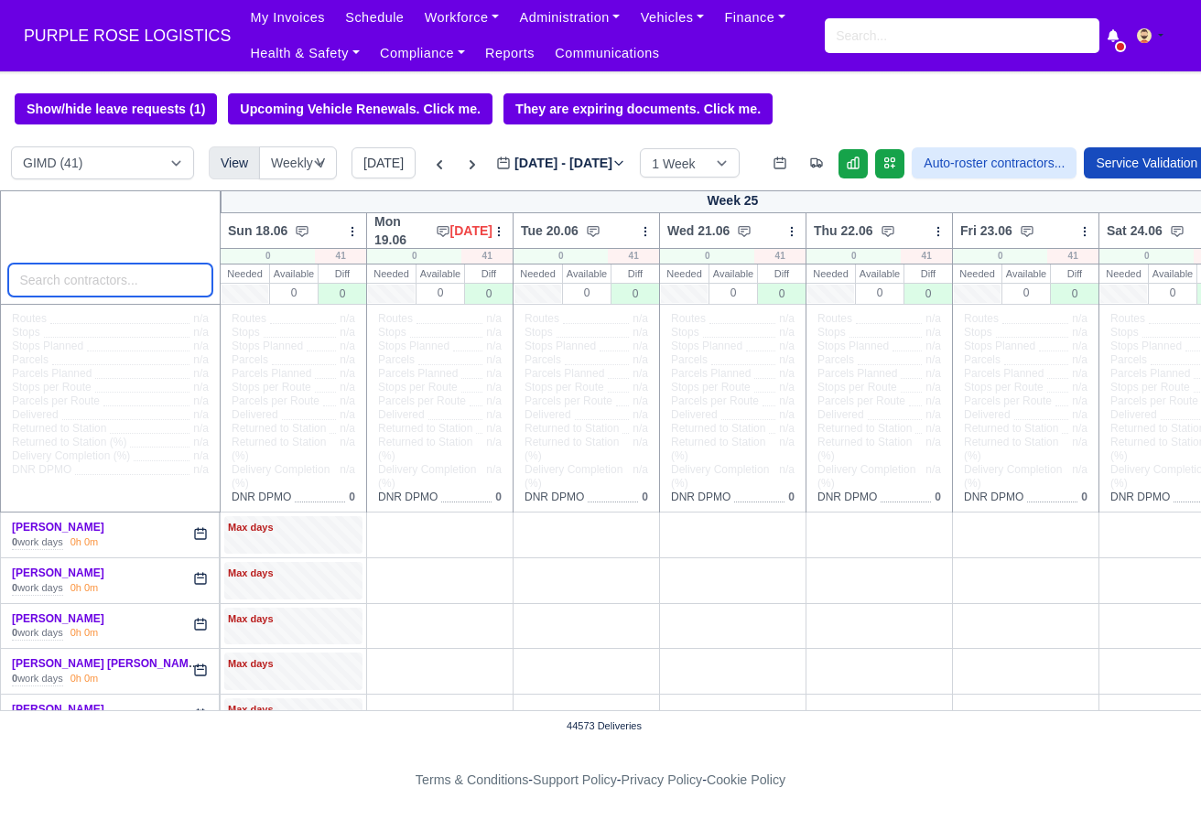
click at [156, 280] on input "search" at bounding box center [110, 280] width 205 height 33
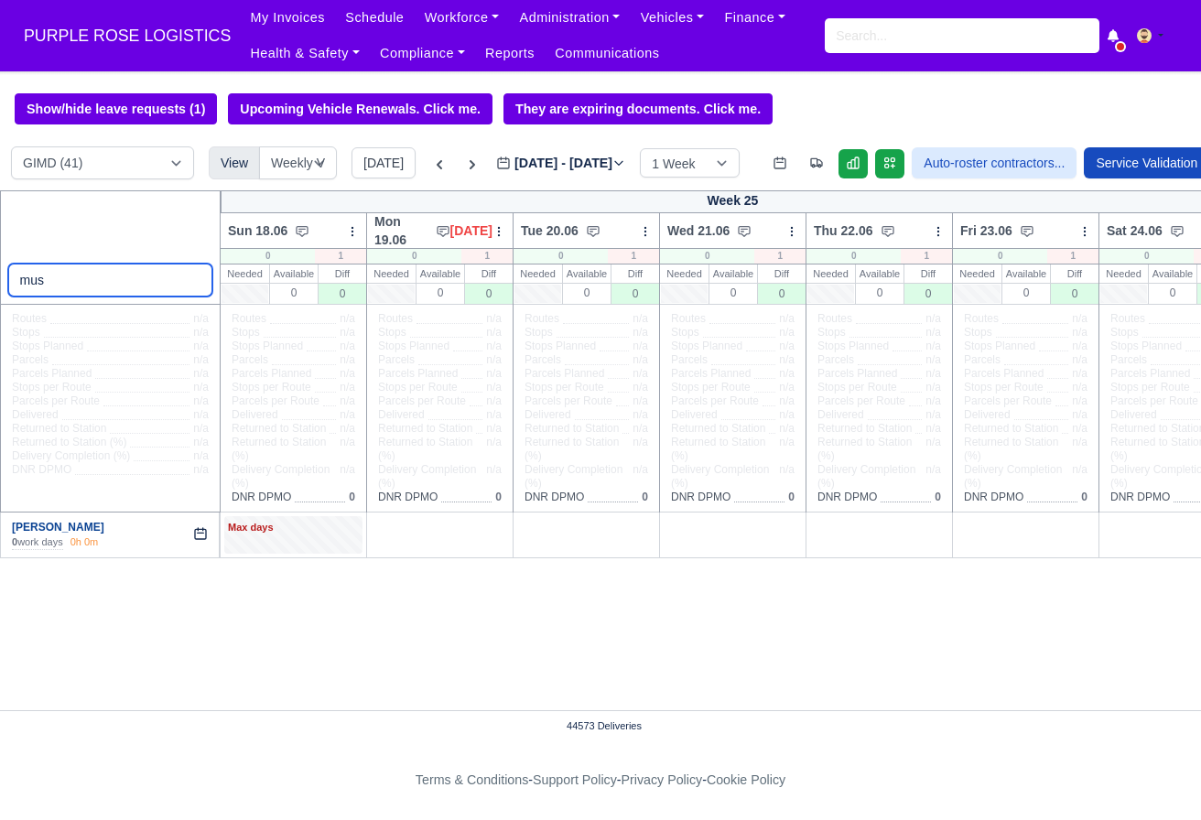
type input "mus"
click at [70, 534] on link "[PERSON_NAME]" at bounding box center [58, 527] width 92 height 13
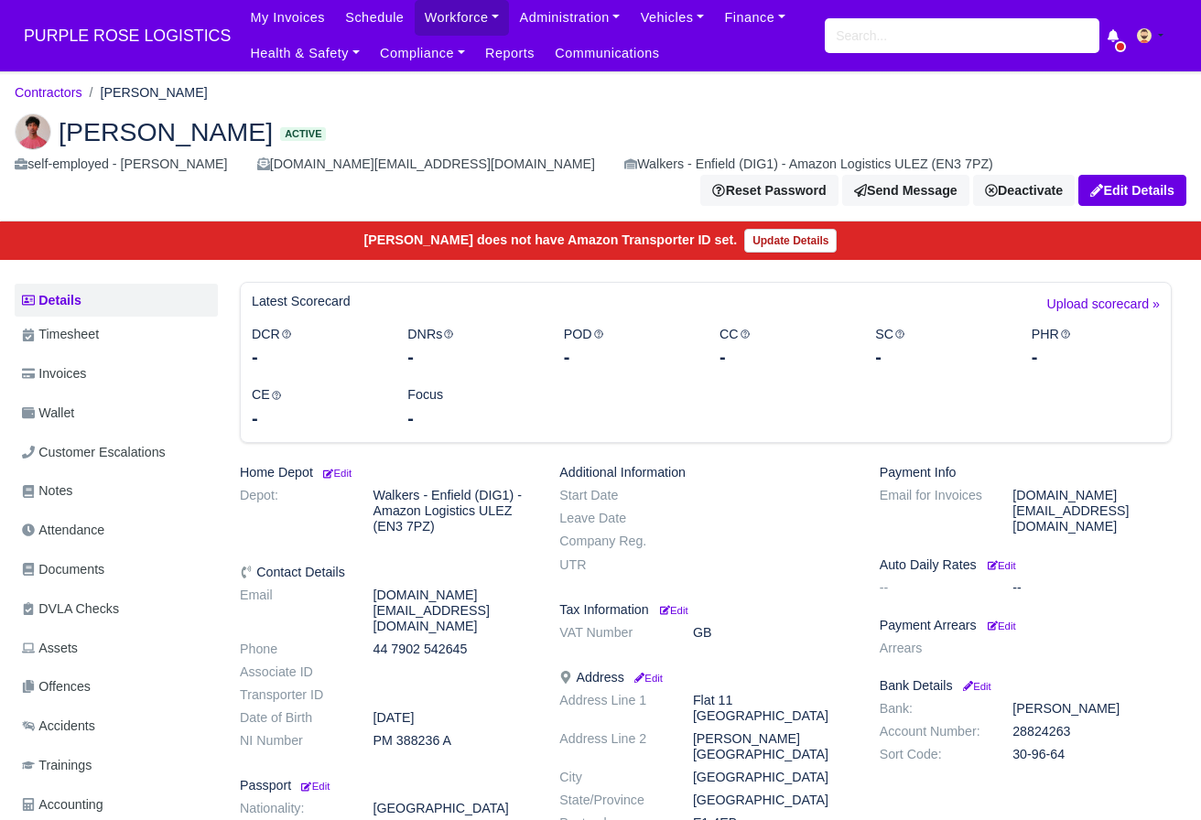
drag, startPoint x: 66, startPoint y: 129, endPoint x: 274, endPoint y: 124, distance: 207.8
click at [273, 124] on span "[PERSON_NAME]" at bounding box center [166, 132] width 214 height 26
copy span "[PERSON_NAME]"
click at [105, 42] on span "PURPLE ROSE LOGISTICS" at bounding box center [127, 35] width 225 height 37
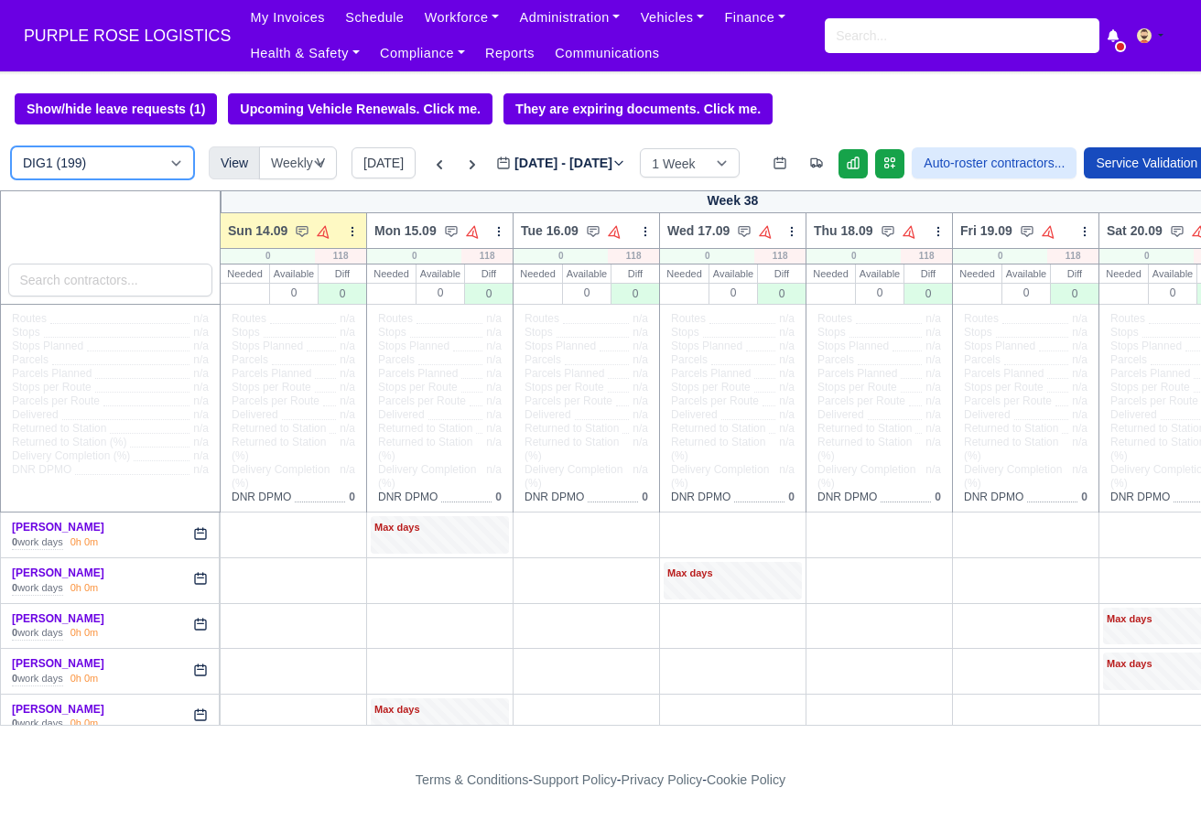
click at [141, 168] on select "DIG1 (199) DAK1 (1) GIMD (41)" at bounding box center [102, 162] width 183 height 33
select select "5"
click at [11, 147] on select "DIG1 (199) DAK1 (1) GIMD (41)" at bounding box center [102, 162] width 183 height 33
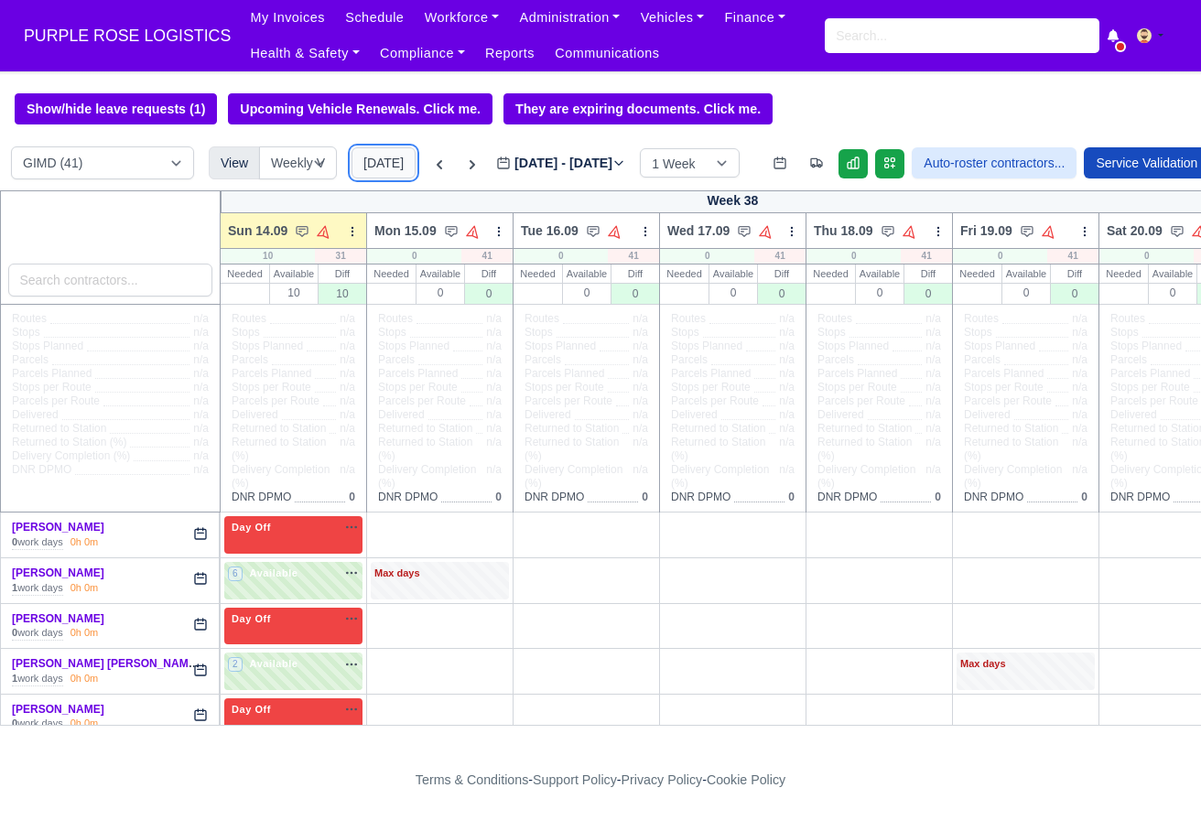
click at [387, 160] on button "[DATE]" at bounding box center [383, 162] width 64 height 31
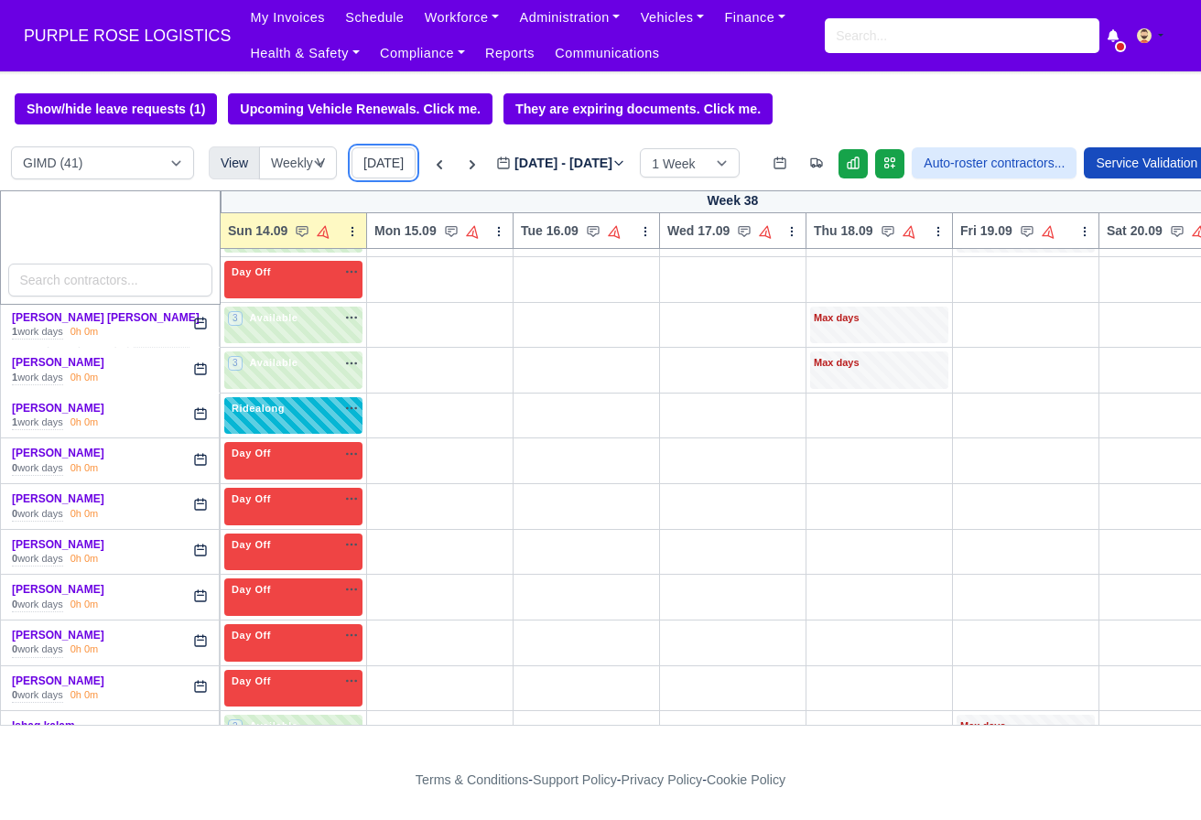
scroll to position [473, 0]
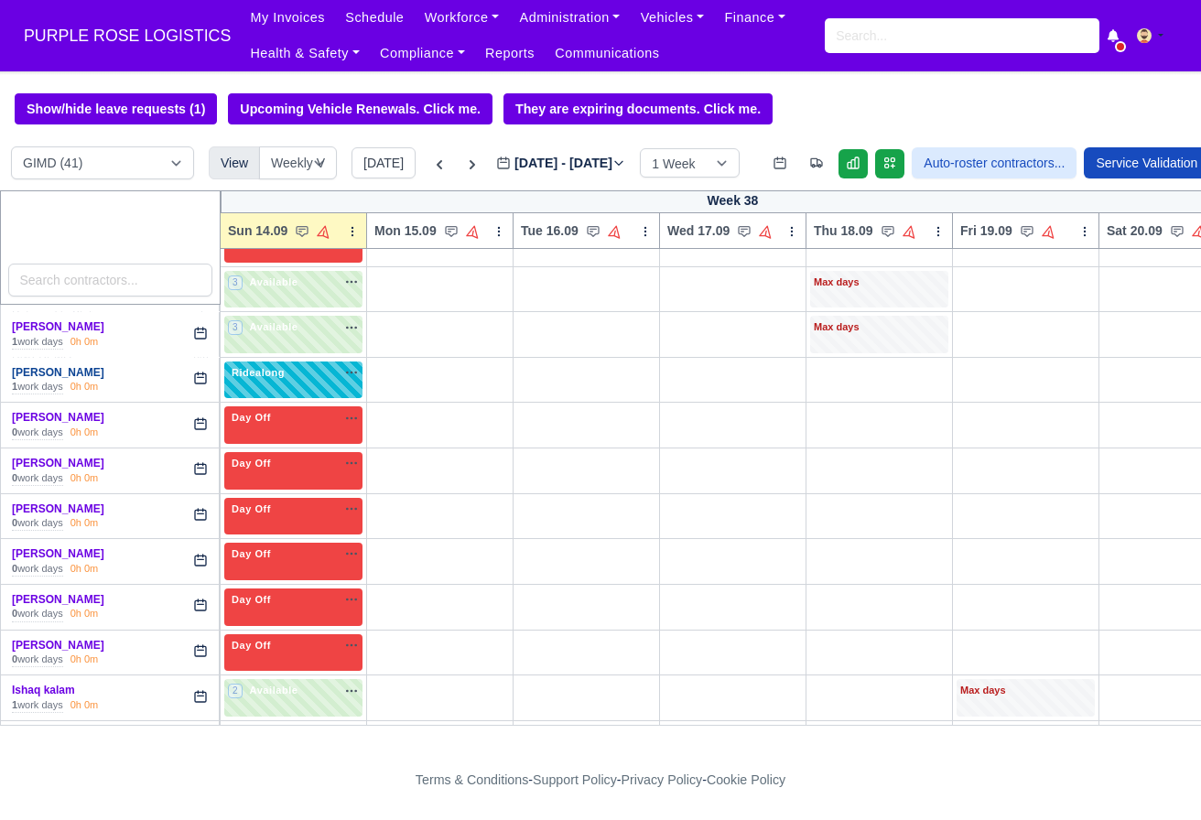
drag, startPoint x: 115, startPoint y: 389, endPoint x: 14, endPoint y: 387, distance: 101.6
click at [14, 381] on div "[PERSON_NAME]" at bounding box center [107, 373] width 190 height 16
copy link "[PERSON_NAME]"
click at [437, 164] on icon at bounding box center [439, 164] width 5 height 9
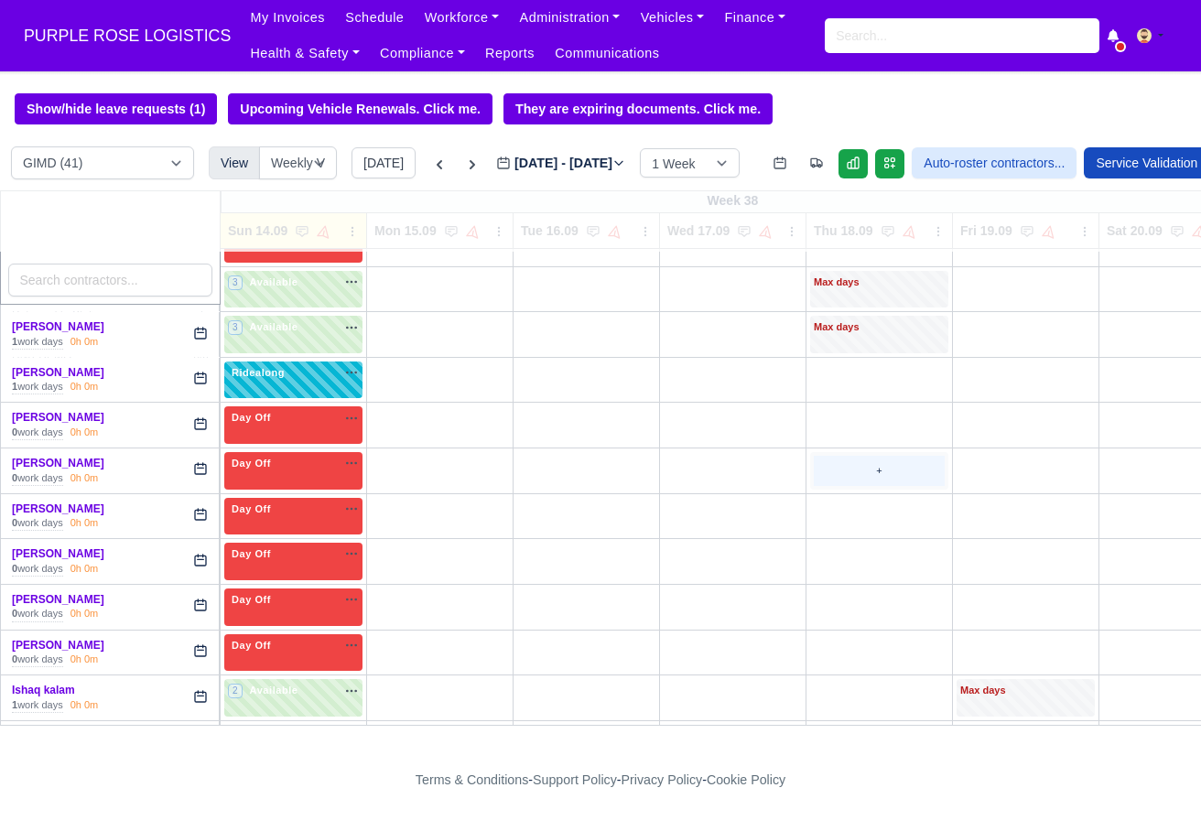
type input "[DATE]"
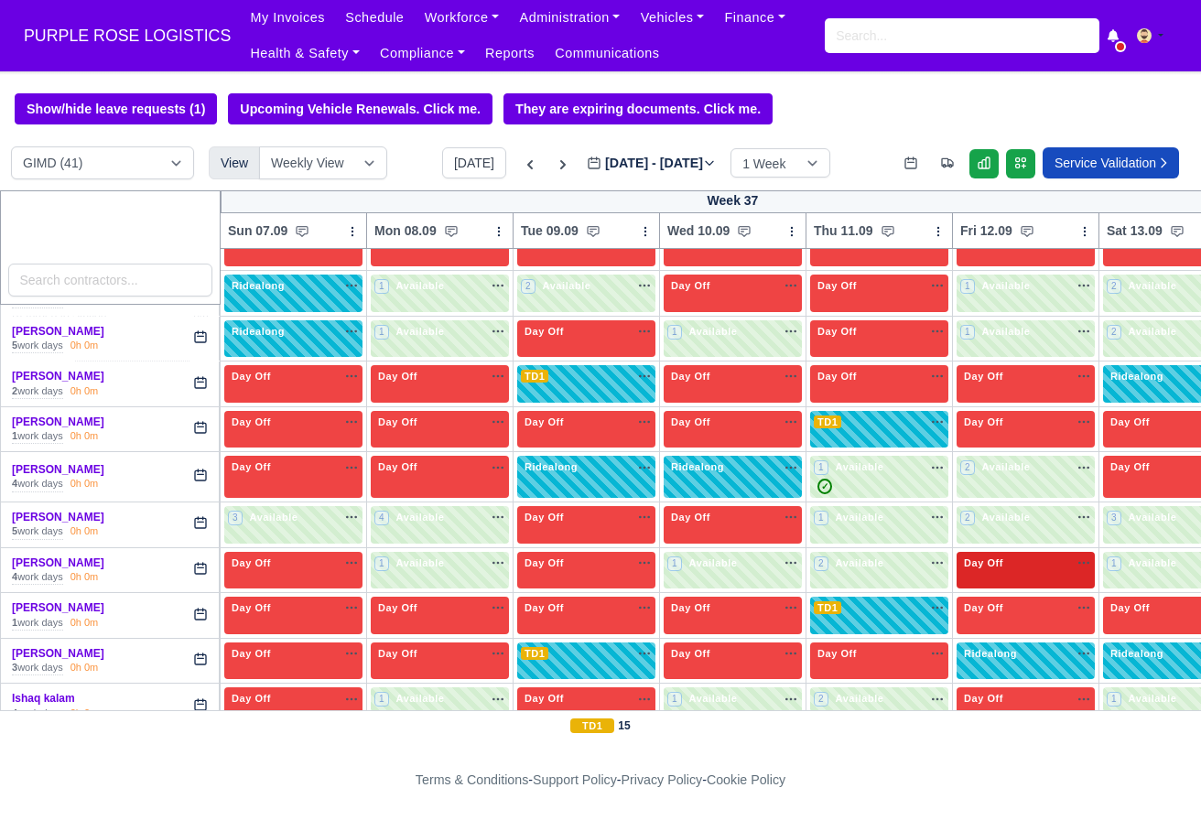
scroll to position [473, 45]
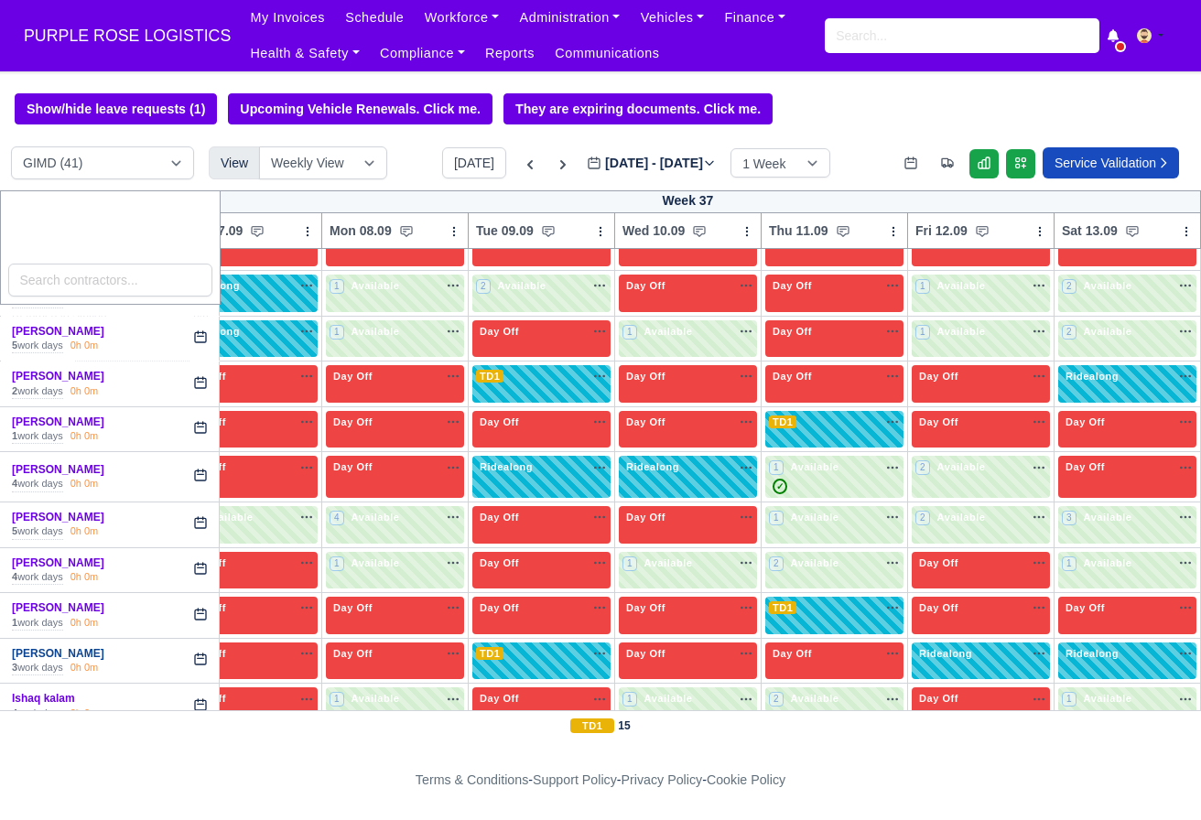
drag, startPoint x: 70, startPoint y: 671, endPoint x: 11, endPoint y: 668, distance: 58.6
click at [12, 662] on div "[PERSON_NAME]" at bounding box center [107, 654] width 190 height 16
copy link "[PERSON_NAME]"
